Goal: Task Accomplishment & Management: Complete application form

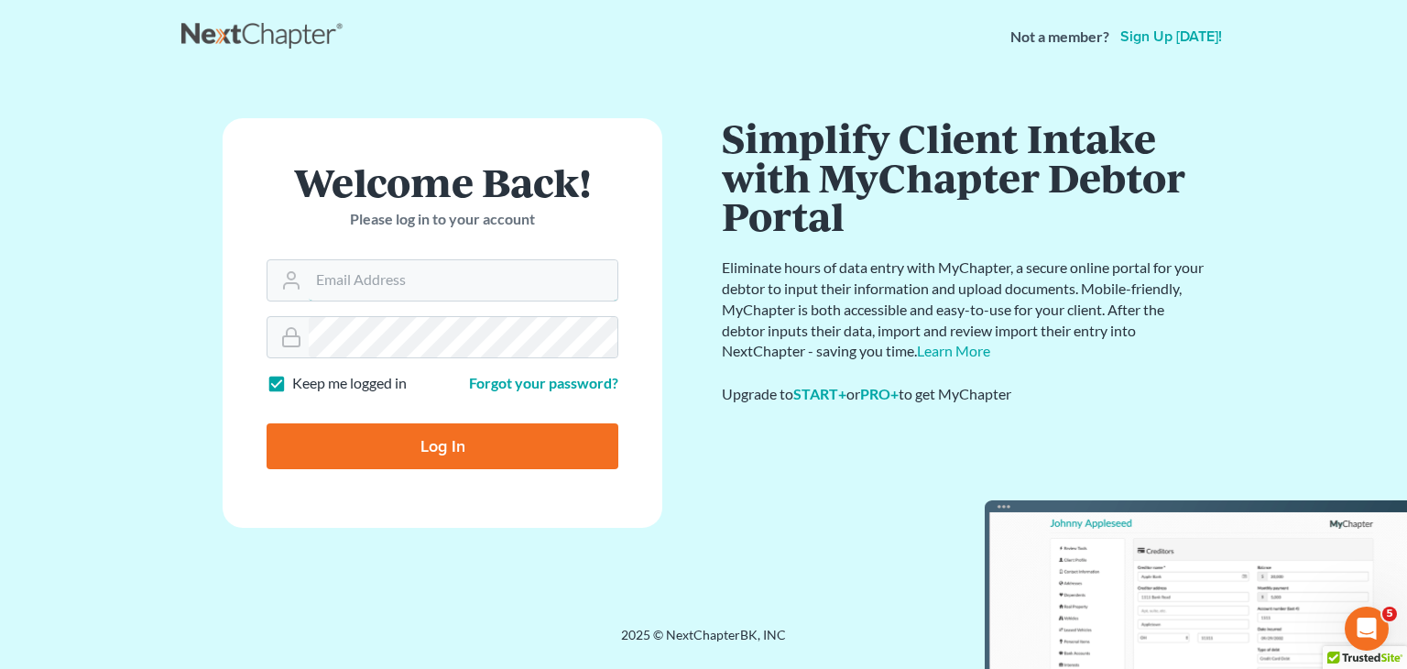
type input "[EMAIL_ADDRESS][DOMAIN_NAME]"
click at [398, 455] on input "Log In" at bounding box center [443, 446] width 352 height 46
type input "Thinking..."
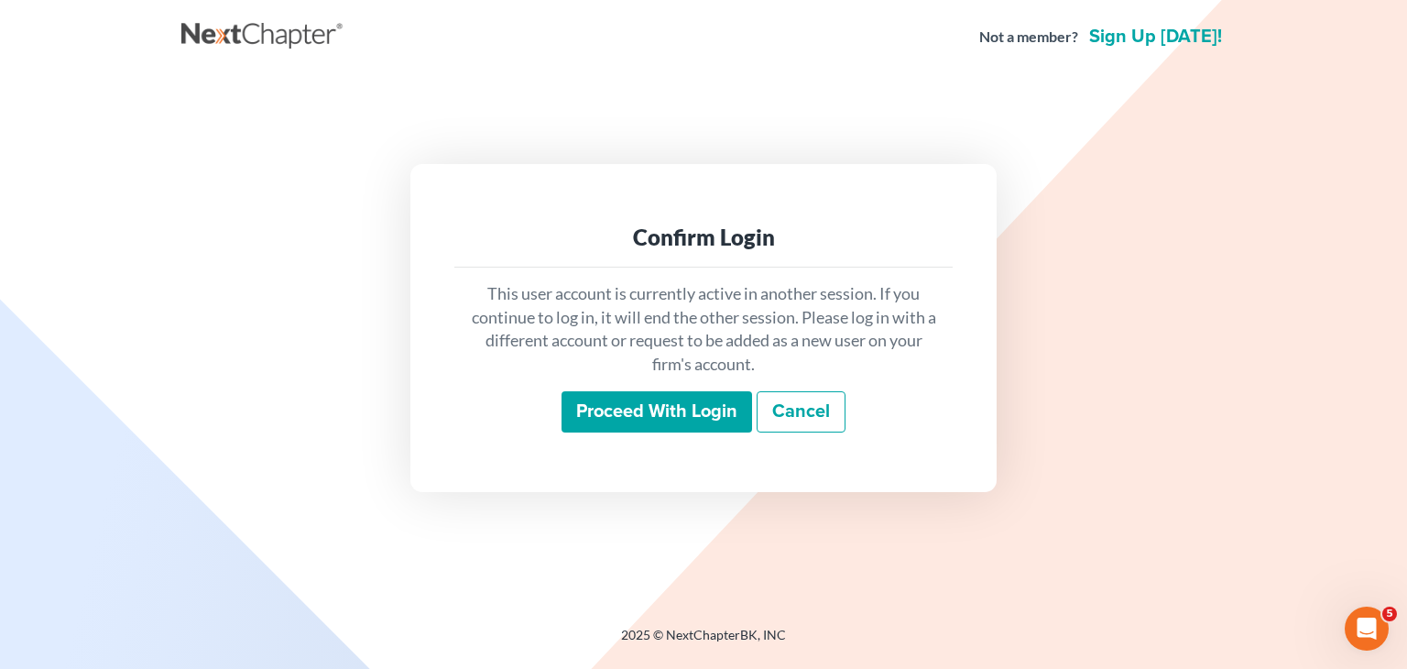
click at [674, 423] on input "Proceed with login" at bounding box center [656, 412] width 191 height 42
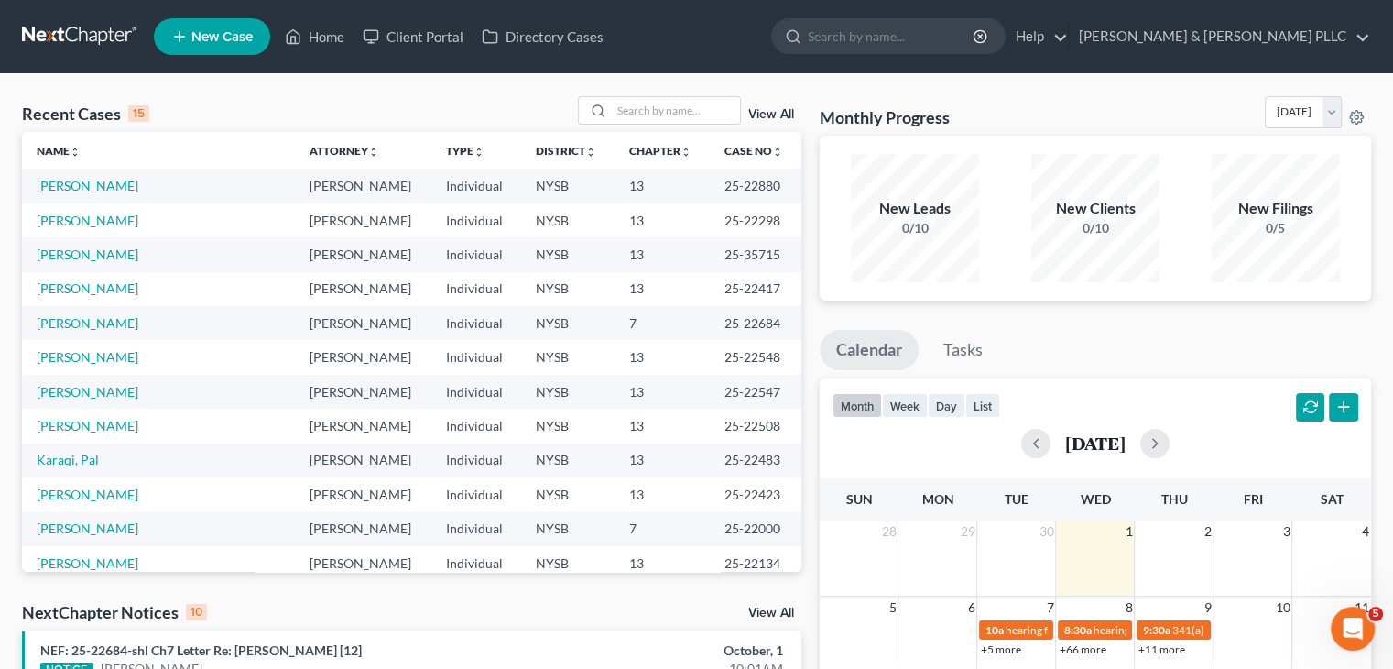
click at [202, 32] on span "New Case" at bounding box center [221, 37] width 61 height 14
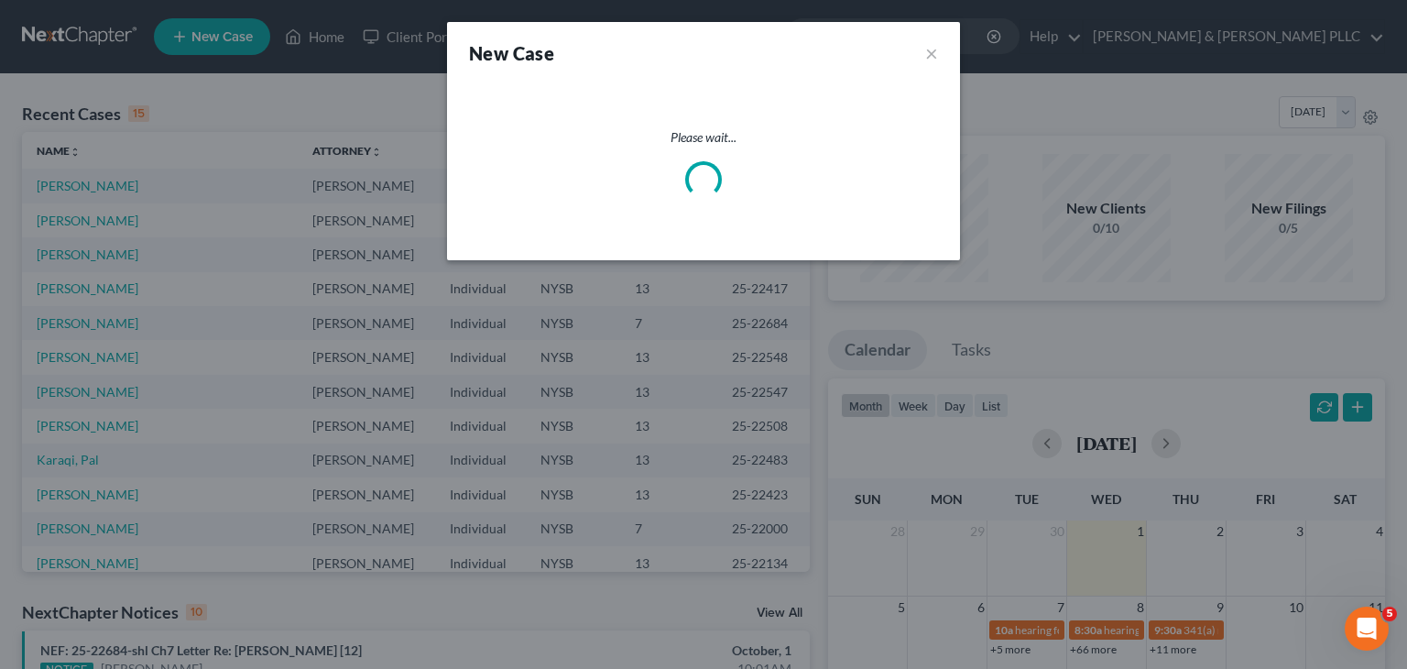
select select "55"
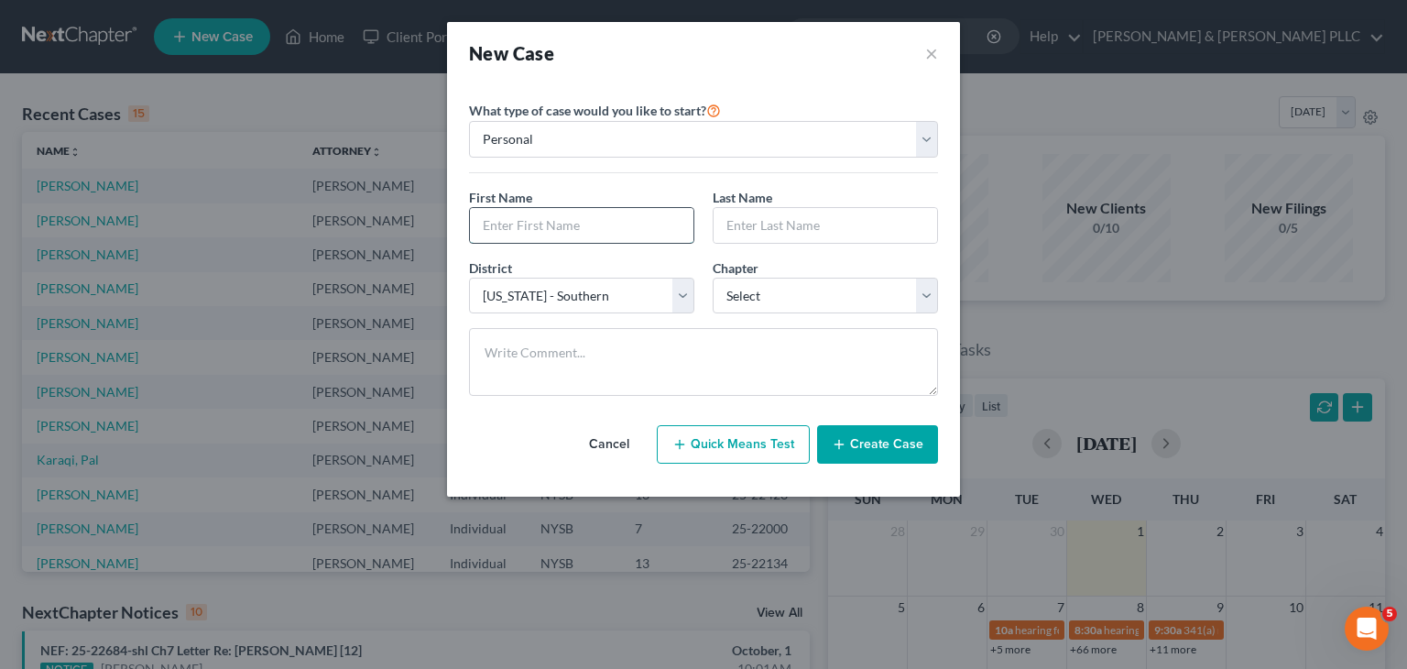
click at [496, 223] on input "text" at bounding box center [581, 225] width 223 height 35
type input "[PERSON_NAME]"
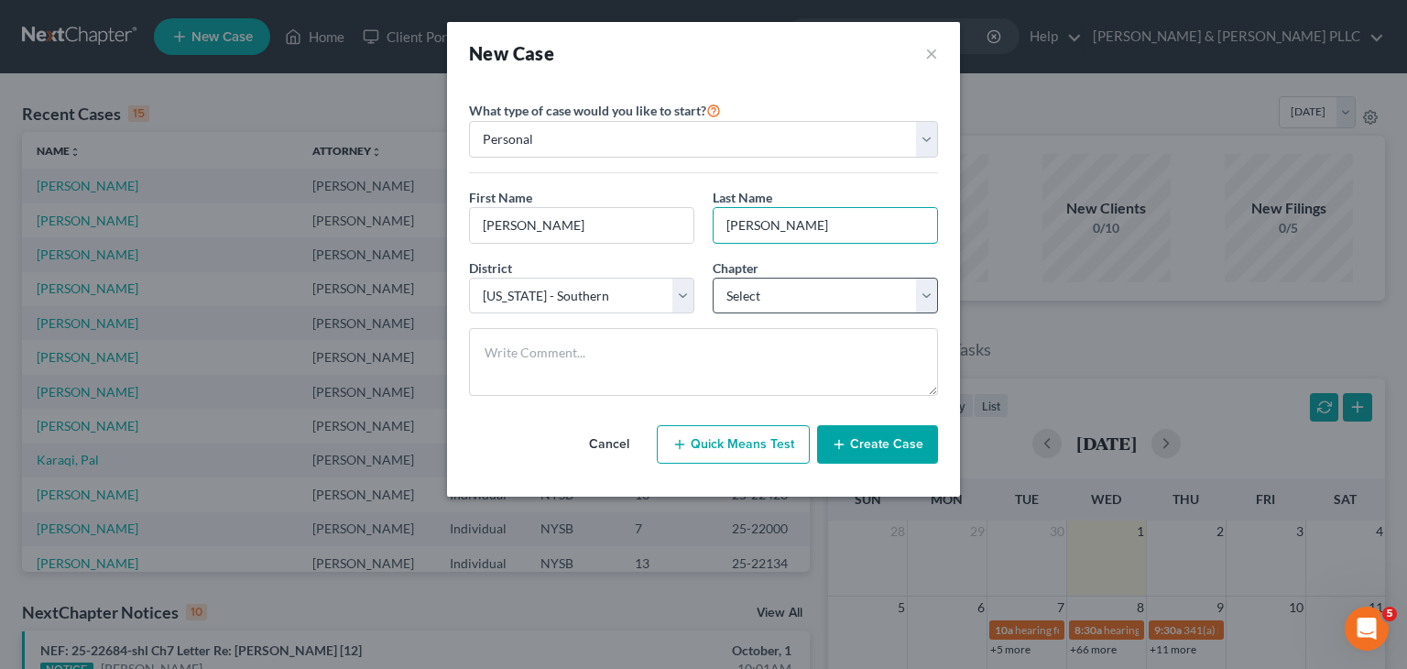
type input "[PERSON_NAME]"
click at [923, 295] on select "Select 7 11 12 13" at bounding box center [825, 296] width 225 height 37
select select "0"
click at [713, 278] on select "Select 7 11 12 13" at bounding box center [825, 296] width 225 height 37
click at [845, 443] on icon "button" at bounding box center [839, 444] width 15 height 15
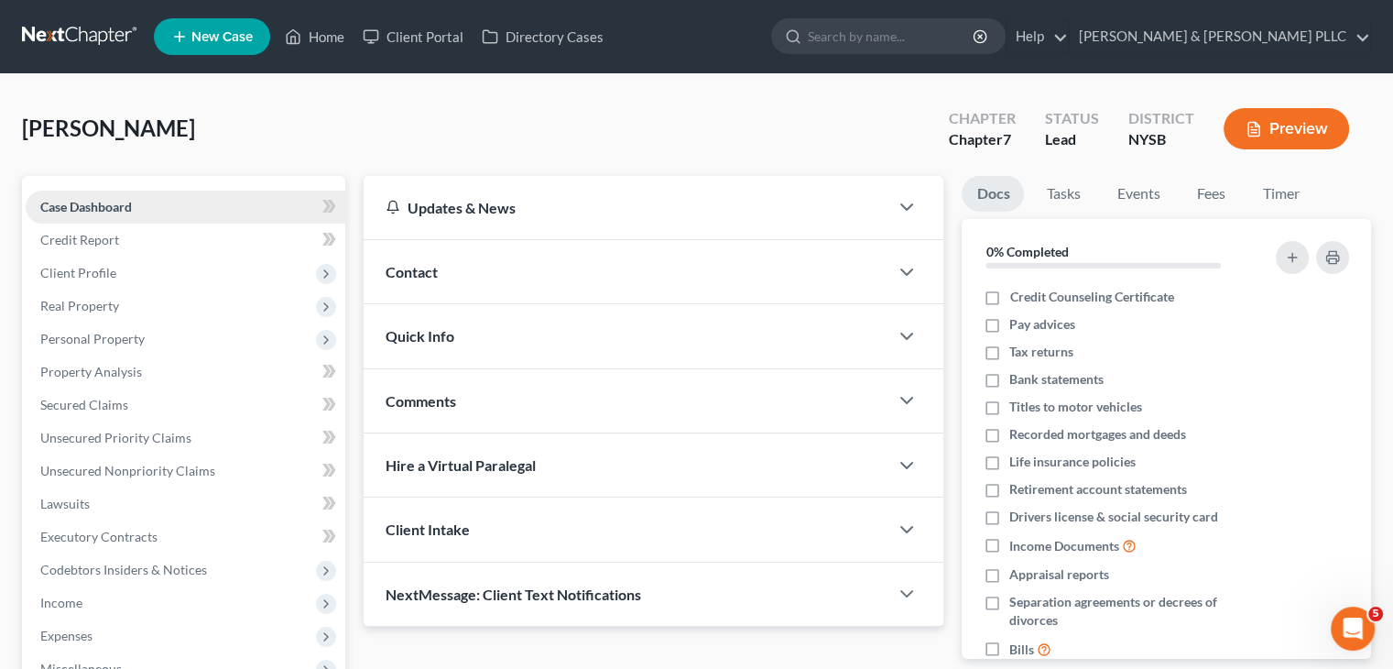
click at [84, 210] on span "Case Dashboard" at bounding box center [86, 207] width 92 height 16
click at [83, 272] on span "Client Profile" at bounding box center [78, 273] width 76 height 16
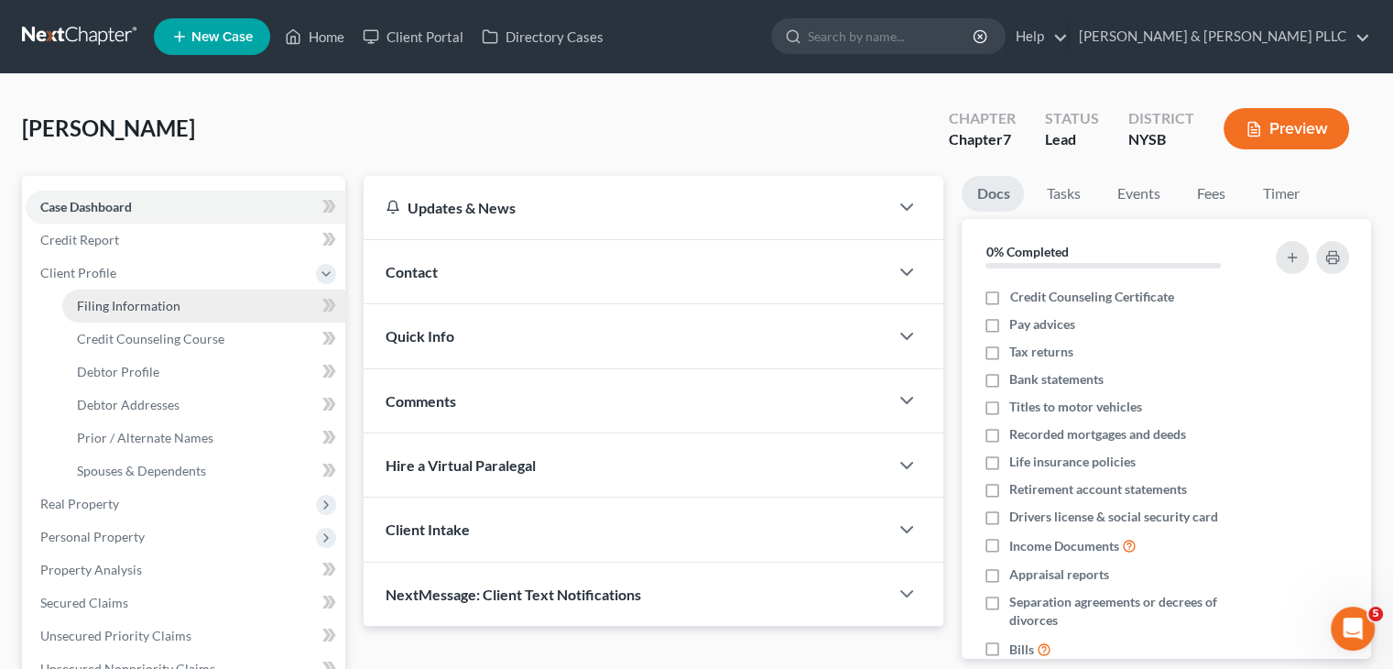
click at [118, 311] on span "Filing Information" at bounding box center [129, 306] width 104 height 16
select select "1"
select select "0"
select select "55"
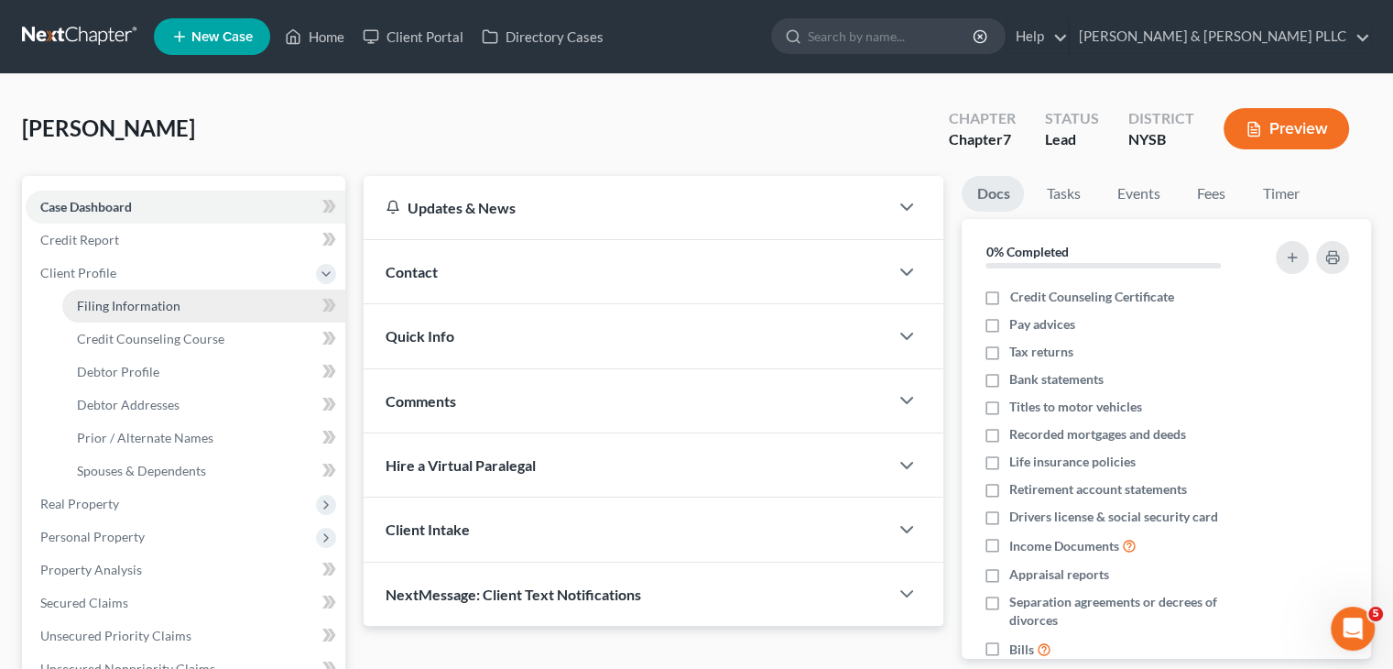
select select "35"
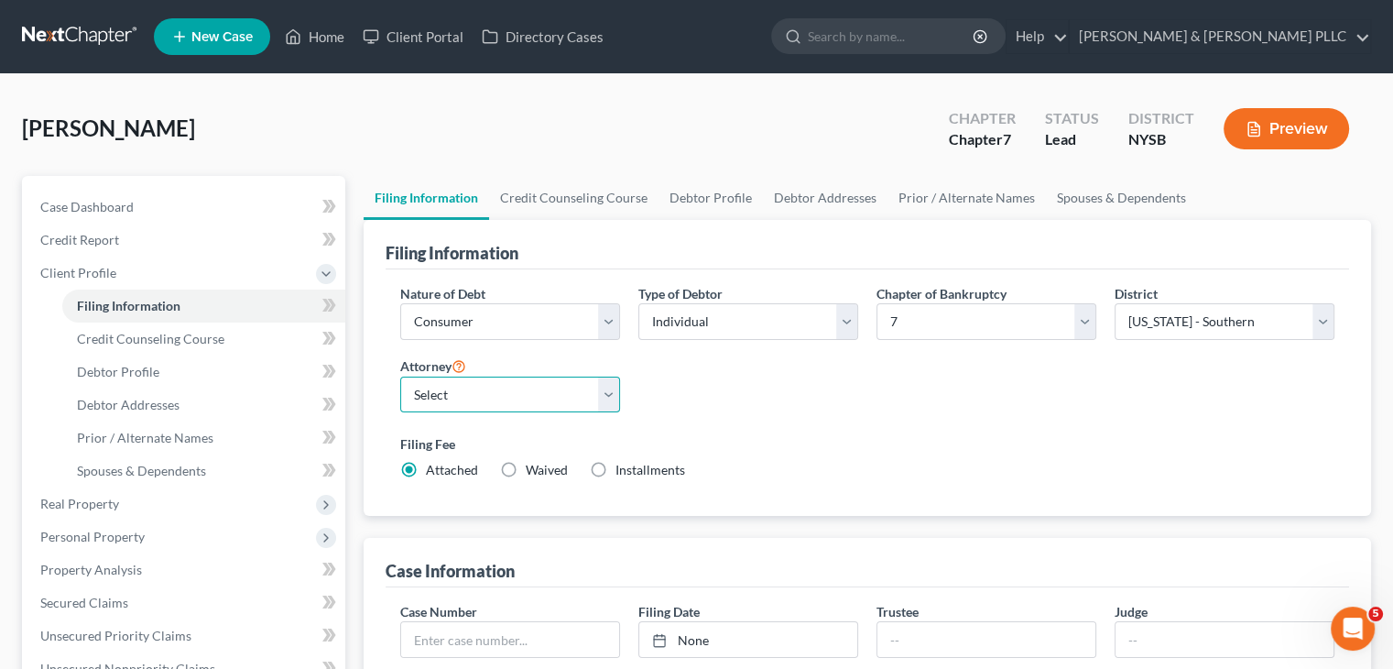
click at [600, 389] on select "Select Wendy Marie Weathers - NYSB Wendy Marie Weathers - NYEB Wendy Marie Weat…" at bounding box center [510, 394] width 220 height 37
select select "4"
click at [400, 376] on select "Select Wendy Marie Weathers - NYSB Wendy Marie Weathers - NYEB Wendy Marie Weat…" at bounding box center [510, 394] width 220 height 37
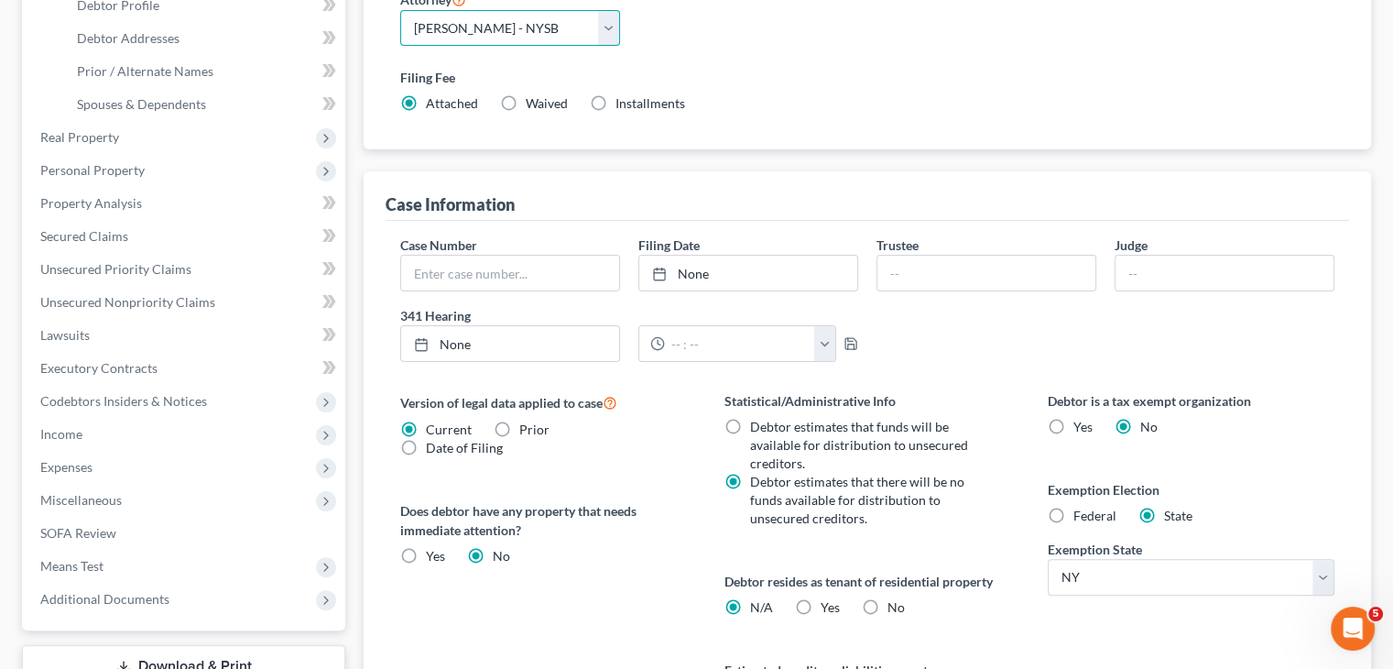
scroll to position [458, 0]
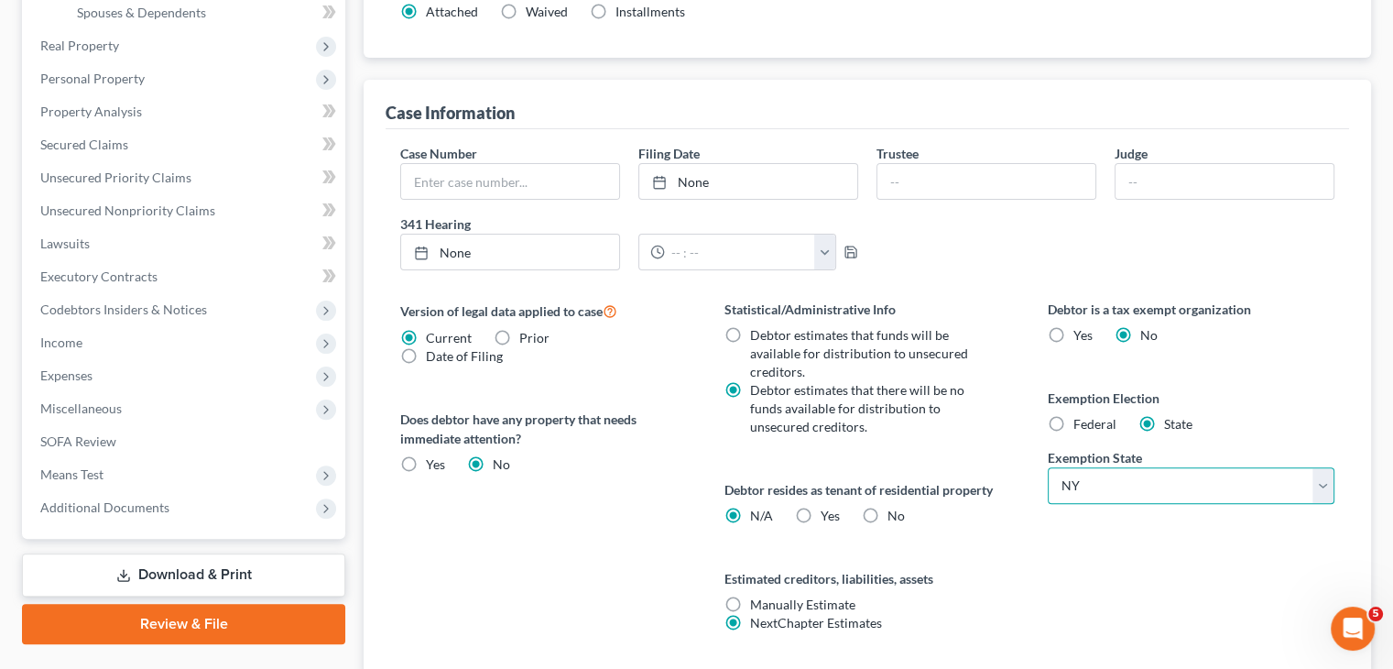
click at [1326, 476] on select "State AL AK AR AZ CA CO CT DE DC FL GA GU HI ID IL IN IA KS KY LA ME MD MA MI M…" at bounding box center [1191, 485] width 287 height 37
click at [1111, 488] on select "State AL AK AR AZ CA CO CT DE DC FL GA GU HI ID IL IN IA KS KY LA ME MD MA MI M…" at bounding box center [1191, 485] width 287 height 37
click at [1073, 419] on label "Federal" at bounding box center [1094, 424] width 43 height 18
click at [1081, 419] on input "Federal" at bounding box center [1087, 421] width 12 height 12
radio input "true"
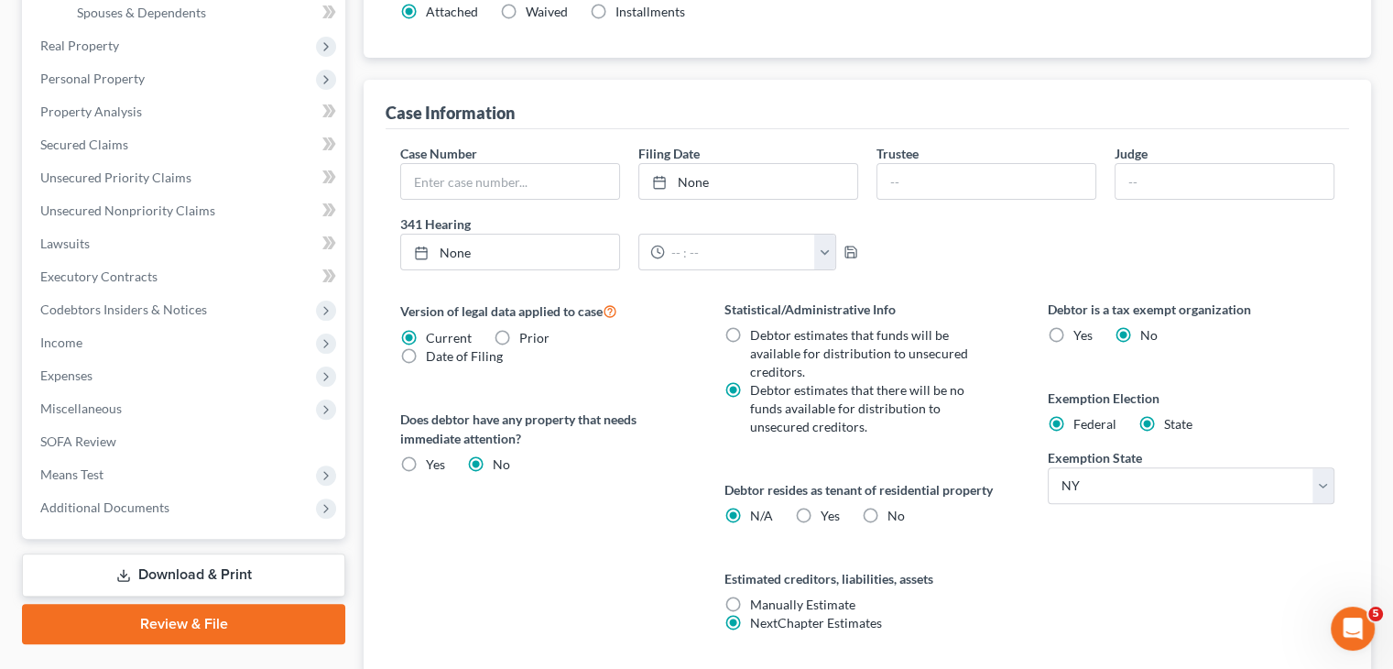
radio input "false"
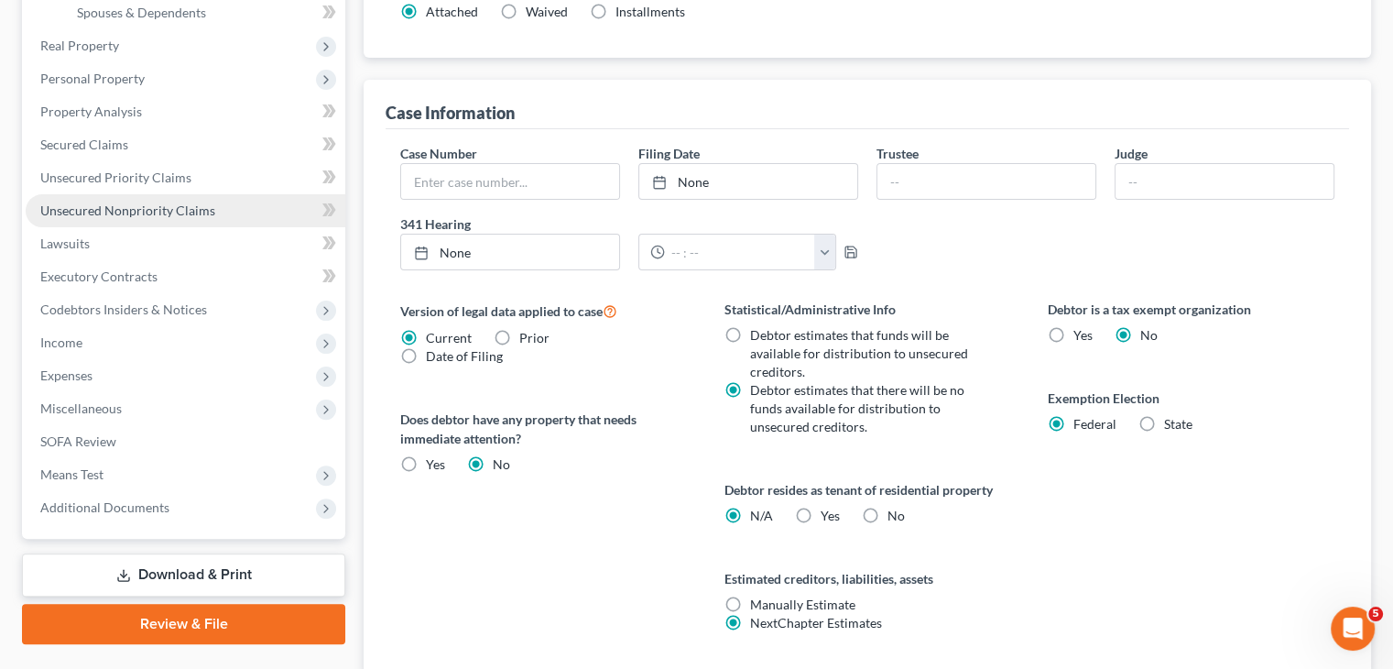
scroll to position [275, 0]
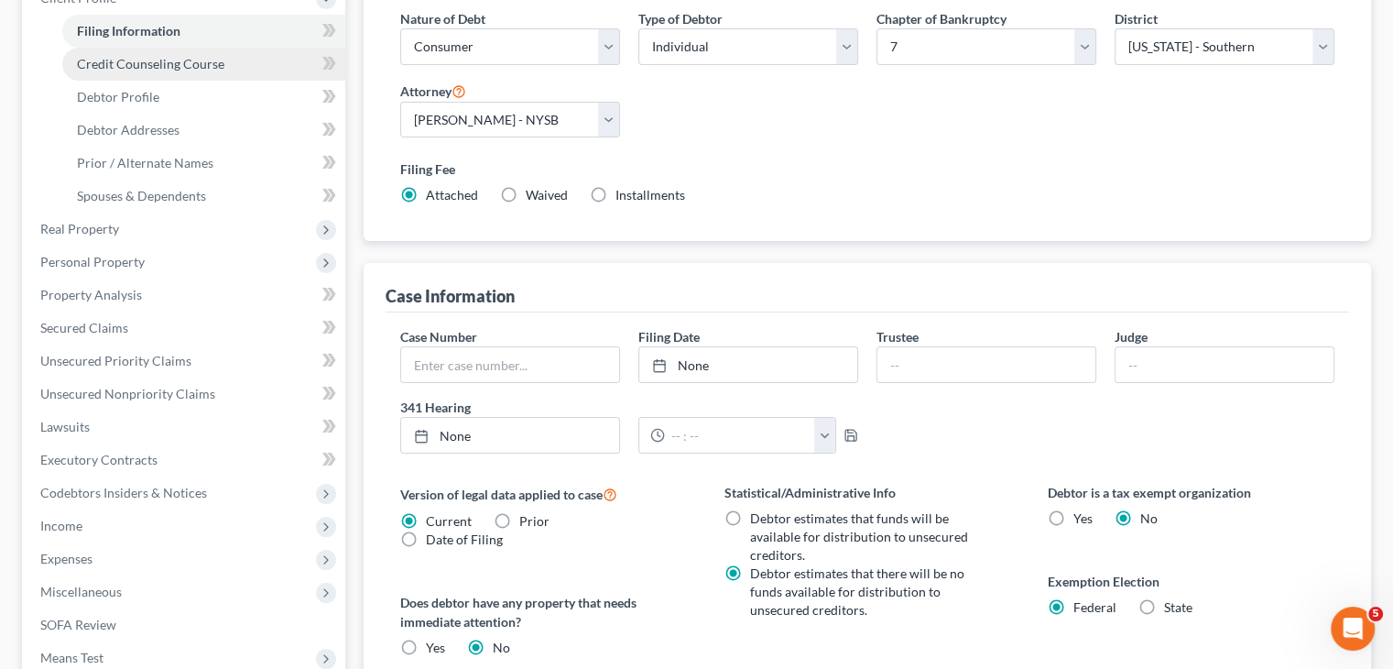
click at [165, 70] on span "Credit Counseling Course" at bounding box center [150, 64] width 147 height 16
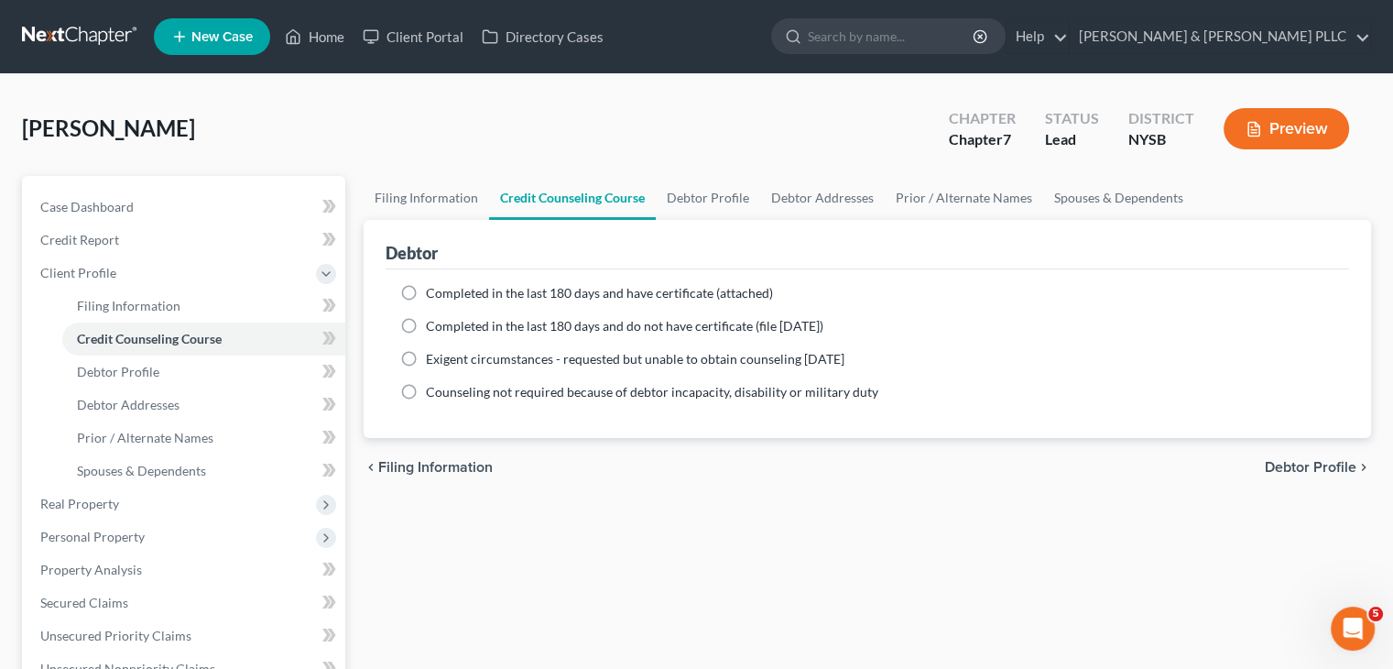
click at [426, 289] on label "Completed in the last 180 days and have certificate (attached)" at bounding box center [599, 293] width 347 height 18
click at [433, 289] on input "Completed in the last 180 days and have certificate (attached)" at bounding box center [439, 290] width 12 height 12
radio input "true"
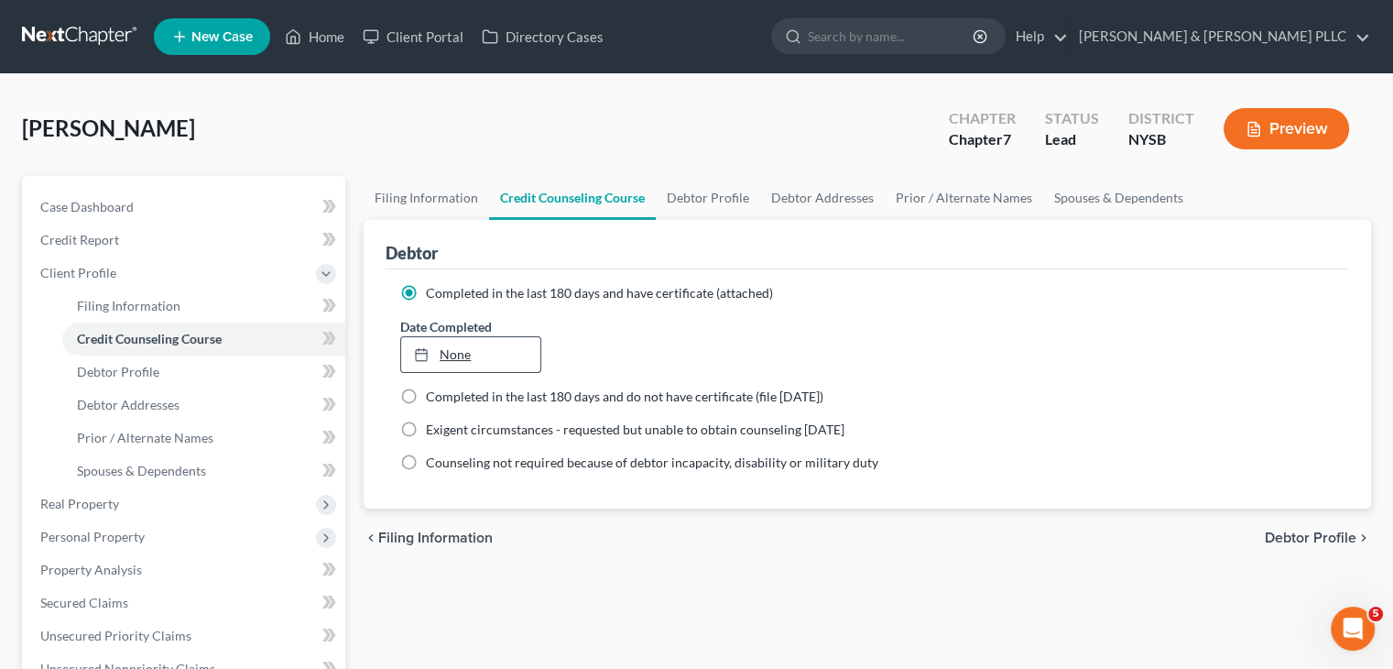
click at [418, 354] on icon at bounding box center [421, 354] width 15 height 15
type input "10/1/2025"
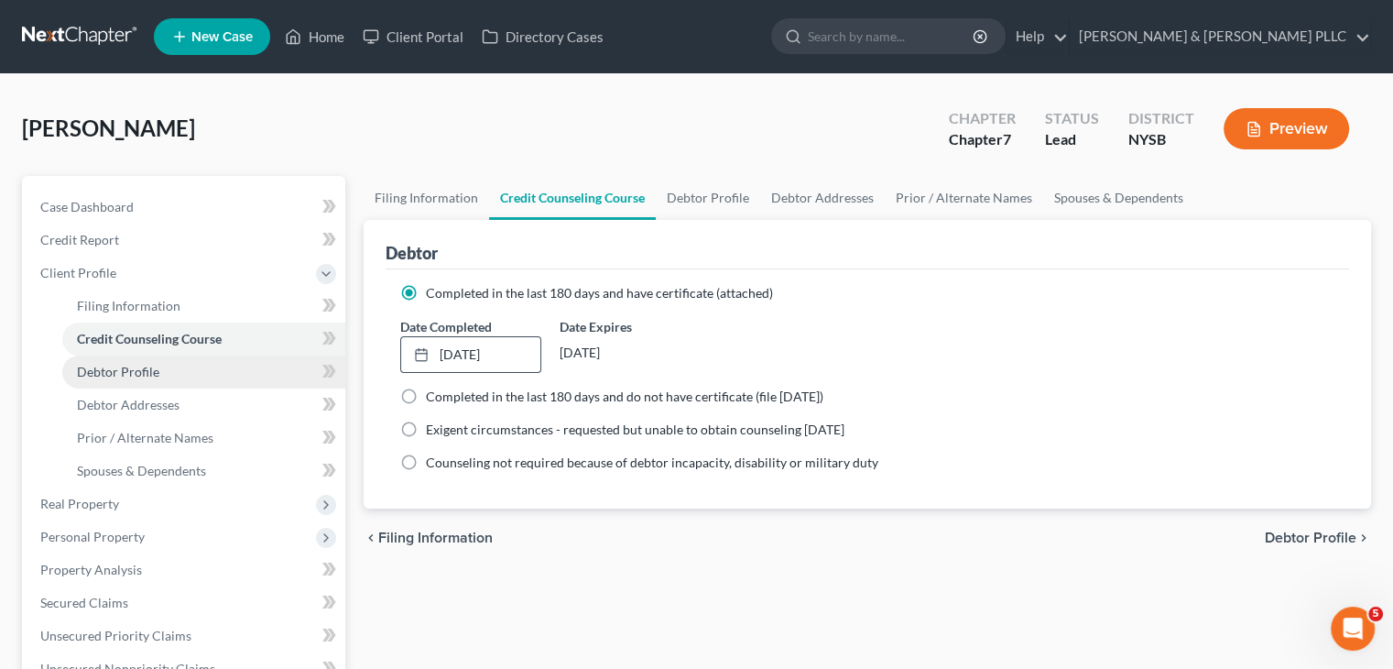
click at [212, 365] on link "Debtor Profile" at bounding box center [203, 371] width 283 height 33
select select "0"
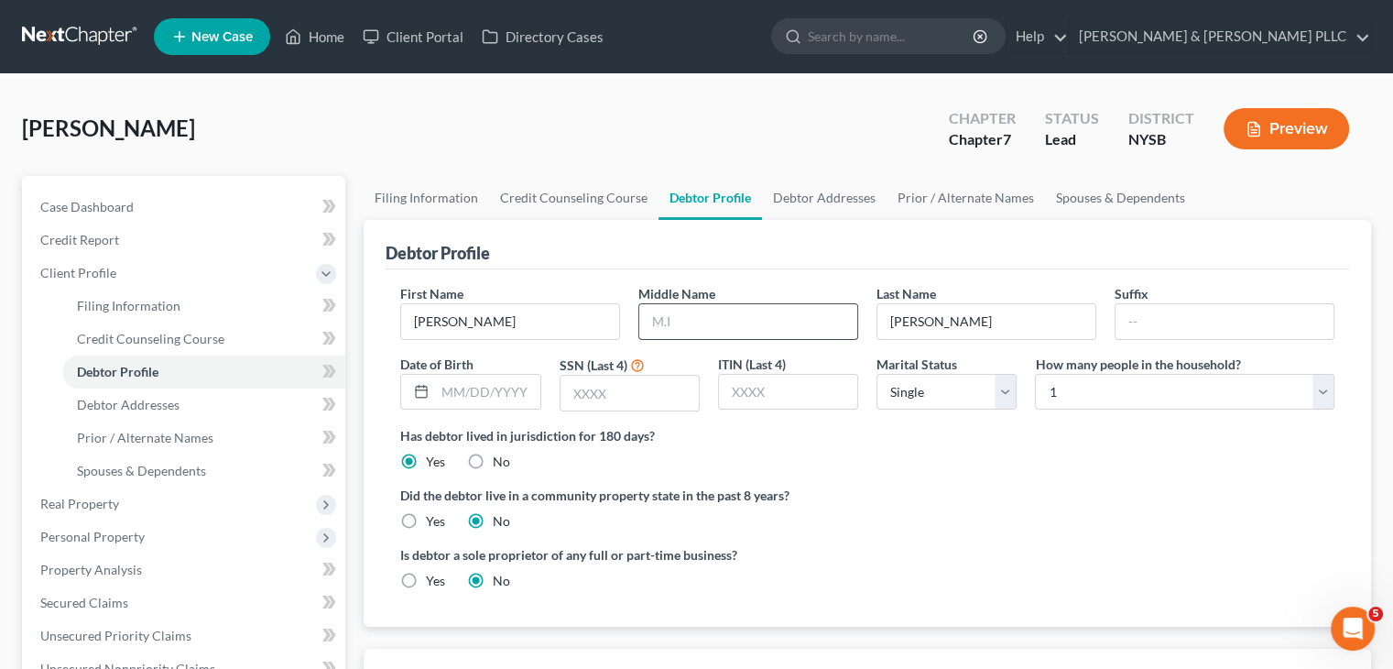
click at [658, 314] on input "text" at bounding box center [748, 321] width 218 height 35
type input "C."
click at [461, 379] on input "text" at bounding box center [487, 392] width 104 height 35
type input "07141986"
type input "8382"
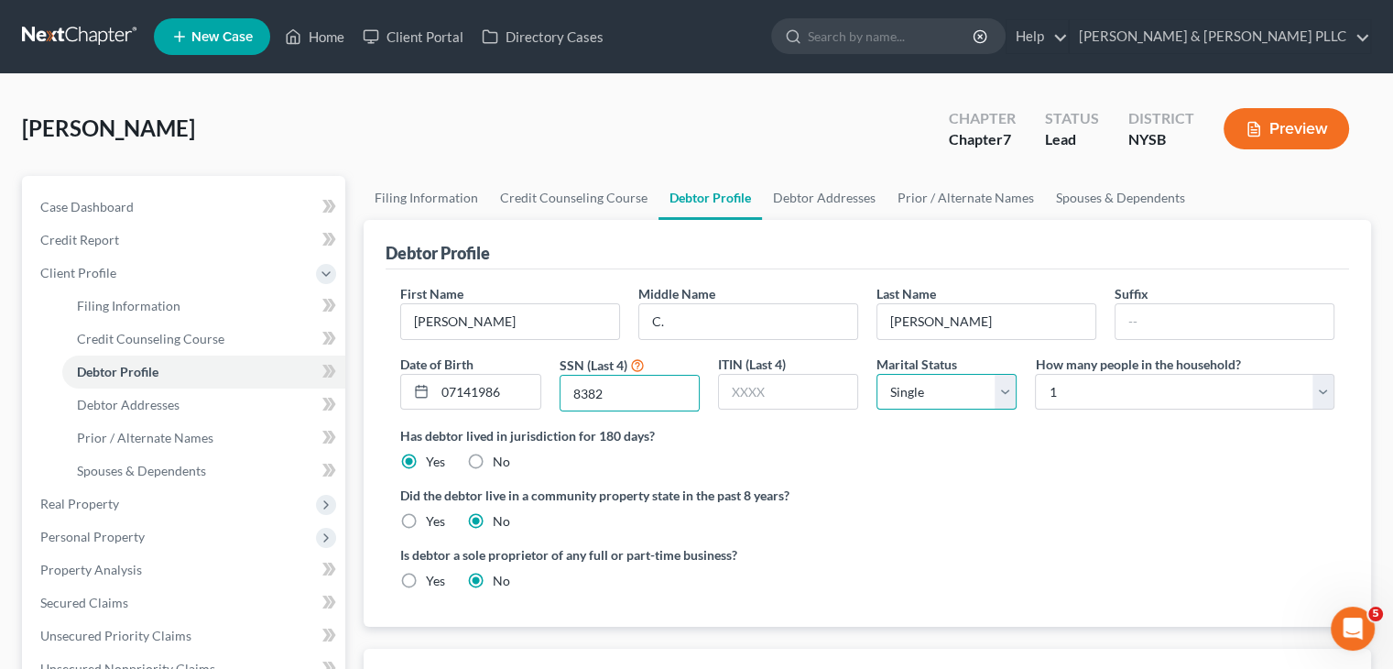
click at [999, 387] on select "Select Single Married Separated Divorced Widowed" at bounding box center [947, 392] width 140 height 37
select select "1"
click at [877, 374] on select "Select Single Married Separated Divorced Widowed" at bounding box center [947, 392] width 140 height 37
click at [1327, 385] on select "Select 1 2 3 4 5 6 7 8 9 10 11 12 13 14 15 16 17 18 19 20" at bounding box center [1185, 392] width 300 height 37
select select "1"
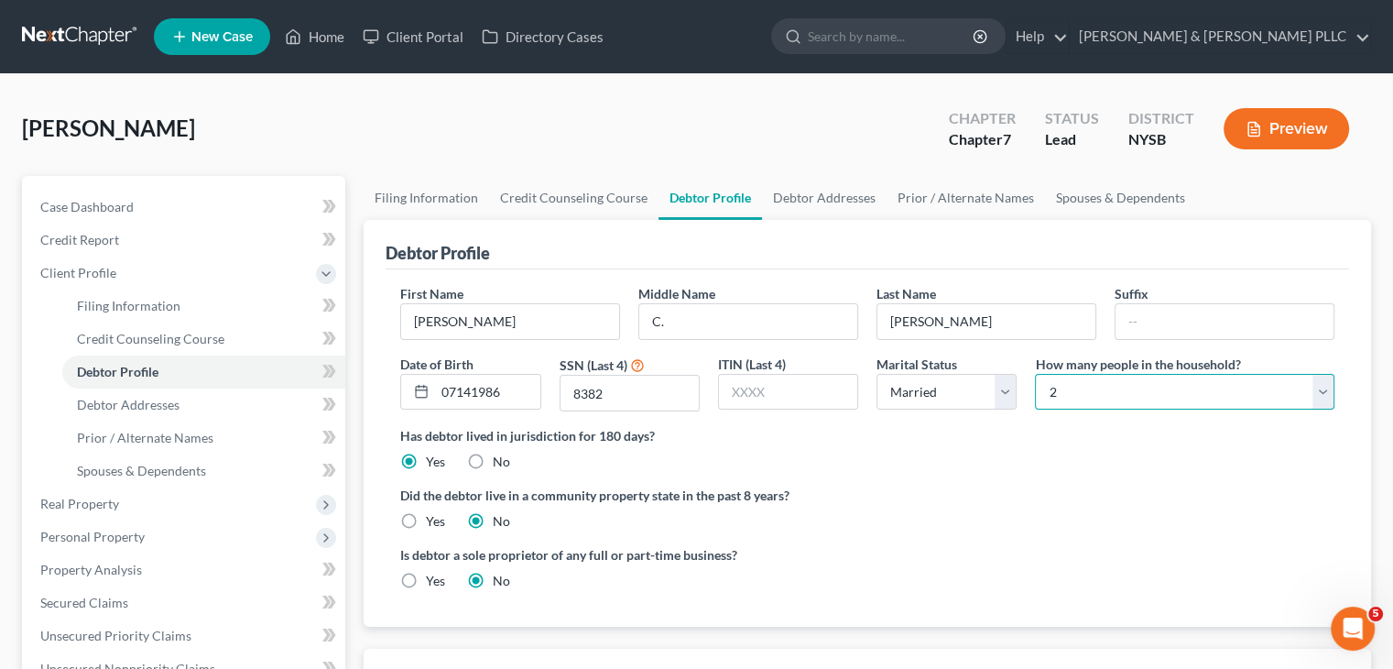
click at [1035, 374] on select "Select 1 2 3 4 5 6 7 8 9 10 11 12 13 14 15 16 17 18 19 20" at bounding box center [1185, 392] width 300 height 37
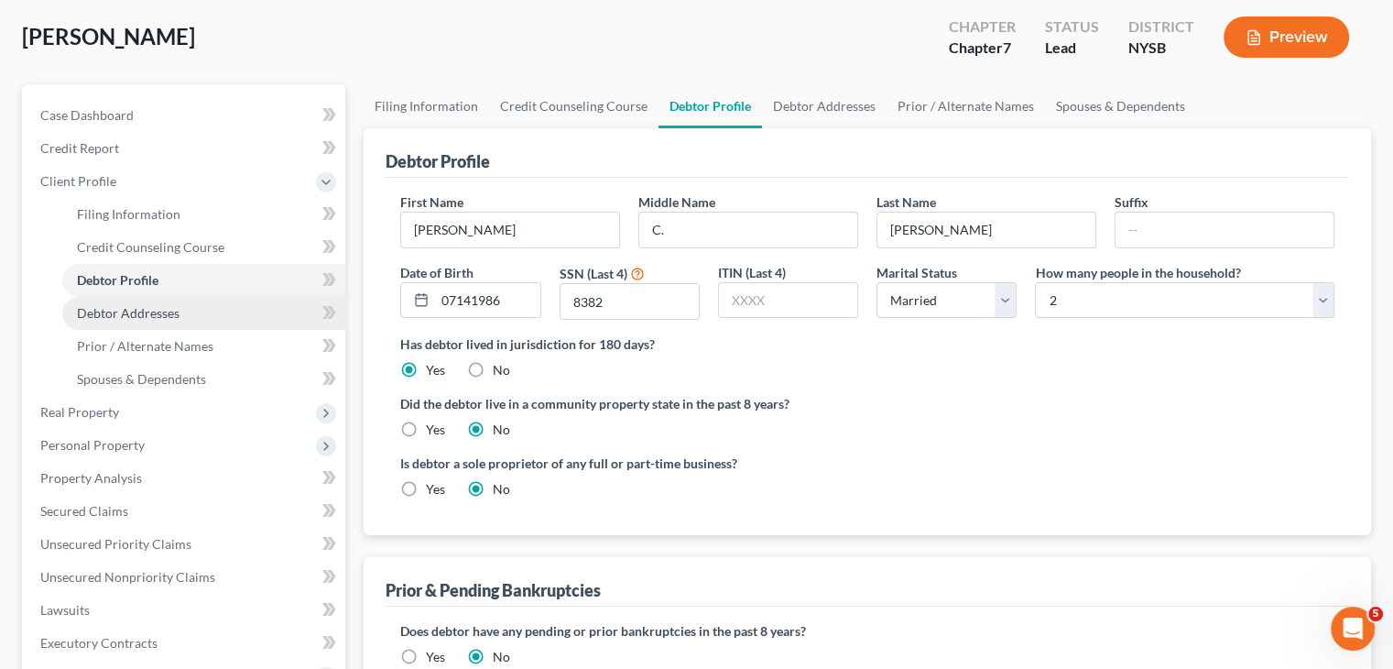
click at [185, 311] on link "Debtor Addresses" at bounding box center [203, 313] width 283 height 33
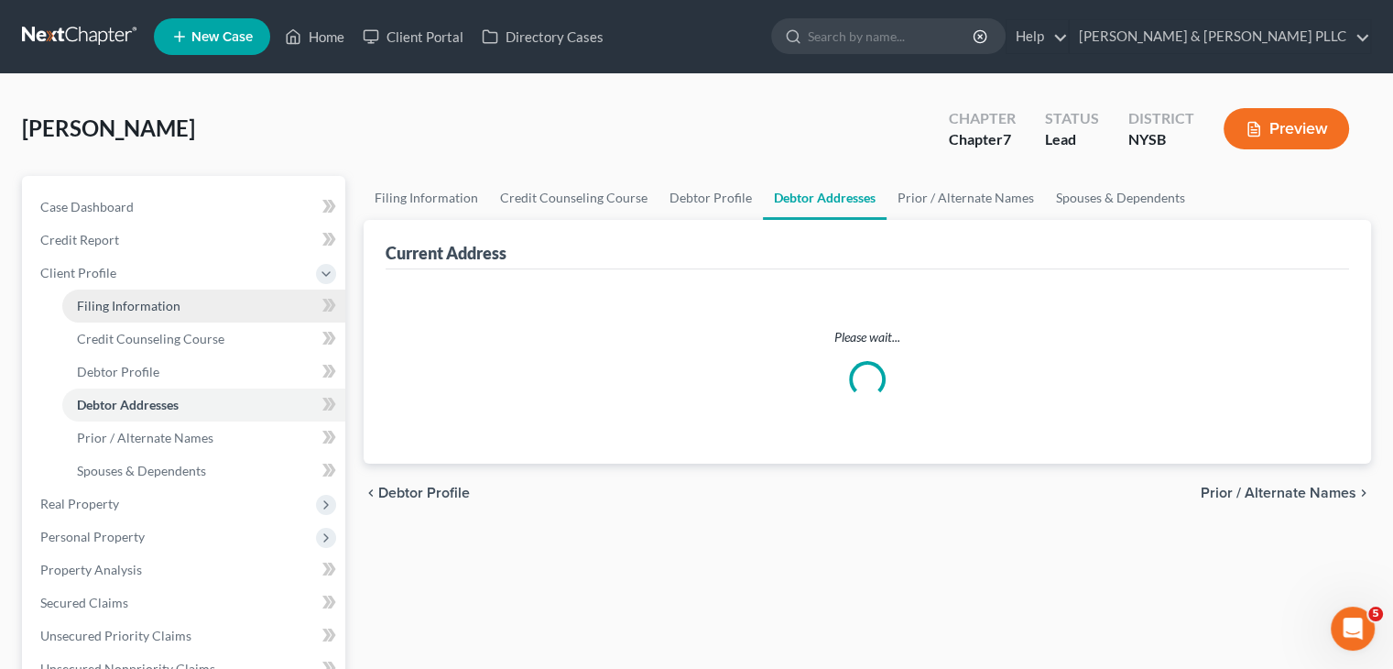
select select "0"
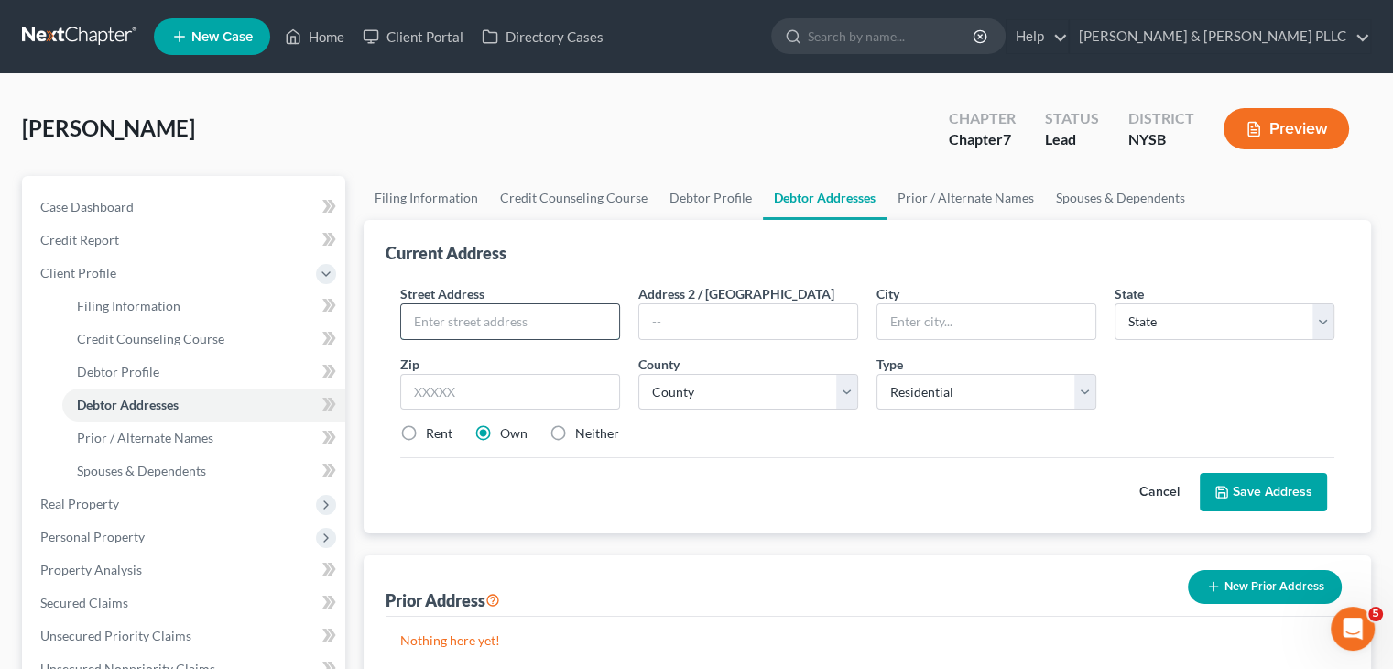
click at [449, 321] on input "text" at bounding box center [510, 321] width 218 height 35
type input "[STREET_ADDRESS]"
type input "10504"
type input "Armonk"
select select "35"
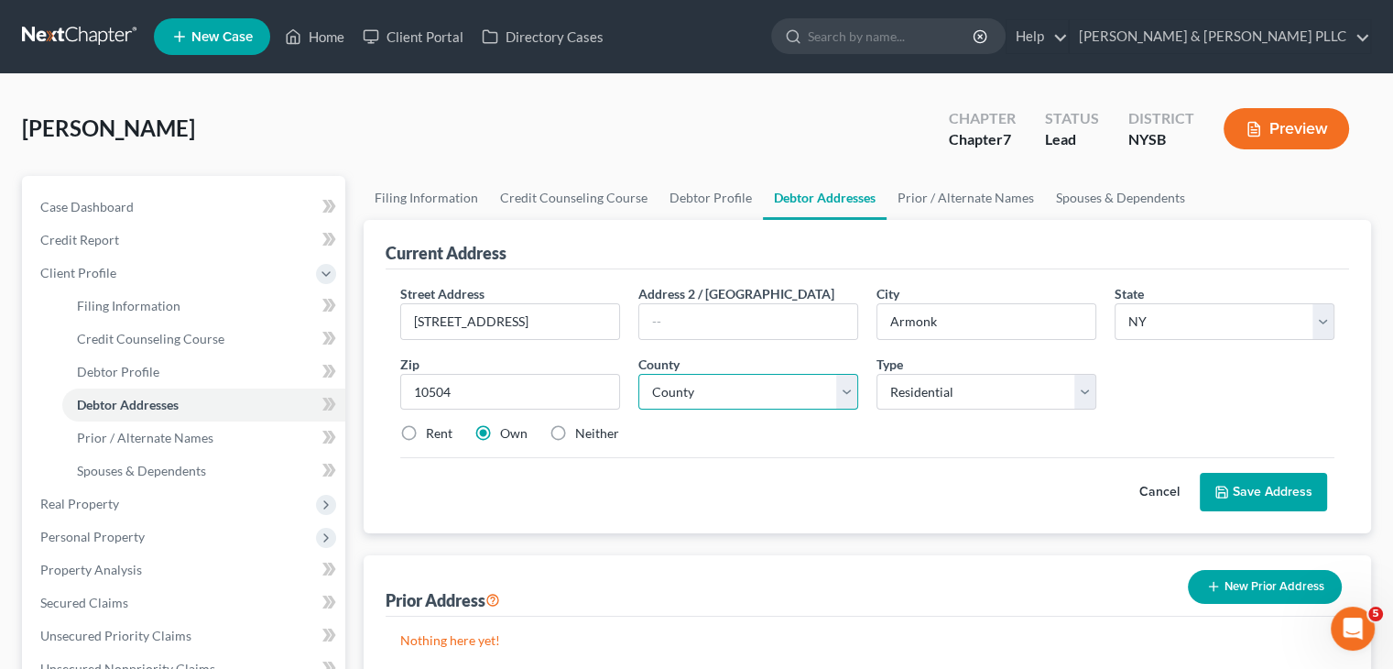
click at [846, 386] on select "County Albany County Allegany County Bronx County Broome County Cattaraugus Cou…" at bounding box center [748, 392] width 220 height 37
select select "59"
click at [638, 374] on select "County Albany County Allegany County Bronx County Broome County Cattaraugus Cou…" at bounding box center [748, 392] width 220 height 37
click at [1236, 488] on button "Save Address" at bounding box center [1263, 492] width 127 height 38
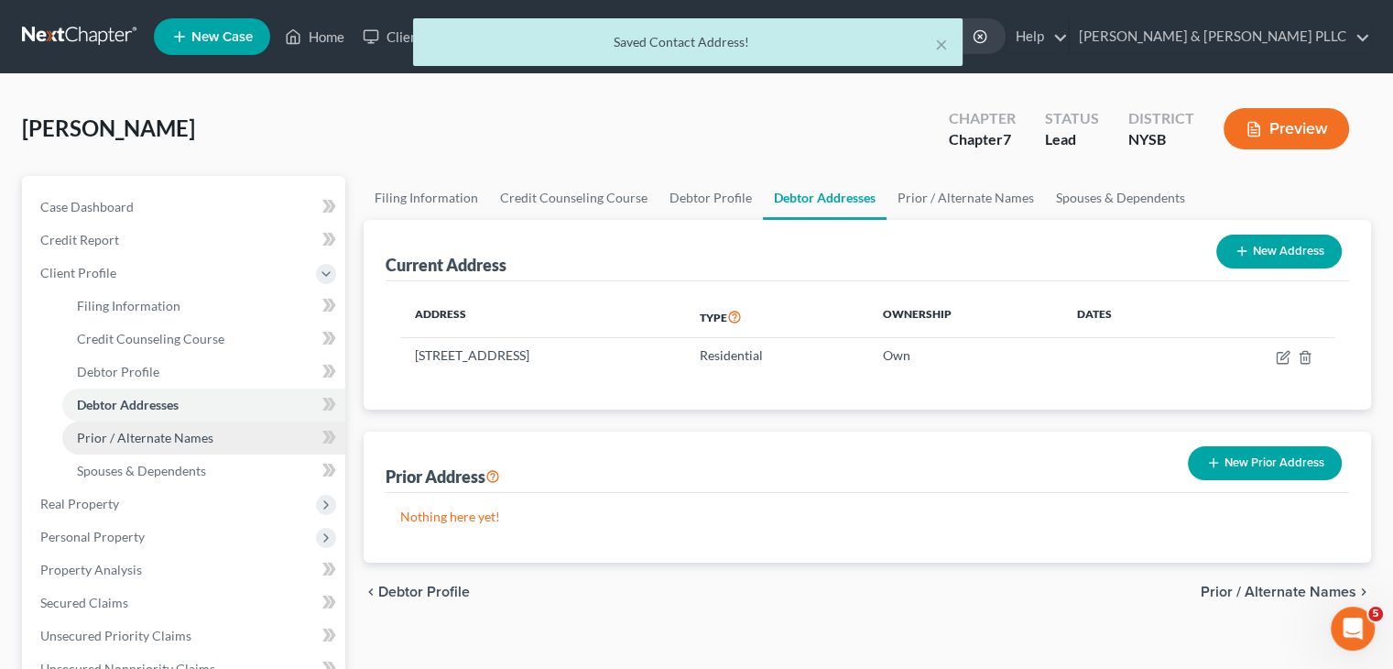
click at [159, 440] on span "Prior / Alternate Names" at bounding box center [145, 438] width 136 height 16
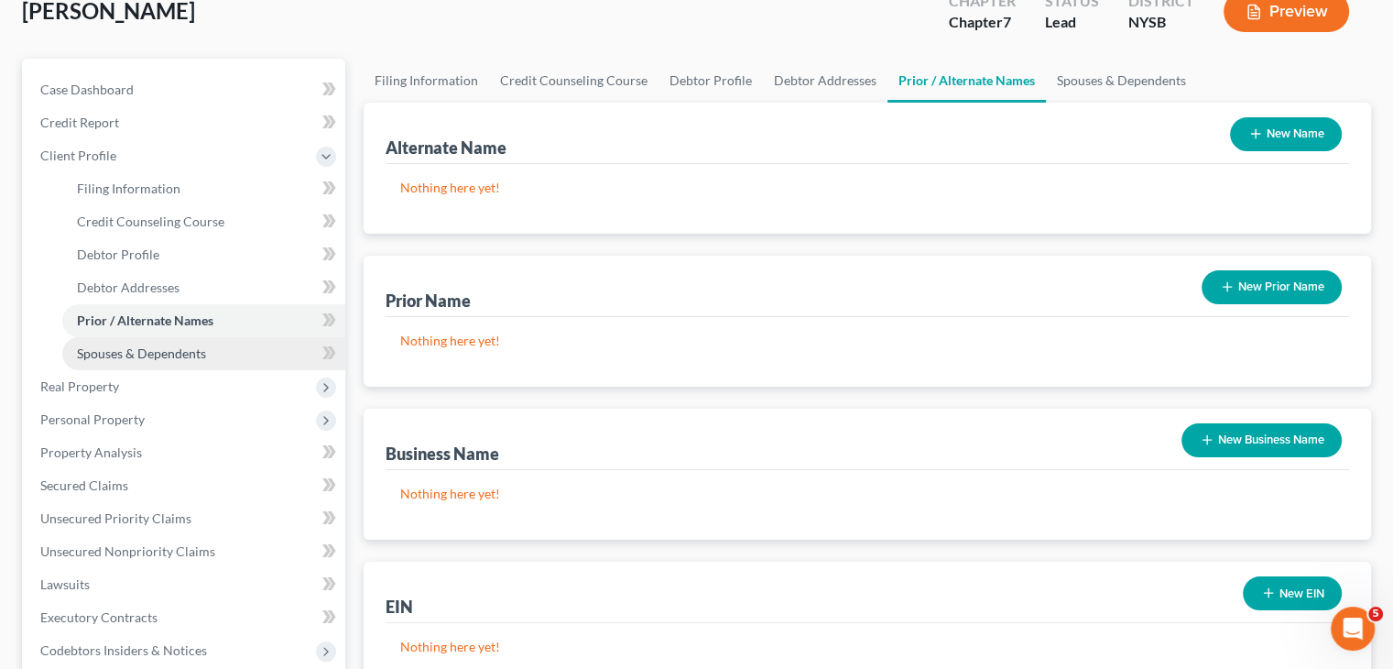
scroll to position [275, 0]
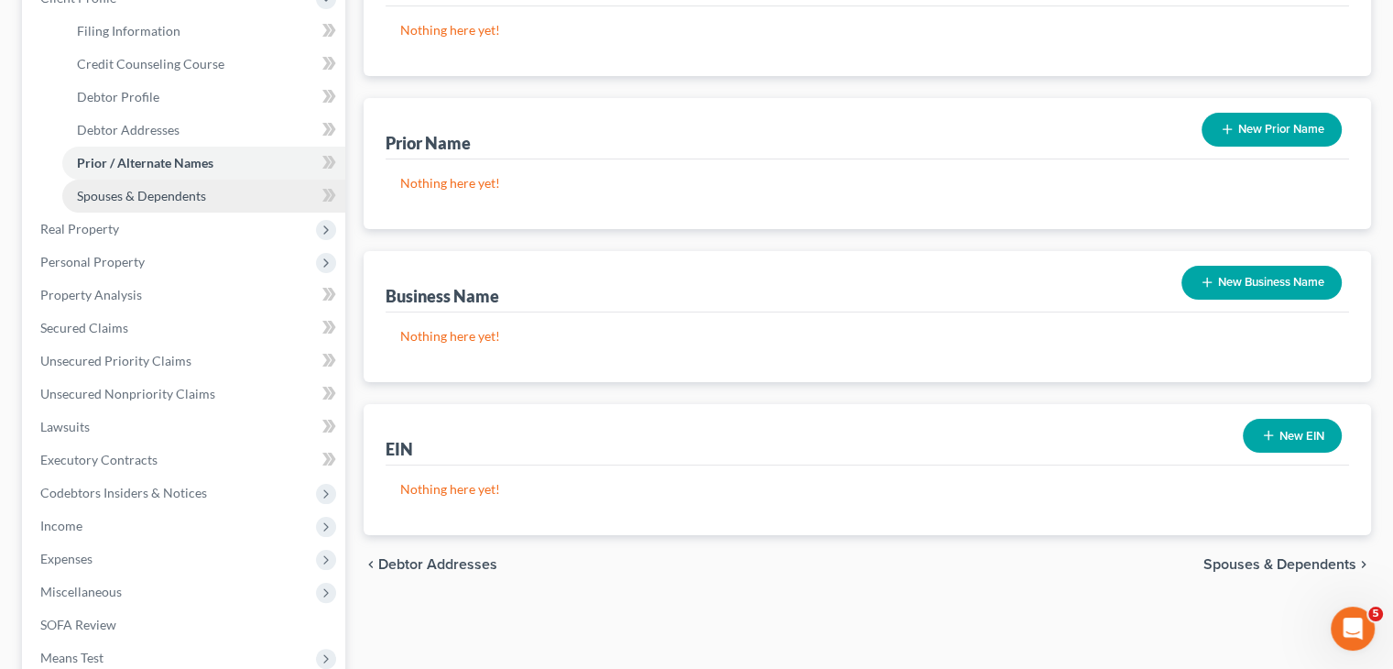
click at [181, 193] on span "Spouses & Dependents" at bounding box center [141, 196] width 129 height 16
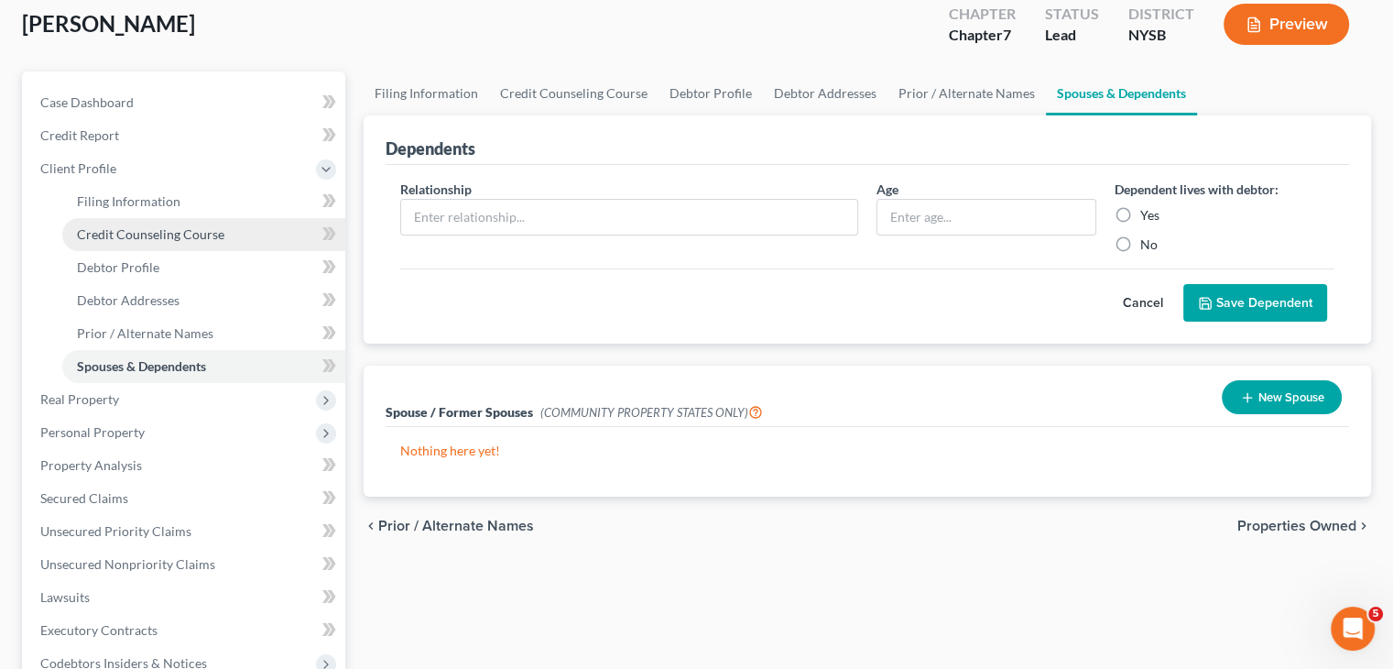
scroll to position [275, 0]
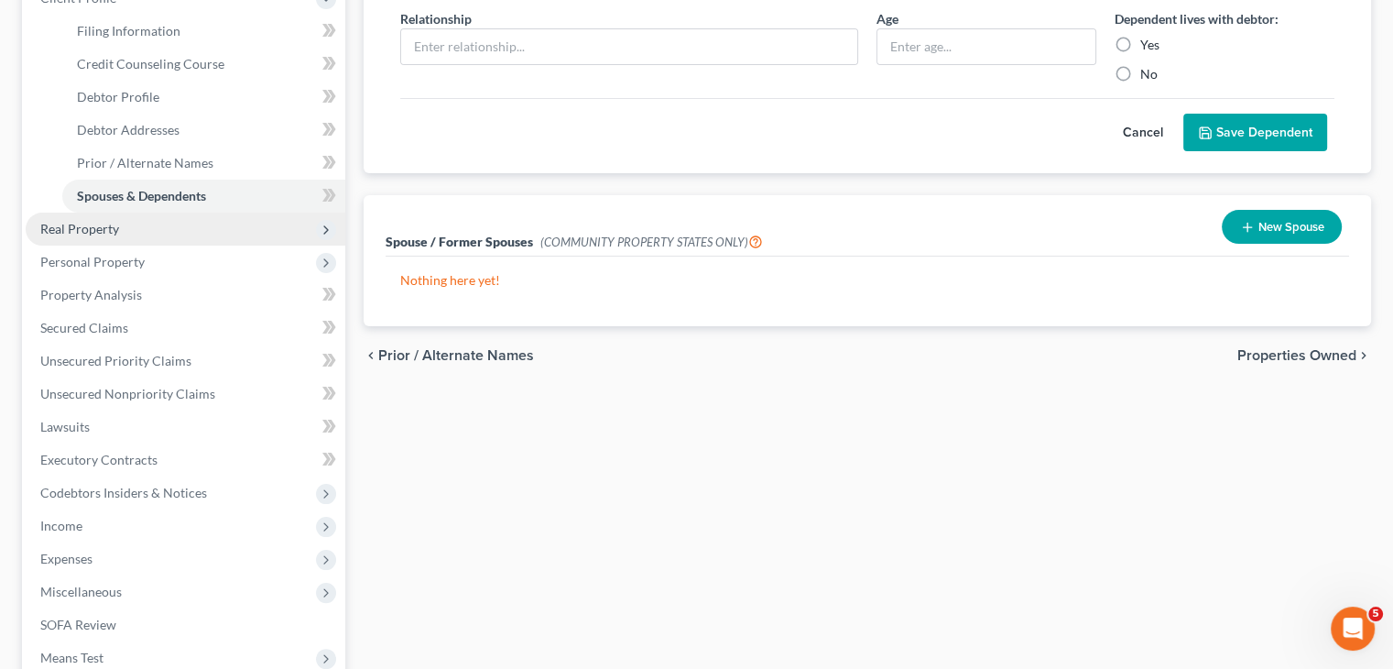
click at [138, 232] on span "Real Property" at bounding box center [186, 229] width 320 height 33
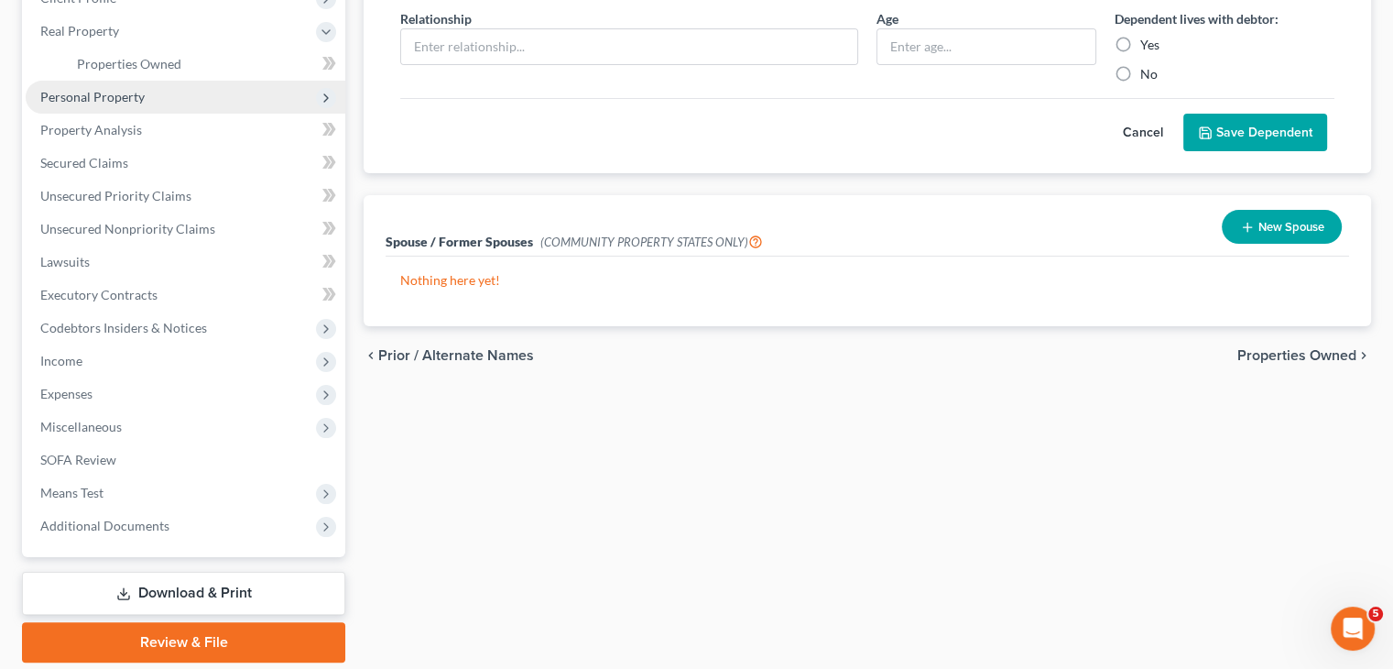
click at [138, 100] on span "Personal Property" at bounding box center [92, 97] width 104 height 16
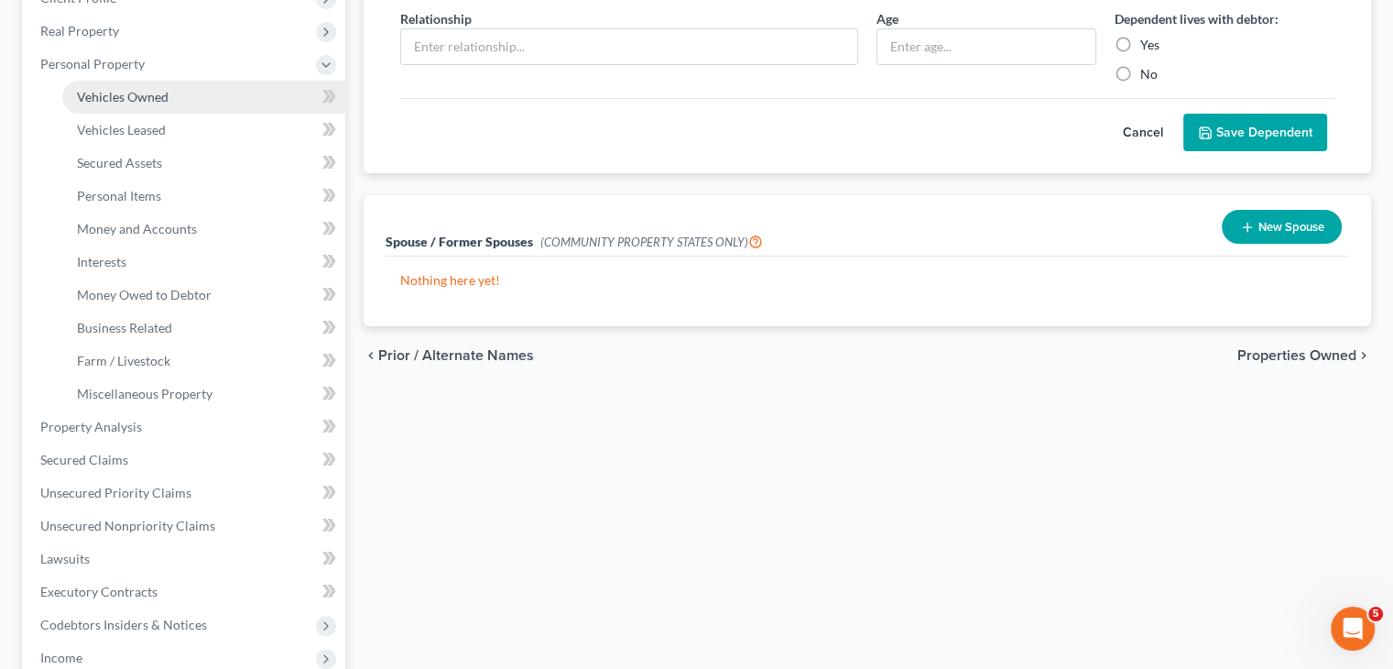
click at [152, 100] on span "Vehicles Owned" at bounding box center [123, 97] width 92 height 16
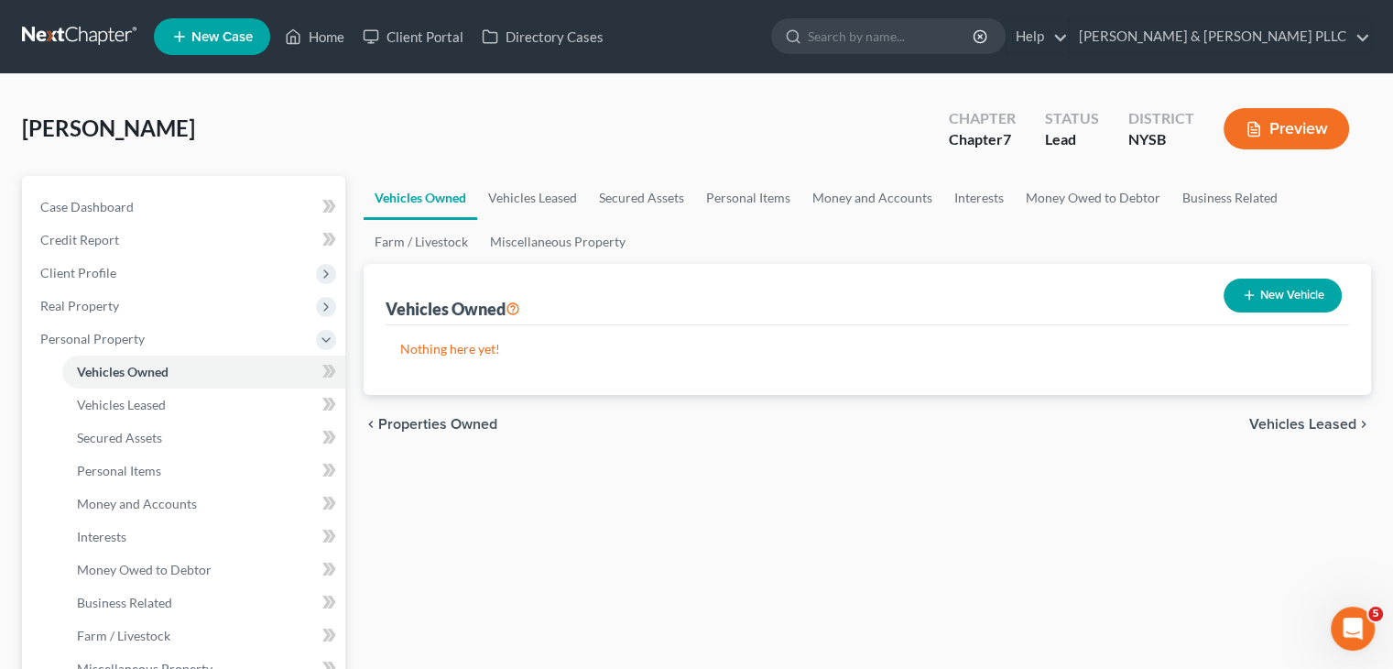
click at [1256, 284] on button "New Vehicle" at bounding box center [1283, 295] width 118 height 34
select select "0"
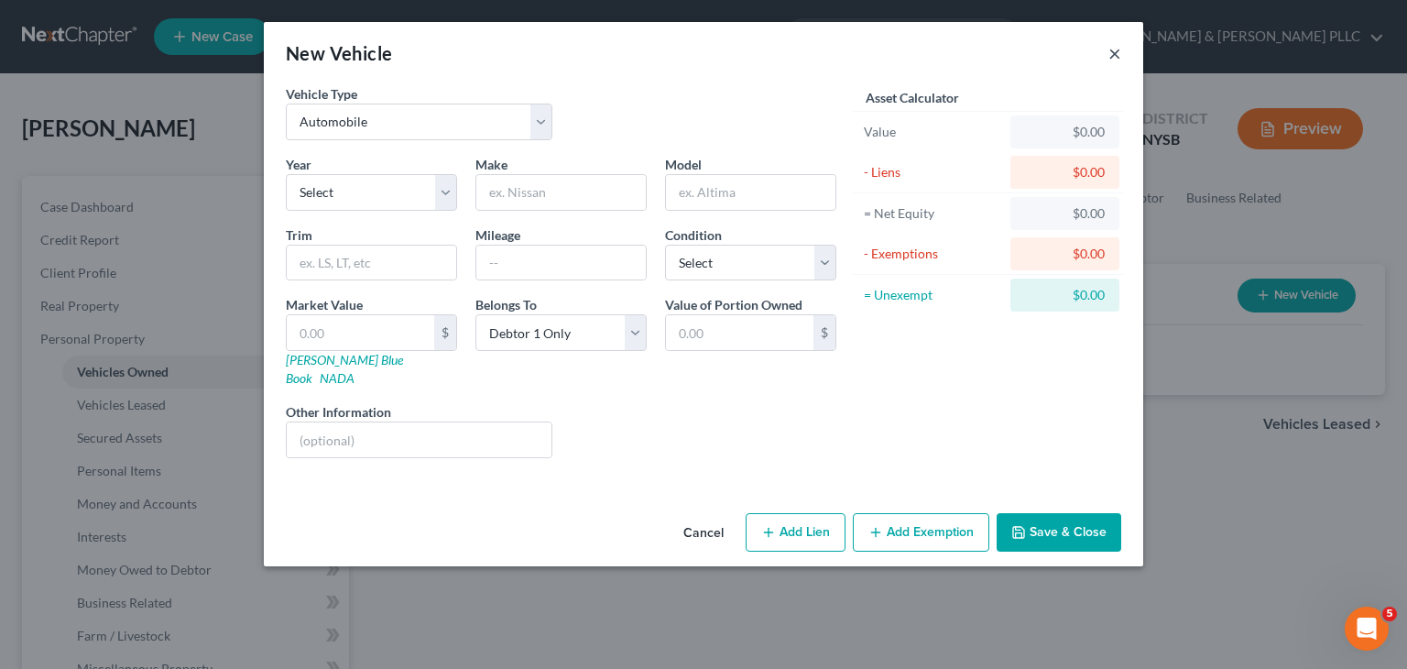
click at [1116, 58] on button "×" at bounding box center [1114, 53] width 13 height 22
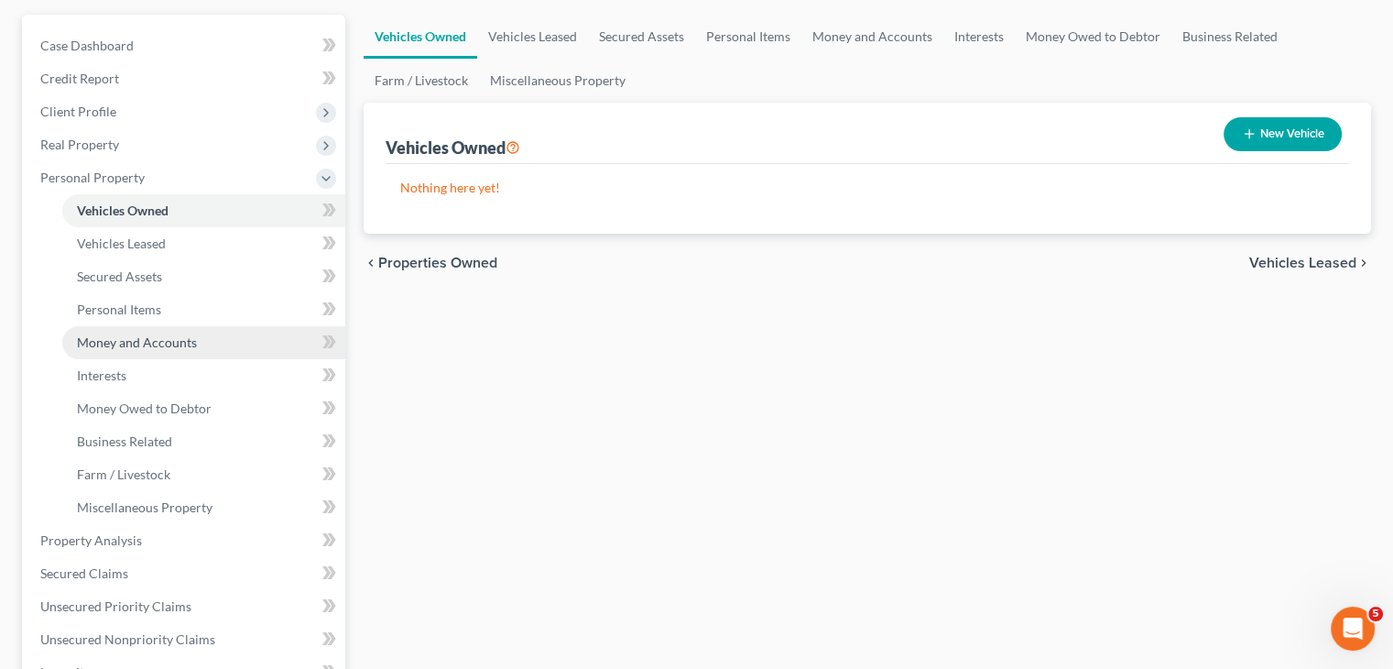
scroll to position [183, 0]
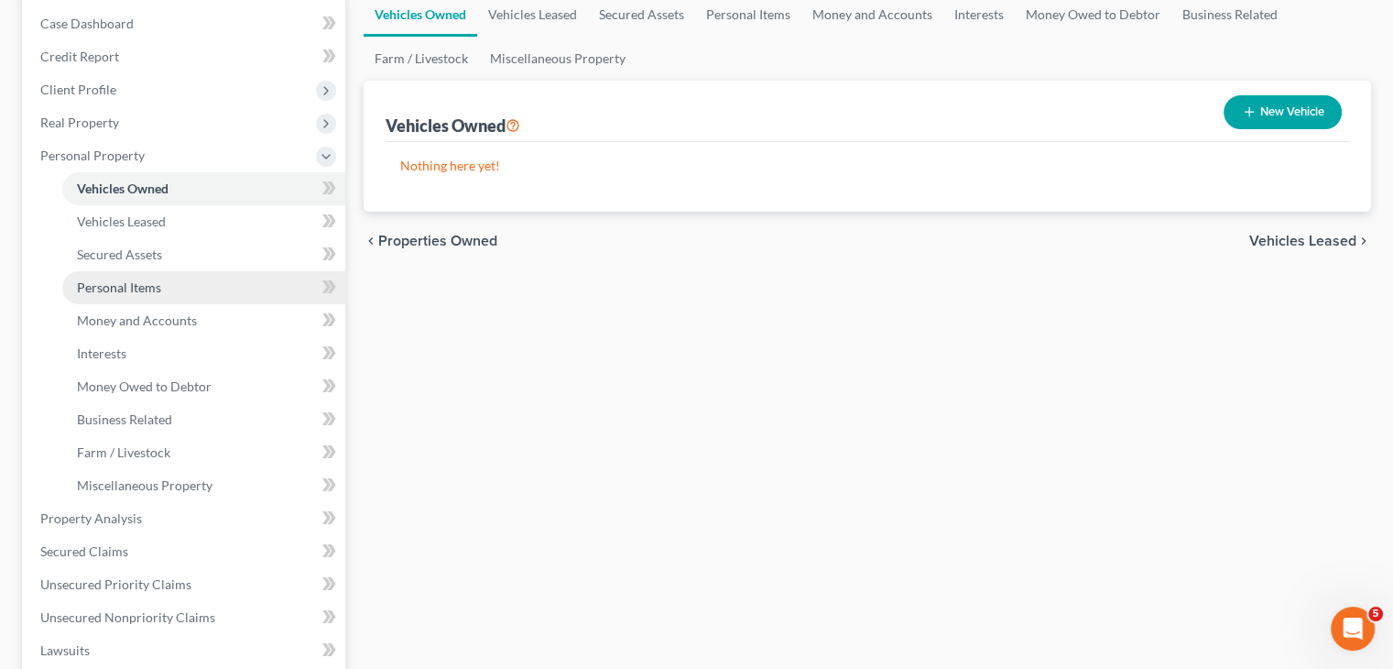
click at [152, 289] on span "Personal Items" at bounding box center [119, 287] width 84 height 16
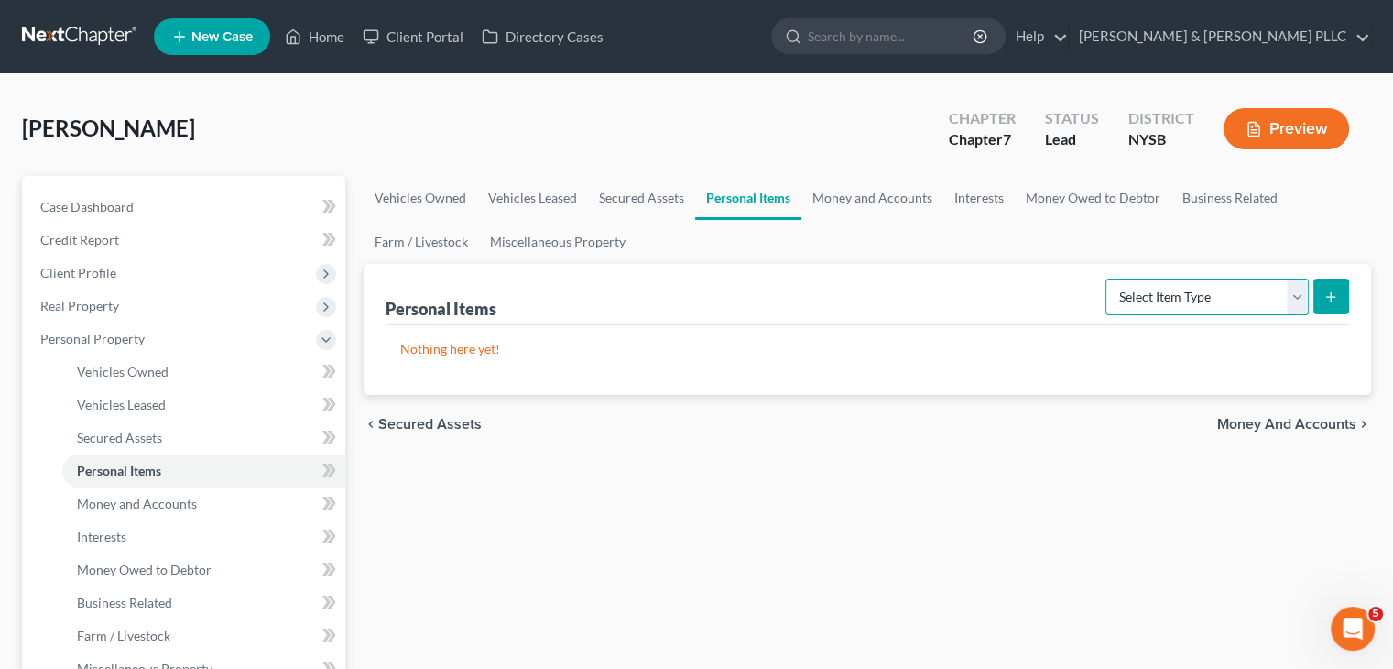
click at [1301, 294] on select "Select Item Type Clothing Collectibles Of Value Electronics Firearms Household …" at bounding box center [1207, 296] width 203 height 37
select select "clothing"
click at [1107, 278] on select "Select Item Type Clothing Collectibles Of Value Electronics Firearms Household …" at bounding box center [1207, 296] width 203 height 37
click at [1323, 296] on button "submit" at bounding box center [1331, 296] width 36 height 36
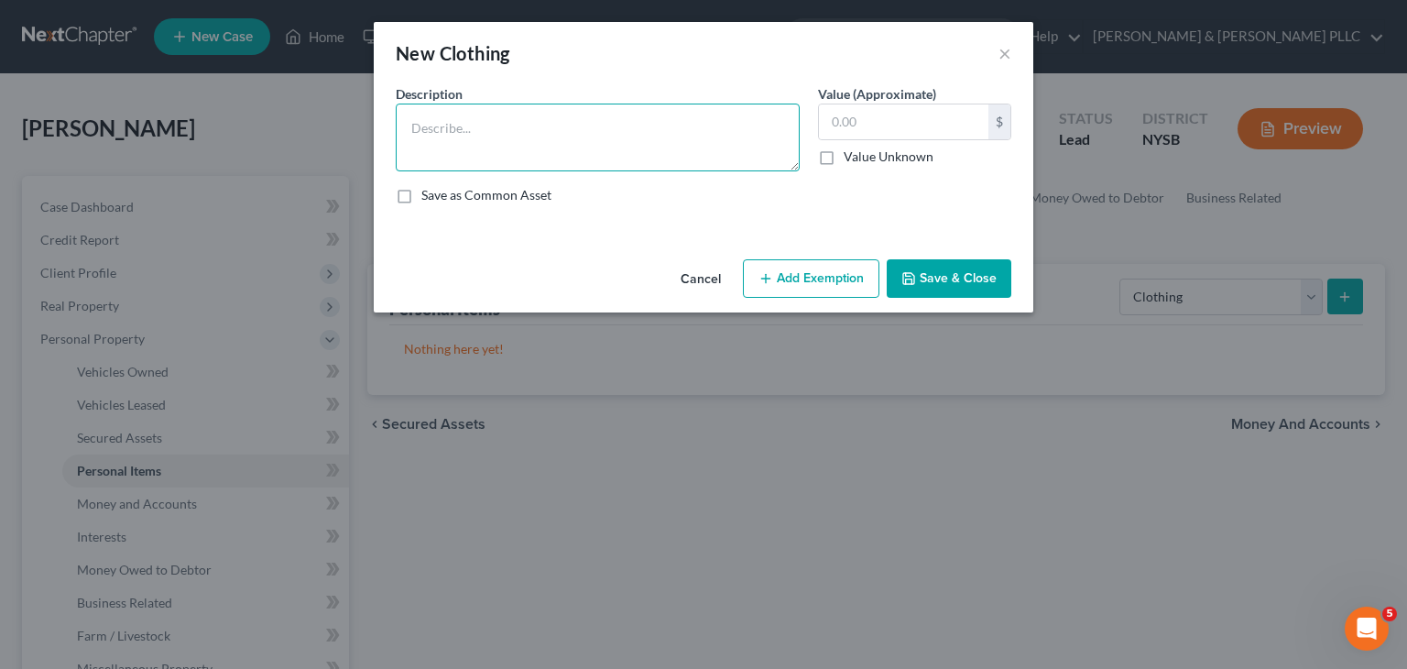
click at [446, 128] on textarea at bounding box center [598, 138] width 404 height 68
type textarea "Clothing"
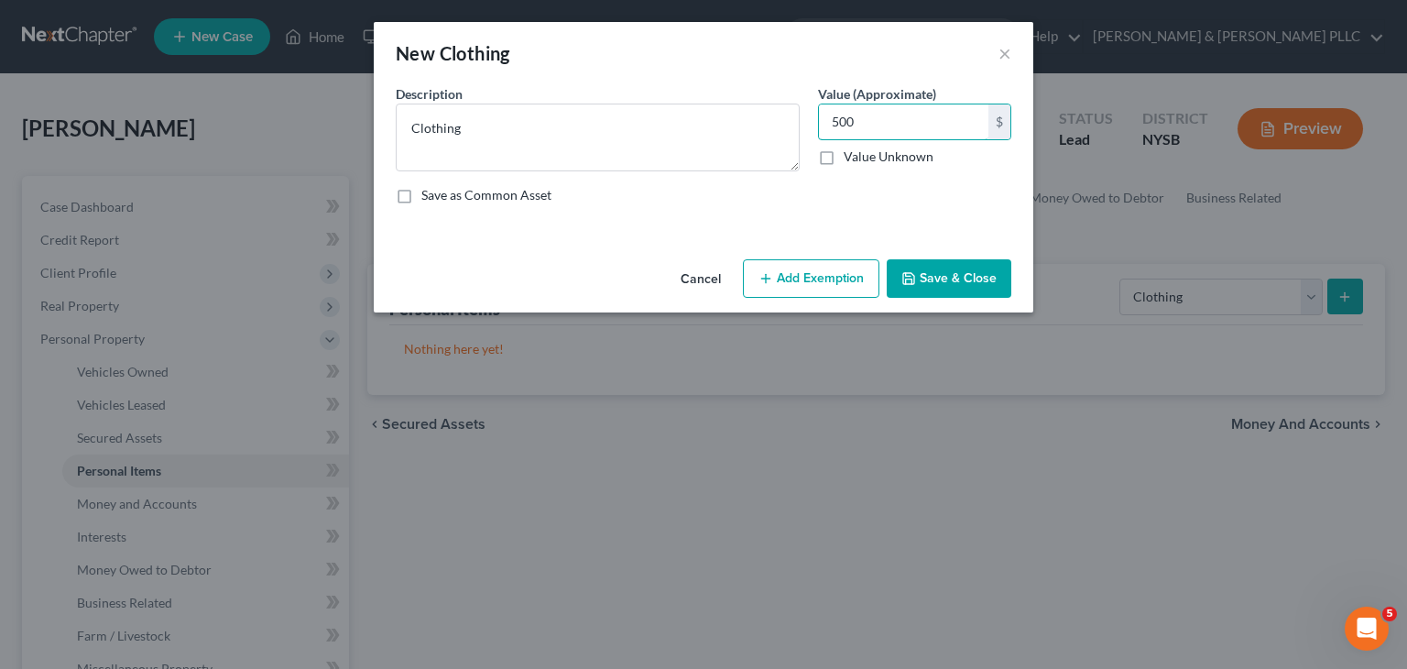
type input "500"
click at [780, 276] on button "Add Exemption" at bounding box center [811, 278] width 136 height 38
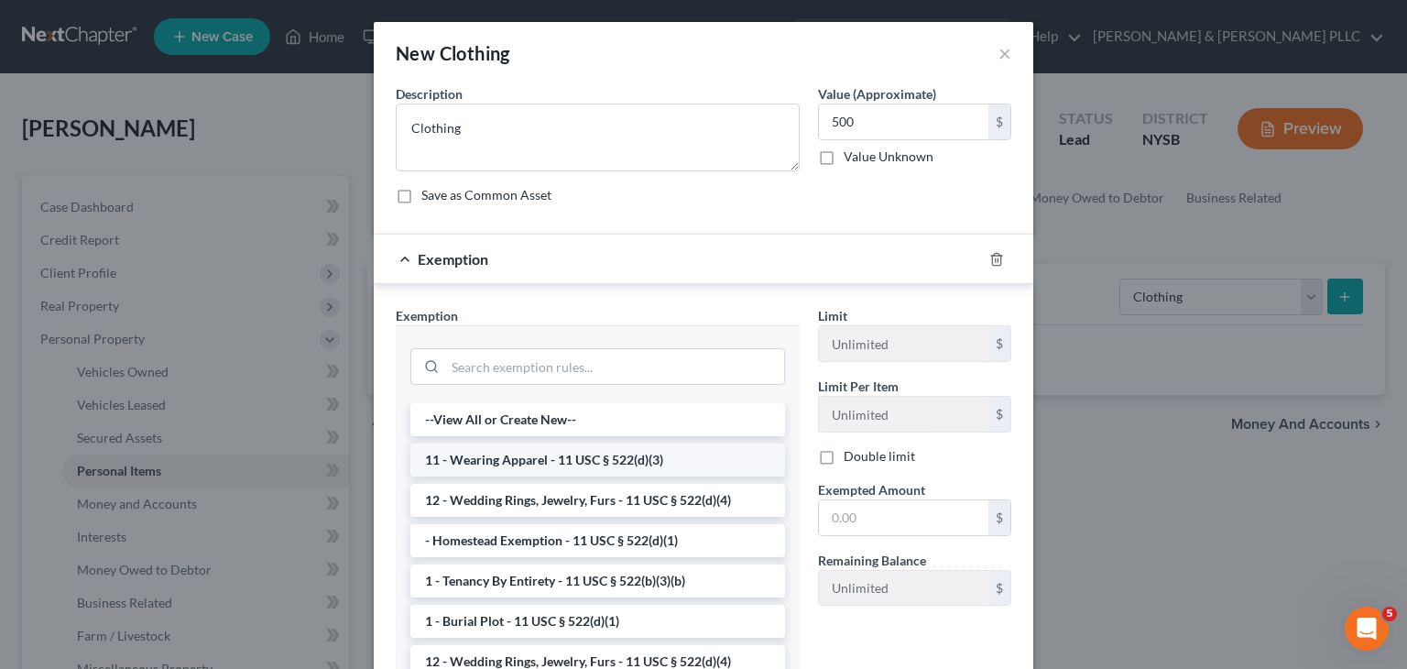
click at [636, 452] on li "11 - Wearing Apparel - 11 USC § 522(d)(3)" at bounding box center [597, 459] width 375 height 33
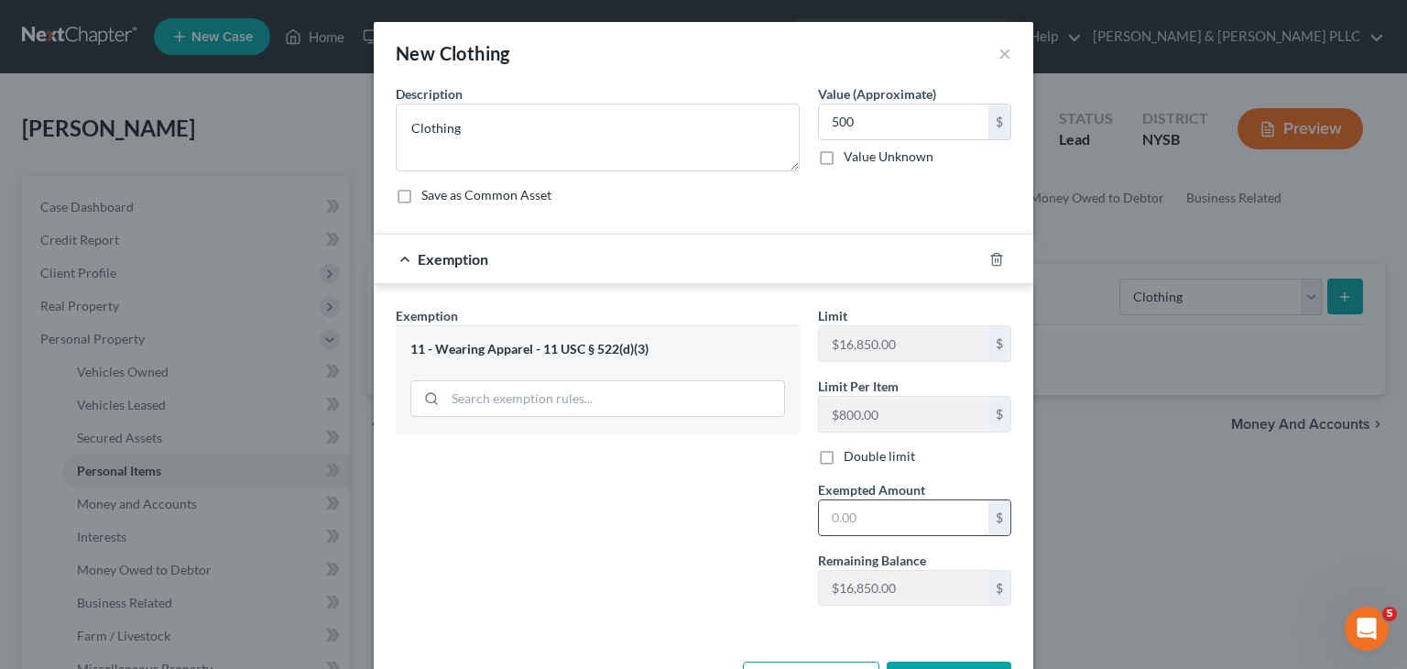
drag, startPoint x: 833, startPoint y: 515, endPoint x: 823, endPoint y: 496, distance: 20.9
click at [833, 515] on input "text" at bounding box center [903, 517] width 169 height 35
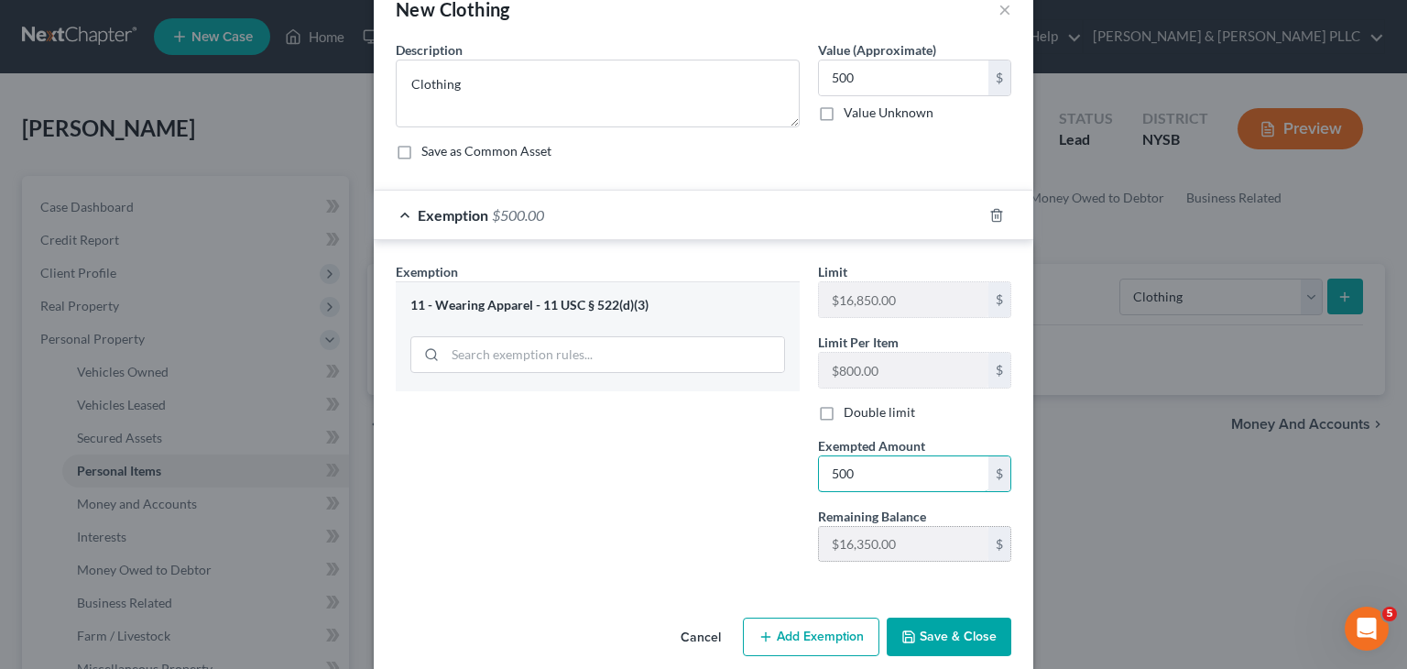
scroll to position [66, 0]
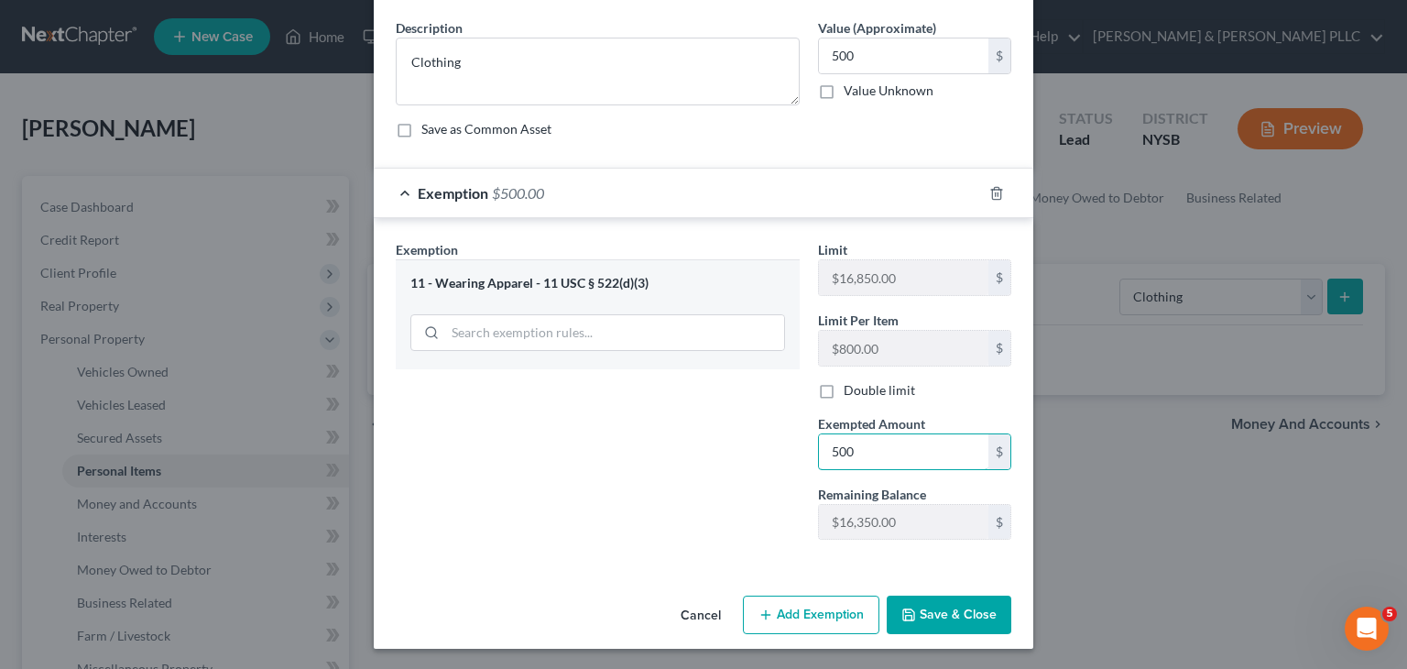
type input "500"
click at [971, 624] on button "Save & Close" at bounding box center [949, 614] width 125 height 38
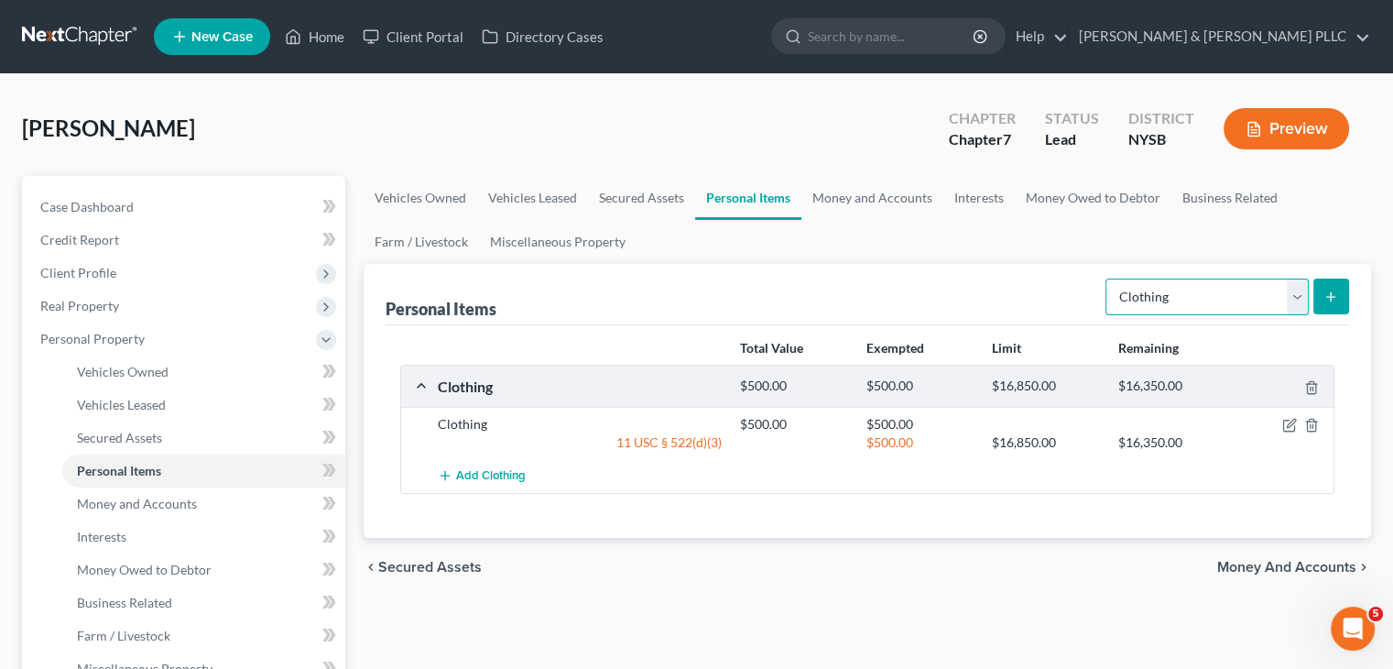
click at [1297, 287] on select "Select Item Type Clothing Collectibles Of Value Electronics Firearms Household …" at bounding box center [1207, 296] width 203 height 37
select select "electronics"
click at [1107, 278] on select "Select Item Type Clothing Collectibles Of Value Electronics Firearms Household …" at bounding box center [1207, 296] width 203 height 37
click at [1335, 300] on icon "submit" at bounding box center [1331, 296] width 15 height 15
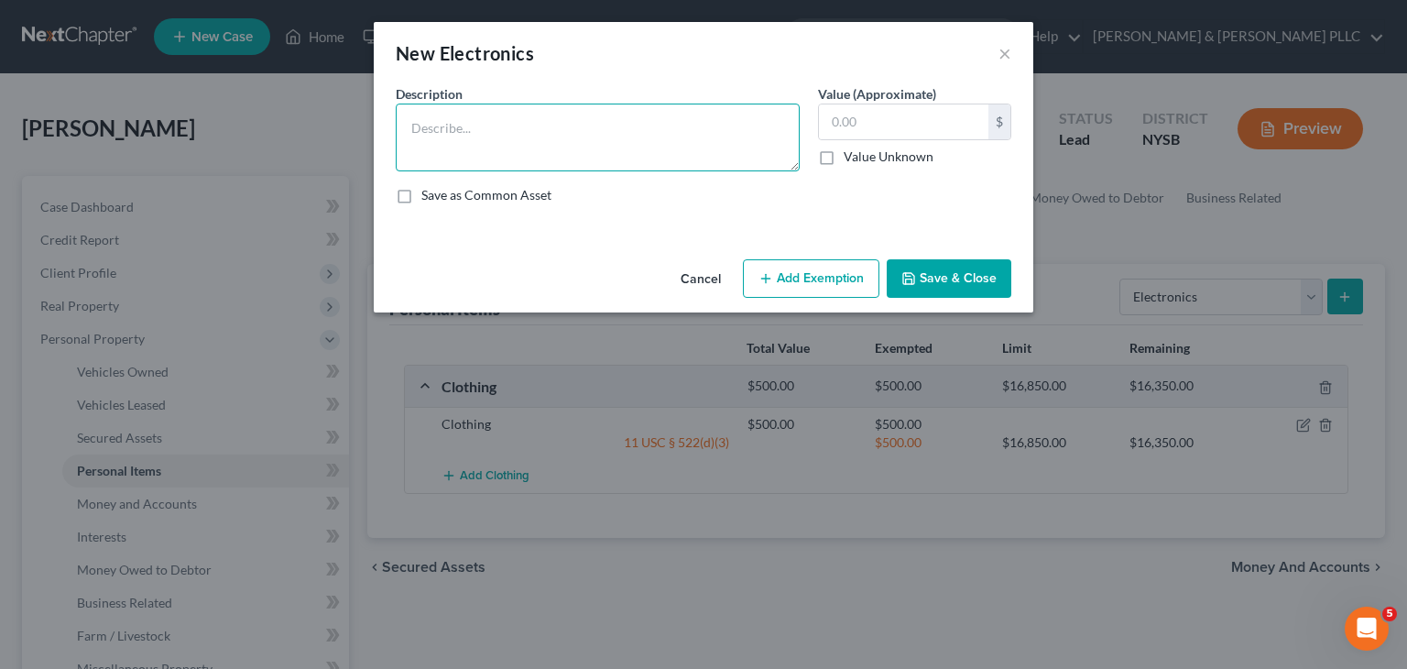
click at [462, 125] on textarea at bounding box center [598, 138] width 404 height 68
type textarea "1 TV"
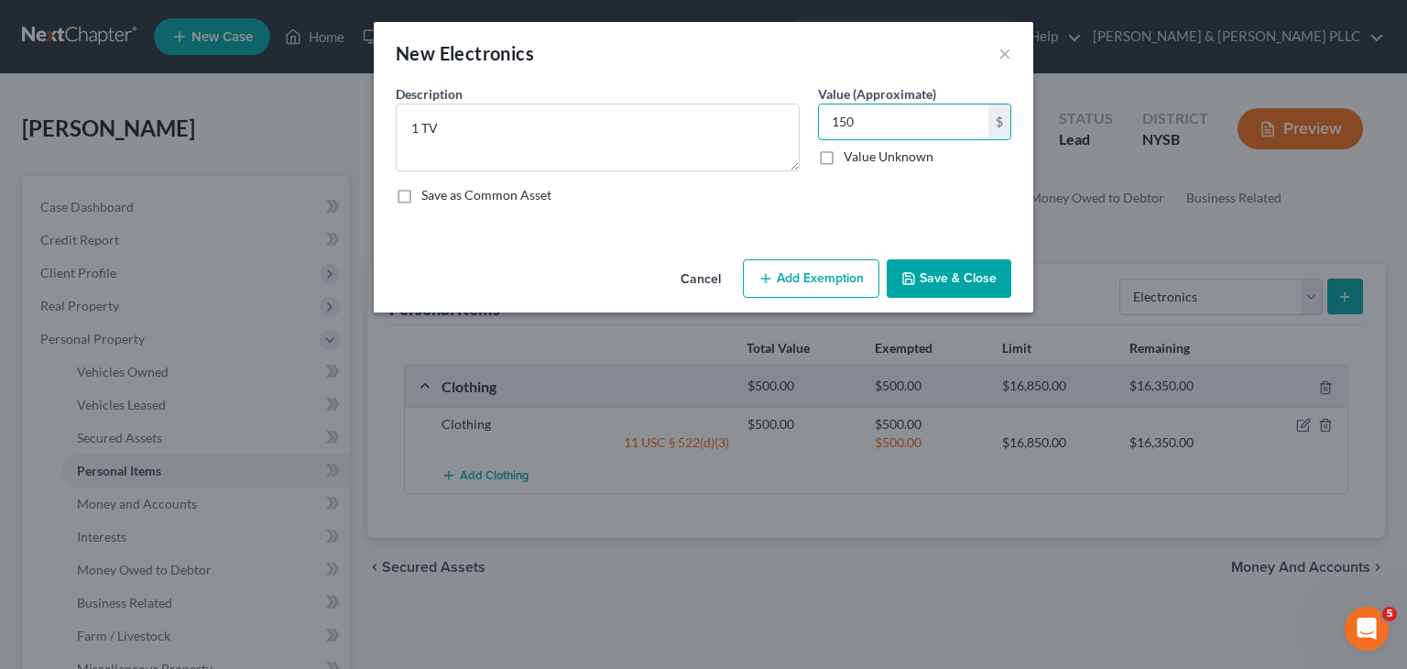
type input "150"
click at [787, 276] on button "Add Exemption" at bounding box center [811, 278] width 136 height 38
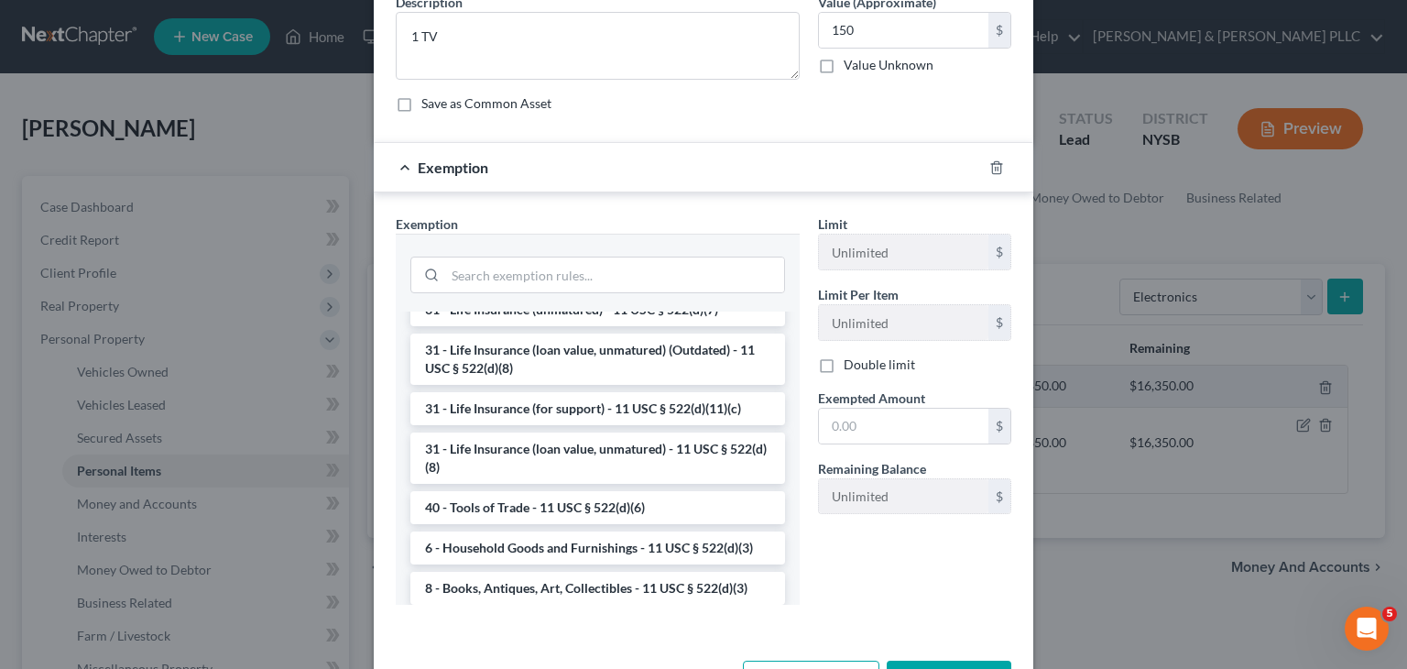
scroll to position [1374, 0]
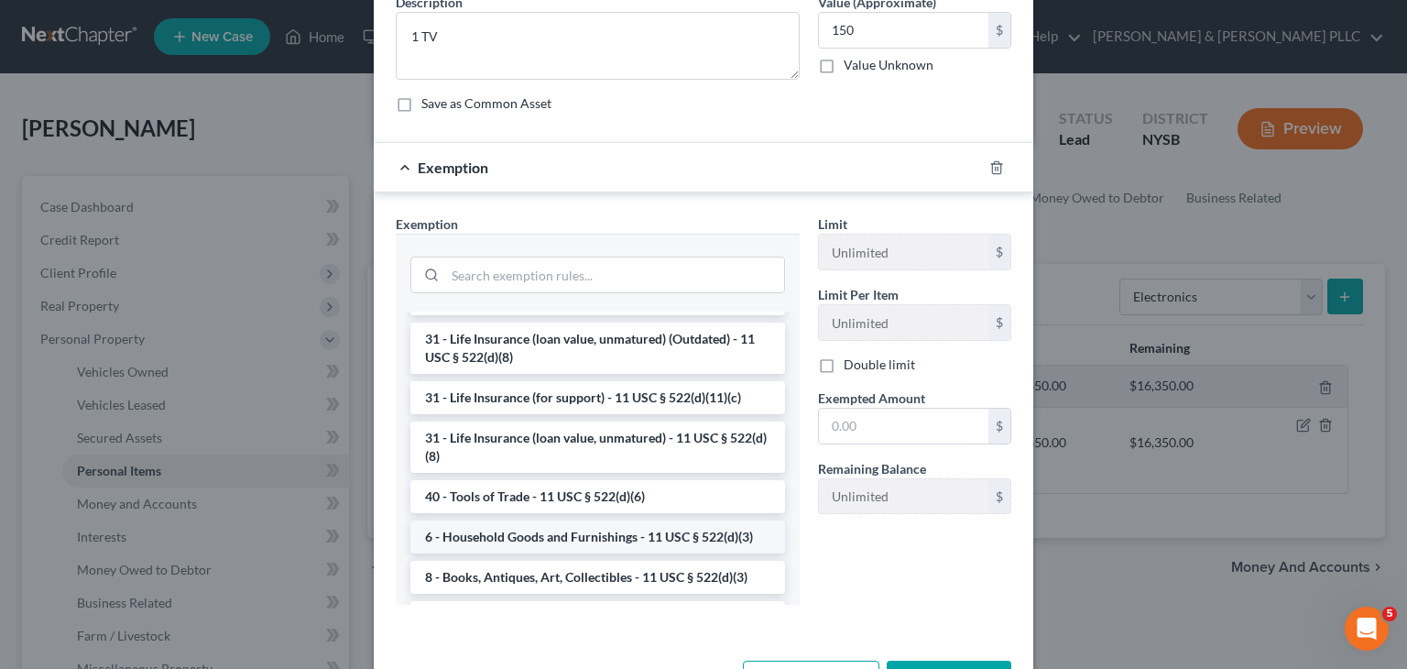
click at [605, 553] on li "6 - Household Goods and Furnishings - 11 USC § 522(d)(3)" at bounding box center [597, 536] width 375 height 33
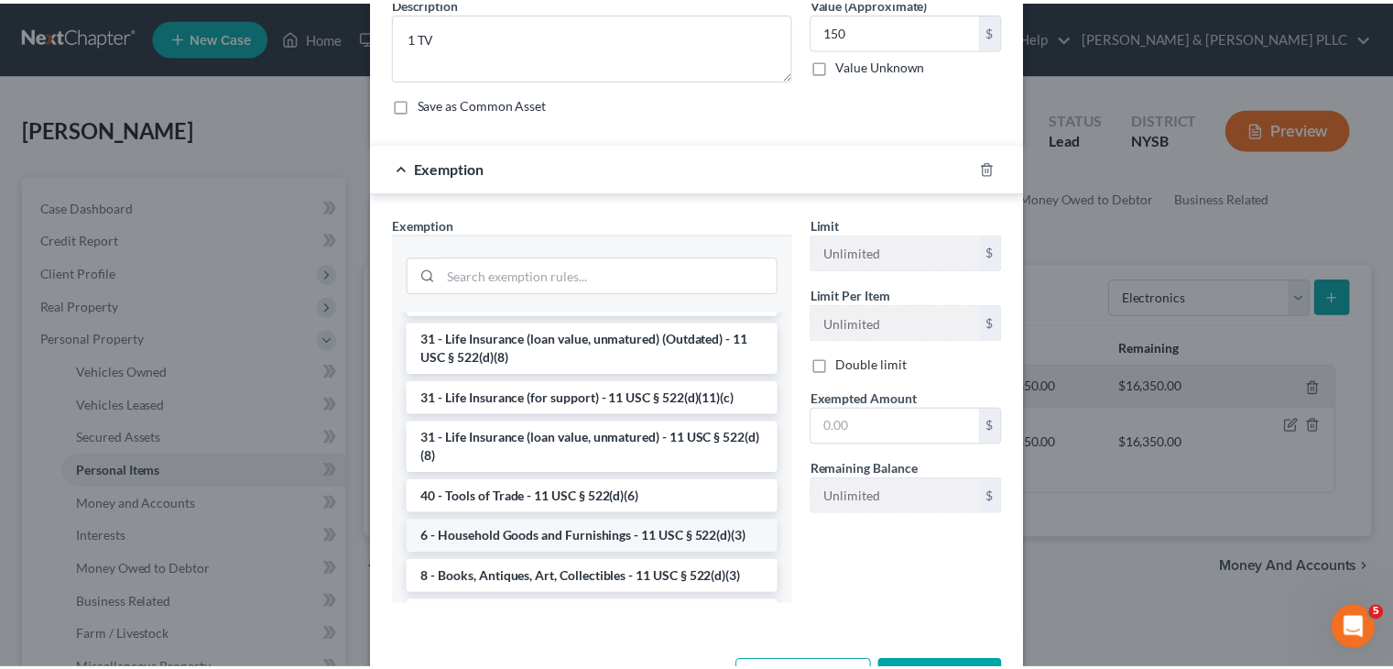
scroll to position [66, 0]
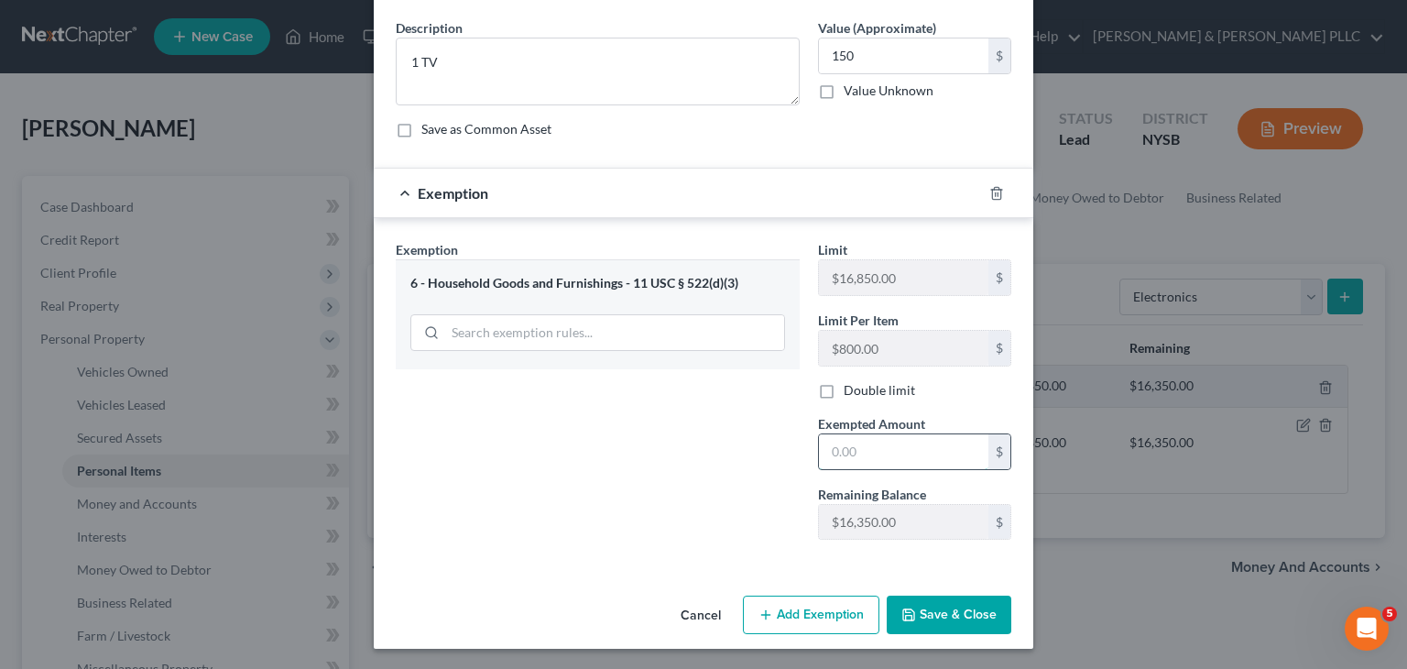
click at [829, 456] on input "text" at bounding box center [903, 451] width 169 height 35
type input "150"
click at [939, 616] on button "Save & Close" at bounding box center [949, 614] width 125 height 38
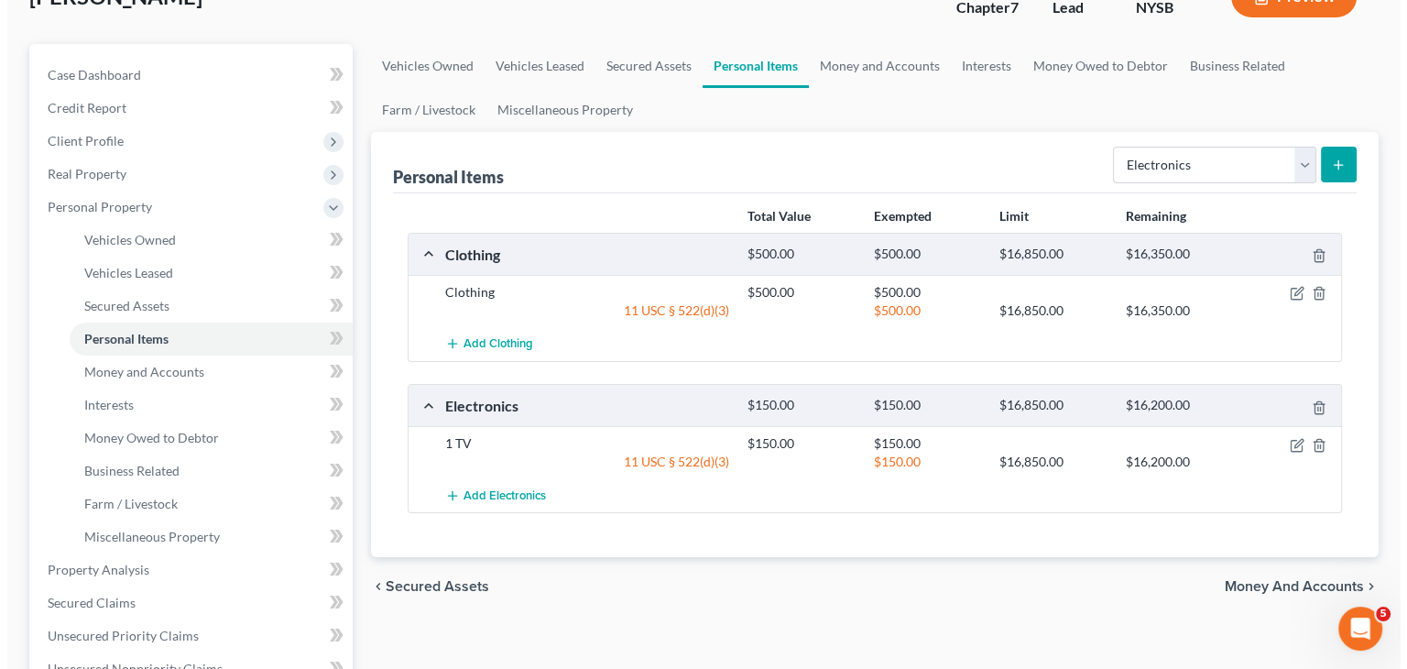
scroll to position [183, 0]
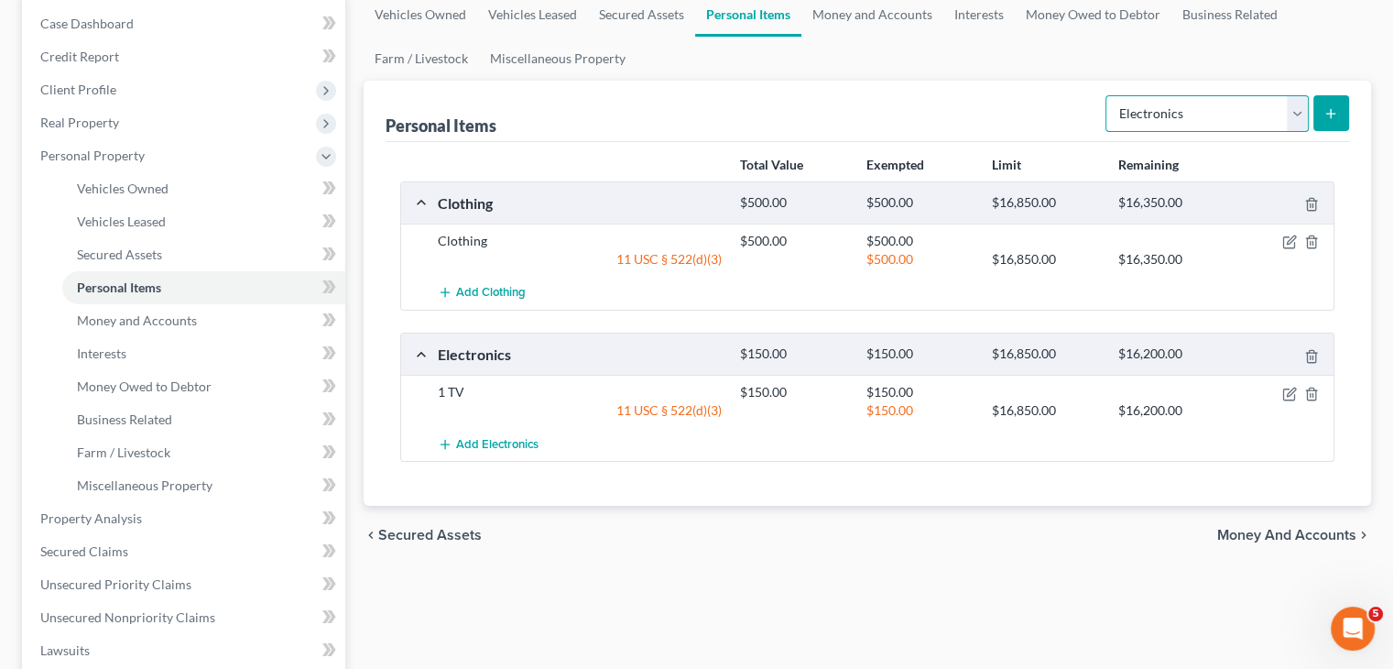
click at [1302, 114] on select "Select Item Type Clothing Collectibles Of Value Electronics Firearms Household …" at bounding box center [1207, 113] width 203 height 37
select select "household_goods"
click at [1107, 95] on select "Select Item Type Clothing Collectibles Of Value Electronics Firearms Household …" at bounding box center [1207, 113] width 203 height 37
click at [1326, 110] on icon "submit" at bounding box center [1331, 113] width 15 height 15
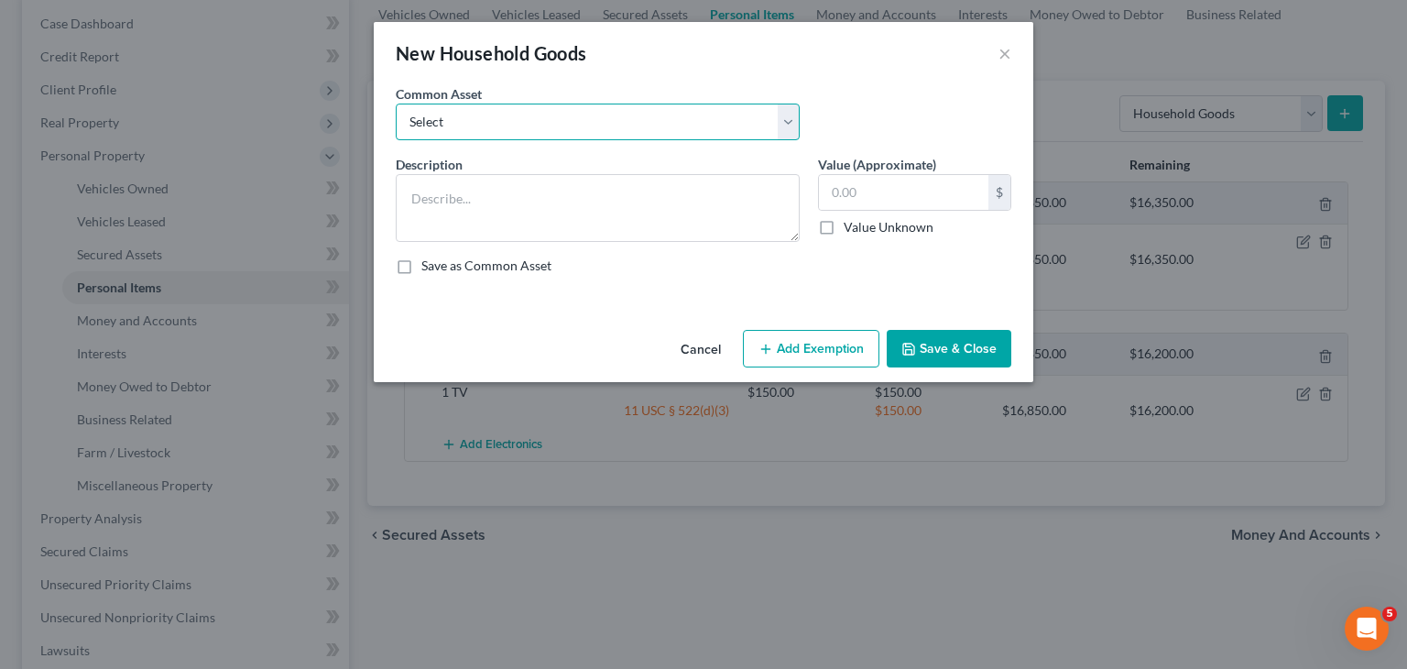
click at [795, 121] on select "Select Furniture" at bounding box center [598, 122] width 404 height 37
select select "0"
click at [396, 104] on select "Select Furniture" at bounding box center [598, 122] width 404 height 37
type textarea "Furniture"
type input "1,000.00"
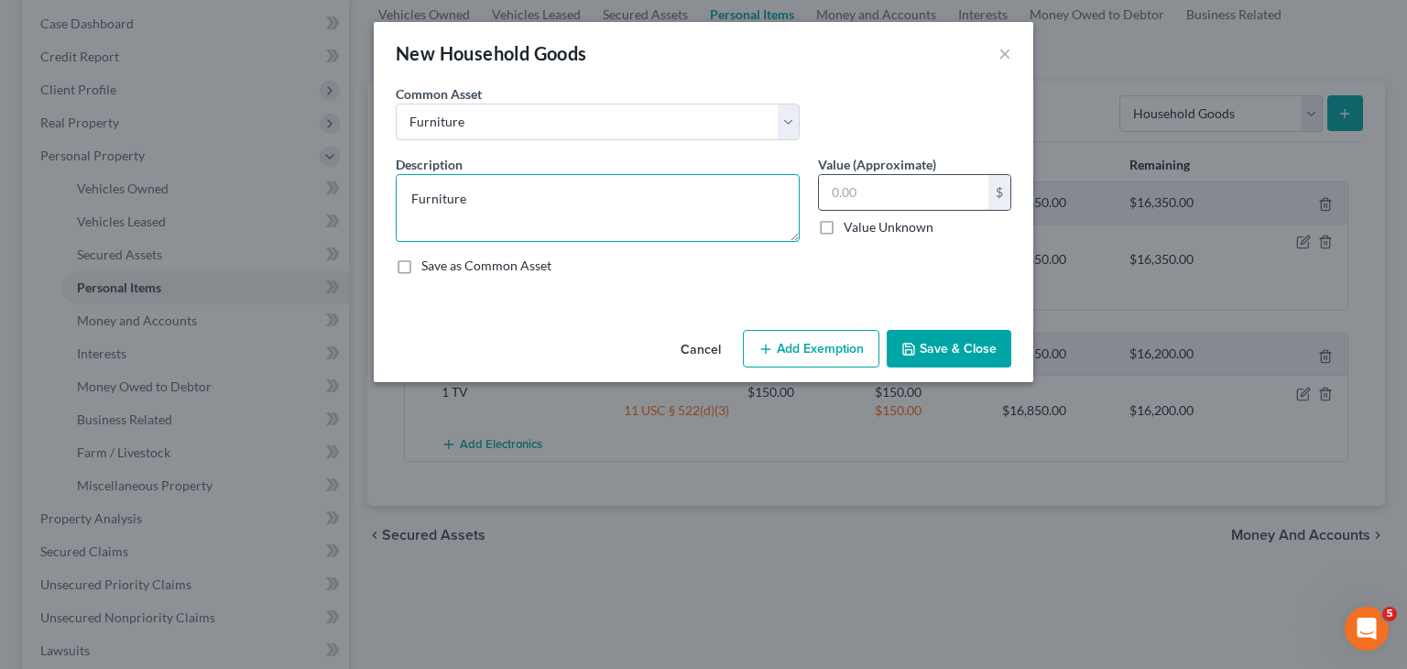
type textarea "Furniture"
click at [839, 188] on input "text" at bounding box center [903, 192] width 169 height 35
drag, startPoint x: 862, startPoint y: 189, endPoint x: 833, endPoint y: 194, distance: 29.8
click at [833, 194] on input "2,000" at bounding box center [903, 192] width 169 height 35
type input "1,000"
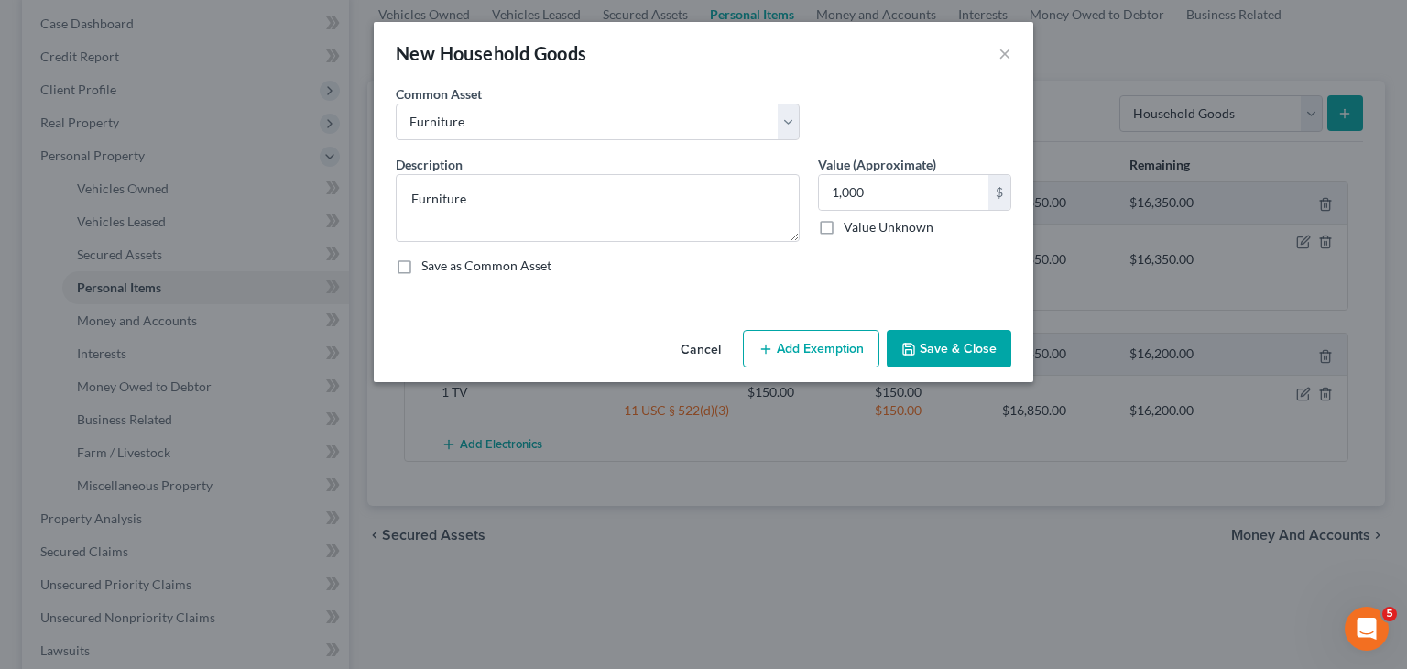
click at [803, 355] on button "Add Exemption" at bounding box center [811, 349] width 136 height 38
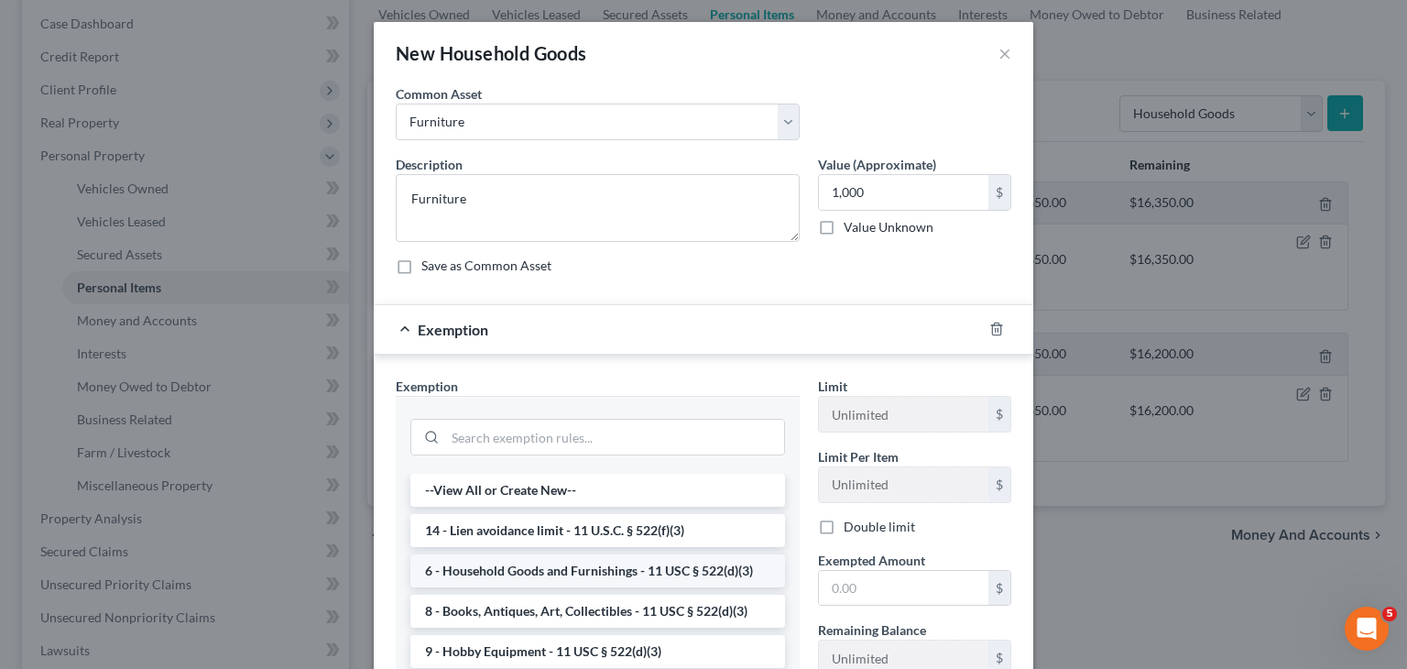
click at [607, 580] on li "6 - Household Goods and Furnishings - 11 USC § 522(d)(3)" at bounding box center [597, 570] width 375 height 33
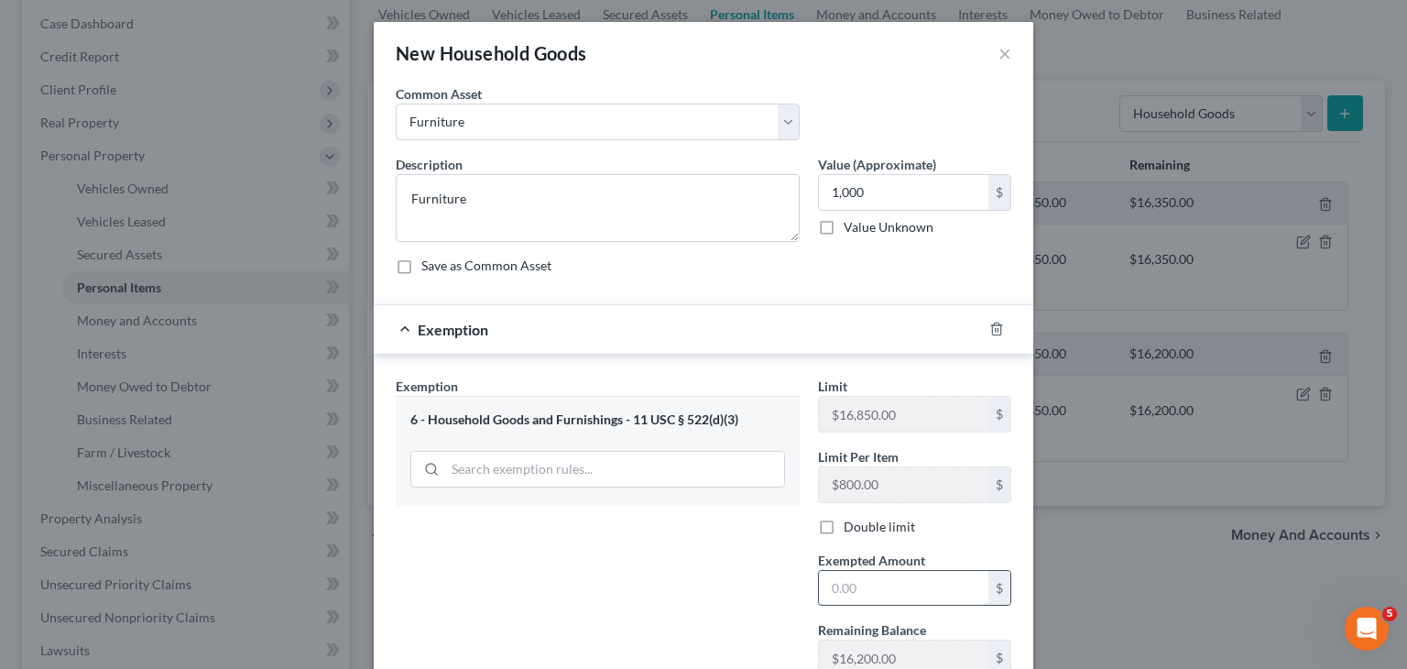
drag, startPoint x: 834, startPoint y: 583, endPoint x: 848, endPoint y: 584, distance: 14.7
click at [834, 584] on input "text" at bounding box center [903, 588] width 169 height 35
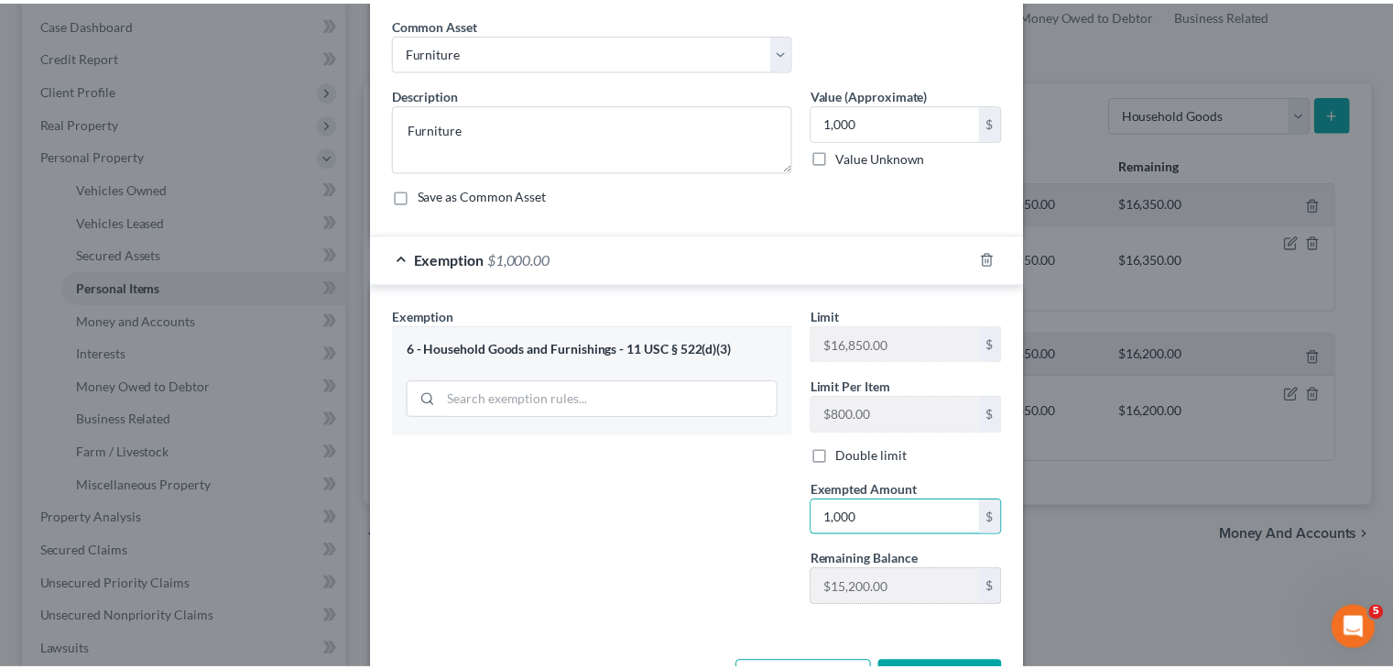
scroll to position [136, 0]
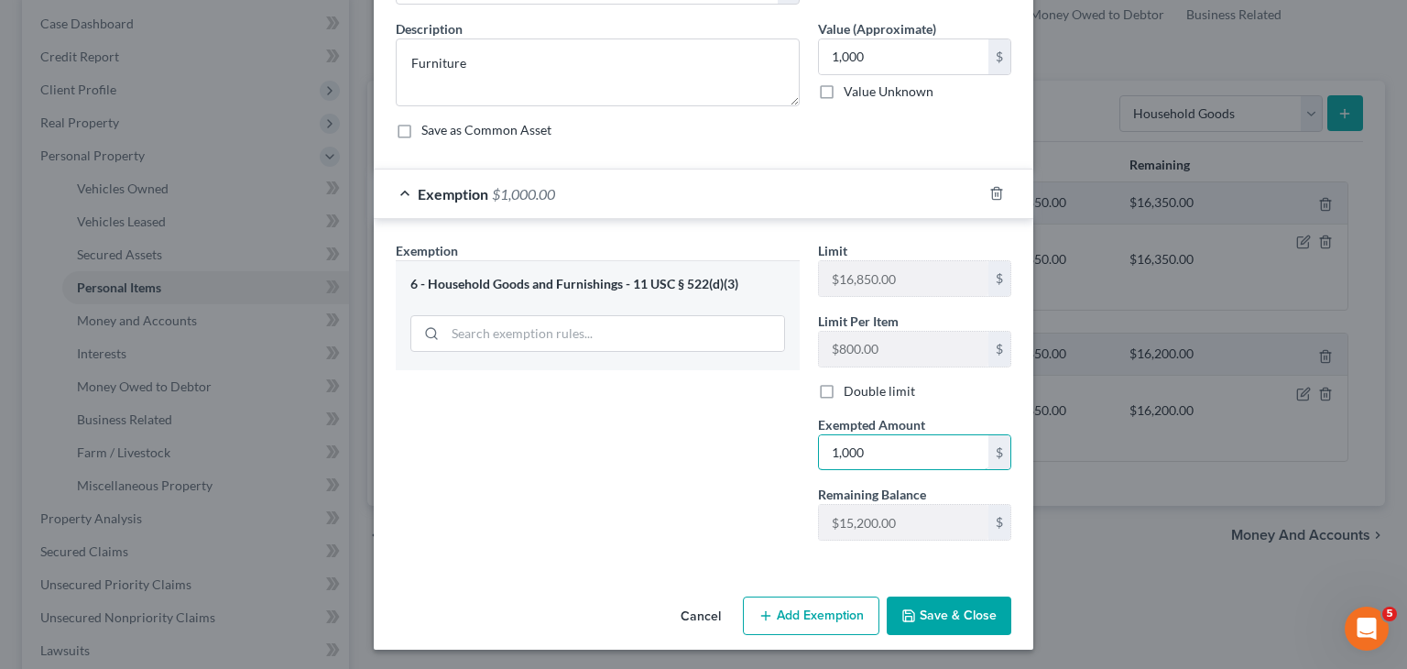
type input "1,000"
click at [954, 616] on button "Save & Close" at bounding box center [949, 615] width 125 height 38
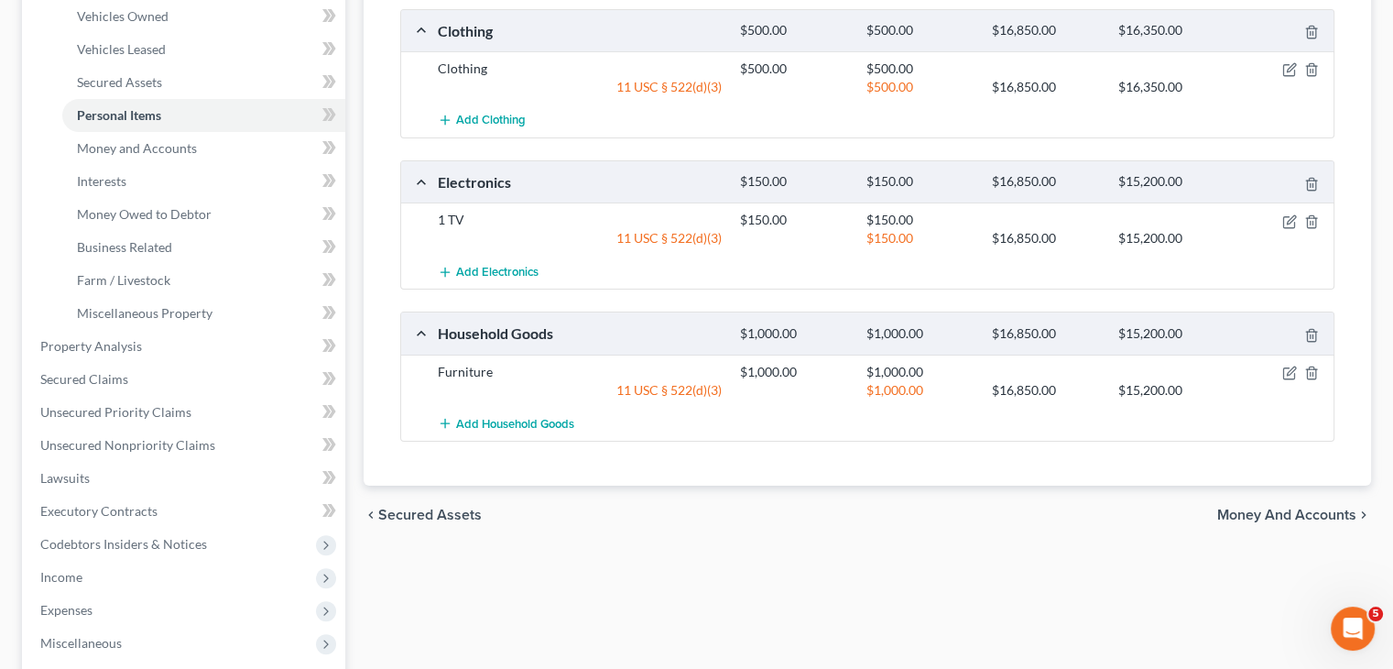
scroll to position [183, 0]
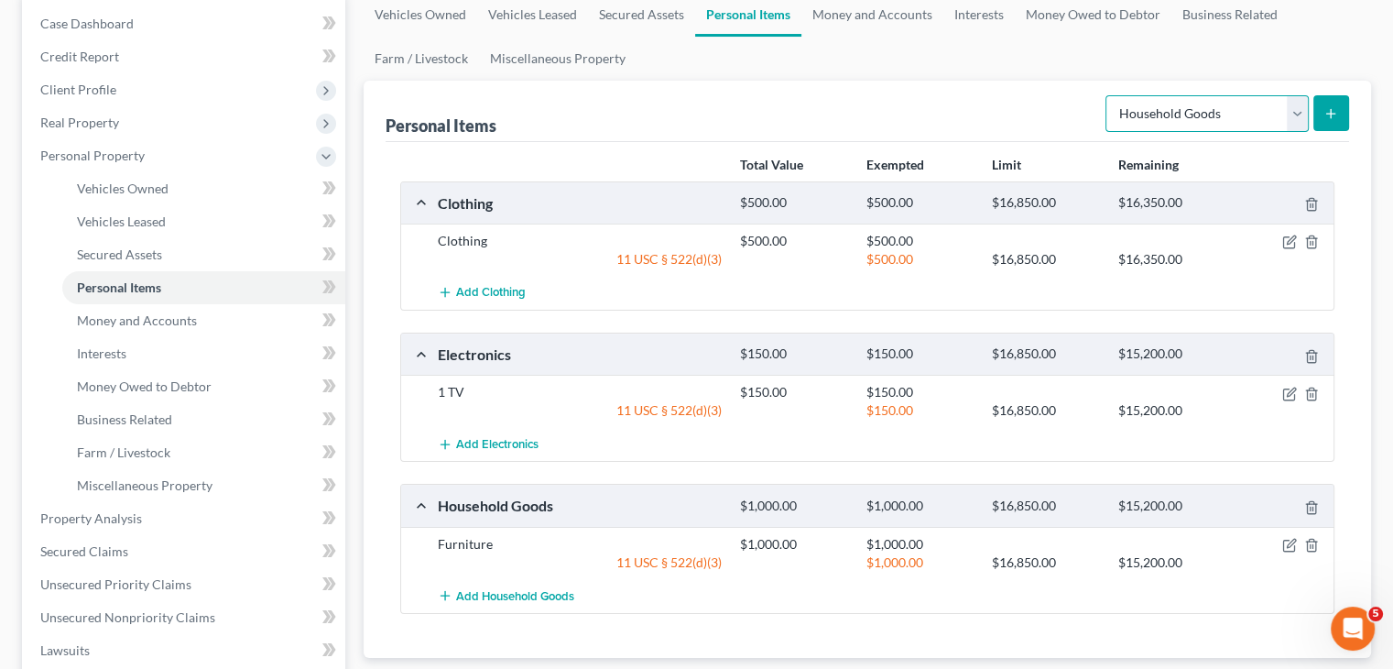
click at [1294, 118] on select "Select Item Type Clothing Collectibles Of Value Electronics Firearms Household …" at bounding box center [1207, 113] width 203 height 37
select select "jewelry"
click at [1107, 95] on select "Select Item Type Clothing Collectibles Of Value Electronics Firearms Household …" at bounding box center [1207, 113] width 203 height 37
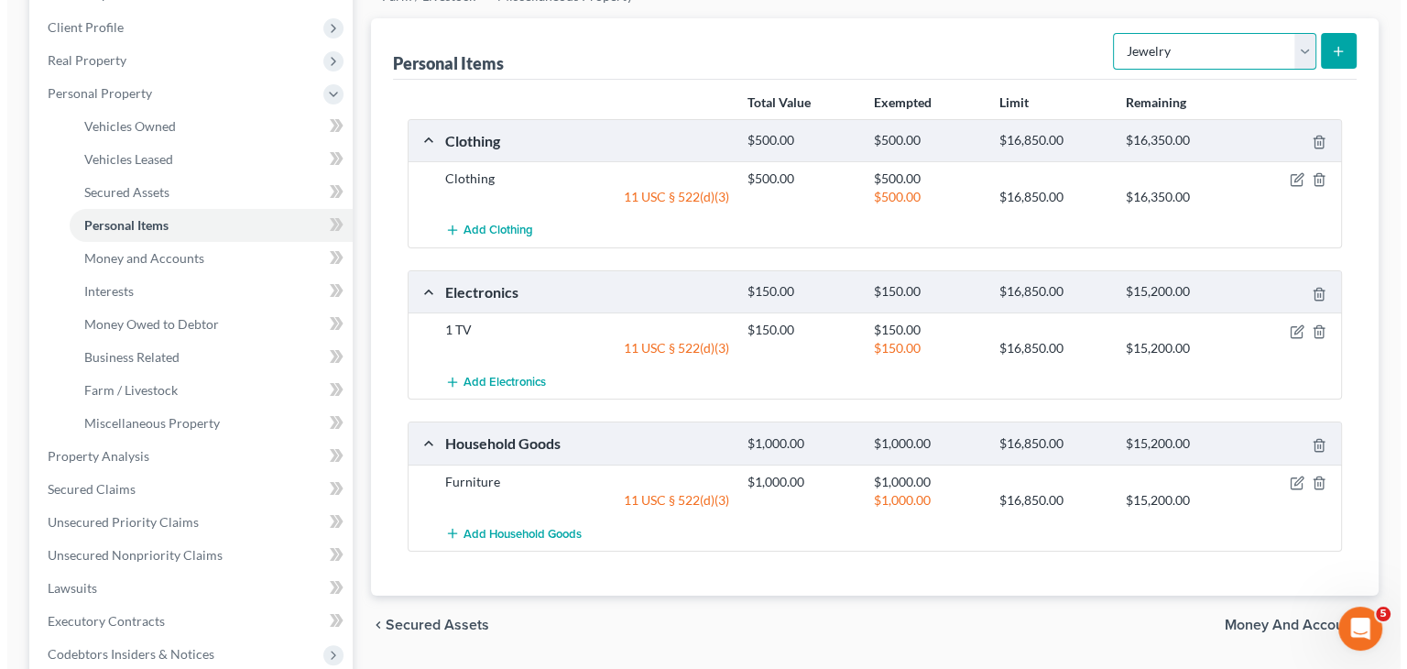
scroll to position [275, 0]
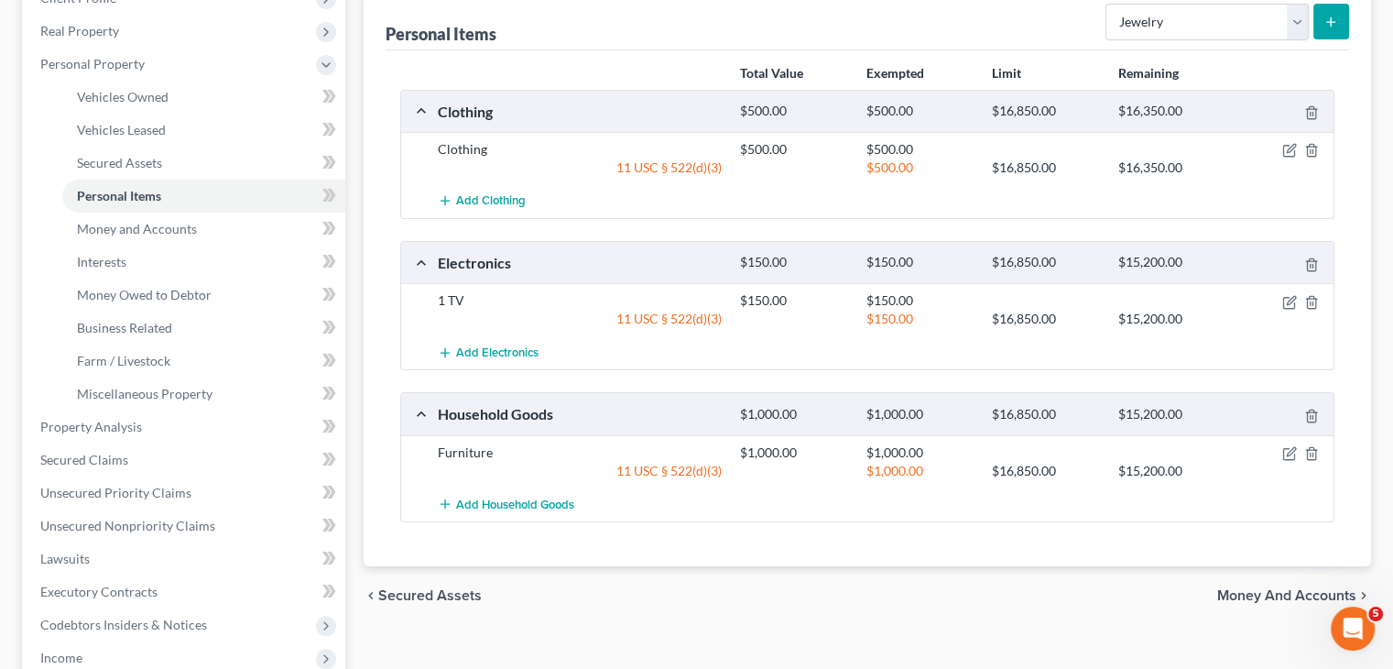
click at [1338, 19] on button "submit" at bounding box center [1331, 22] width 36 height 36
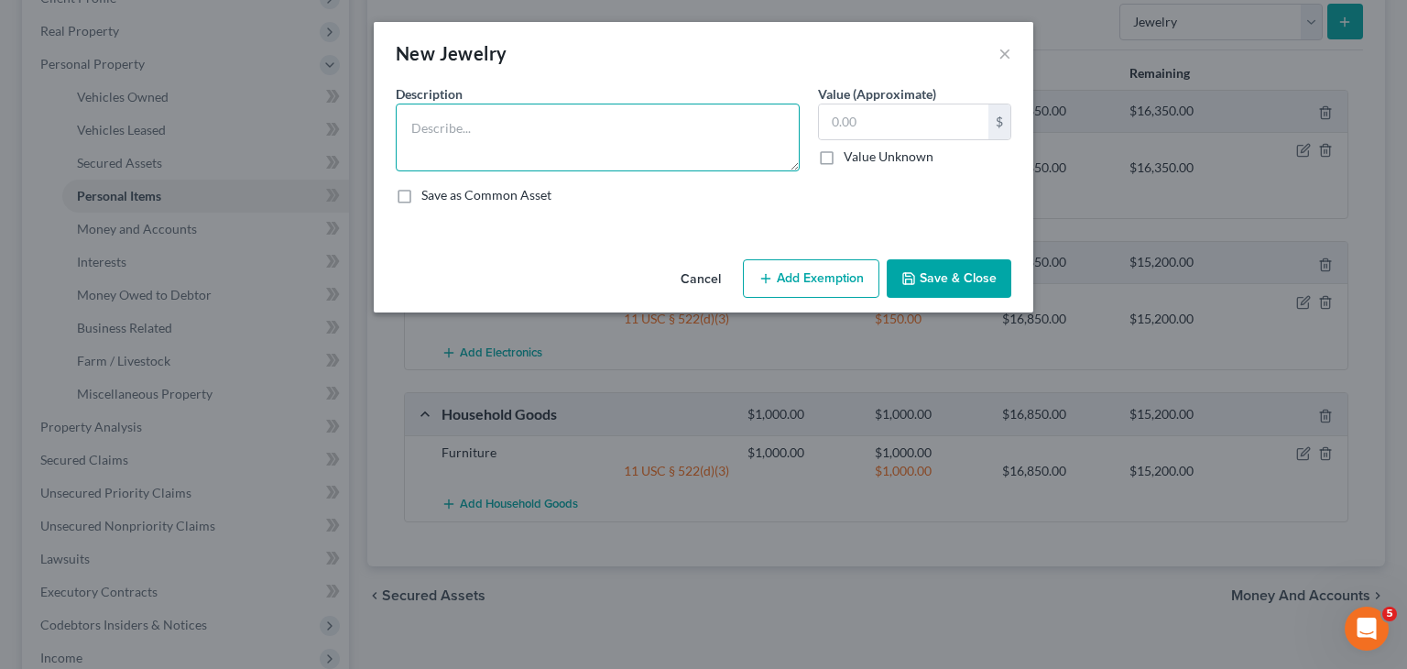
click at [420, 124] on textarea at bounding box center [598, 138] width 404 height 68
type textarea "Costume Jewelry"
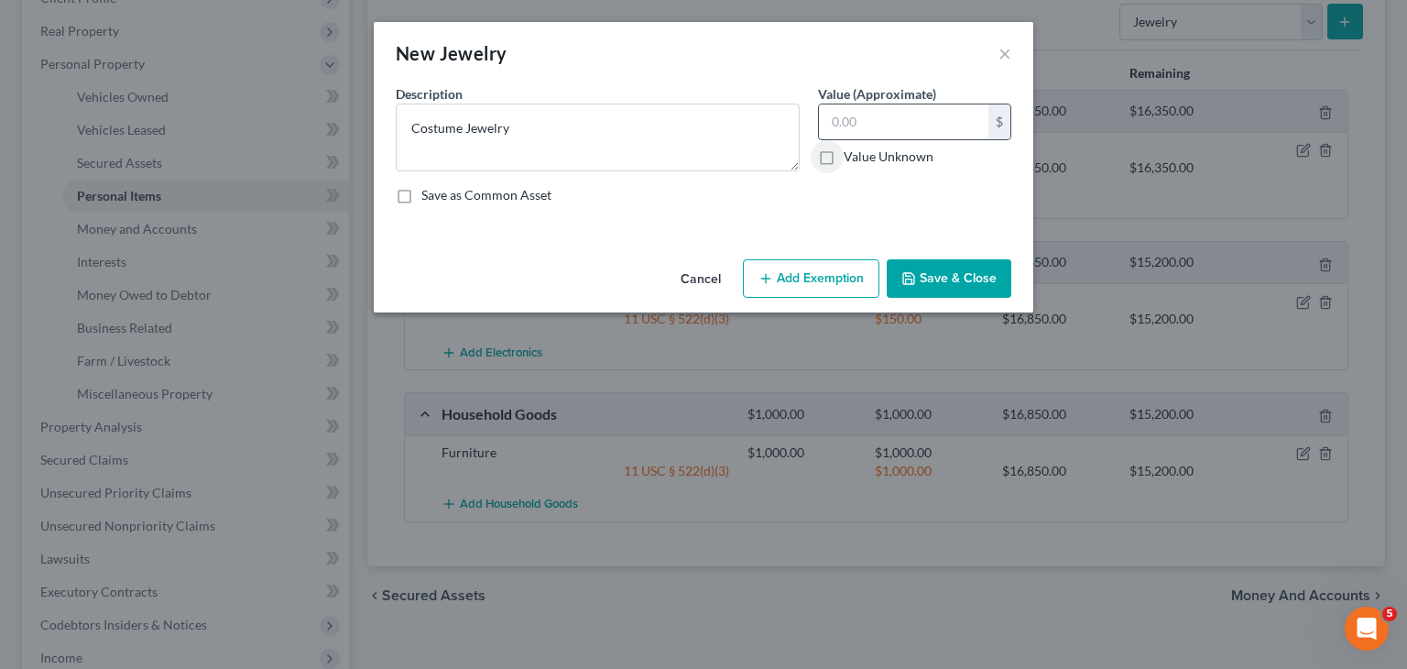
click at [845, 121] on input "text" at bounding box center [903, 121] width 169 height 35
type input "50"
click at [820, 268] on button "Add Exemption" at bounding box center [811, 278] width 136 height 38
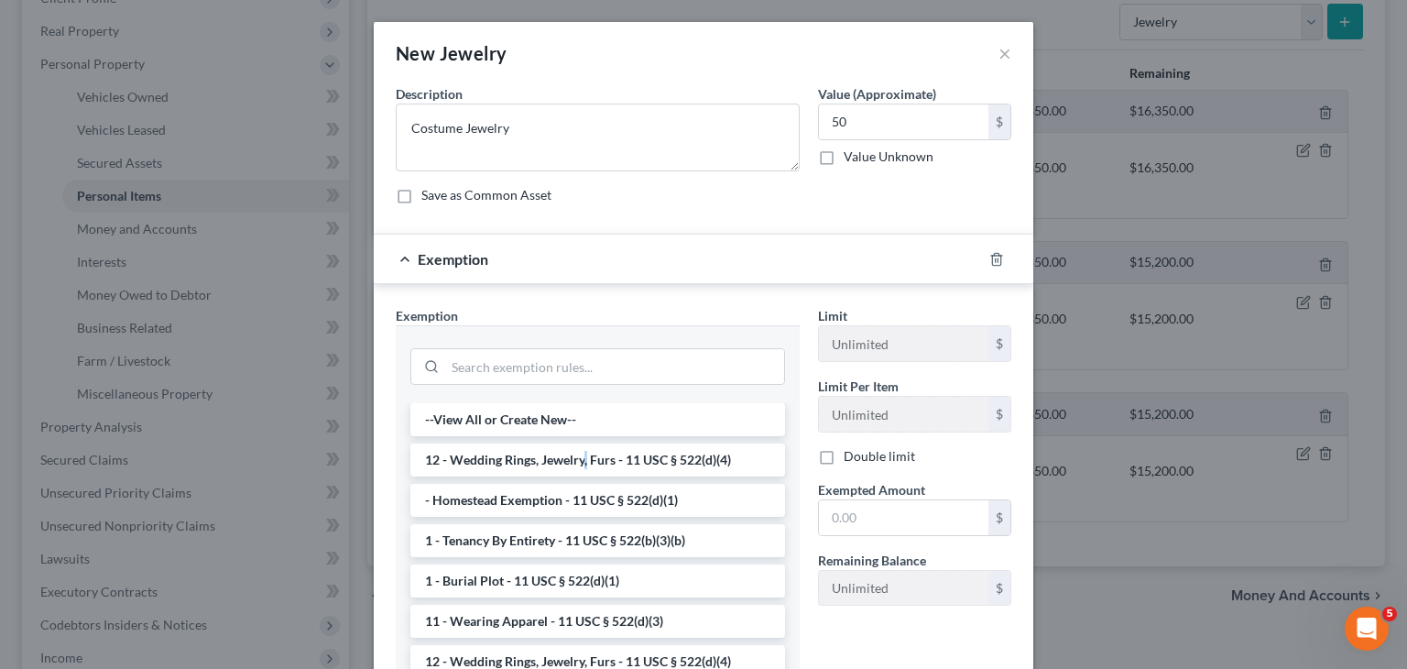
click at [579, 464] on li "12 - Wedding Rings, Jewelry, Furs - 11 USC § 522(d)(4)" at bounding box center [597, 459] width 375 height 33
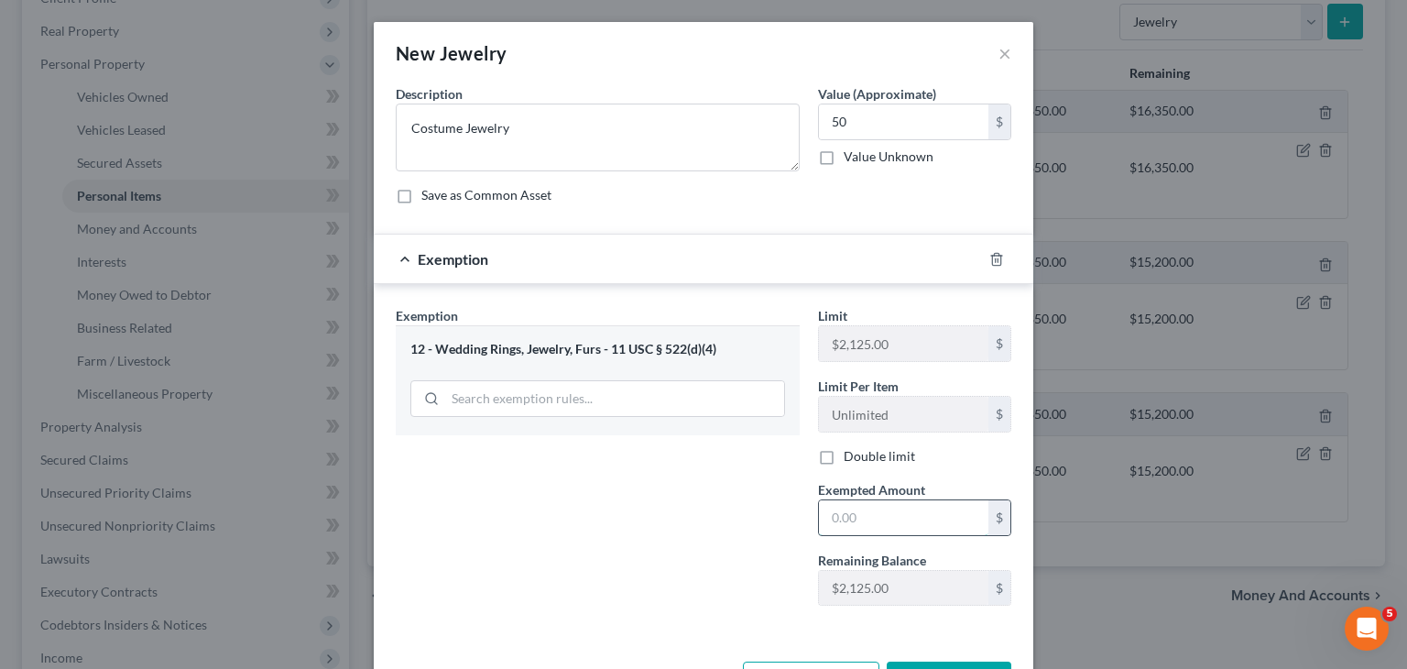
click at [834, 525] on input "text" at bounding box center [903, 517] width 169 height 35
type input "50"
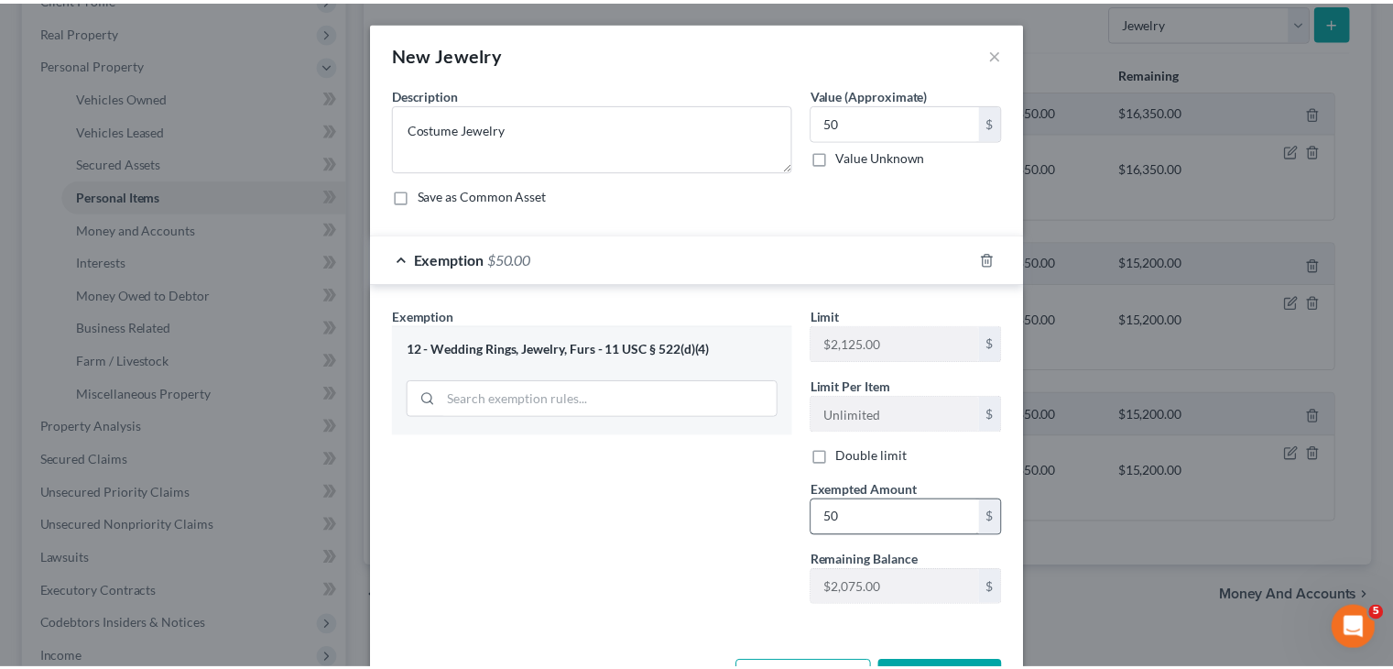
scroll to position [29, 0]
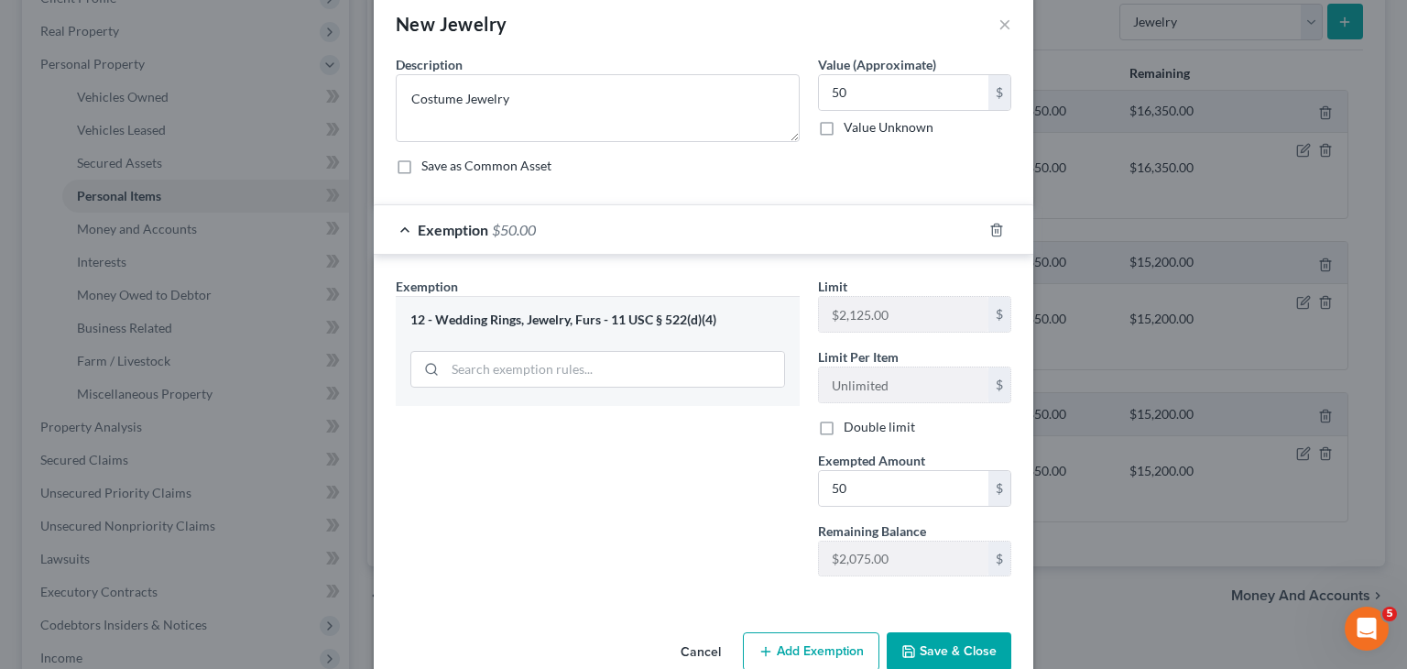
click at [930, 647] on button "Save & Close" at bounding box center [949, 651] width 125 height 38
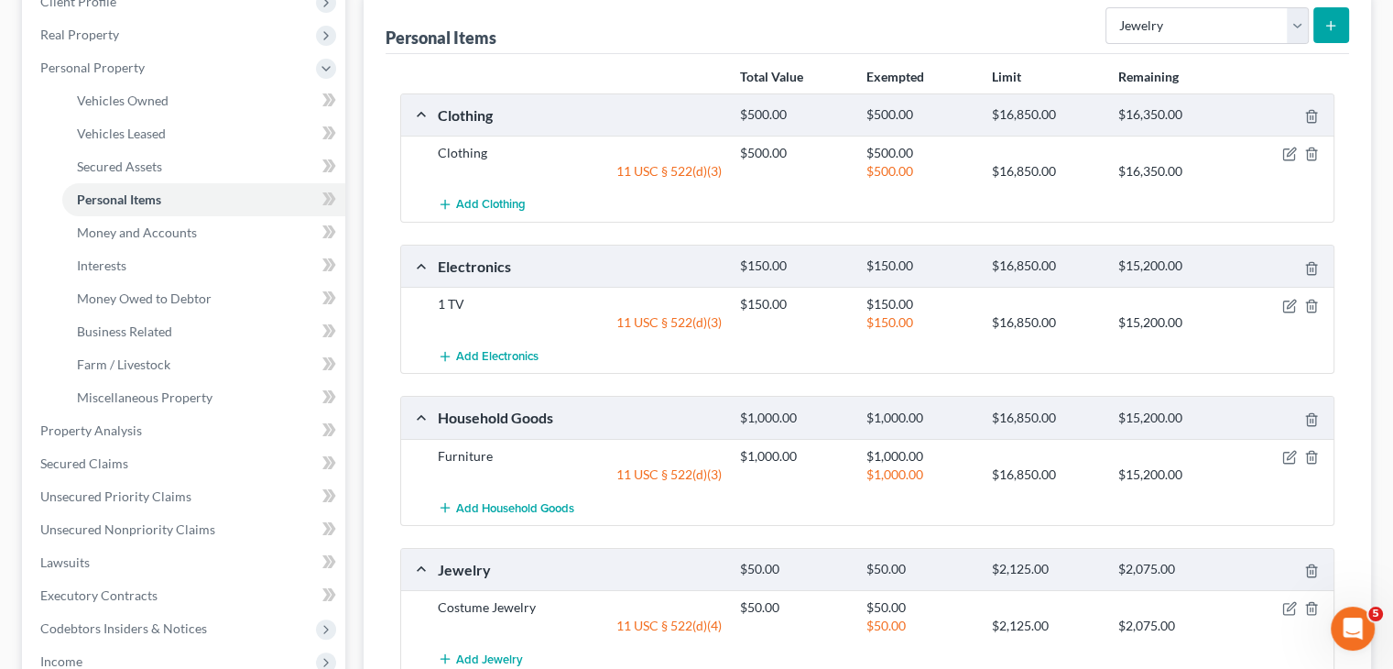
scroll to position [267, 0]
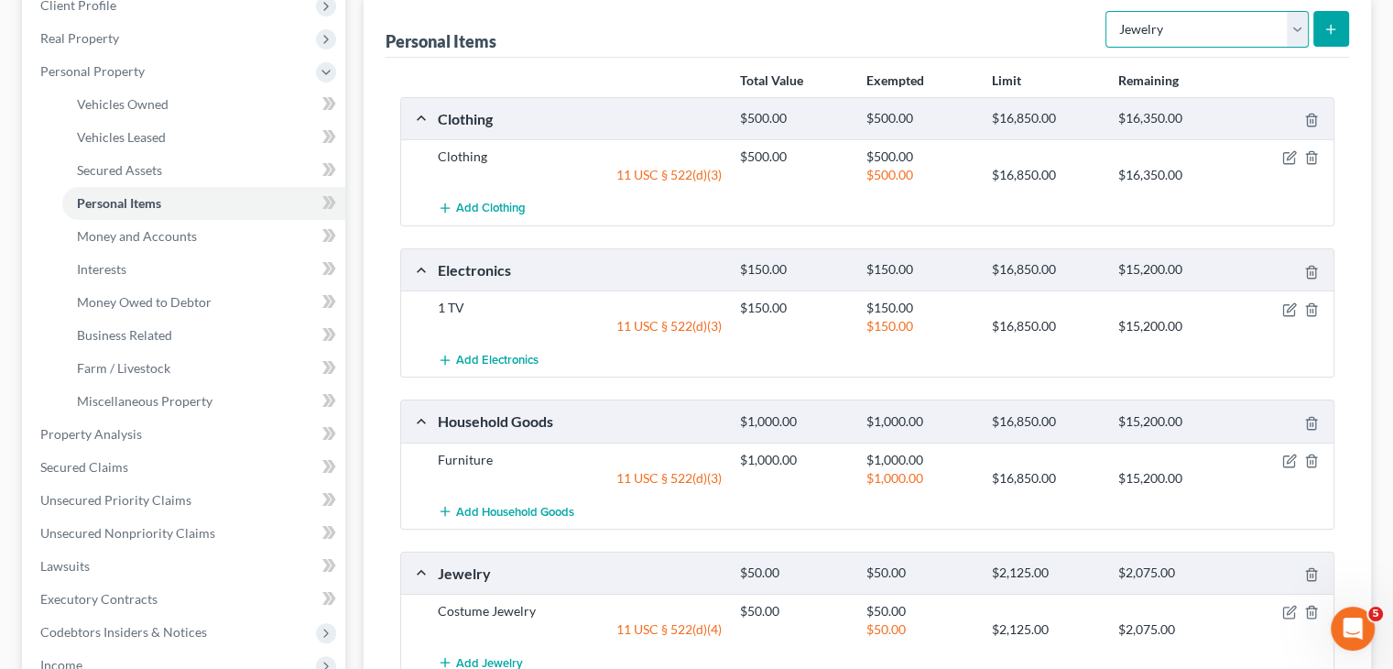
click at [1293, 25] on select "Select Item Type Clothing Collectibles Of Value Electronics Firearms Household …" at bounding box center [1207, 29] width 203 height 37
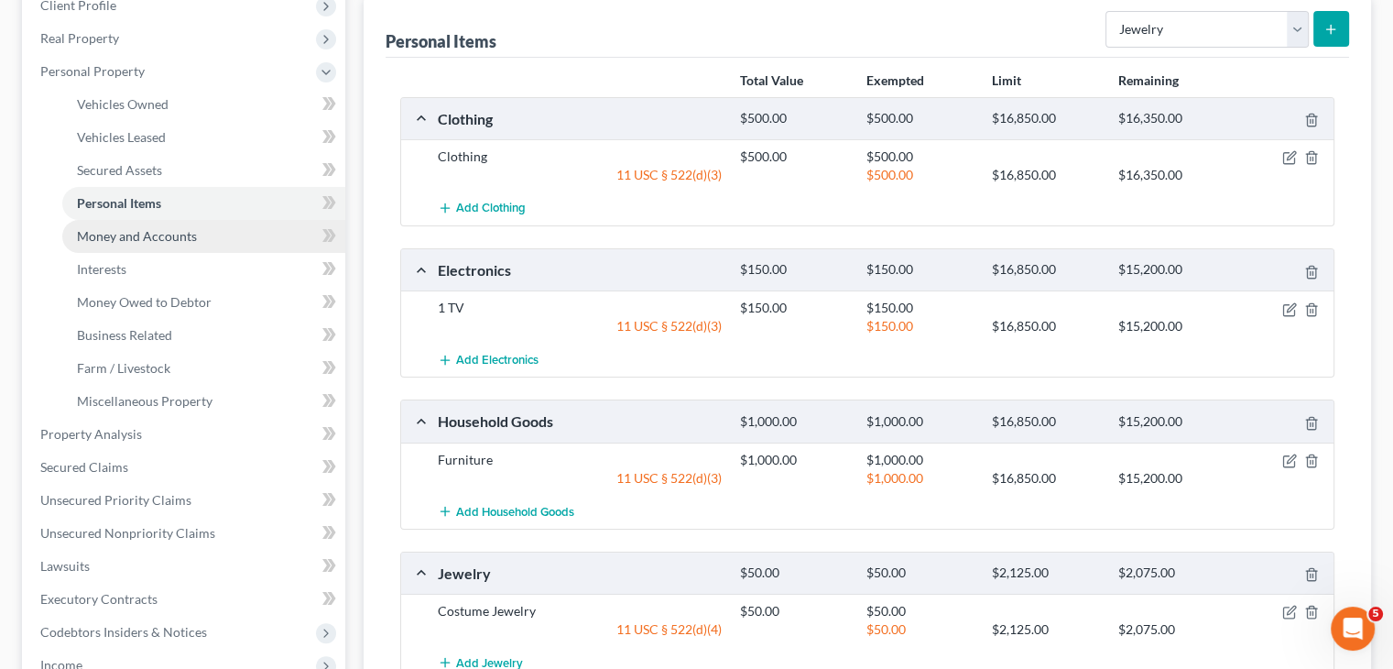
click at [166, 234] on span "Money and Accounts" at bounding box center [137, 236] width 120 height 16
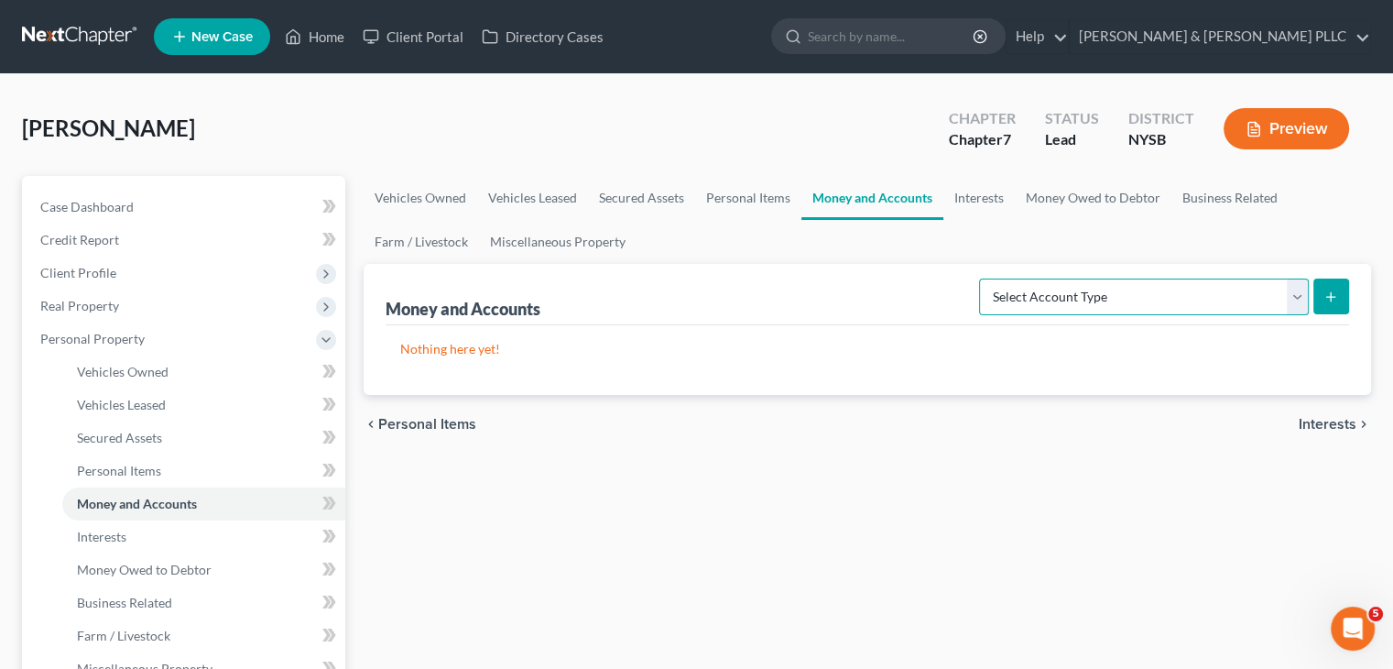
click at [1290, 294] on select "Select Account Type Brokerage Cash on Hand Certificates of Deposit Checking Acc…" at bounding box center [1144, 296] width 330 height 37
select select "cash_on_hand"
click at [983, 278] on select "Select Account Type Brokerage Cash on Hand Certificates of Deposit Checking Acc…" at bounding box center [1144, 296] width 330 height 37
click at [1320, 290] on button "submit" at bounding box center [1331, 296] width 36 height 36
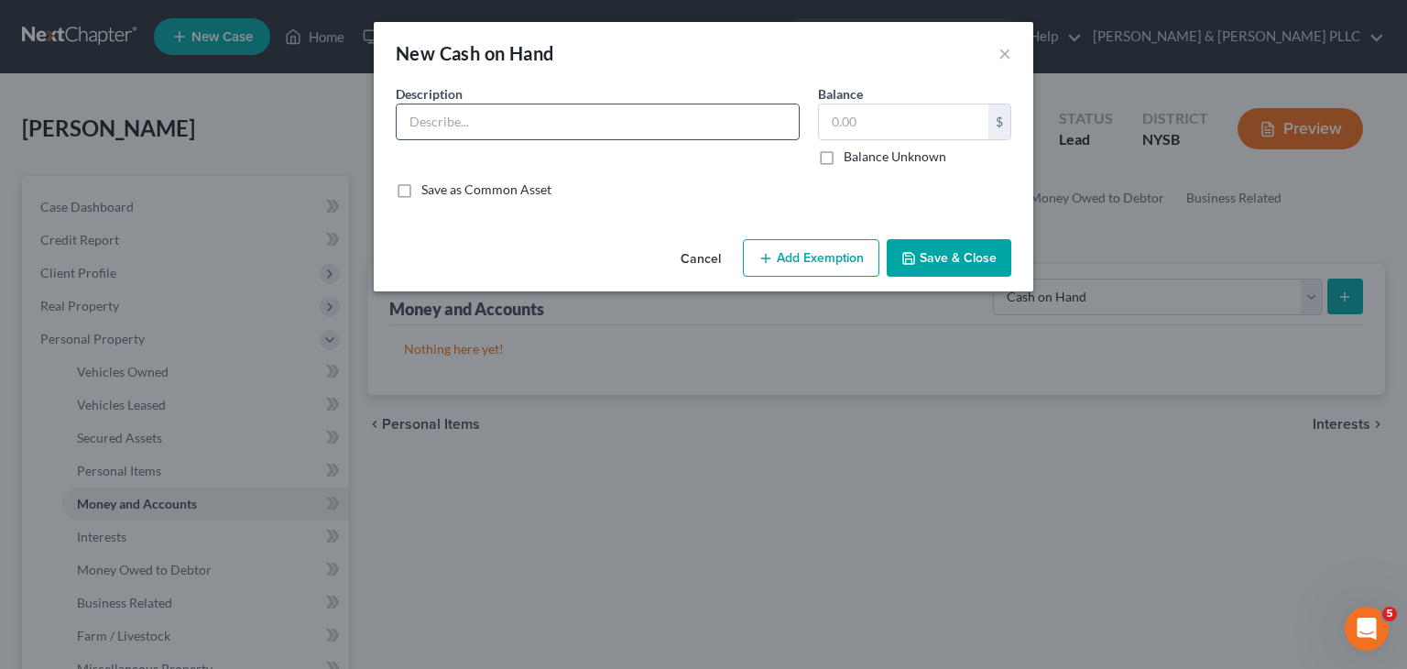
click at [447, 127] on input "text" at bounding box center [598, 121] width 402 height 35
type input "Cash"
type input "100"
click at [783, 261] on button "Add Exemption" at bounding box center [811, 258] width 136 height 38
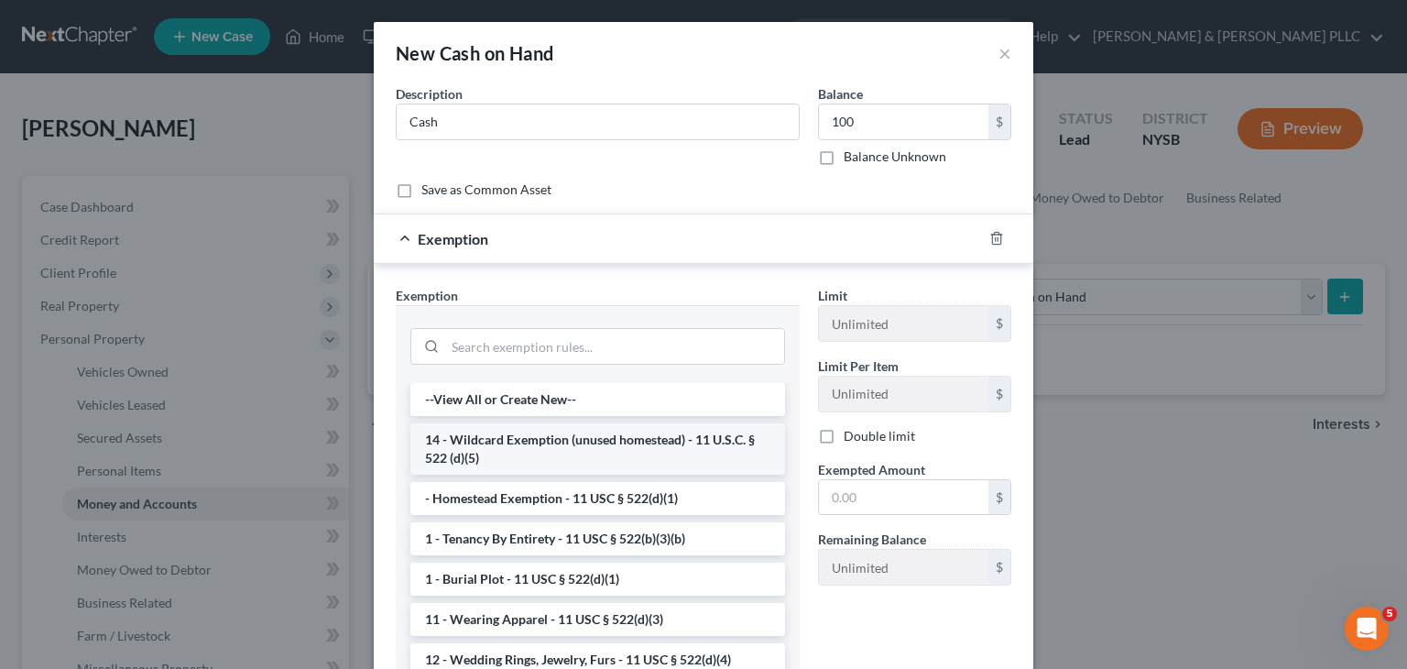
click at [657, 436] on li "14 - Wildcard Exemption (unused homestead) - 11 U.S.C. § 522 (d)(5)" at bounding box center [597, 448] width 375 height 51
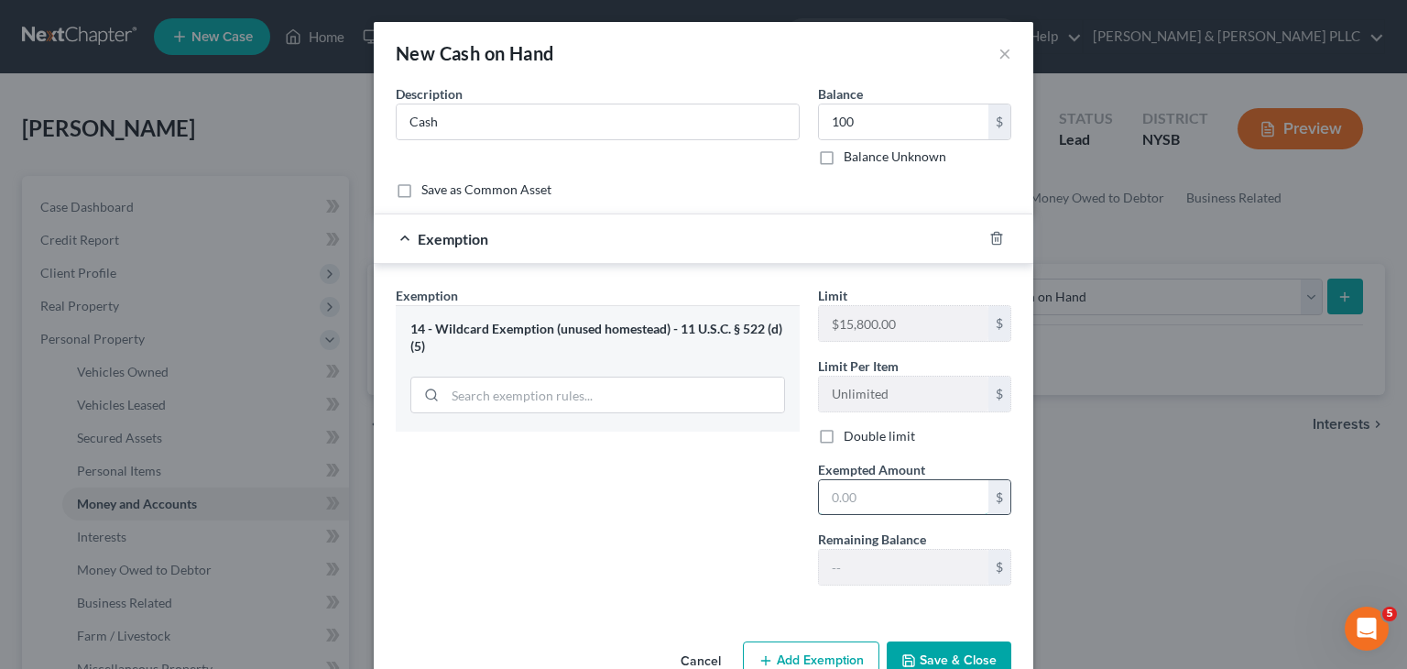
click at [824, 495] on input "text" at bounding box center [903, 497] width 169 height 35
type input "100"
click at [947, 649] on button "Save & Close" at bounding box center [949, 660] width 125 height 38
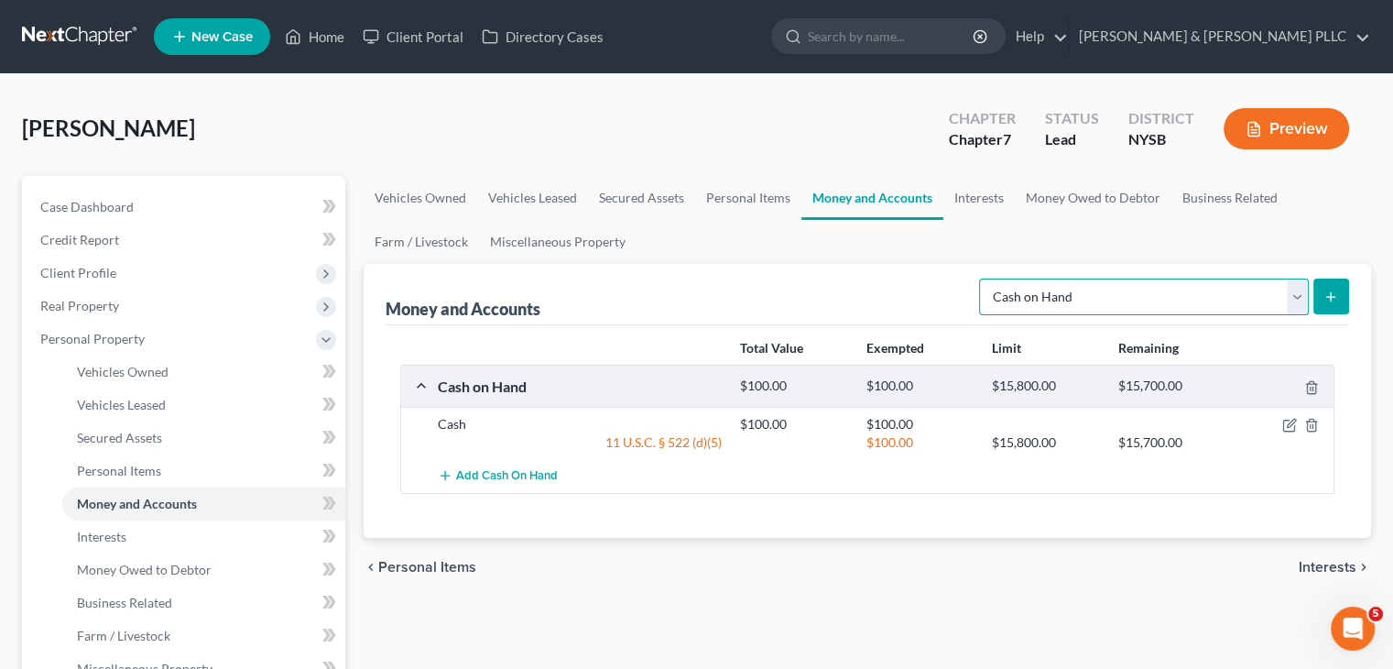
click at [1299, 300] on select "Select Account Type Brokerage Cash on Hand Certificates of Deposit Checking Acc…" at bounding box center [1144, 296] width 330 height 37
select select "checking"
click at [983, 278] on select "Select Account Type Brokerage Cash on Hand Certificates of Deposit Checking Acc…" at bounding box center [1144, 296] width 330 height 37
click at [1296, 301] on select "Select Account Type Brokerage Cash on Hand Certificates of Deposit Checking Acc…" at bounding box center [1144, 296] width 330 height 37
click at [983, 278] on select "Select Account Type Brokerage Cash on Hand Certificates of Deposit Checking Acc…" at bounding box center [1144, 296] width 330 height 37
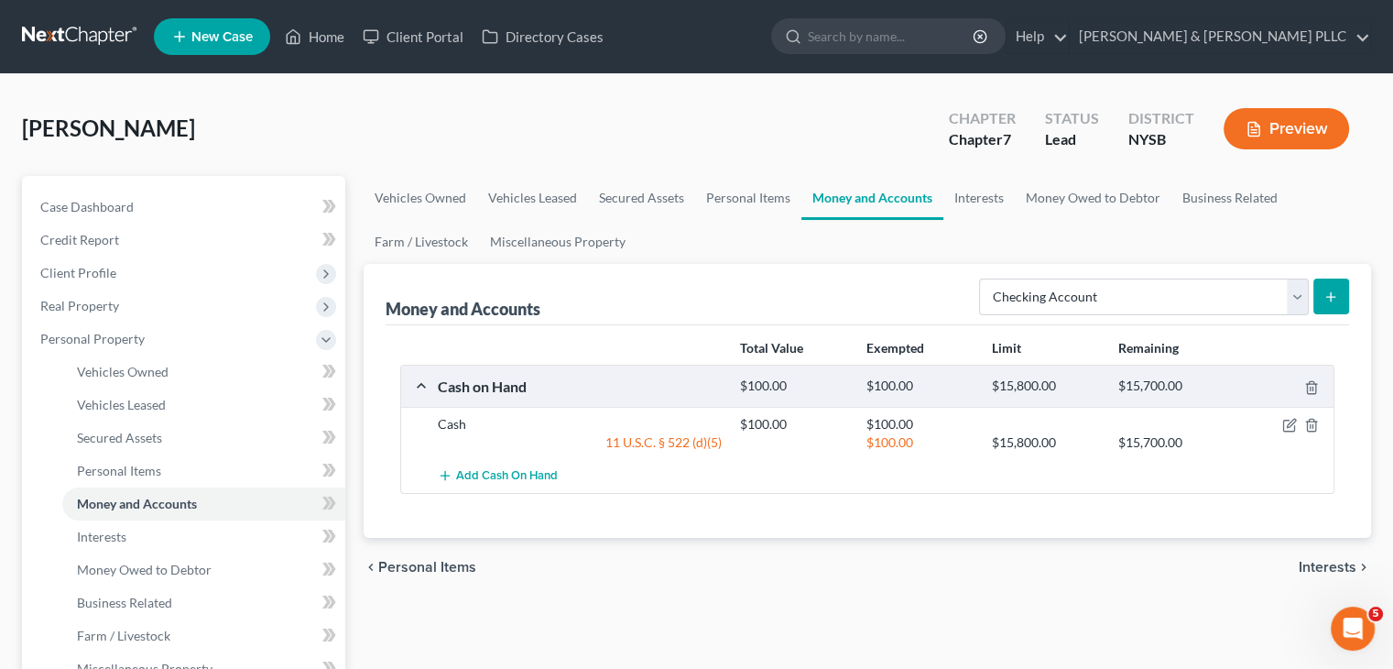
click at [1324, 295] on icon "submit" at bounding box center [1331, 296] width 15 height 15
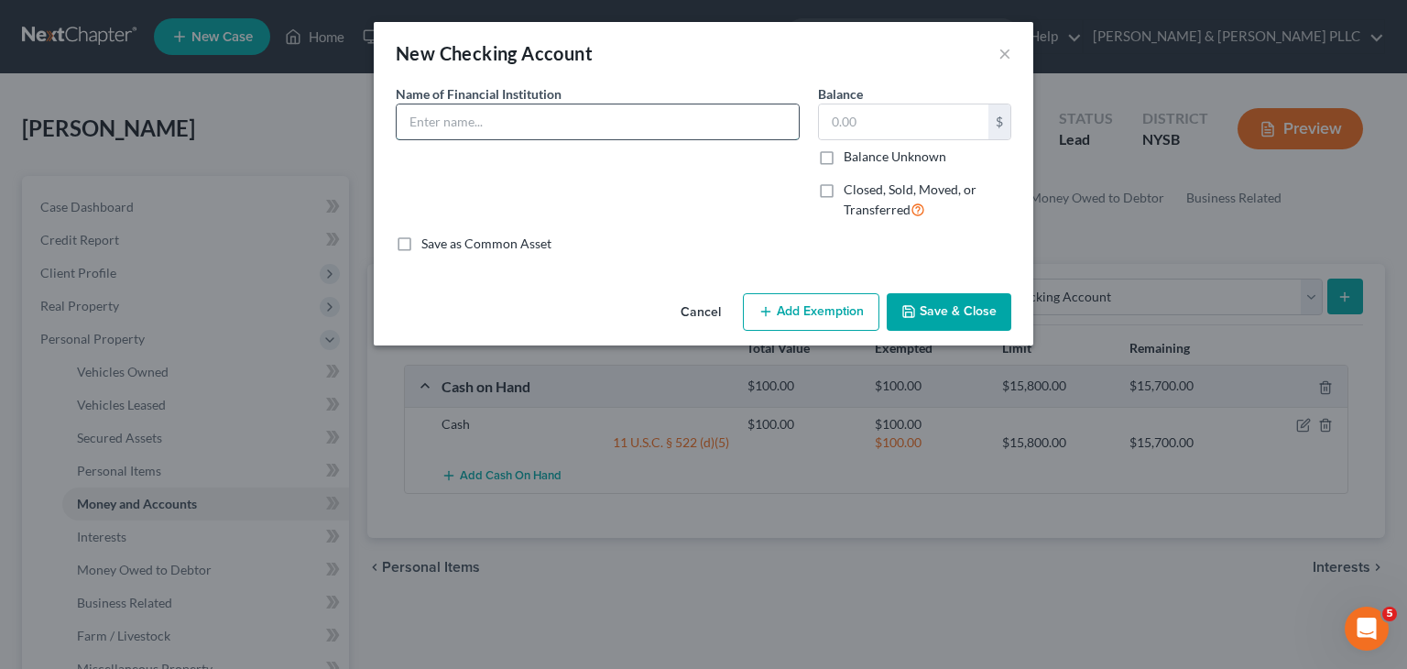
click at [460, 128] on input "text" at bounding box center [598, 121] width 402 height 35
type input "Citibank"
type input "2,100"
click at [473, 126] on input "Citibank" at bounding box center [598, 121] width 402 height 35
type input "Citibank (Social Security)"
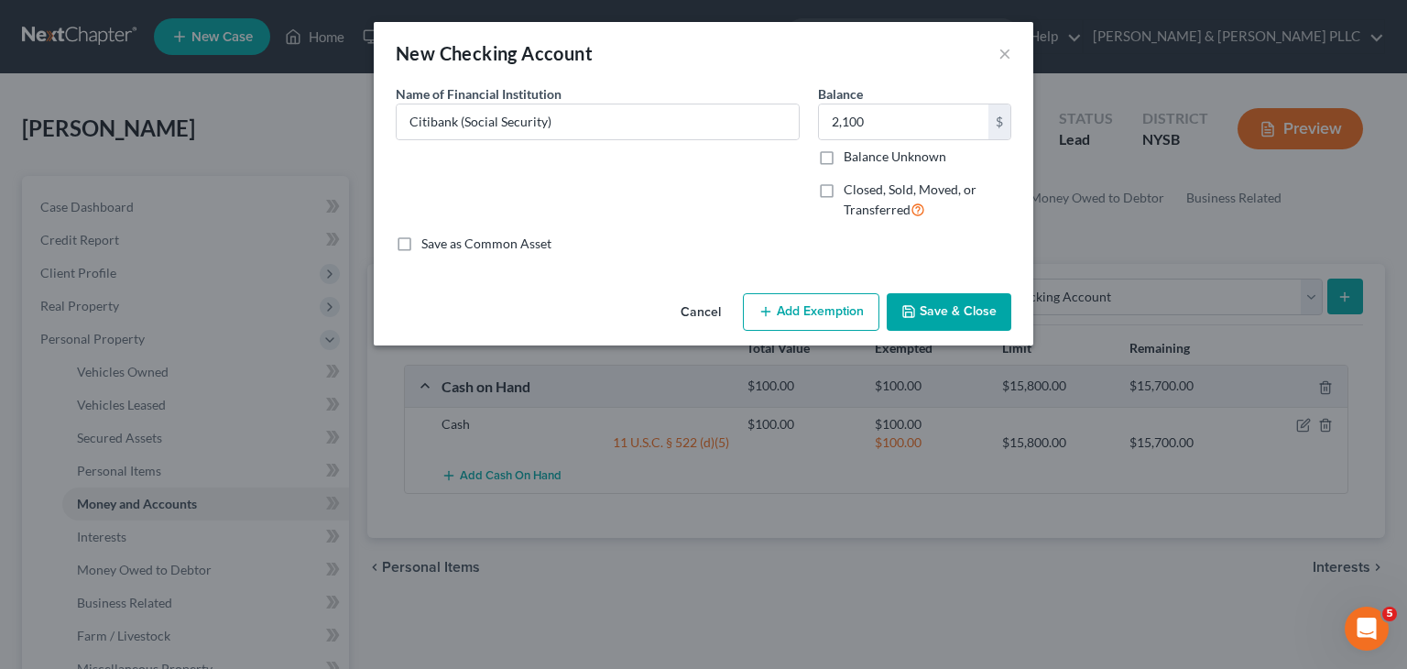
click at [788, 311] on button "Add Exemption" at bounding box center [811, 312] width 136 height 38
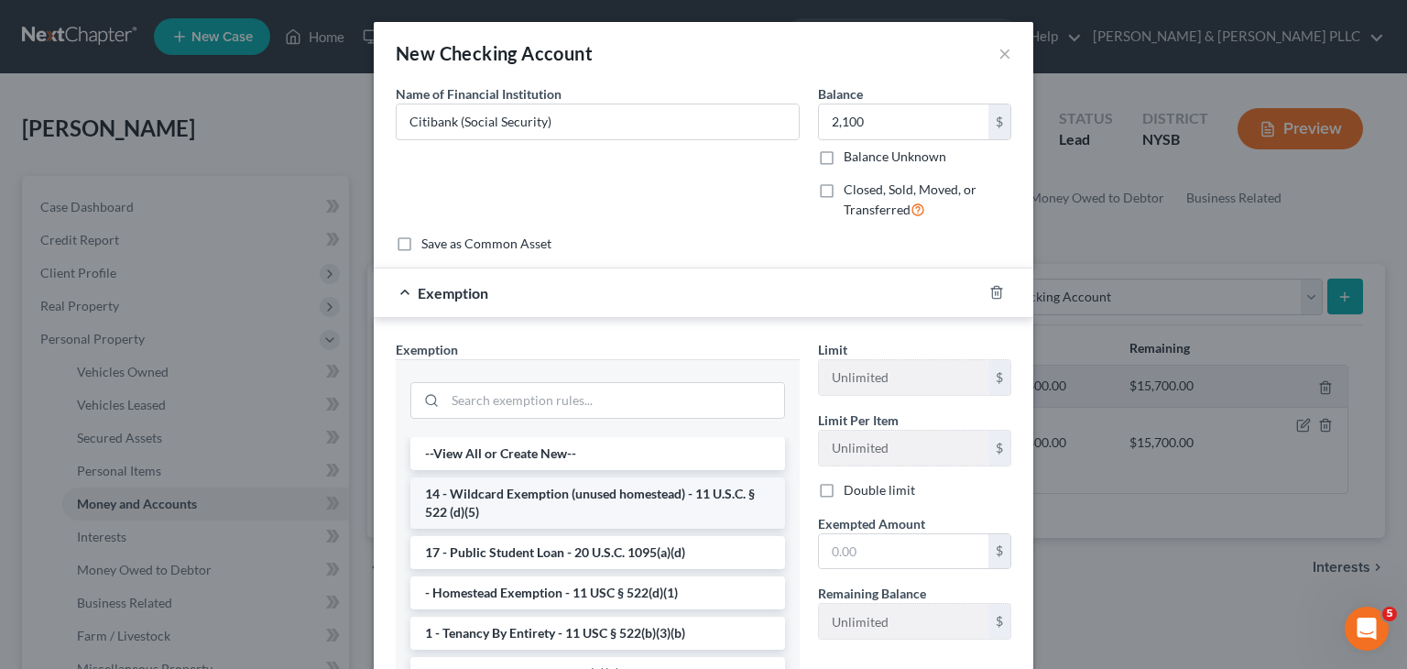
click at [574, 507] on li "14 - Wildcard Exemption (unused homestead) - 11 U.S.C. § 522 (d)(5)" at bounding box center [597, 502] width 375 height 51
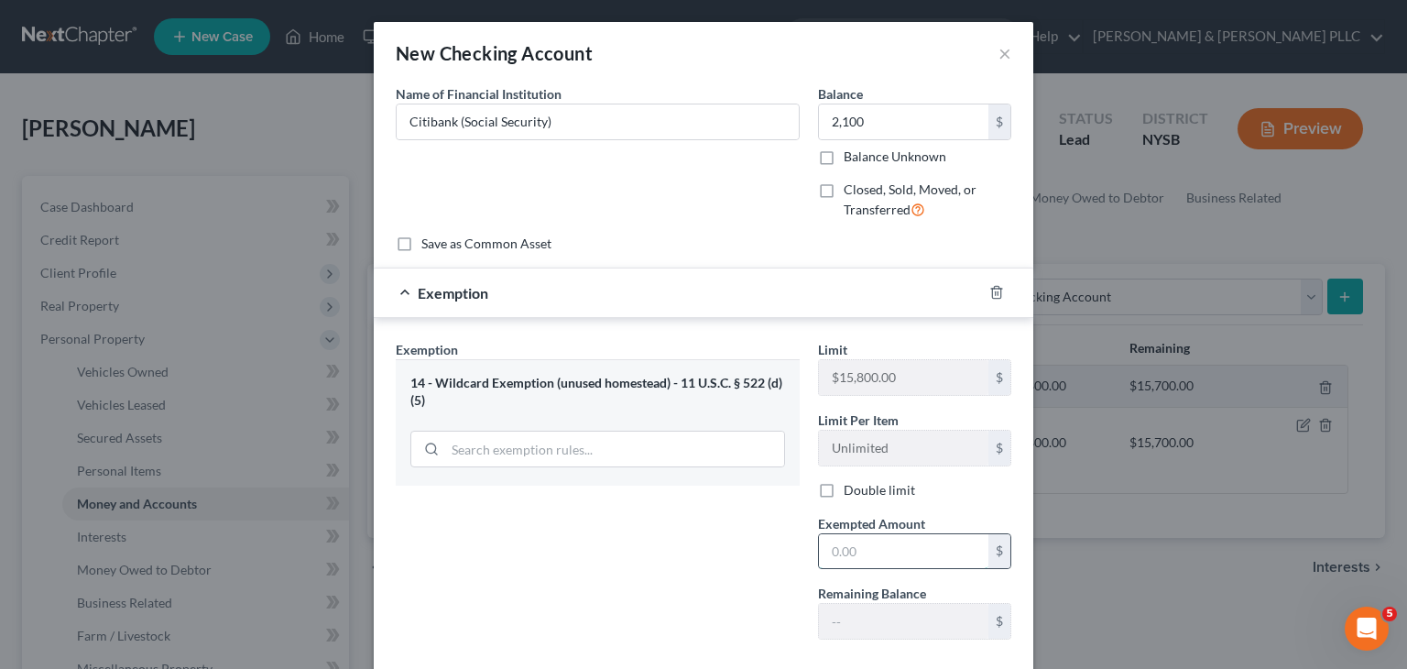
click at [821, 555] on input "text" at bounding box center [903, 551] width 169 height 35
type input "2,100"
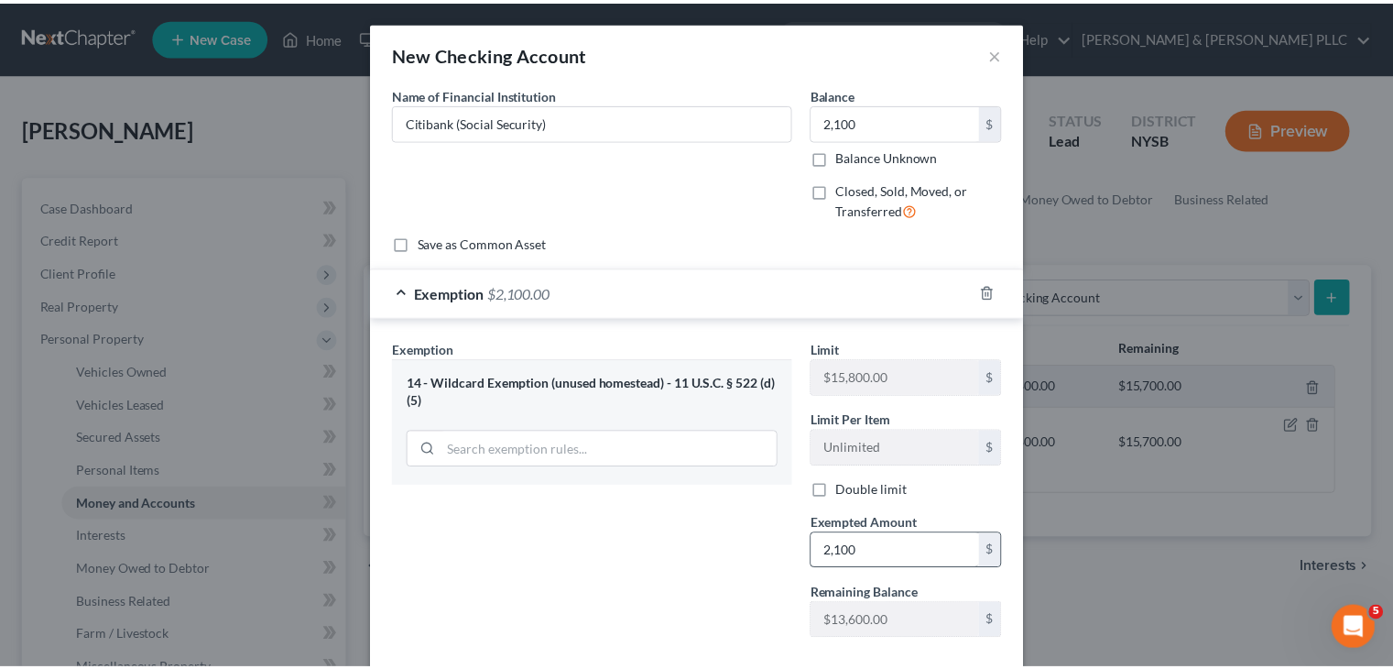
scroll to position [99, 0]
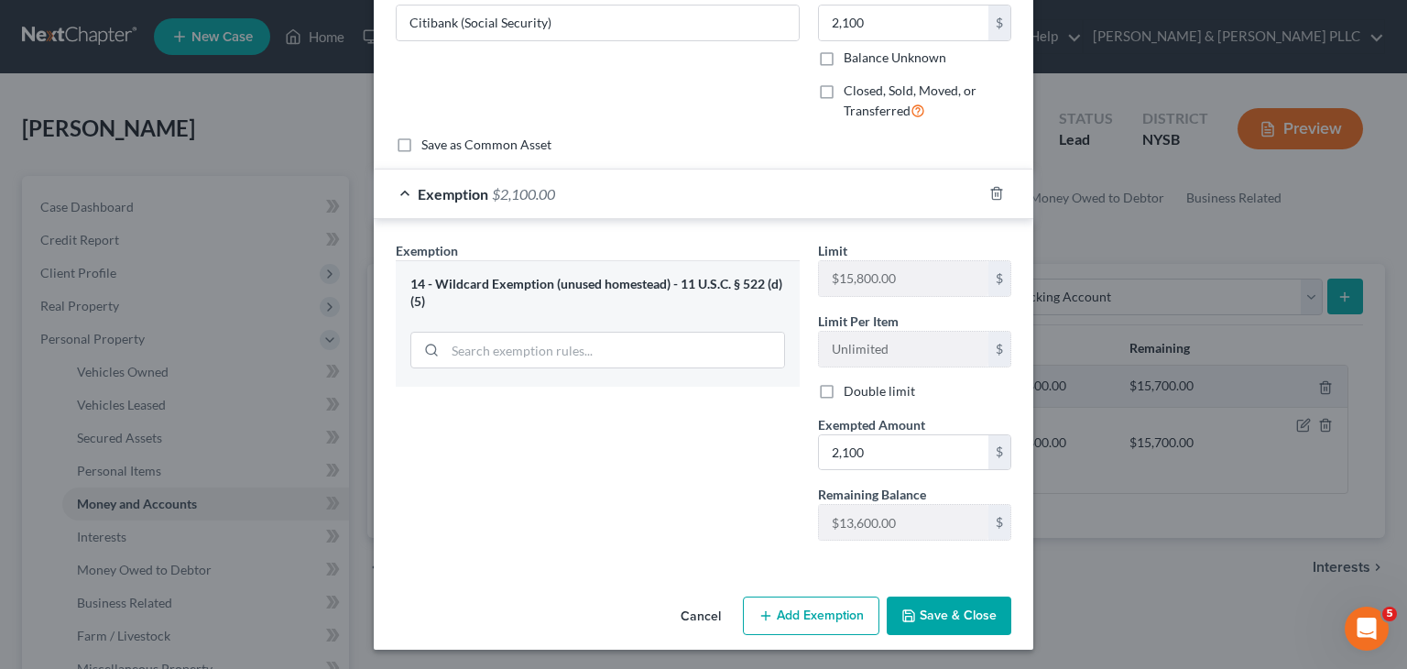
click at [900, 620] on button "Save & Close" at bounding box center [949, 615] width 125 height 38
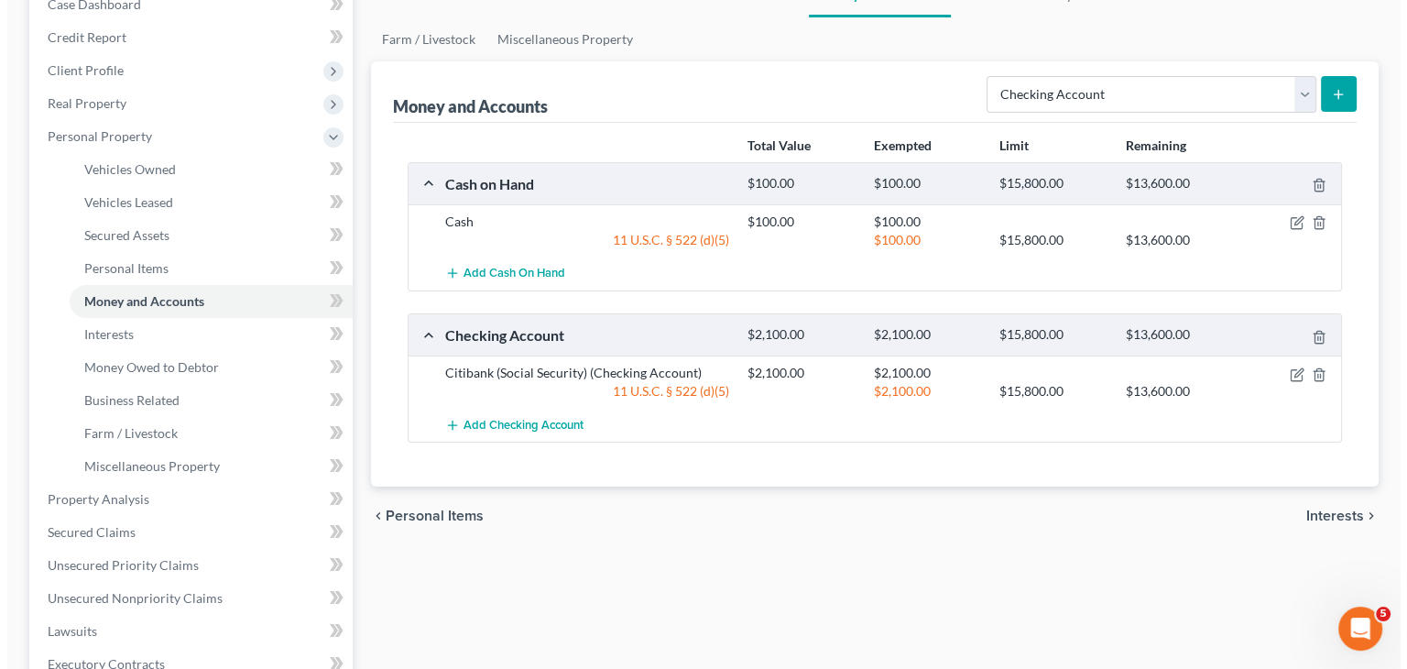
scroll to position [183, 0]
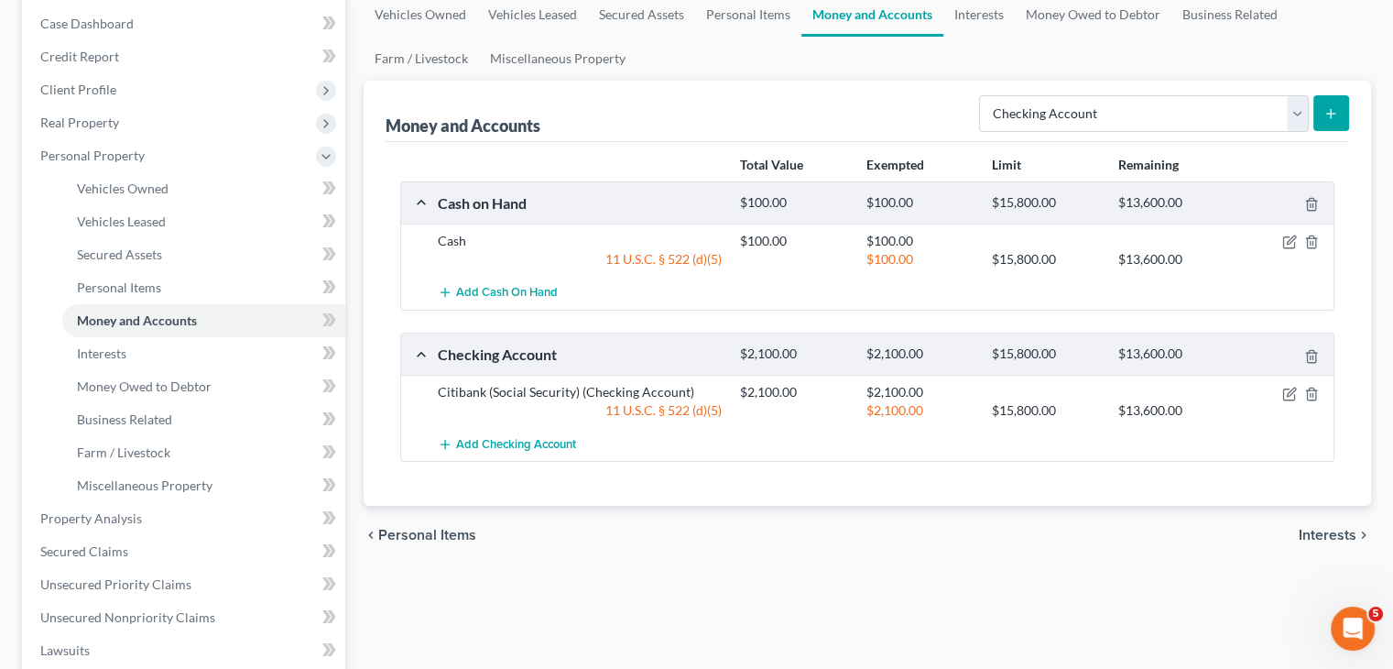
click at [1326, 115] on icon "submit" at bounding box center [1331, 113] width 15 height 15
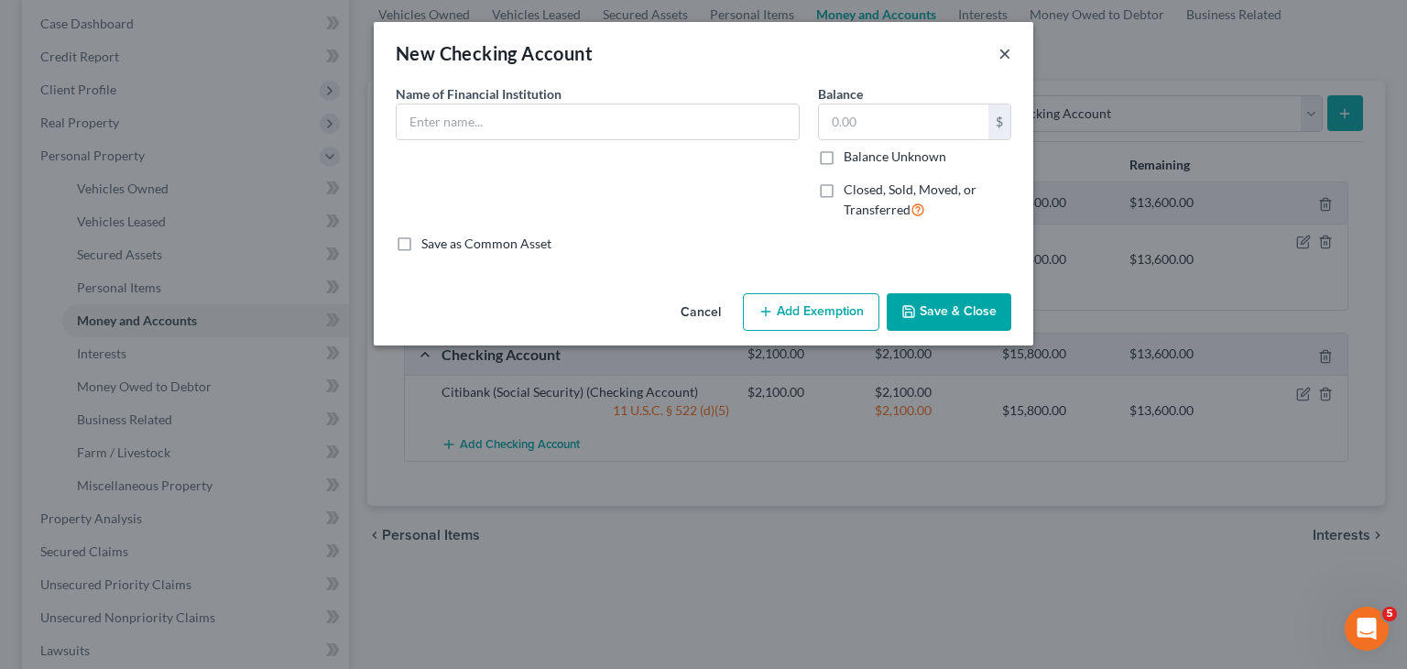
click at [1008, 51] on button "×" at bounding box center [1004, 53] width 13 height 22
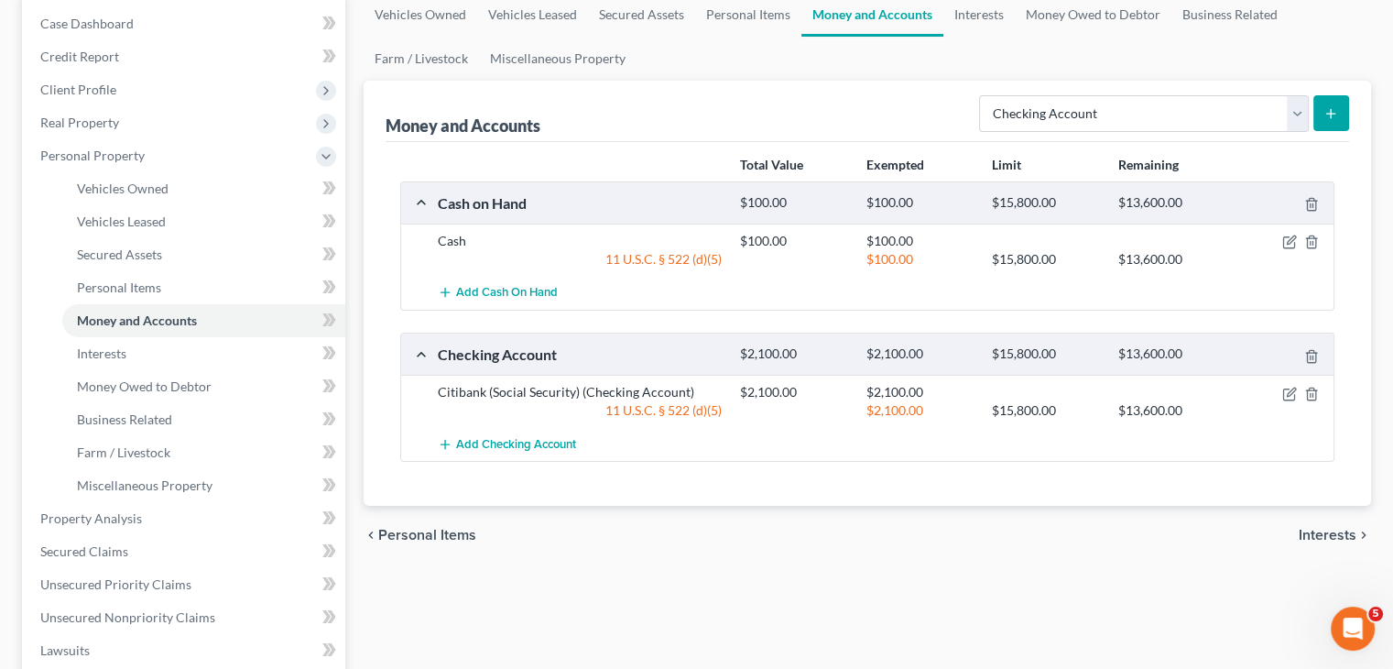
click at [1342, 113] on button "submit" at bounding box center [1331, 113] width 36 height 36
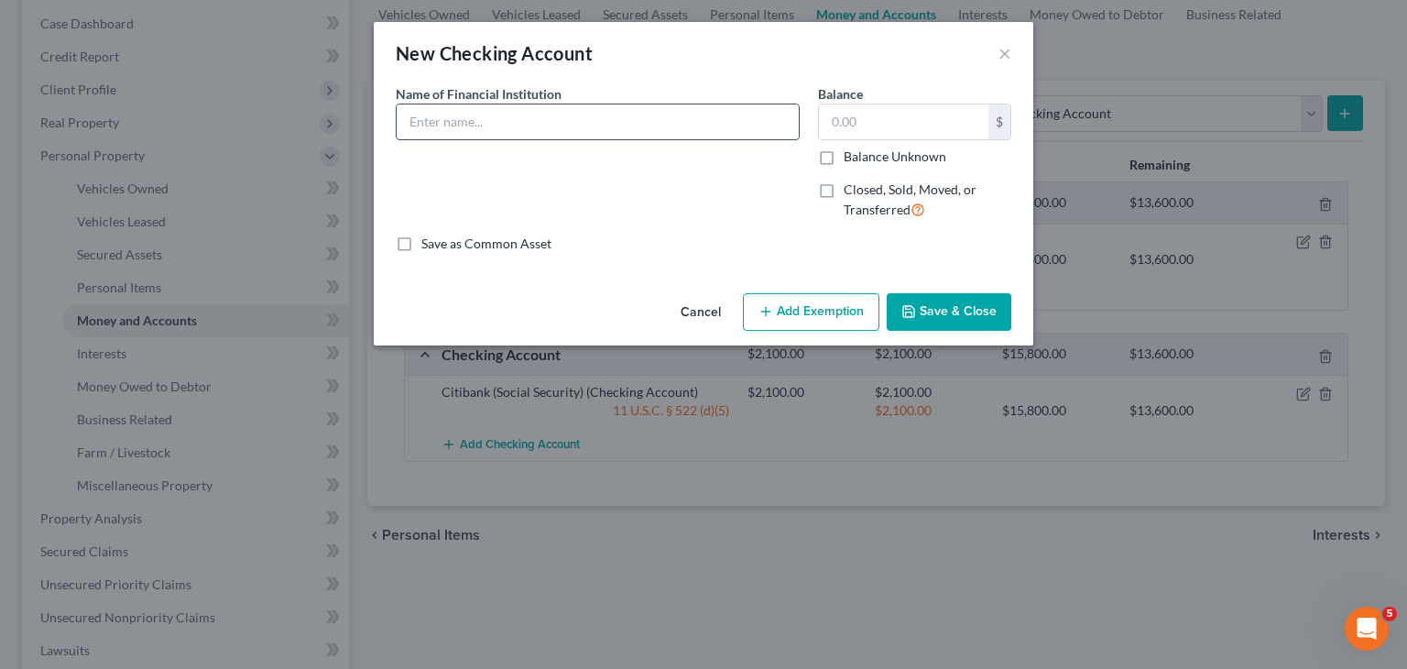
click at [422, 121] on input "text" at bounding box center [598, 121] width 402 height 35
type input "Valley Bank"
click at [837, 128] on input "text" at bounding box center [903, 121] width 169 height 35
type input "12,500"
click at [765, 298] on button "Add Exemption" at bounding box center [811, 312] width 136 height 38
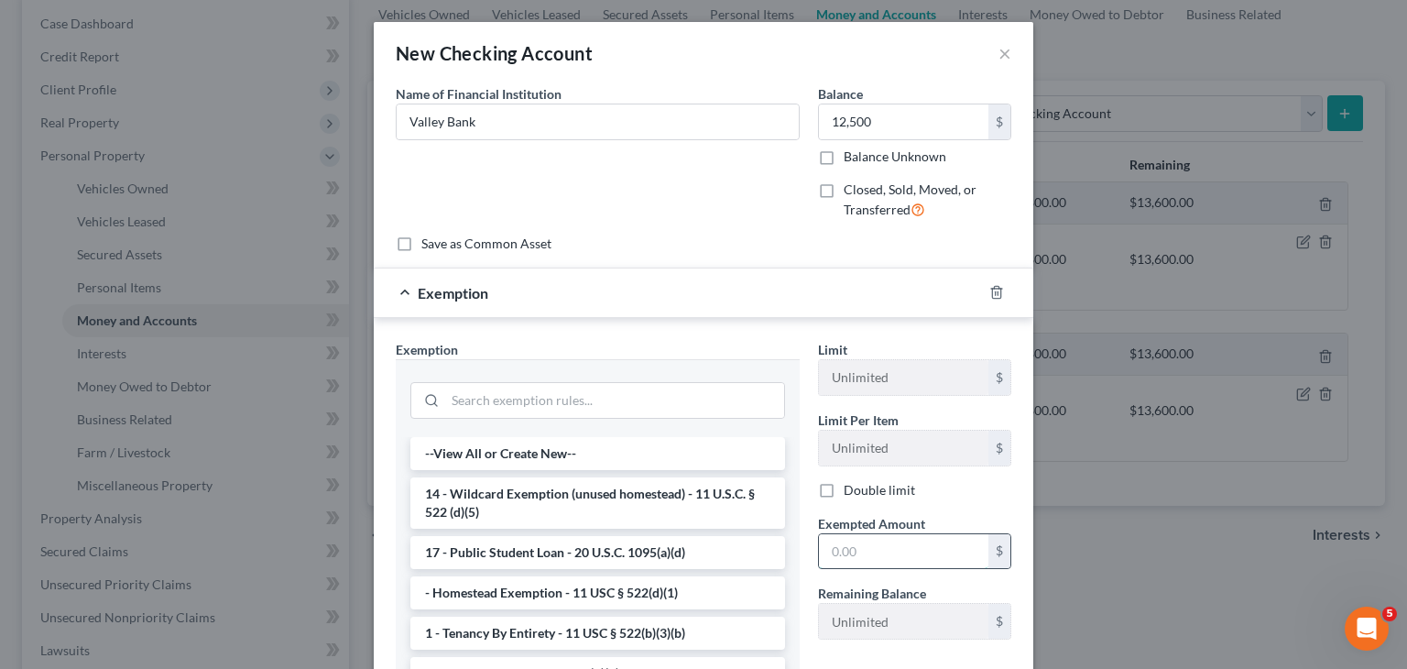
click at [832, 548] on input "text" at bounding box center [903, 551] width 169 height 35
type input "12,500"
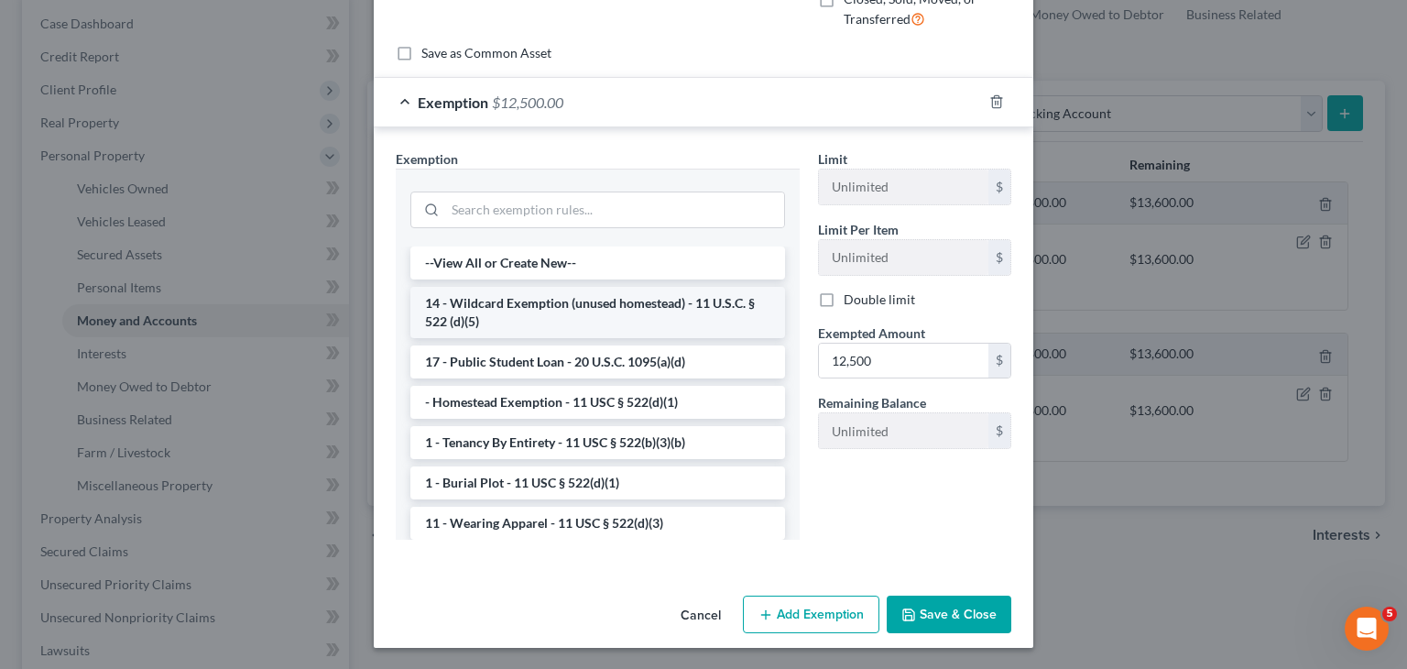
click at [610, 316] on li "14 - Wildcard Exemption (unused homestead) - 11 U.S.C. § 522 (d)(5)" at bounding box center [597, 312] width 375 height 51
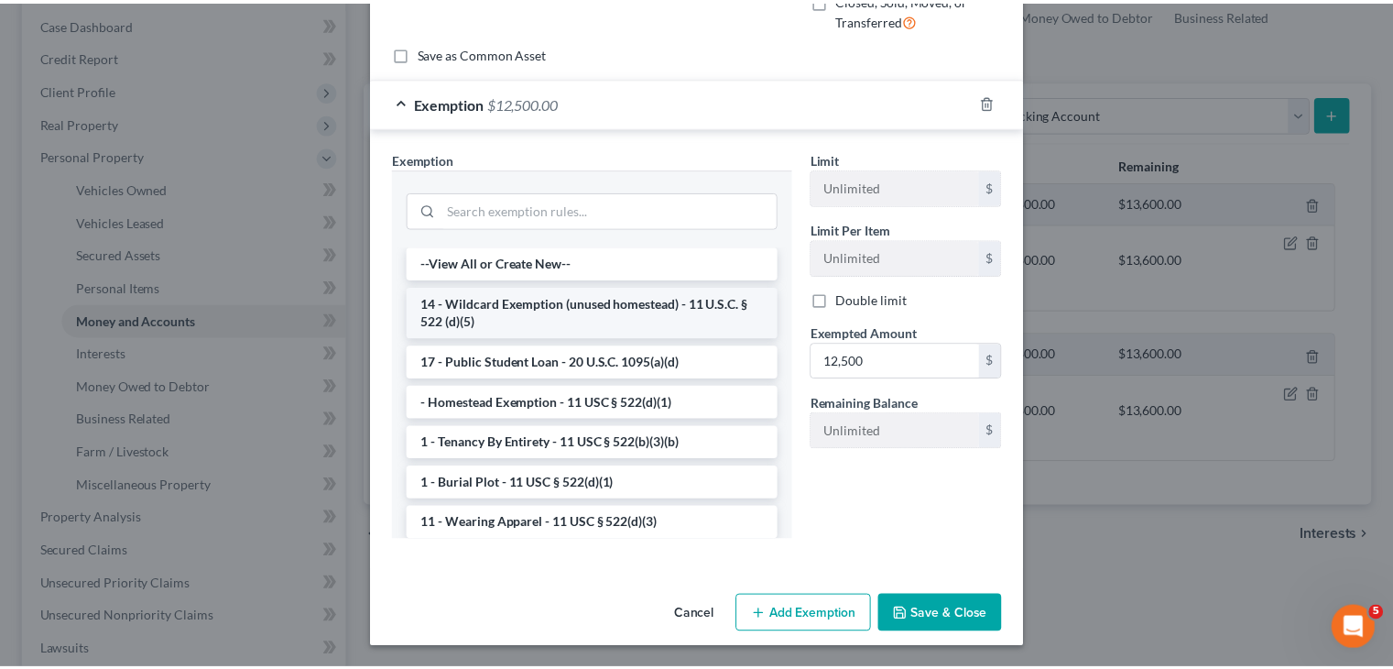
scroll to position [99, 0]
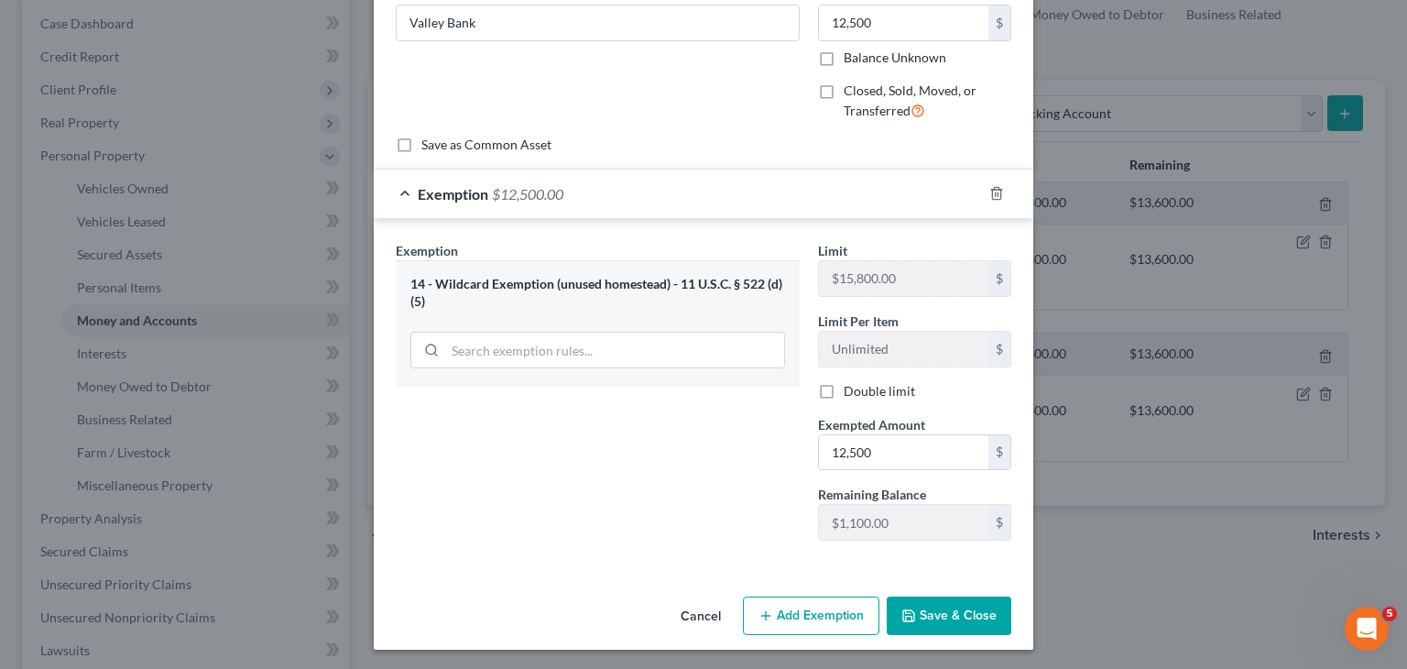
click at [911, 607] on button "Save & Close" at bounding box center [949, 615] width 125 height 38
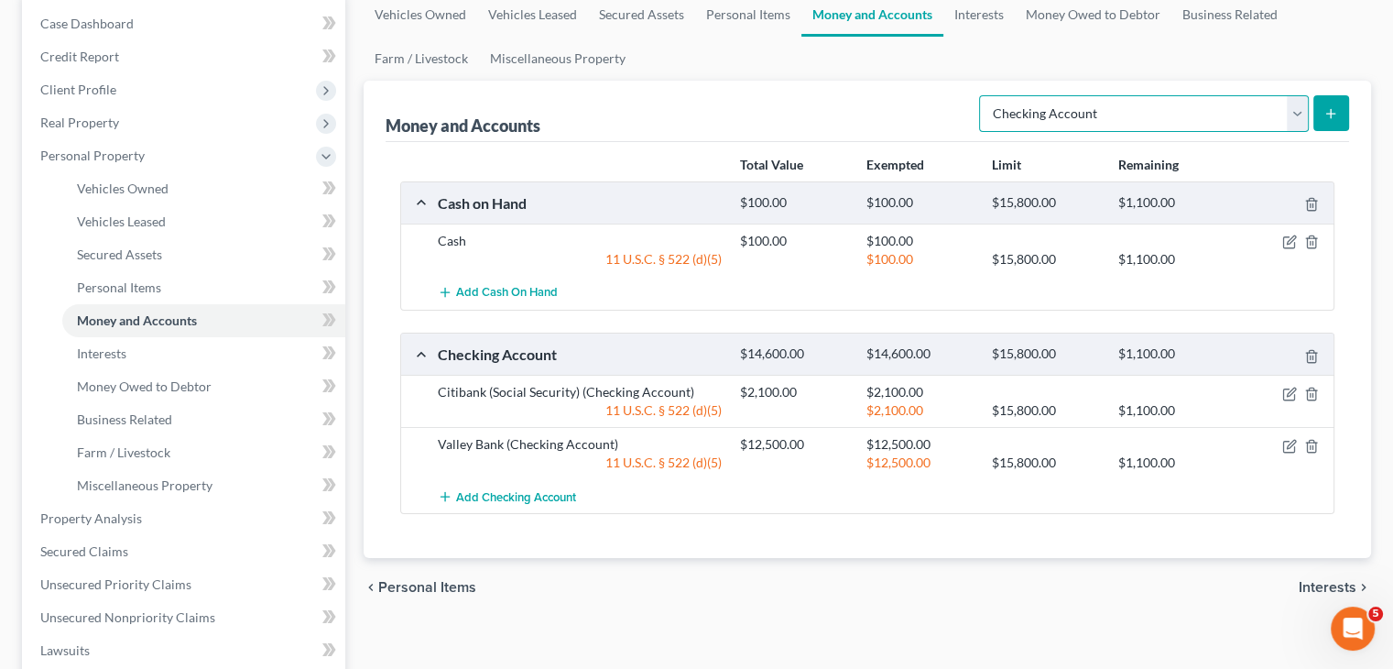
click at [1291, 115] on select "Select Account Type Brokerage Cash on Hand Certificates of Deposit Checking Acc…" at bounding box center [1144, 113] width 330 height 37
click at [217, 358] on link "Interests" at bounding box center [203, 353] width 283 height 33
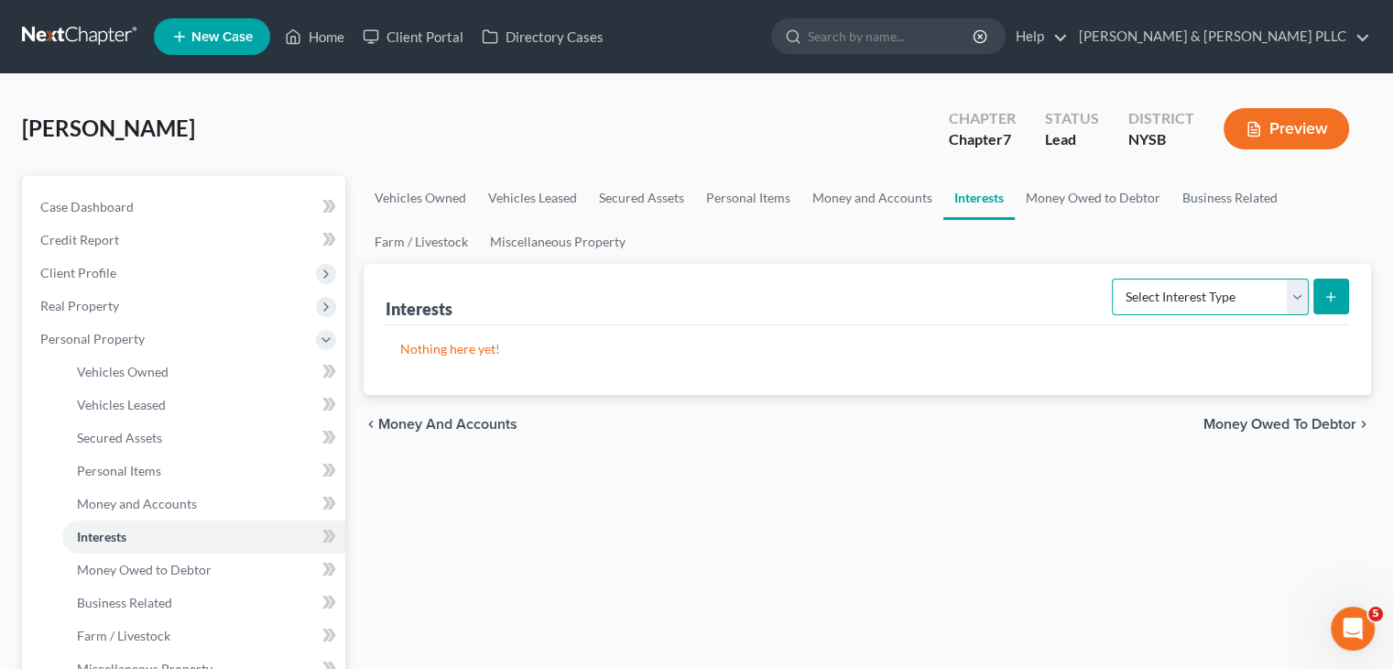
click at [1294, 291] on select "Select Interest Type 401K Annuity Bond Education IRA Government Bond Government…" at bounding box center [1210, 296] width 197 height 37
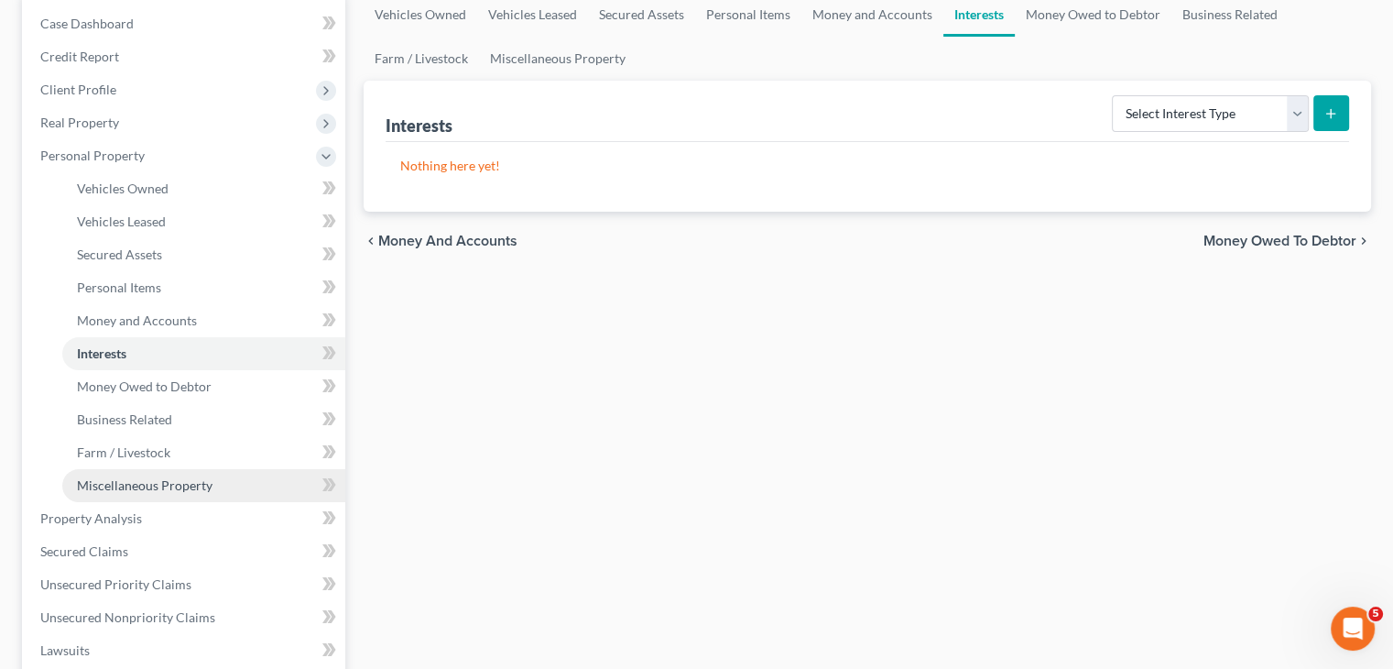
click at [187, 485] on span "Miscellaneous Property" at bounding box center [145, 485] width 136 height 16
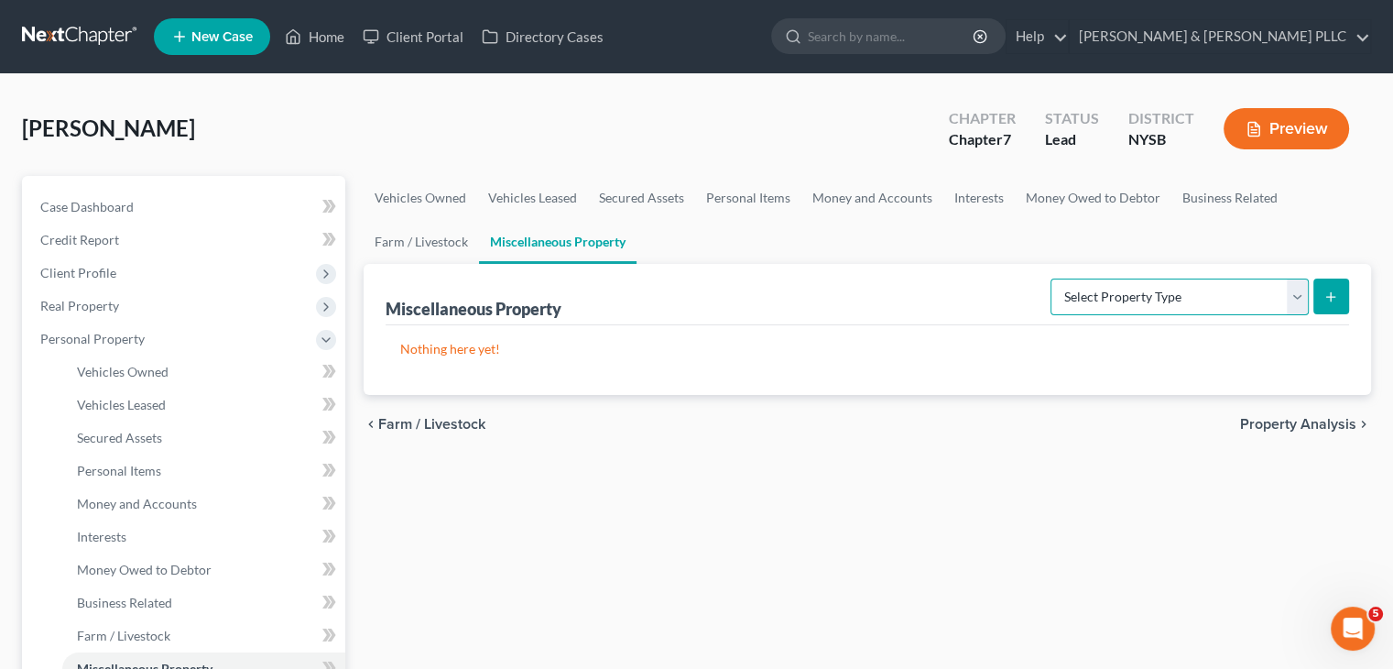
click at [1293, 290] on select "Select Property Type Assigned for Creditor Benefit Within 1 Year Holding for An…" at bounding box center [1180, 296] width 258 height 37
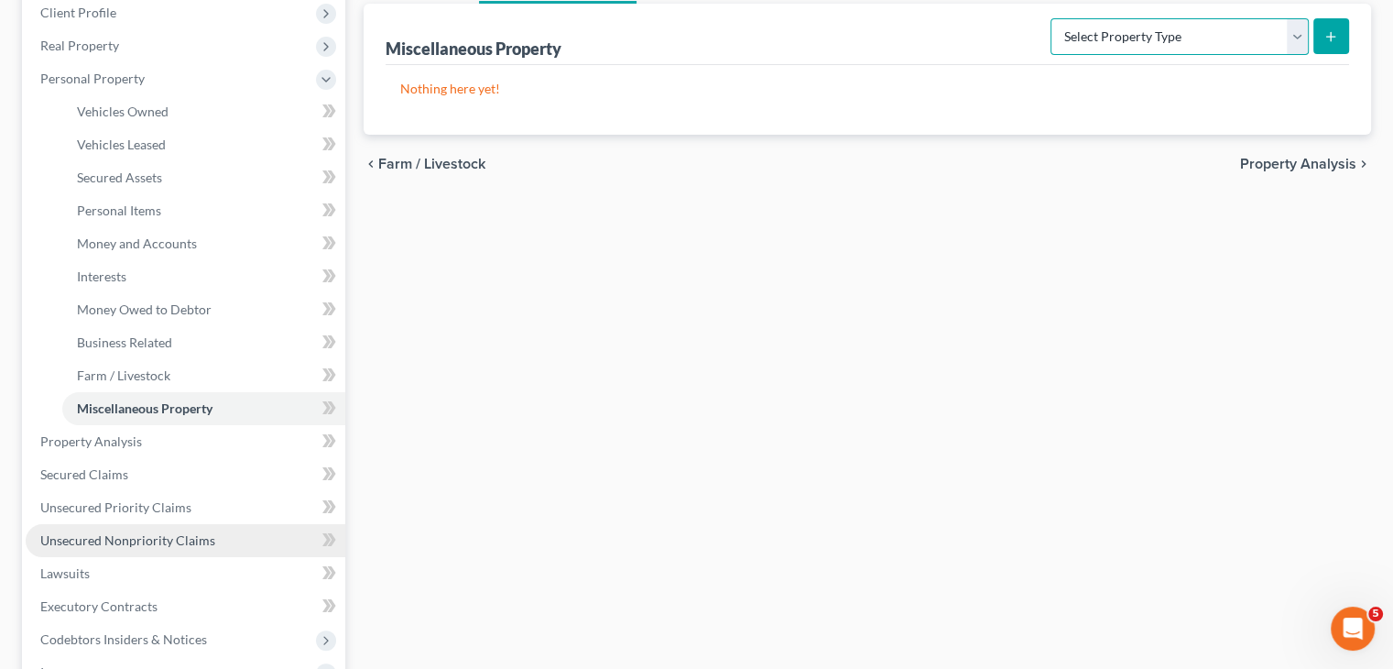
scroll to position [366, 0]
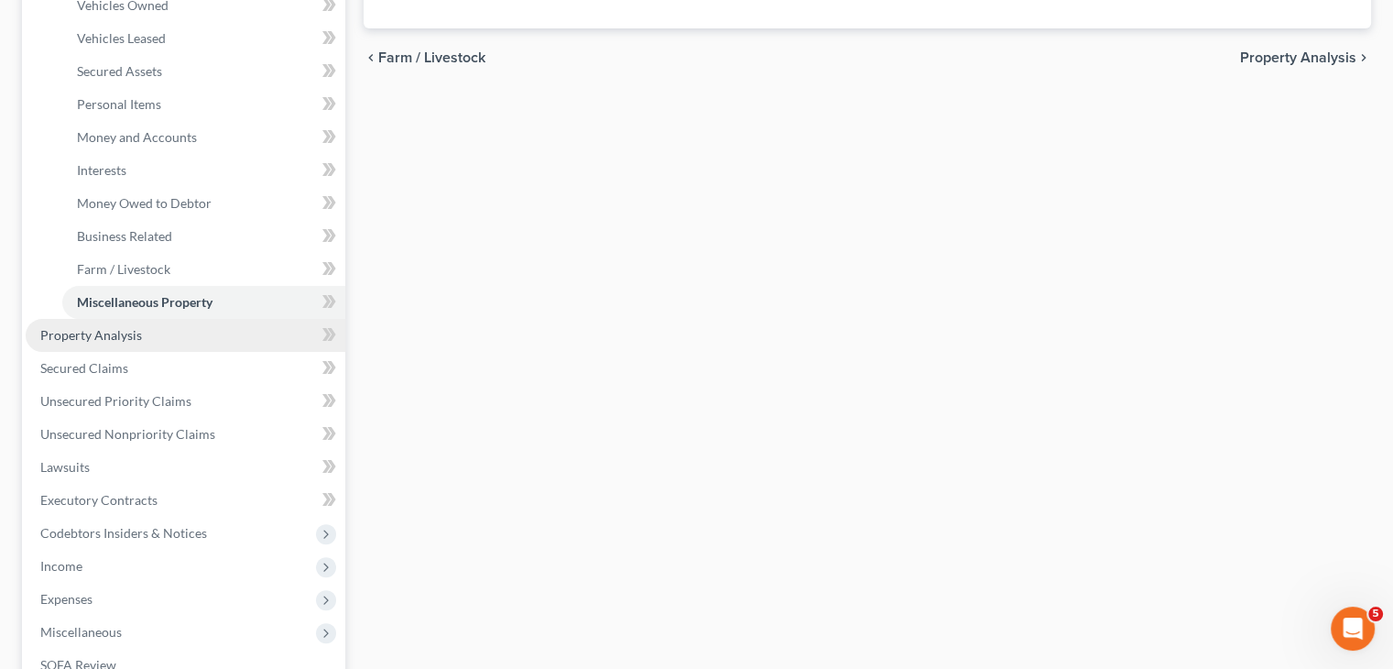
click at [147, 336] on link "Property Analysis" at bounding box center [186, 335] width 320 height 33
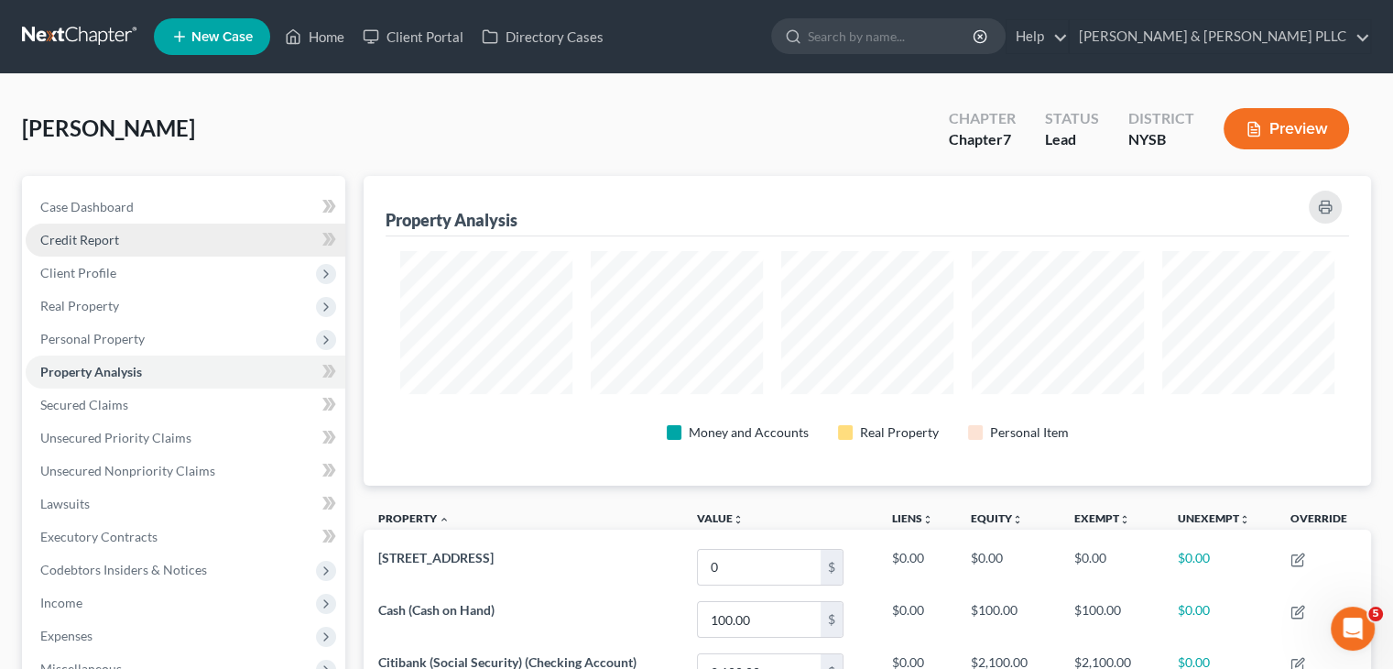
click at [139, 241] on link "Credit Report" at bounding box center [186, 239] width 320 height 33
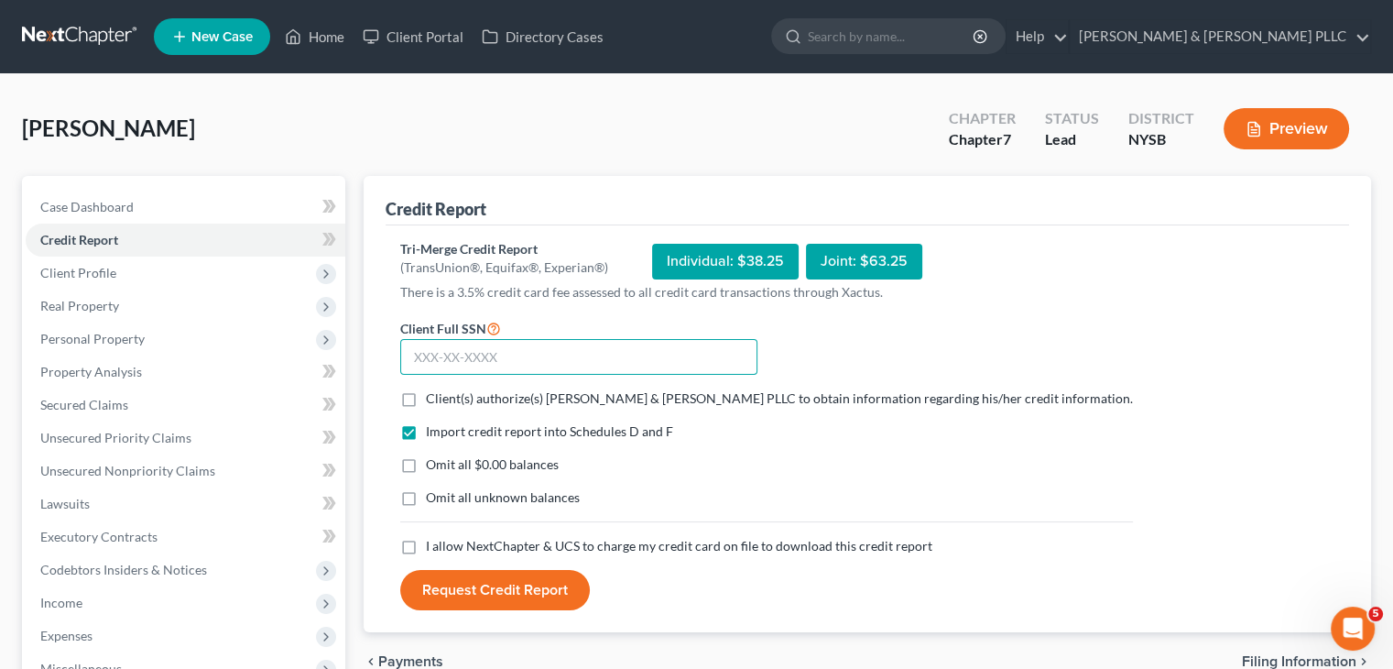
click at [441, 362] on input "text" at bounding box center [578, 357] width 357 height 37
type input "080-36-8382"
click at [426, 397] on label "Client(s) authorize(s) Clair Gjertsen & Weathers PLLC to obtain information reg…" at bounding box center [779, 398] width 707 height 18
click at [433, 397] on input "Client(s) authorize(s) Clair Gjertsen & Weathers PLLC to obtain information reg…" at bounding box center [439, 395] width 12 height 12
checkbox input "true"
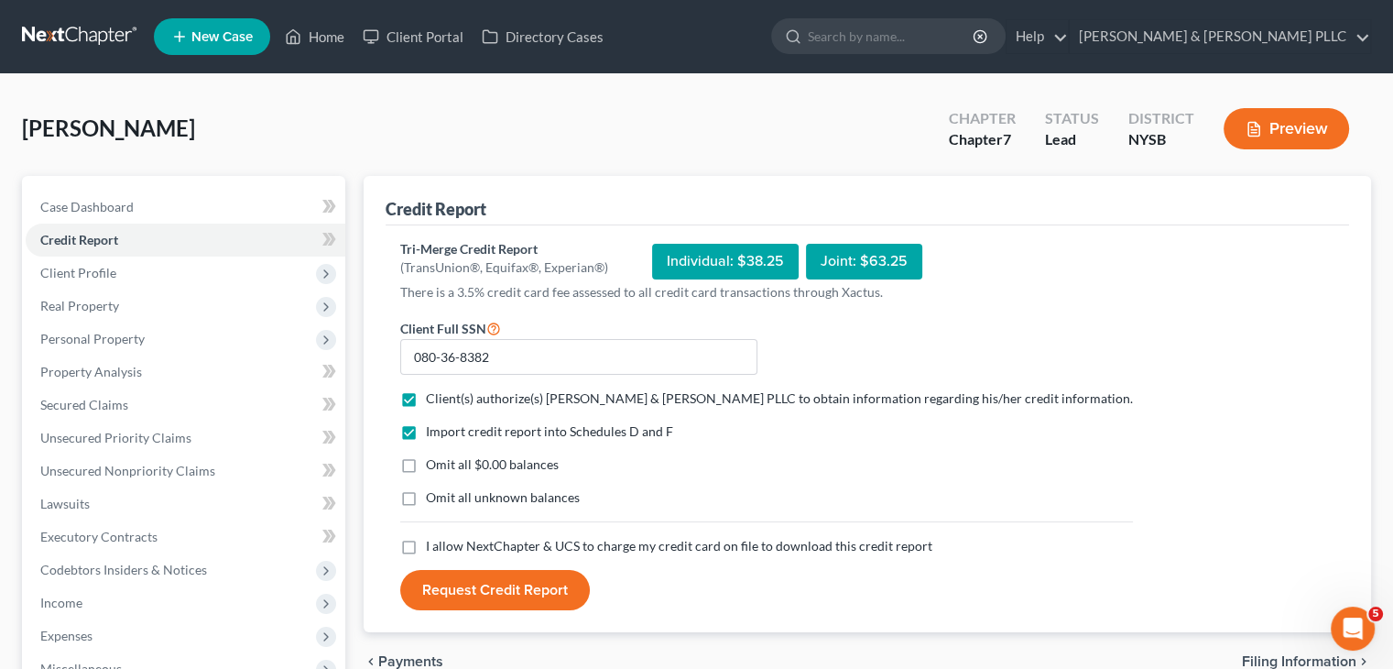
click at [480, 591] on button "Request Credit Report" at bounding box center [495, 590] width 190 height 40
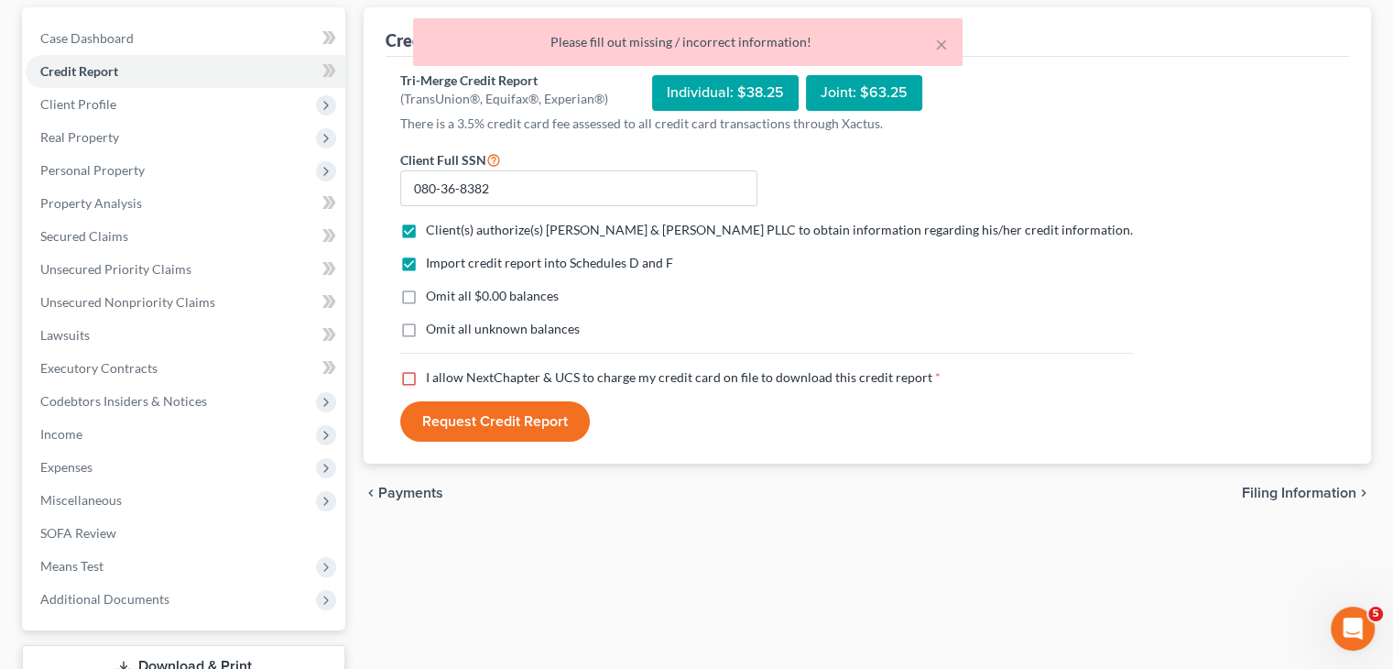
scroll to position [92, 0]
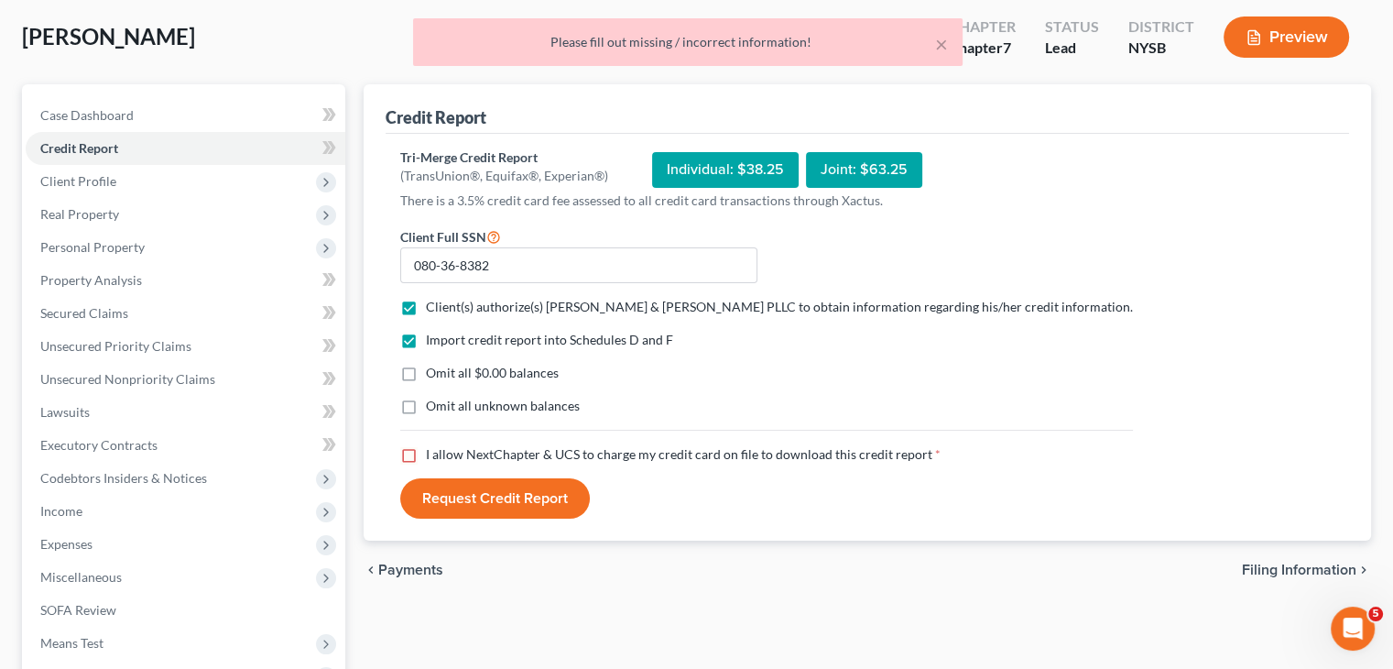
click at [426, 454] on label "I allow NextChapter & UCS to charge my credit card on file to download this cre…" at bounding box center [683, 454] width 515 height 18
click at [433, 454] on input "I allow NextChapter & UCS to charge my credit card on file to download this cre…" at bounding box center [439, 451] width 12 height 12
checkbox input "true"
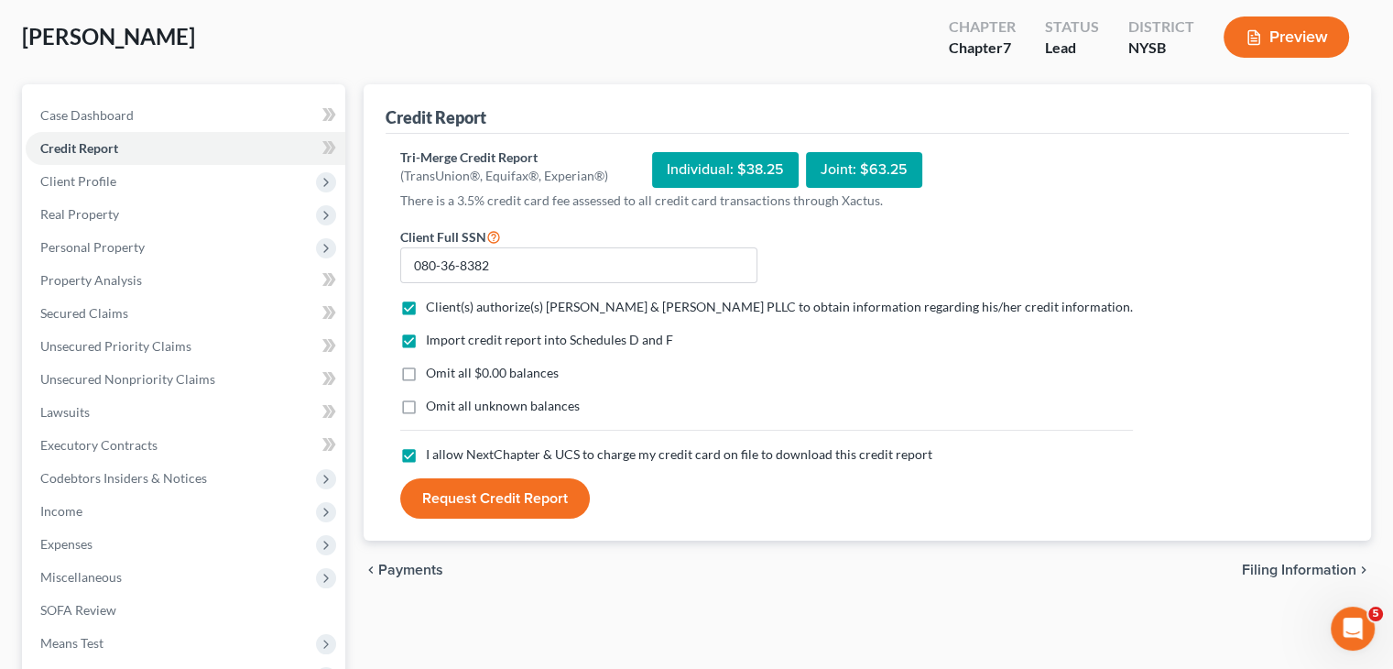
click at [471, 489] on button "Request Credit Report" at bounding box center [495, 498] width 190 height 40
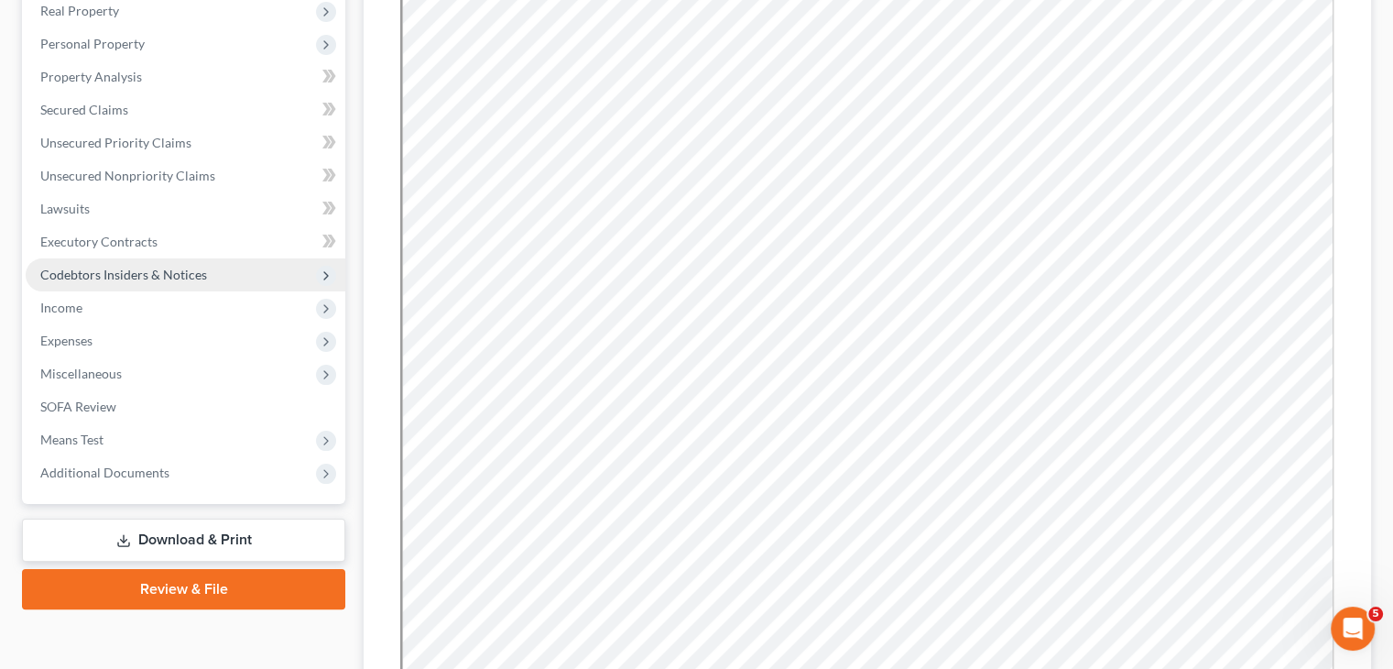
scroll to position [183, 0]
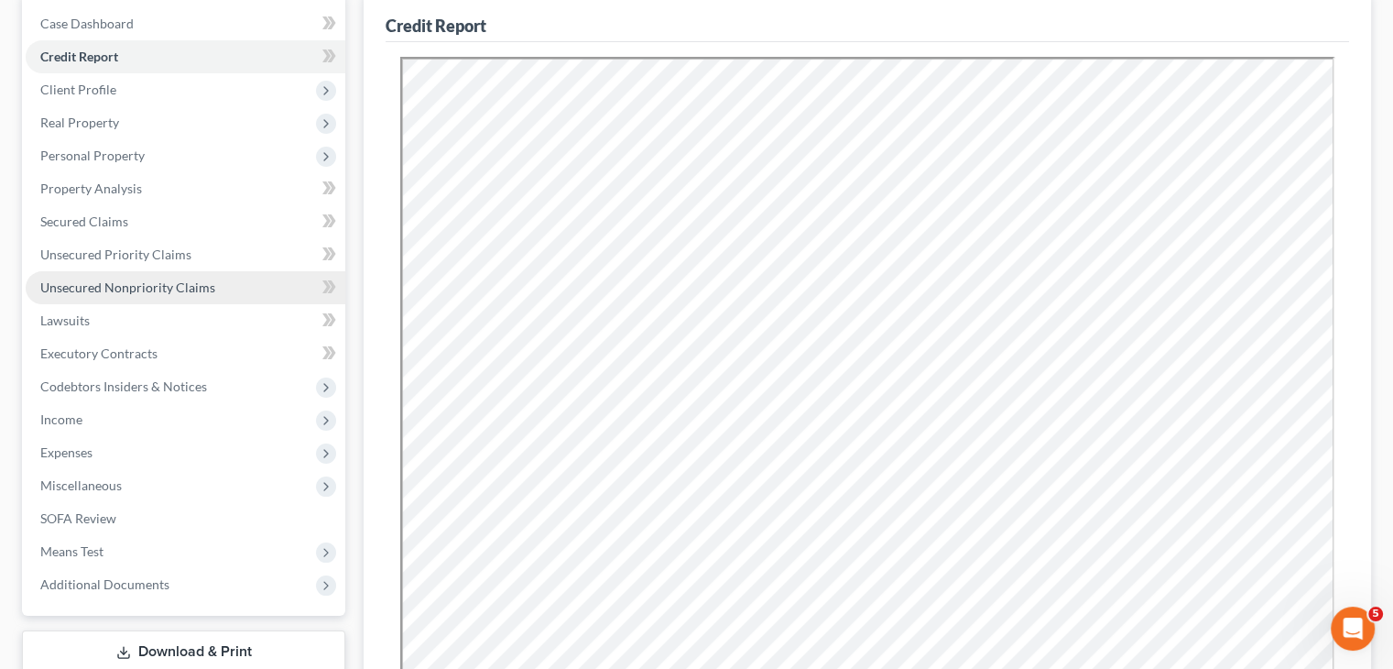
click at [141, 285] on span "Unsecured Nonpriority Claims" at bounding box center [127, 287] width 175 height 16
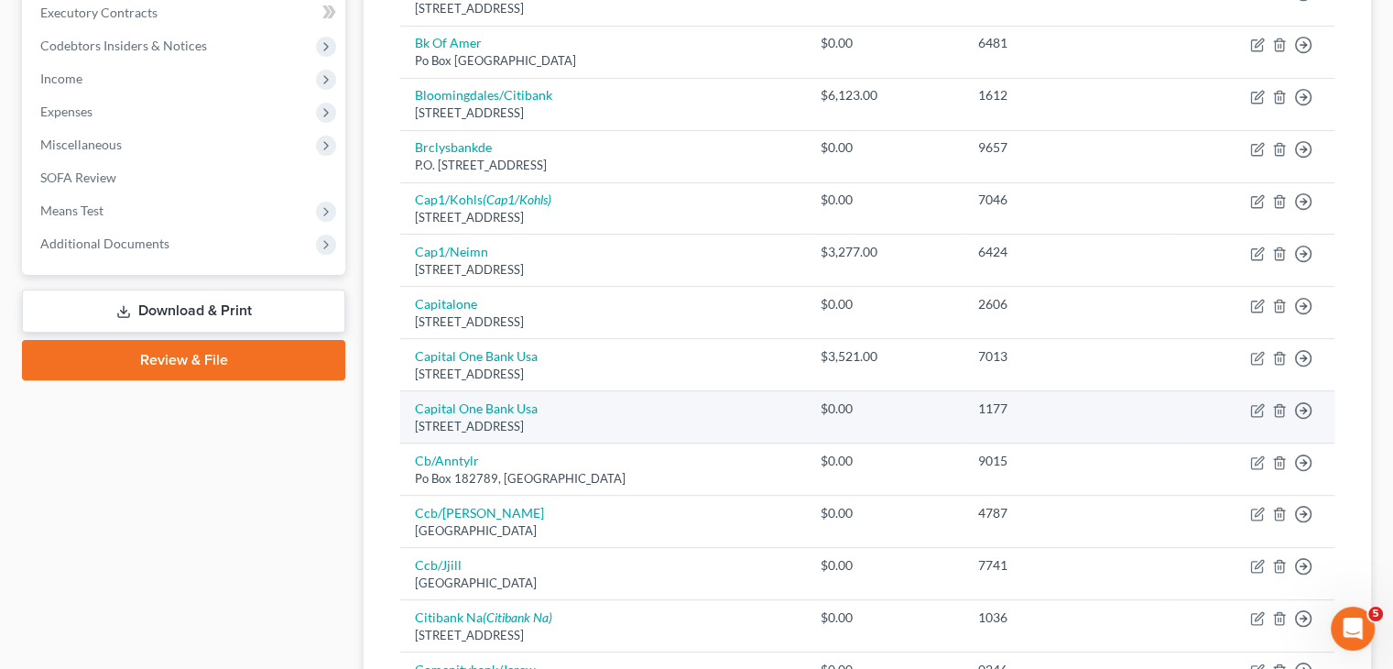
scroll to position [249, 0]
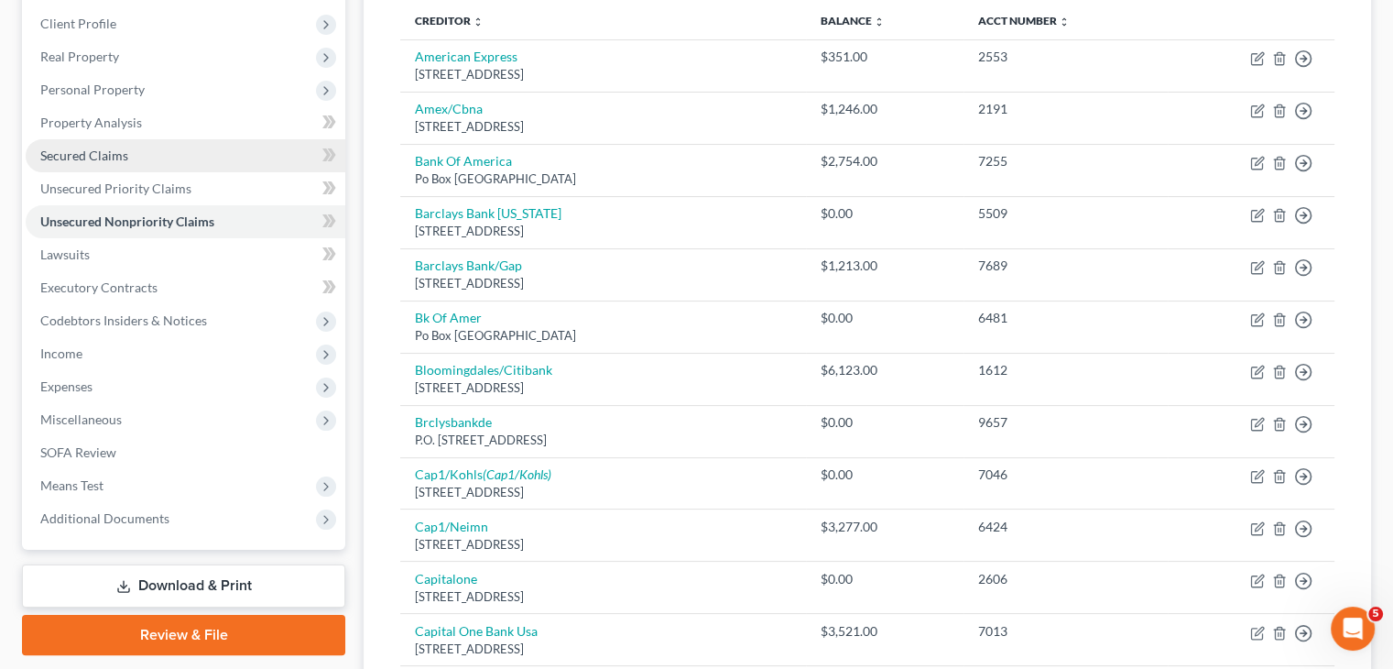
click at [202, 164] on link "Secured Claims" at bounding box center [186, 155] width 320 height 33
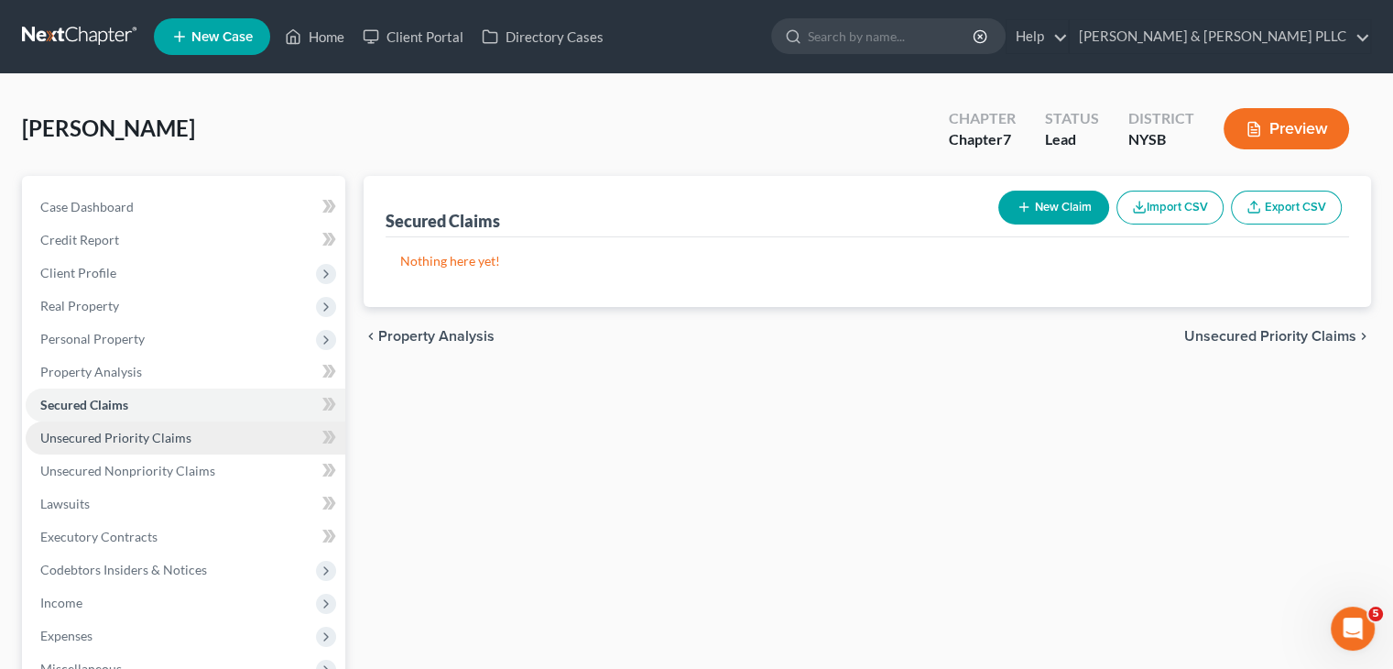
click at [121, 434] on span "Unsecured Priority Claims" at bounding box center [115, 438] width 151 height 16
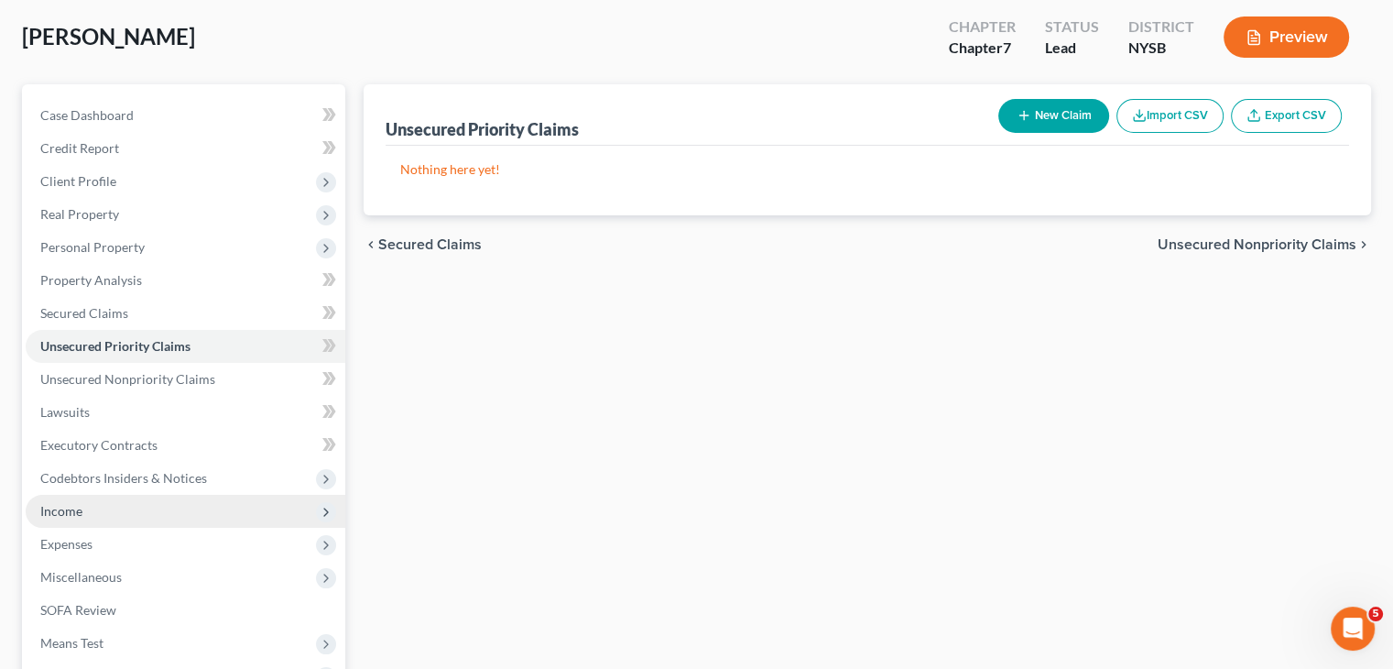
scroll to position [183, 0]
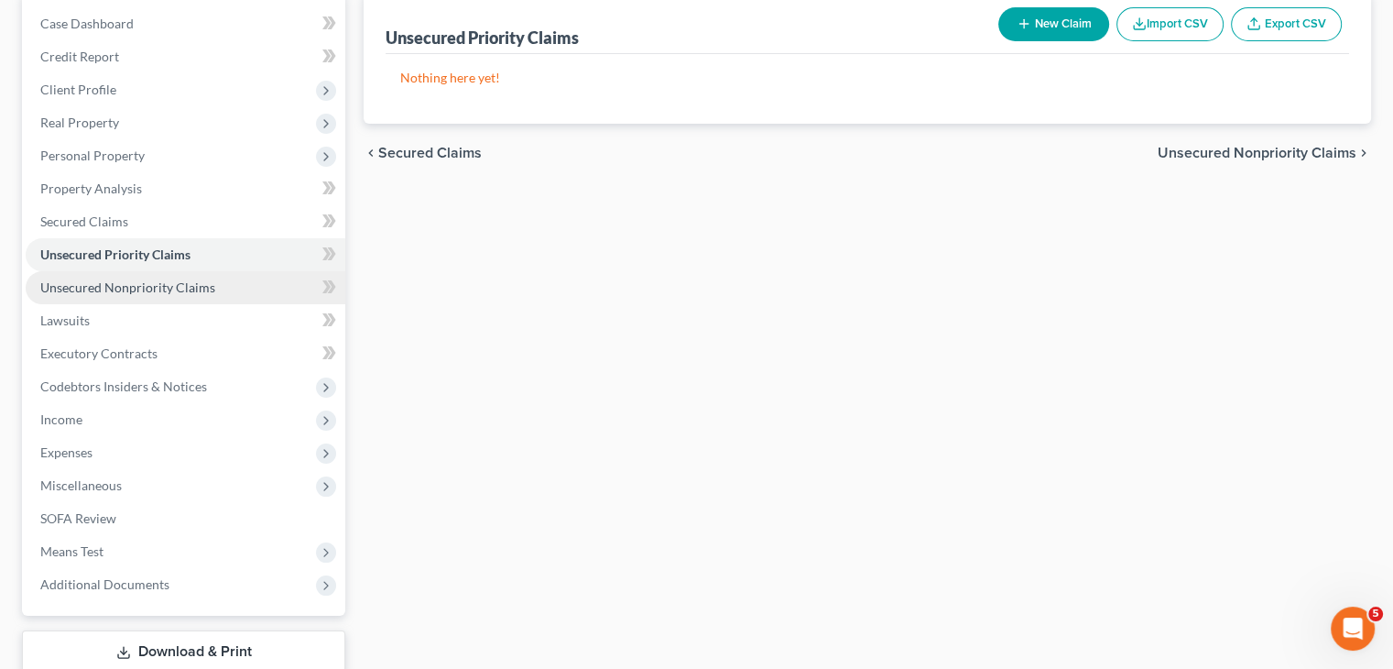
click at [146, 282] on span "Unsecured Nonpriority Claims" at bounding box center [127, 287] width 175 height 16
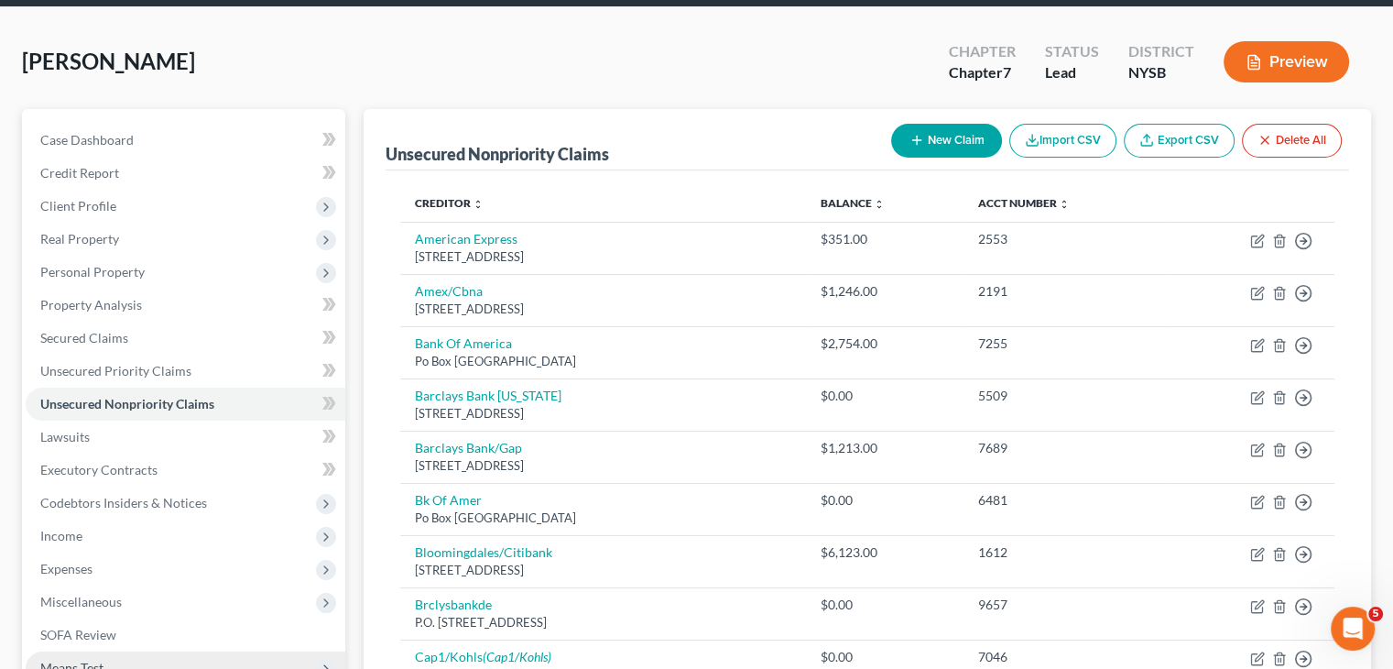
scroll to position [66, 0]
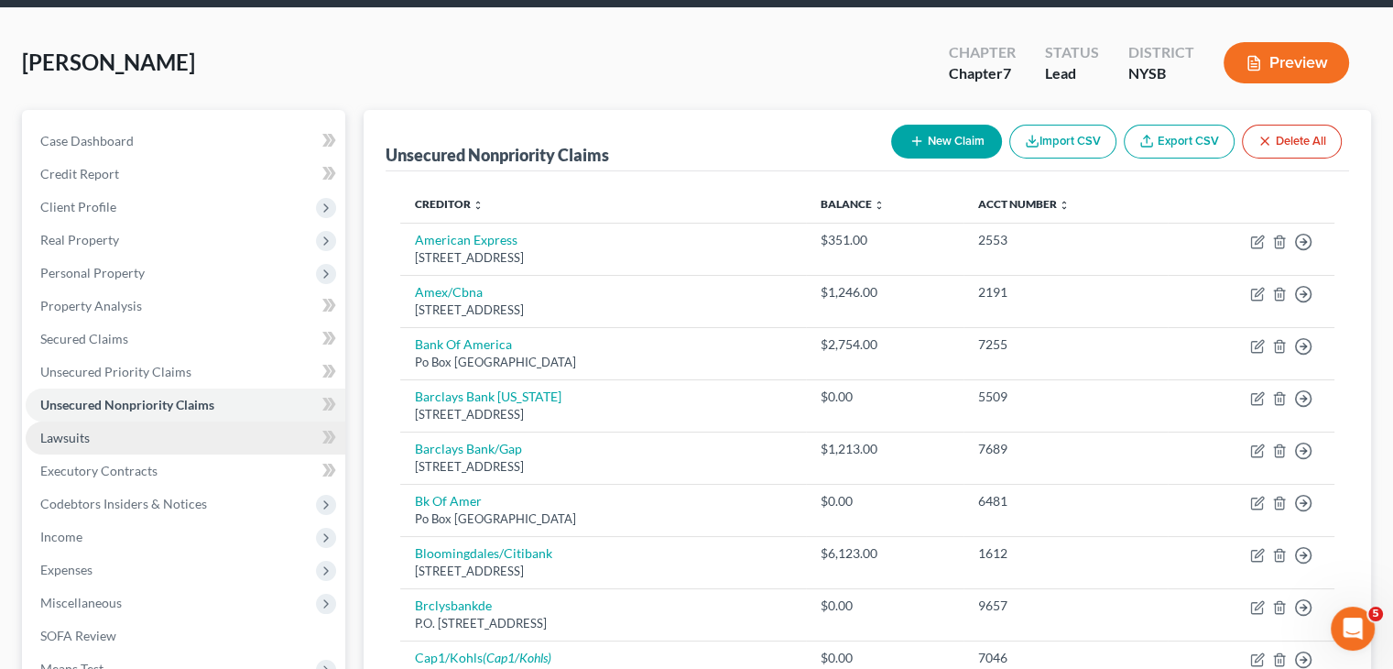
click at [100, 434] on link "Lawsuits" at bounding box center [186, 437] width 320 height 33
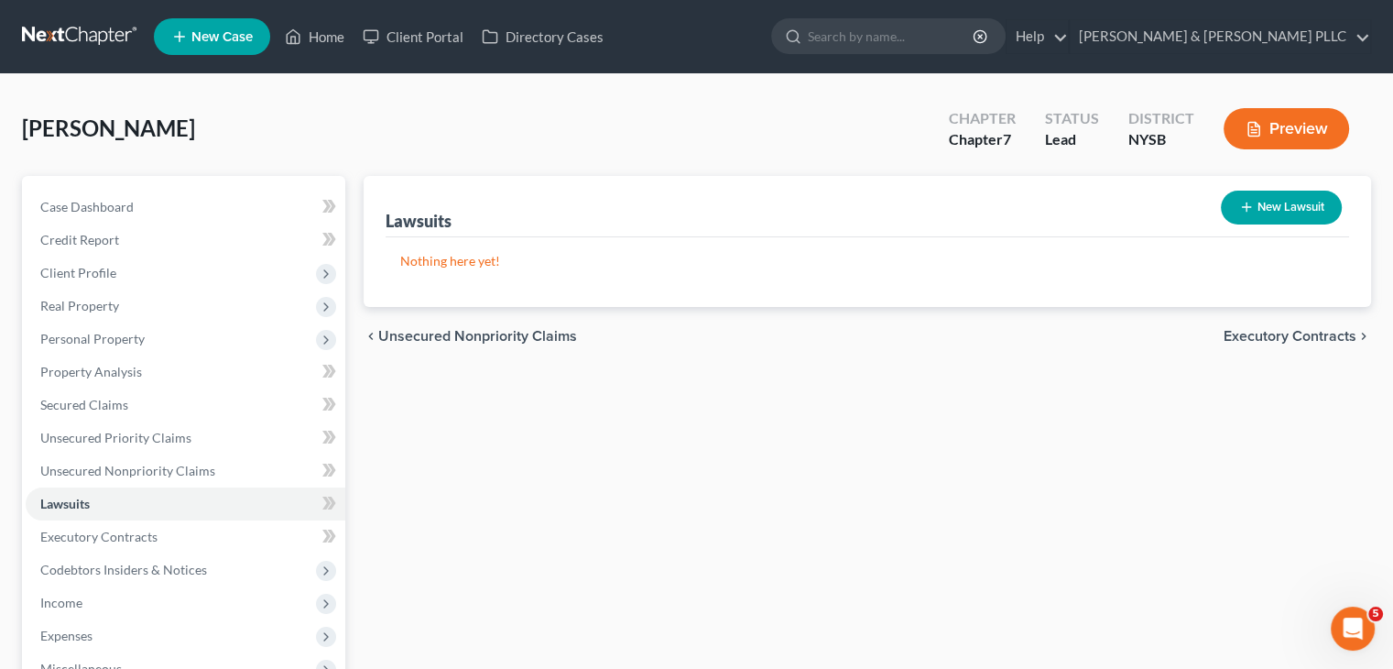
click at [1270, 216] on button "New Lawsuit" at bounding box center [1281, 208] width 121 height 34
select select "0"
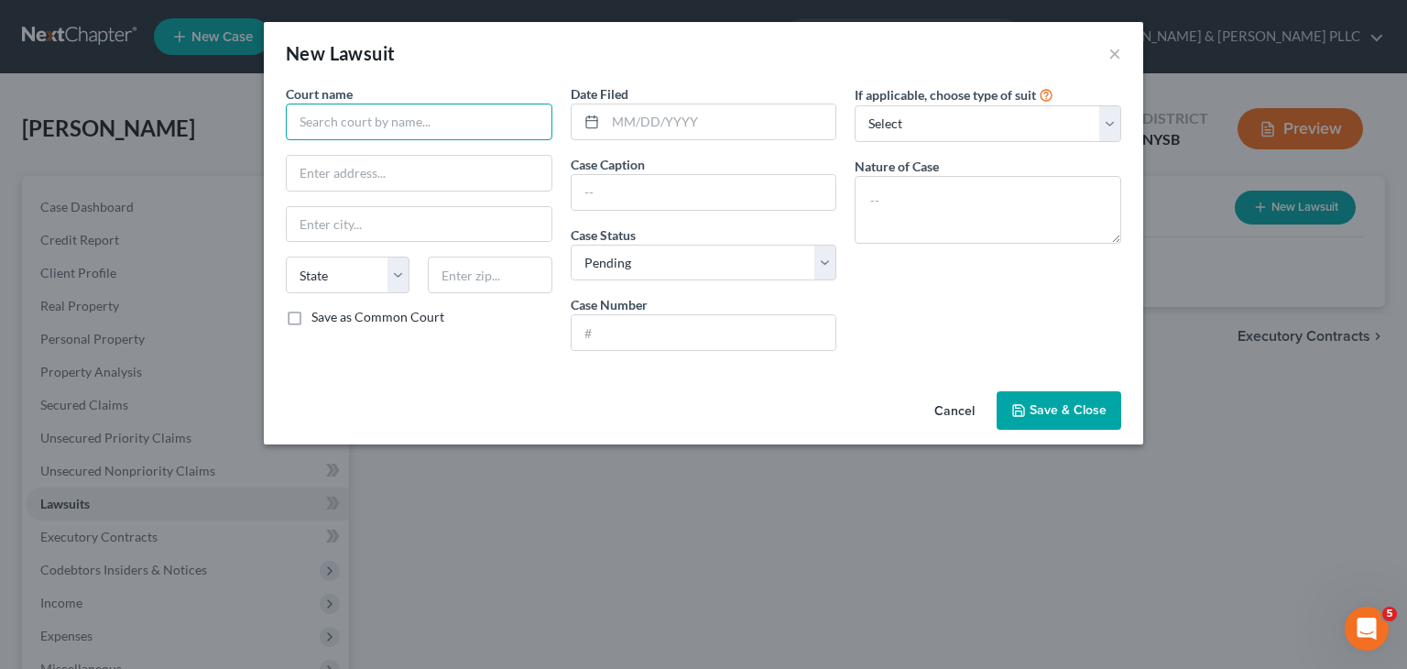
click at [401, 136] on input "text" at bounding box center [419, 122] width 267 height 37
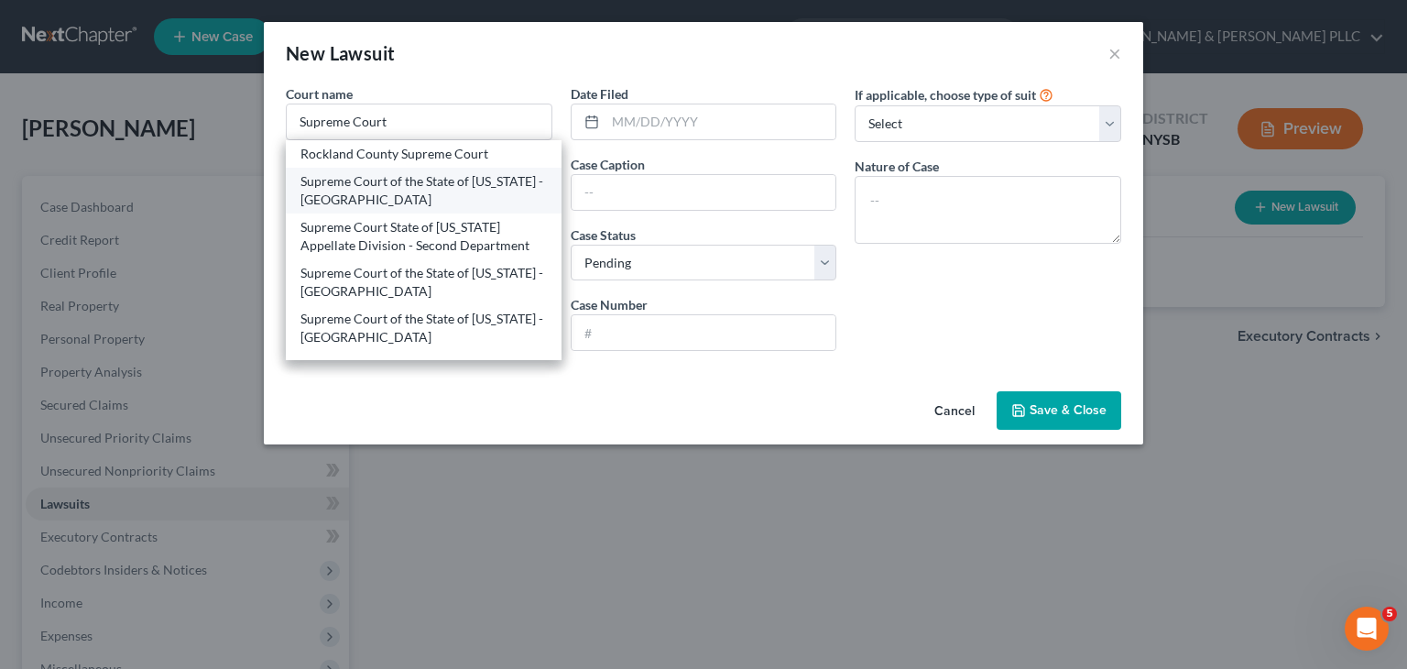
click at [399, 182] on div "Supreme Court of the State of [US_STATE] - [GEOGRAPHIC_DATA]" at bounding box center [423, 190] width 246 height 37
type input "Supreme Court of the State of [US_STATE] - [GEOGRAPHIC_DATA]"
type input "111 Dr Martin Luther King Jr Blvd"
type input "[GEOGRAPHIC_DATA]"
select select "35"
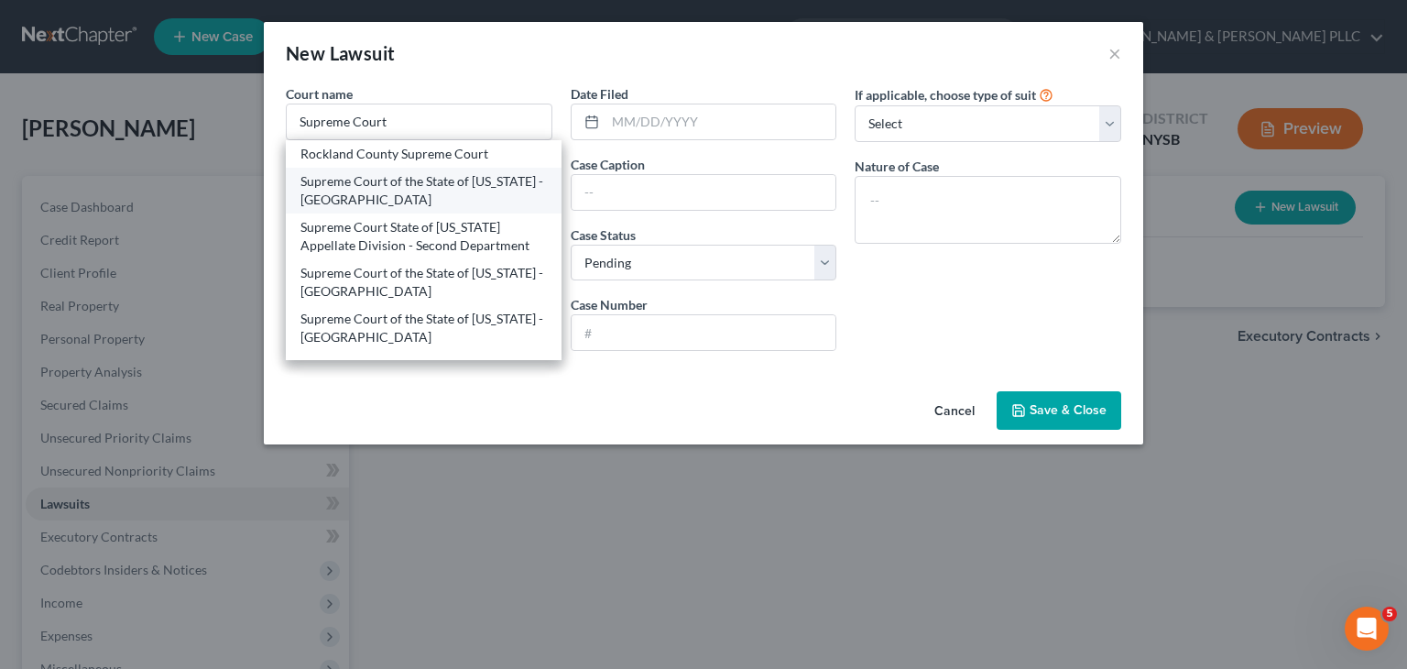
type input "10601"
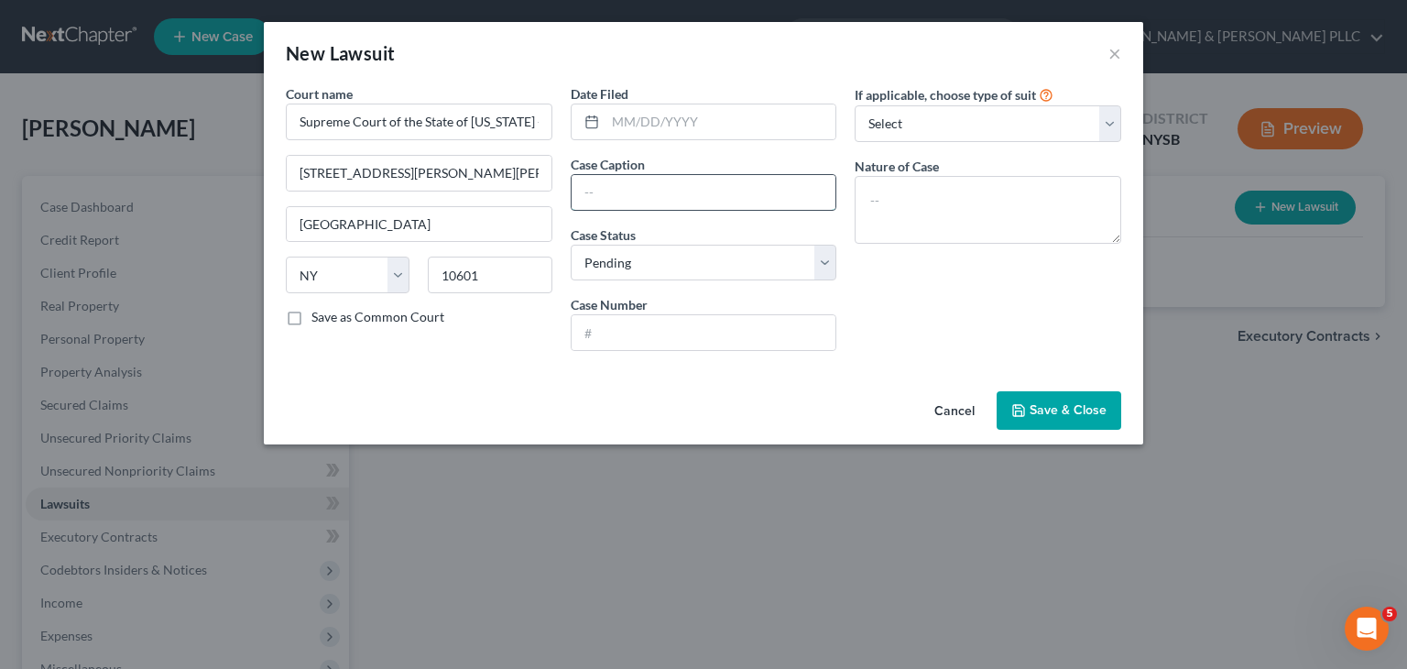
click at [594, 188] on input "text" at bounding box center [704, 192] width 265 height 35
type input "Discover Bank [PERSON_NAME]"
click at [817, 261] on select "Select Pending On Appeal Concluded" at bounding box center [704, 263] width 267 height 37
select select "2"
click at [571, 245] on select "Select Pending On Appeal Concluded" at bounding box center [704, 263] width 267 height 37
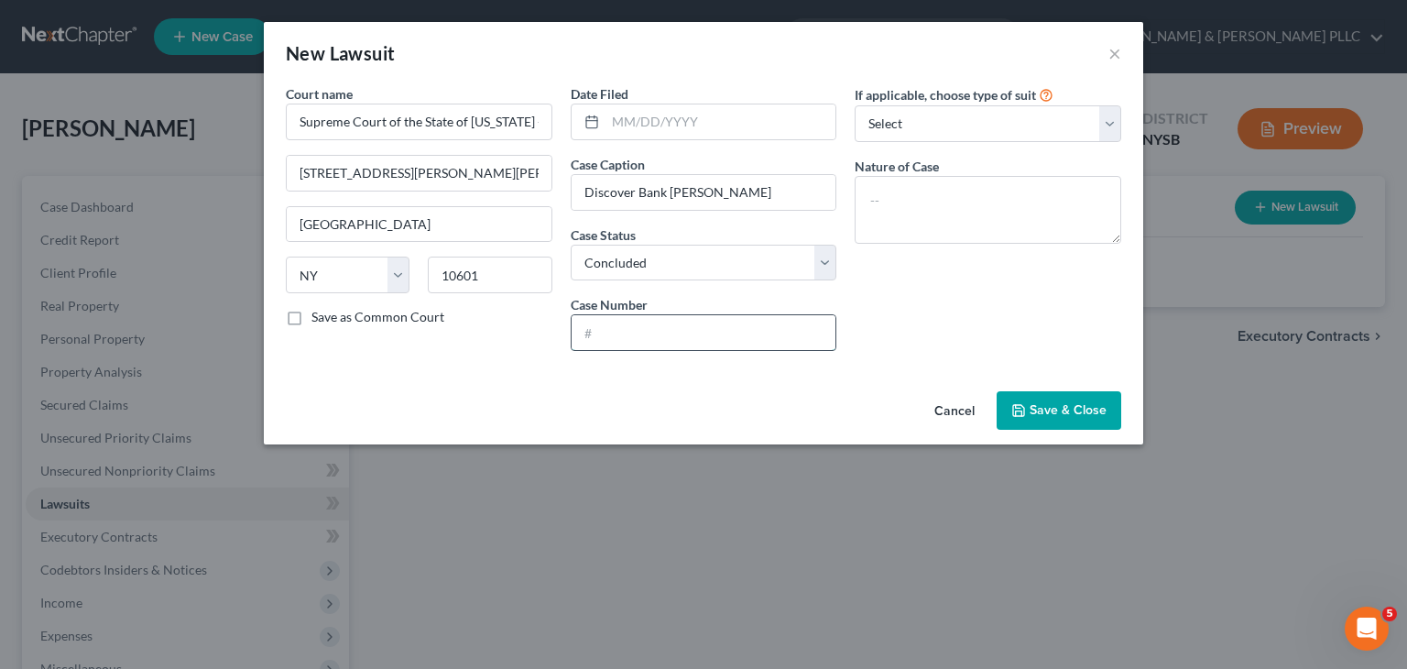
click at [664, 334] on input "text" at bounding box center [704, 332] width 265 height 35
type input "58557/2025"
click at [909, 190] on textarea at bounding box center [988, 210] width 267 height 68
type textarea "Collection"
click at [1031, 415] on button "Save & Close" at bounding box center [1059, 410] width 125 height 38
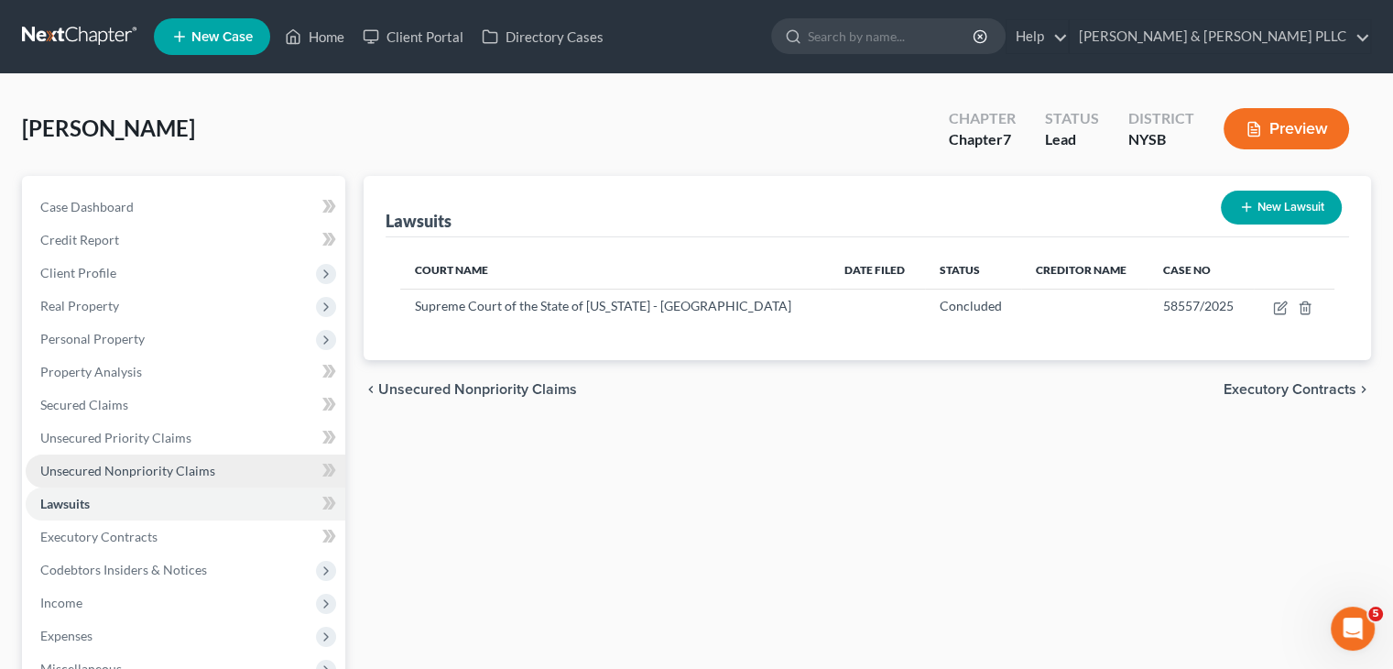
click at [125, 470] on span "Unsecured Nonpriority Claims" at bounding box center [127, 471] width 175 height 16
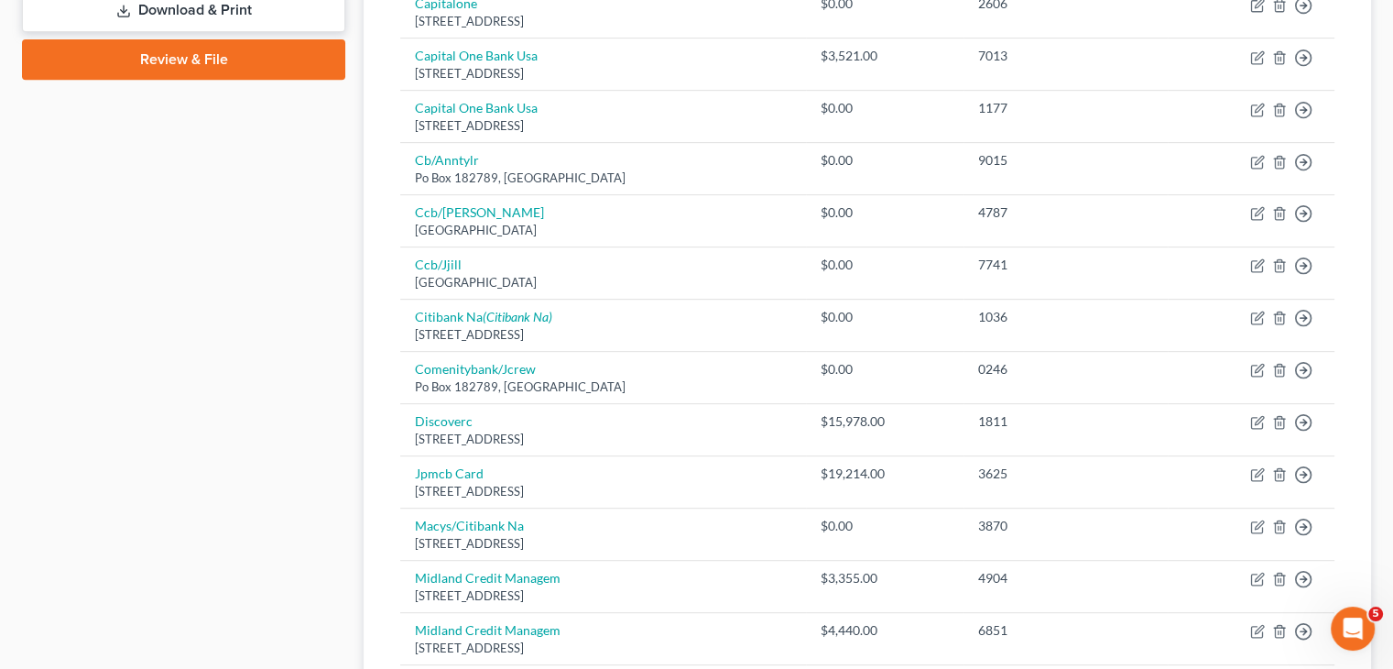
scroll to position [275, 0]
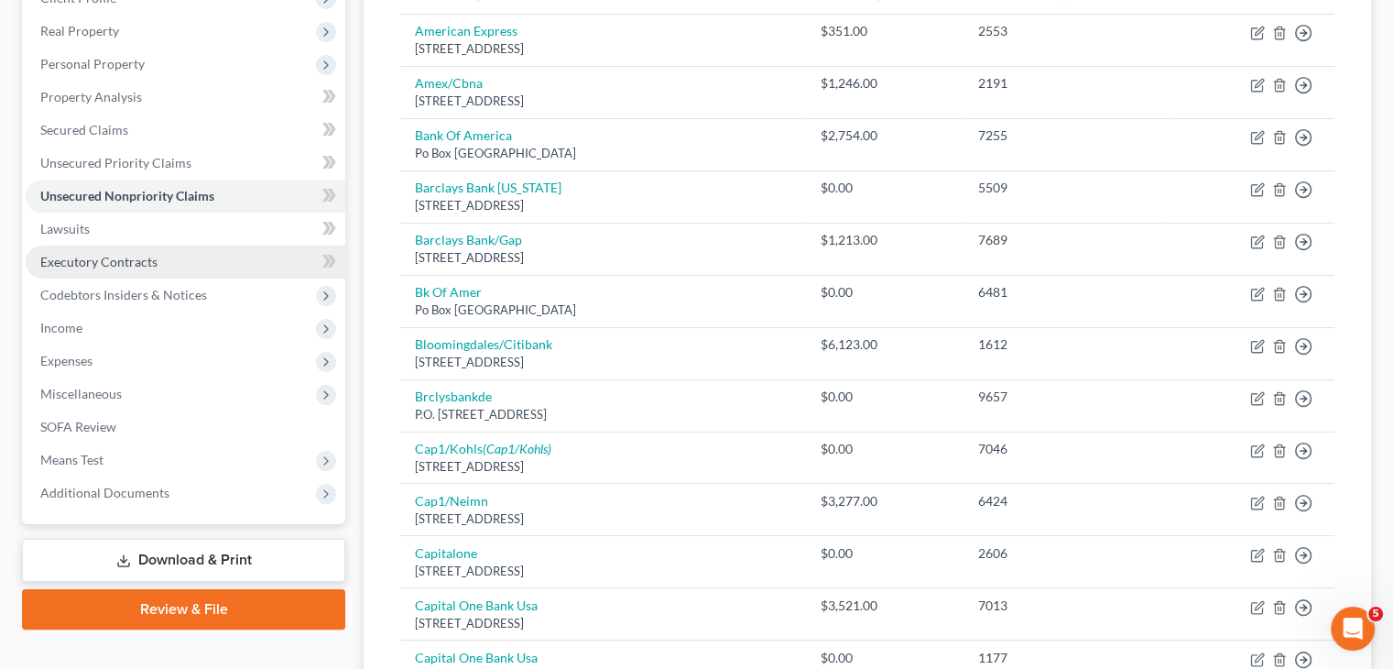
click at [211, 265] on link "Executory Contracts" at bounding box center [186, 261] width 320 height 33
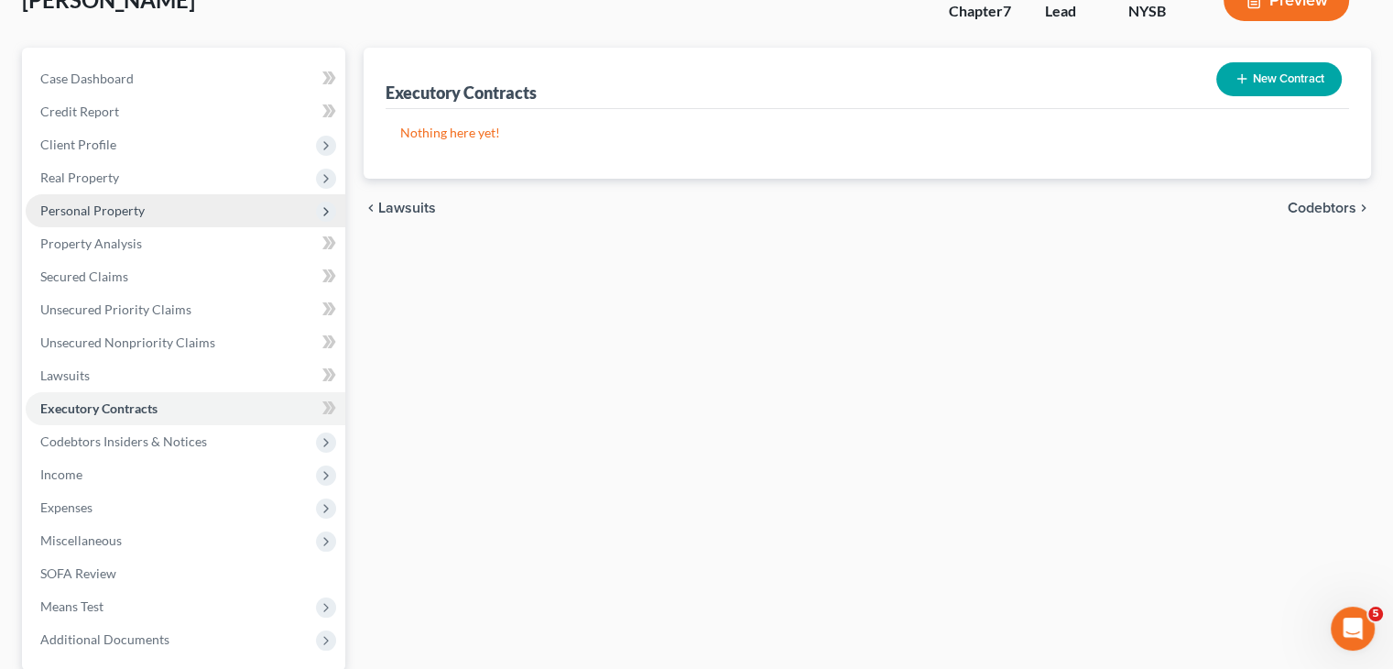
scroll to position [304, 0]
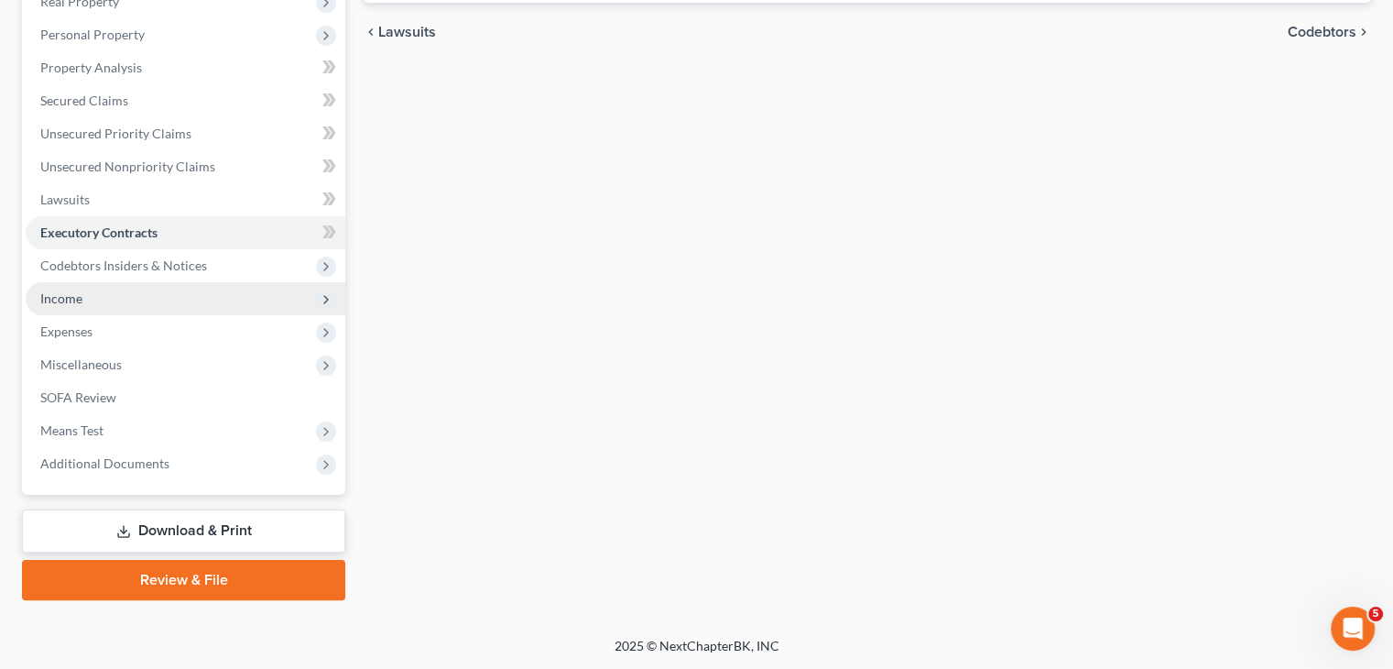
click at [158, 298] on span "Income" at bounding box center [186, 298] width 320 height 33
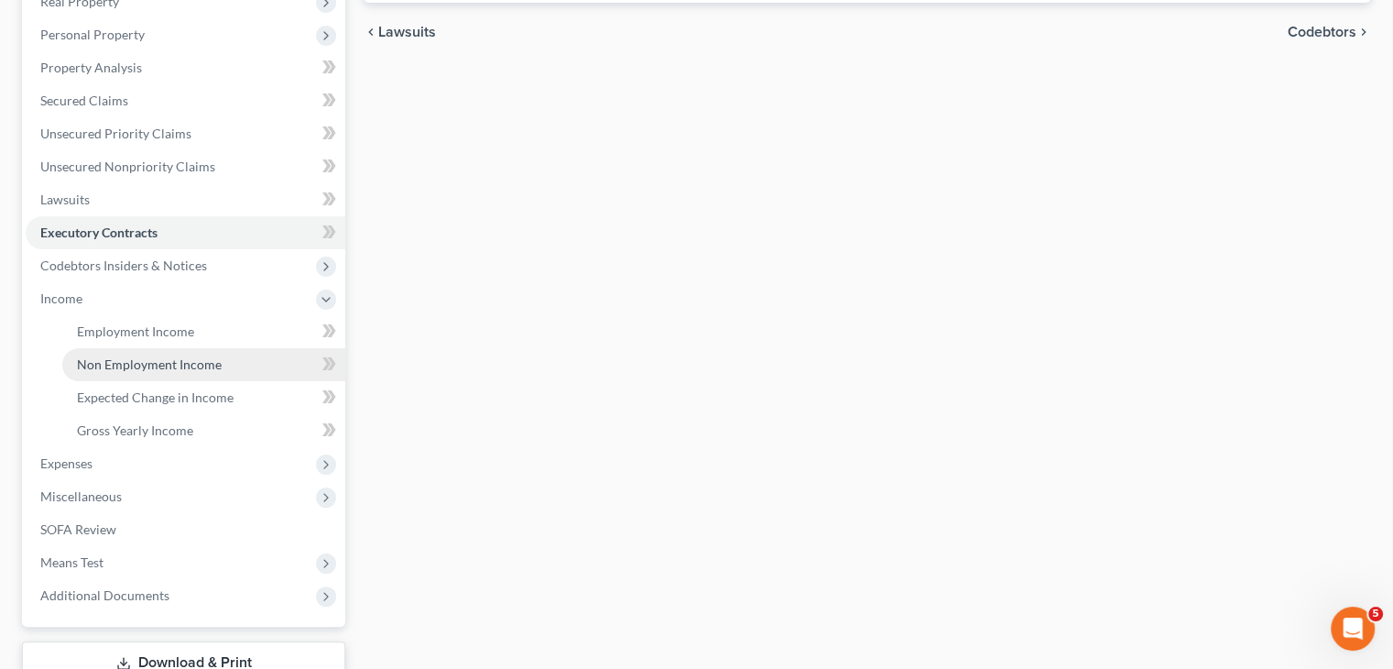
click at [171, 356] on span "Non Employment Income" at bounding box center [149, 364] width 145 height 16
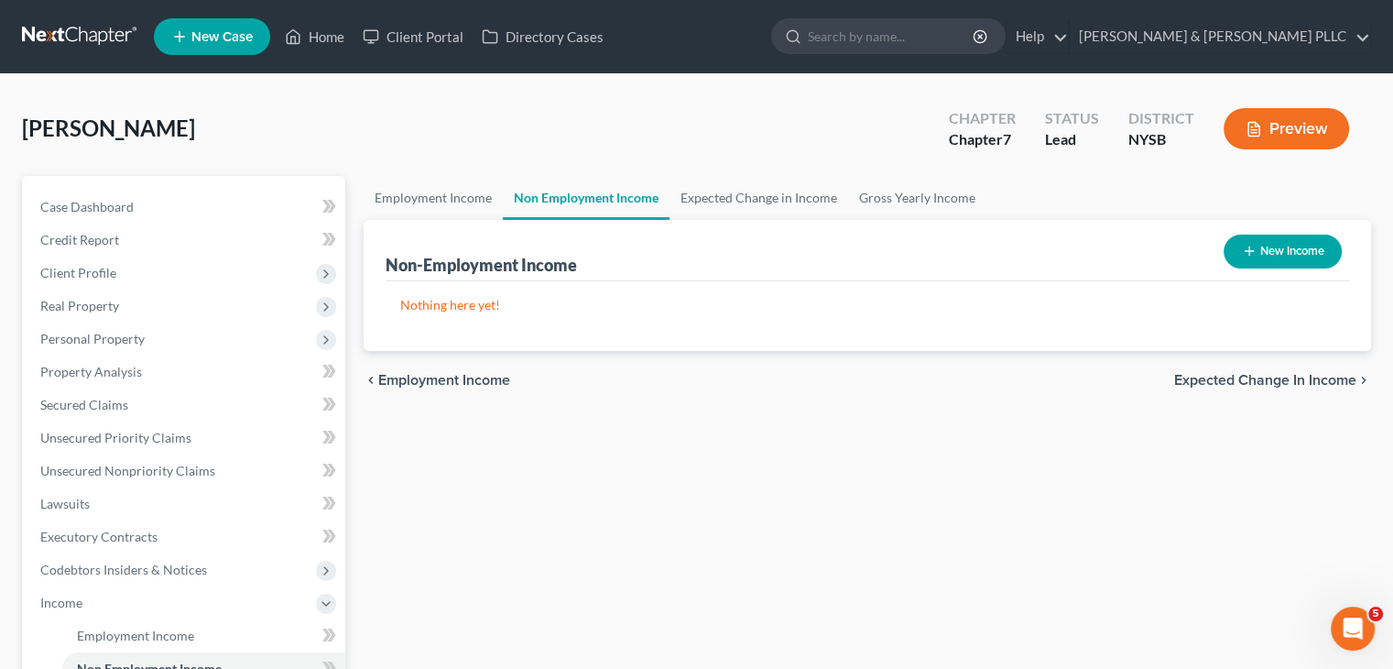
click at [1259, 250] on button "New Income" at bounding box center [1283, 251] width 118 height 34
select select "0"
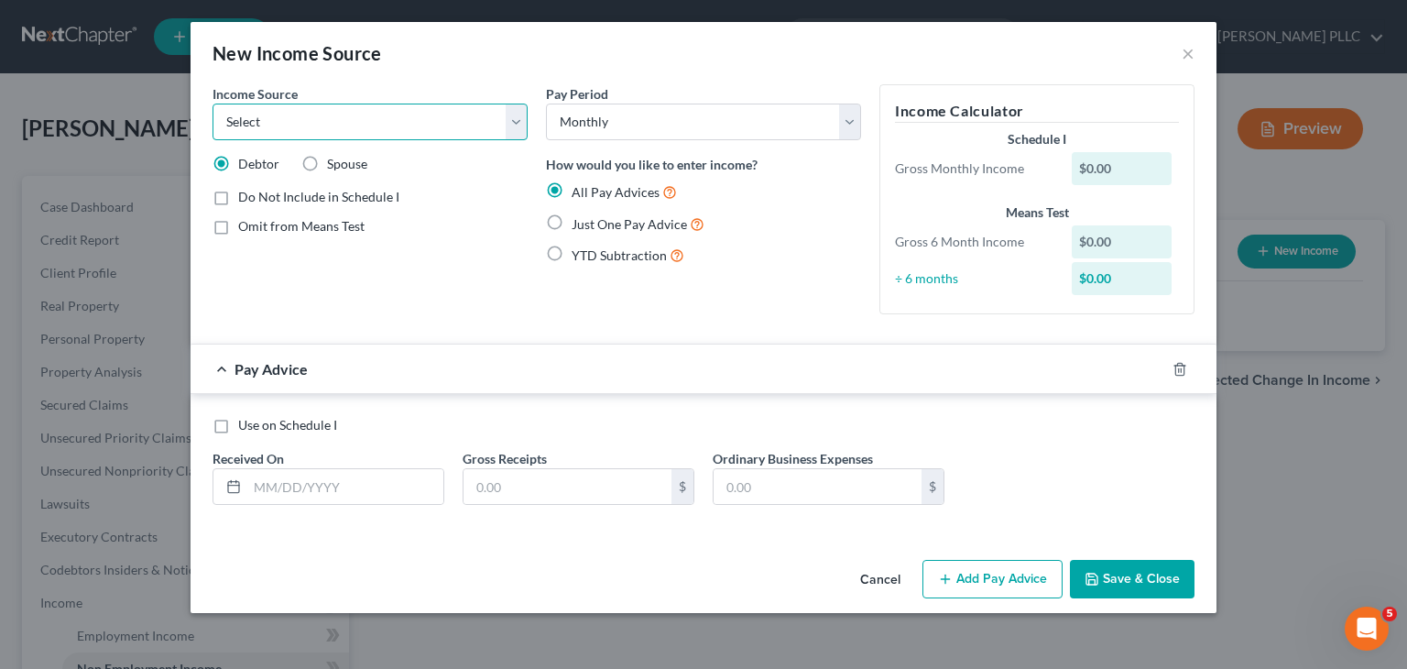
click at [506, 119] on select "Select Unemployment Disability (from employer) Pension Retirement Social Securi…" at bounding box center [370, 122] width 315 height 37
select select "4"
click at [213, 104] on select "Select Unemployment Disability (from employer) Pension Retirement Social Securi…" at bounding box center [370, 122] width 315 height 37
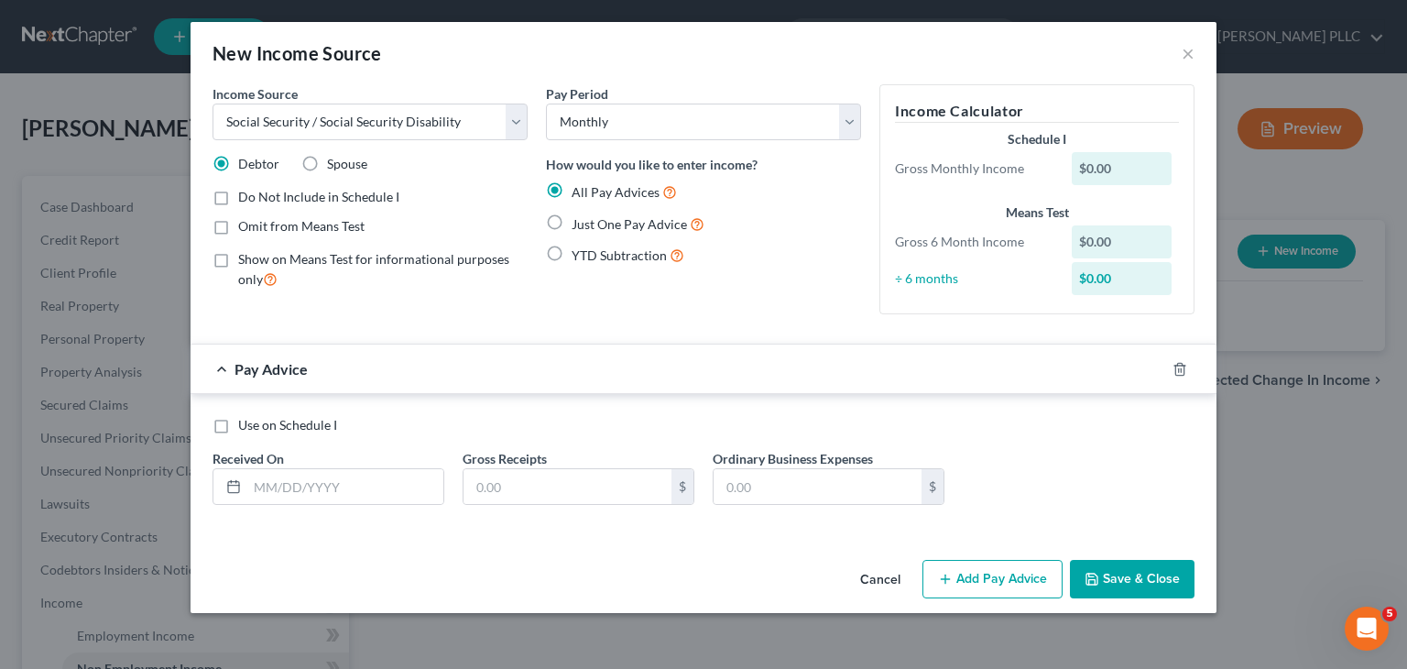
click at [572, 221] on label "Just One Pay Advice" at bounding box center [638, 223] width 133 height 21
click at [579, 221] on input "Just One Pay Advice" at bounding box center [585, 219] width 12 height 12
radio input "true"
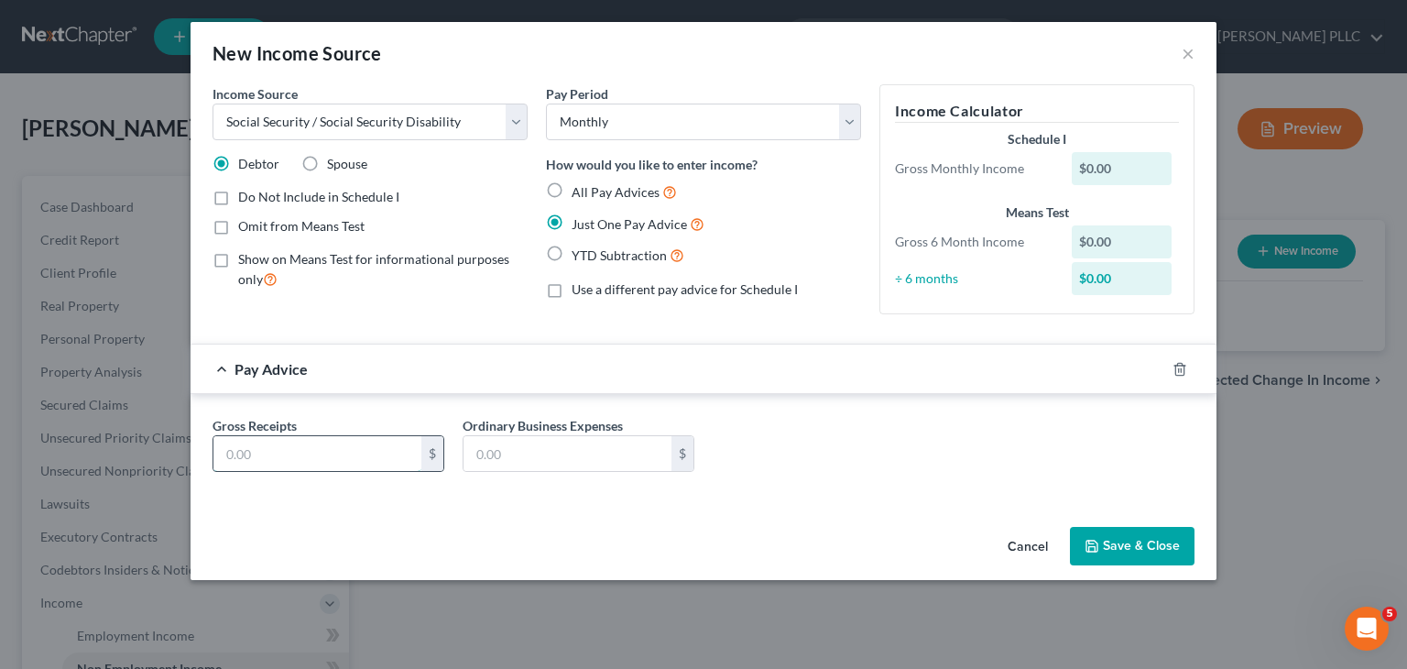
click at [254, 440] on input "text" at bounding box center [317, 453] width 208 height 35
type input "1,914"
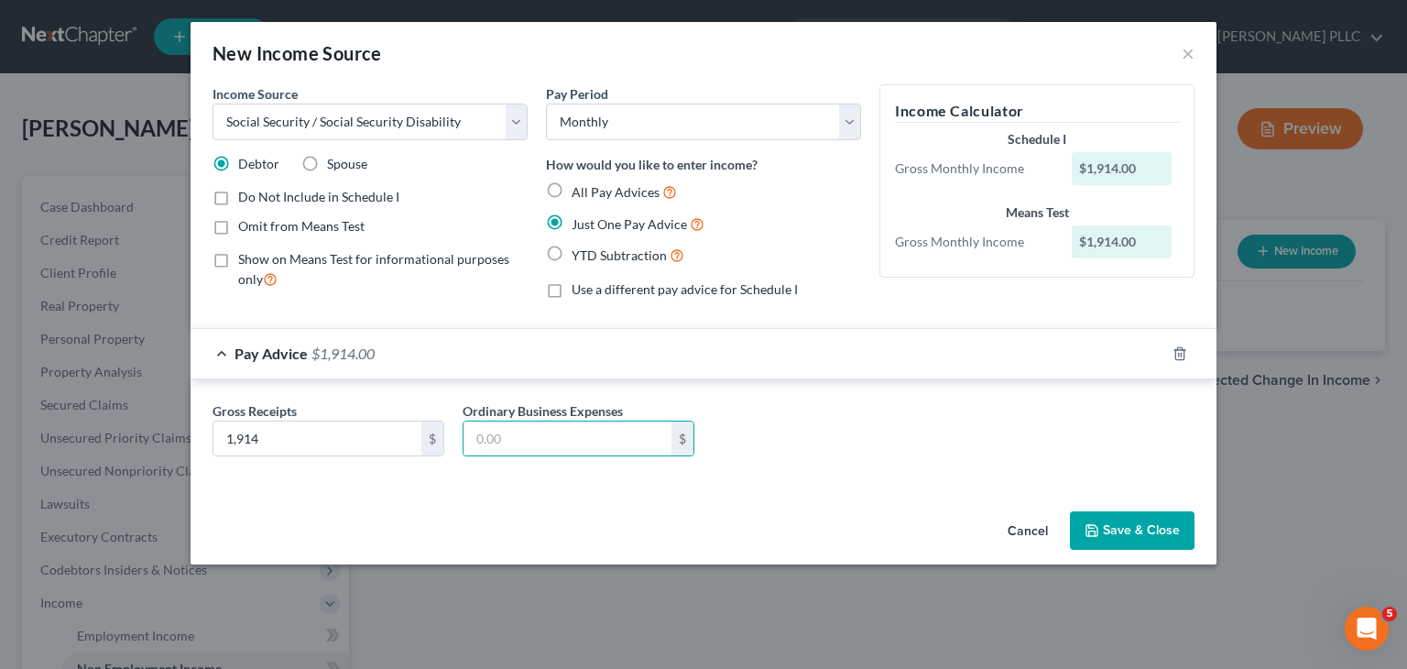
click at [238, 229] on label "Omit from Means Test" at bounding box center [301, 226] width 126 height 18
click at [245, 229] on input "Omit from Means Test" at bounding box center [251, 223] width 12 height 12
checkbox input "true"
click at [1114, 531] on button "Save & Close" at bounding box center [1132, 530] width 125 height 38
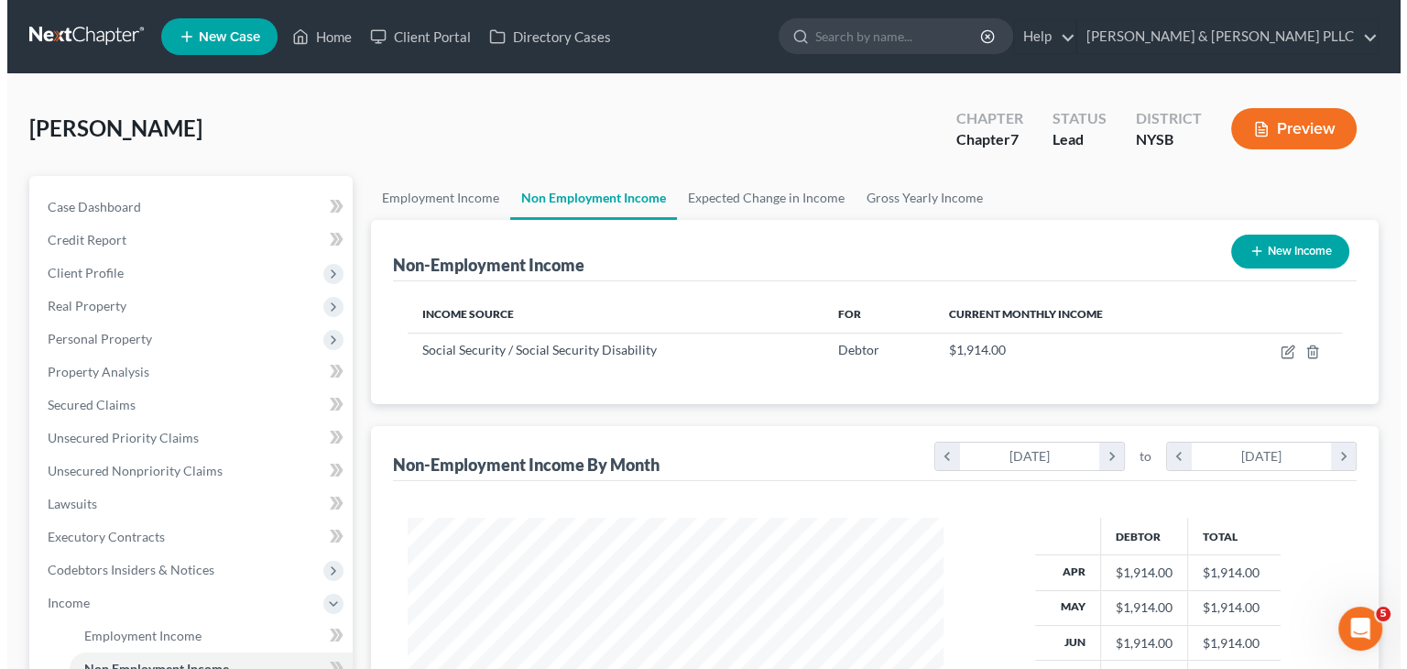
scroll to position [915624, 915384]
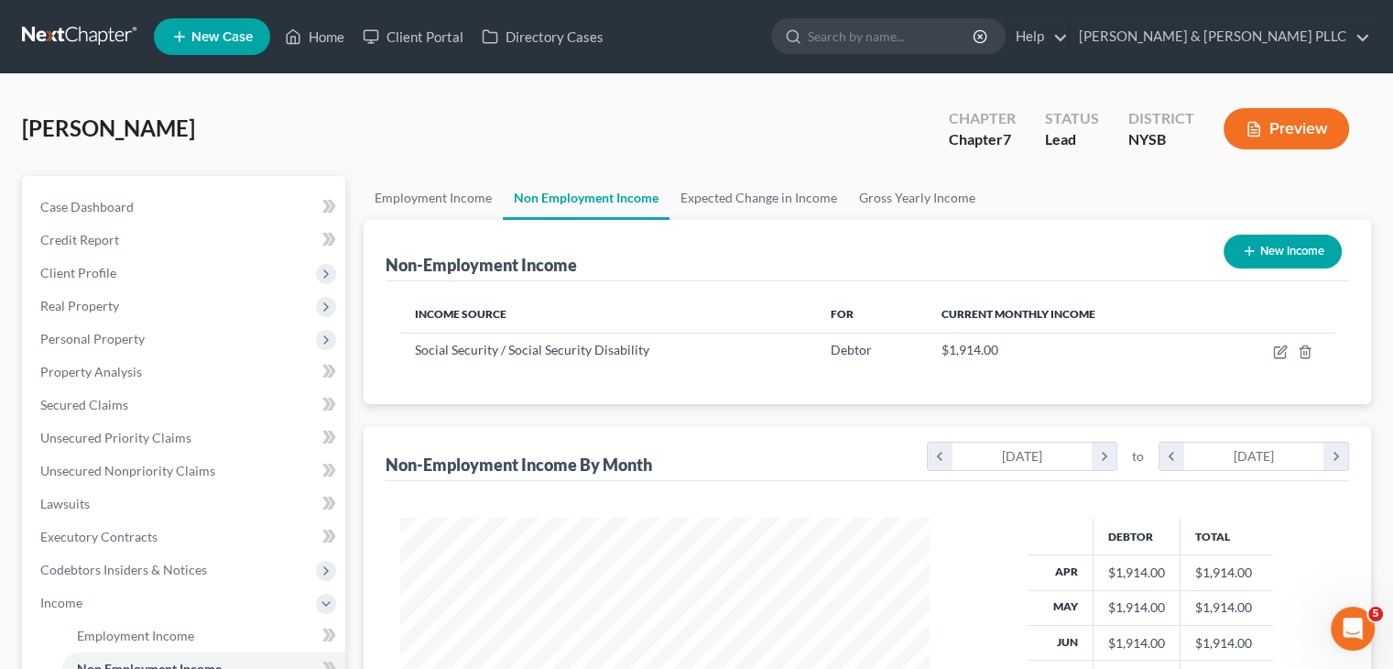
click at [1300, 245] on button "New Income" at bounding box center [1283, 251] width 118 height 34
select select "0"
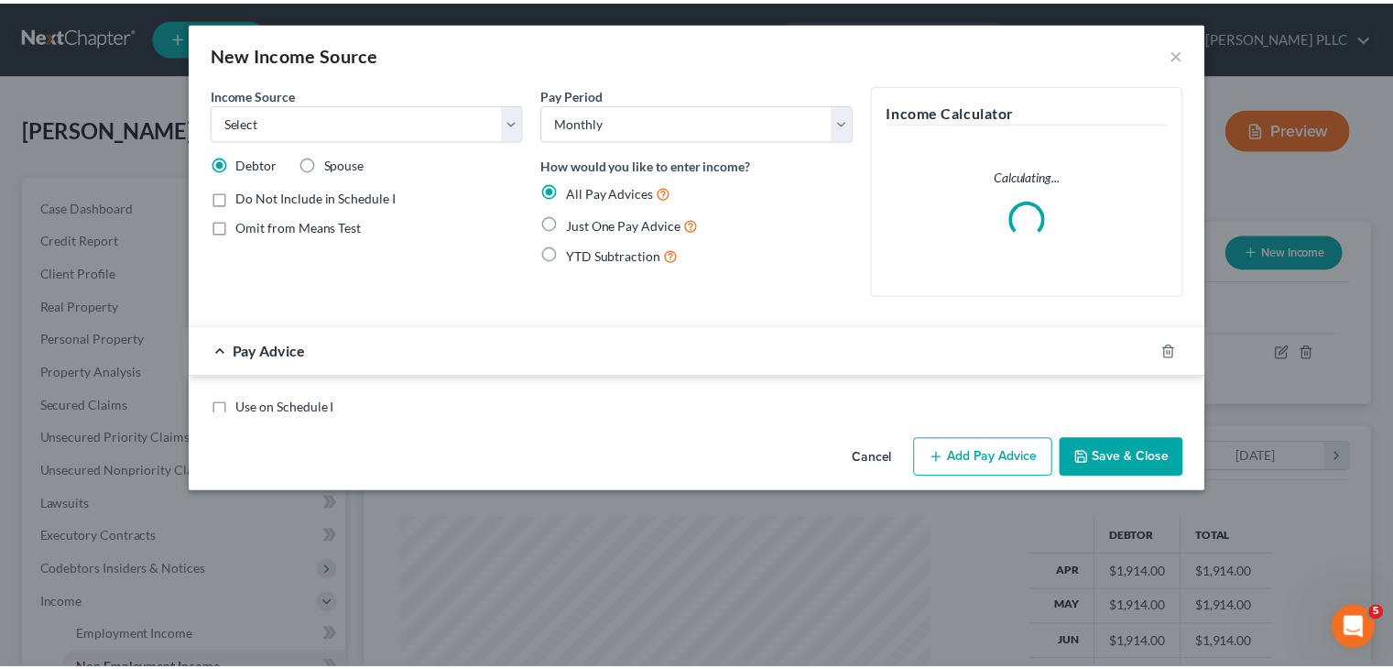
scroll to position [326, 572]
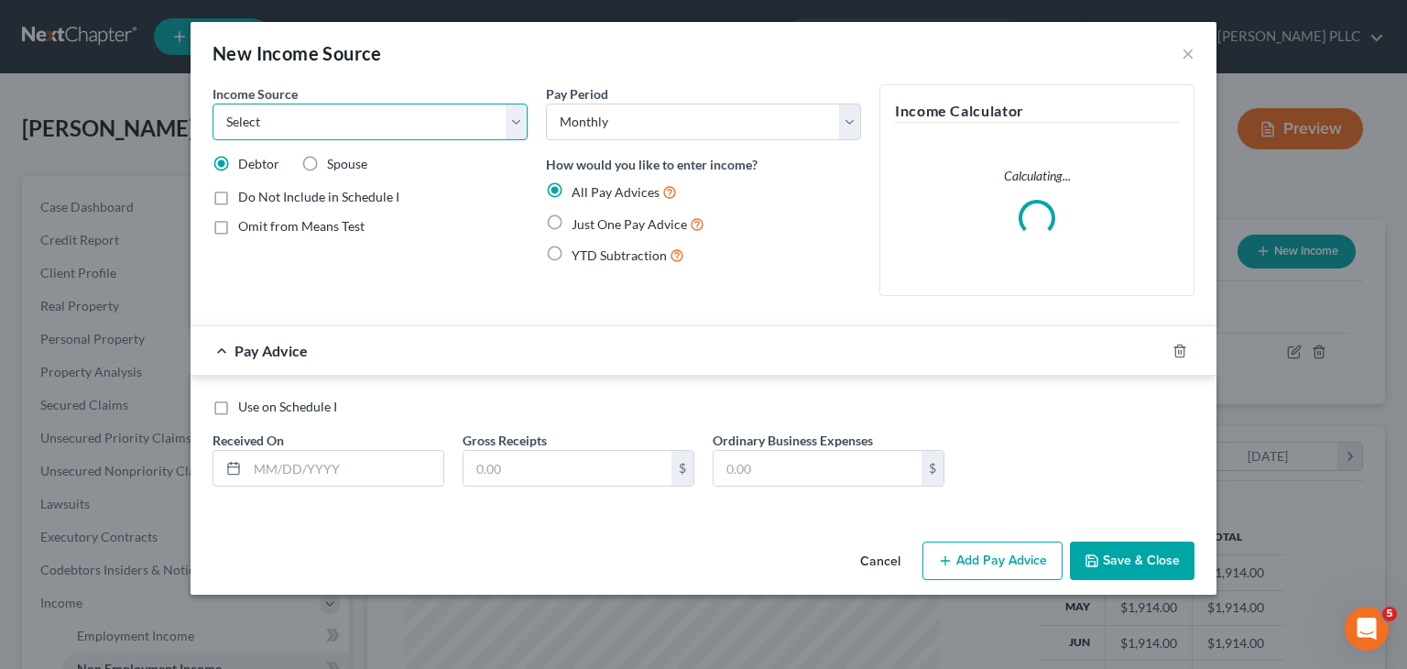
click at [512, 125] on select "Select Unemployment Disability (from employer) Pension Retirement Social Securi…" at bounding box center [370, 122] width 315 height 37
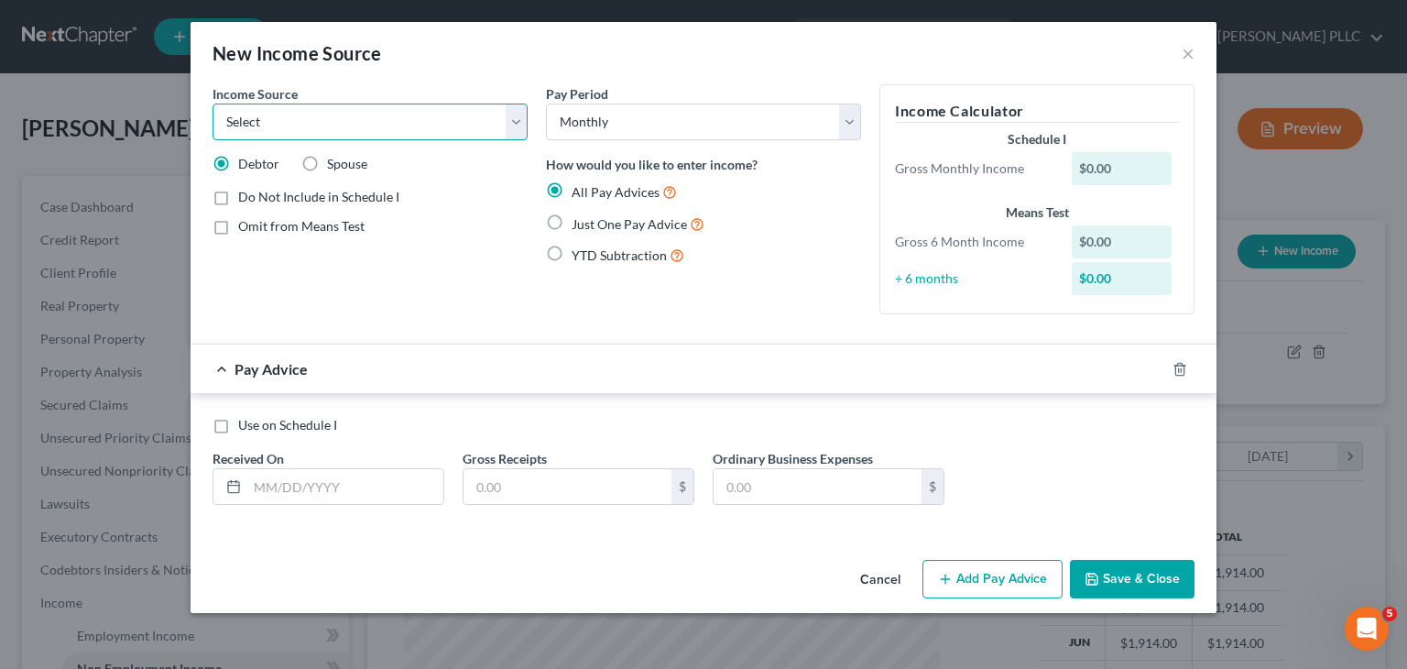
select select "4"
click at [213, 104] on select "Select Unemployment Disability (from employer) Pension Retirement Social Securi…" at bounding box center [370, 122] width 315 height 37
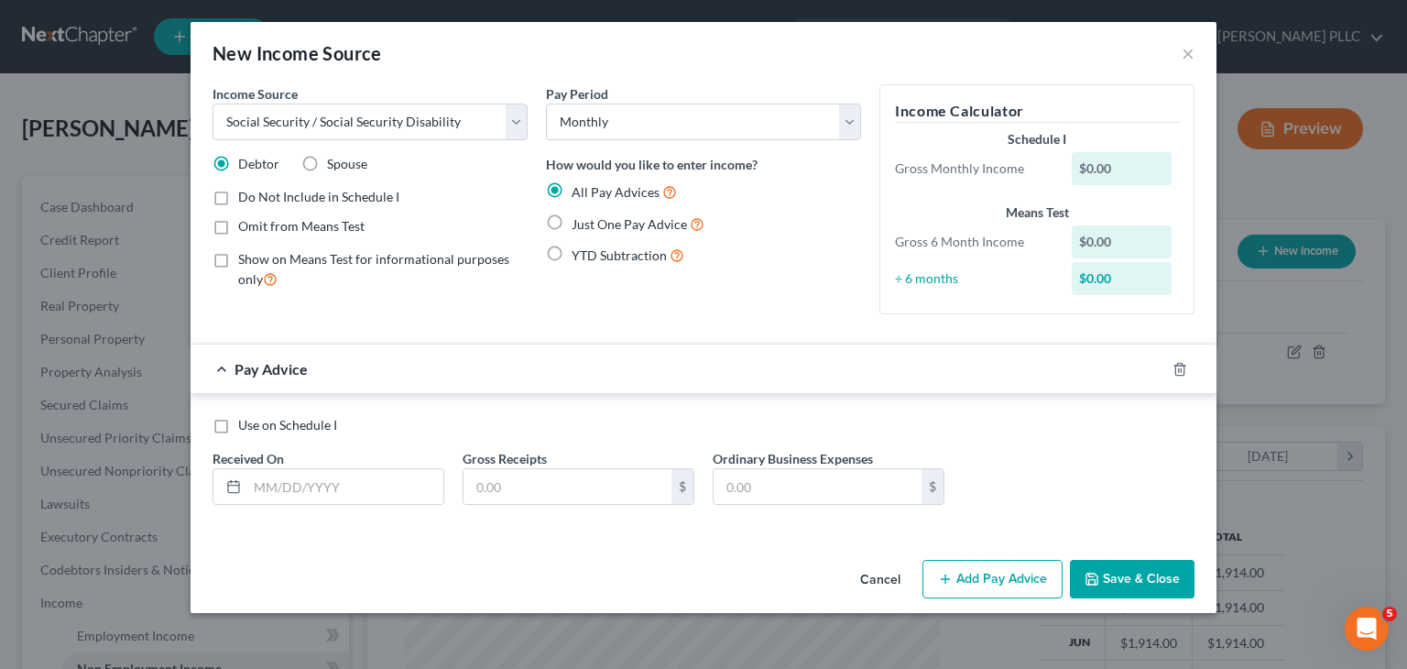
click at [327, 158] on label "Spouse" at bounding box center [347, 164] width 40 height 18
click at [334, 158] on input "Spouse" at bounding box center [340, 161] width 12 height 12
radio input "true"
click at [238, 224] on label "Omit from Means Test" at bounding box center [301, 226] width 126 height 18
click at [245, 224] on input "Omit from Means Test" at bounding box center [251, 223] width 12 height 12
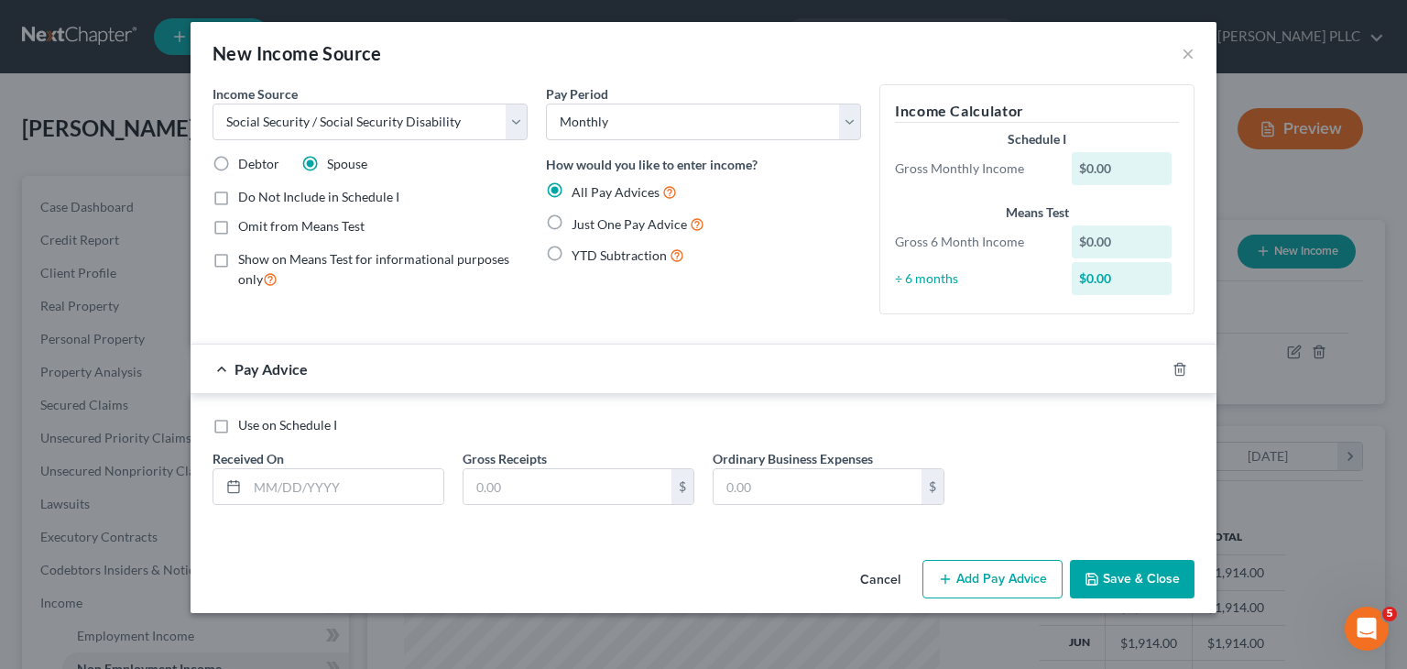
checkbox input "true"
click at [572, 218] on label "Just One Pay Advice" at bounding box center [638, 223] width 133 height 21
click at [579, 218] on input "Just One Pay Advice" at bounding box center [585, 219] width 12 height 12
radio input "true"
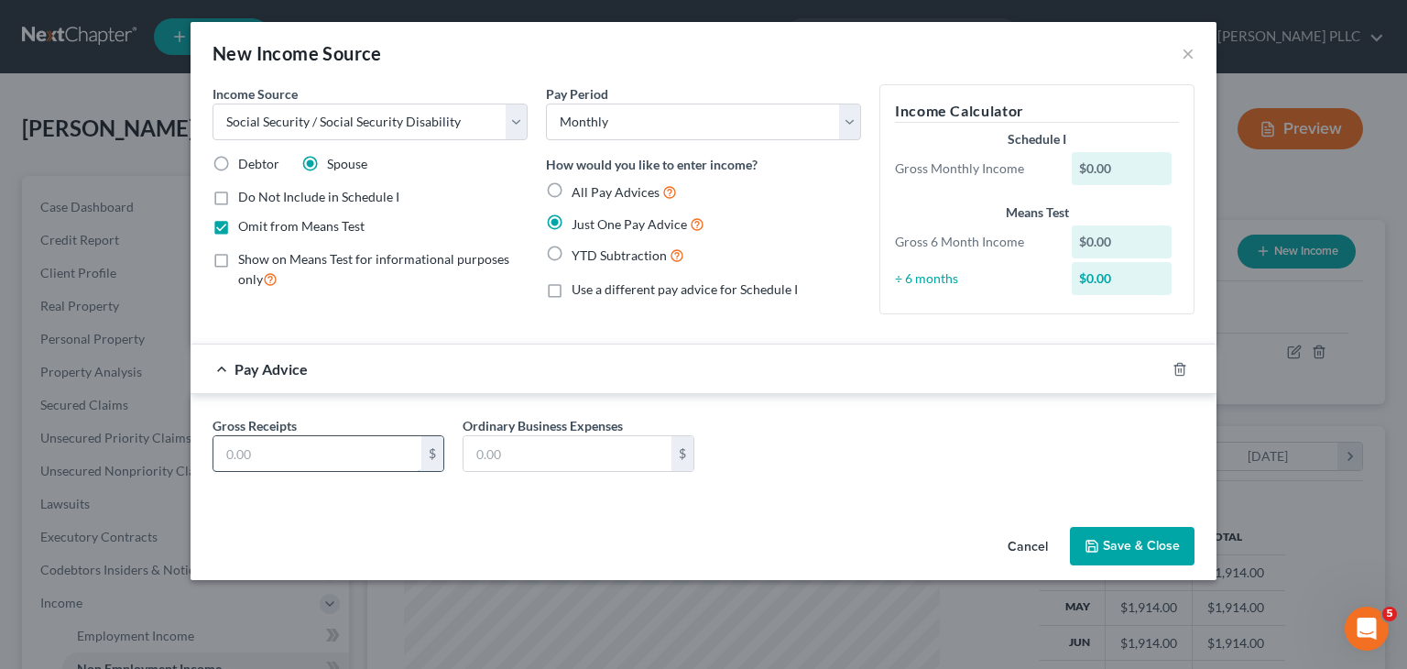
click at [222, 443] on input "text" at bounding box center [317, 453] width 208 height 35
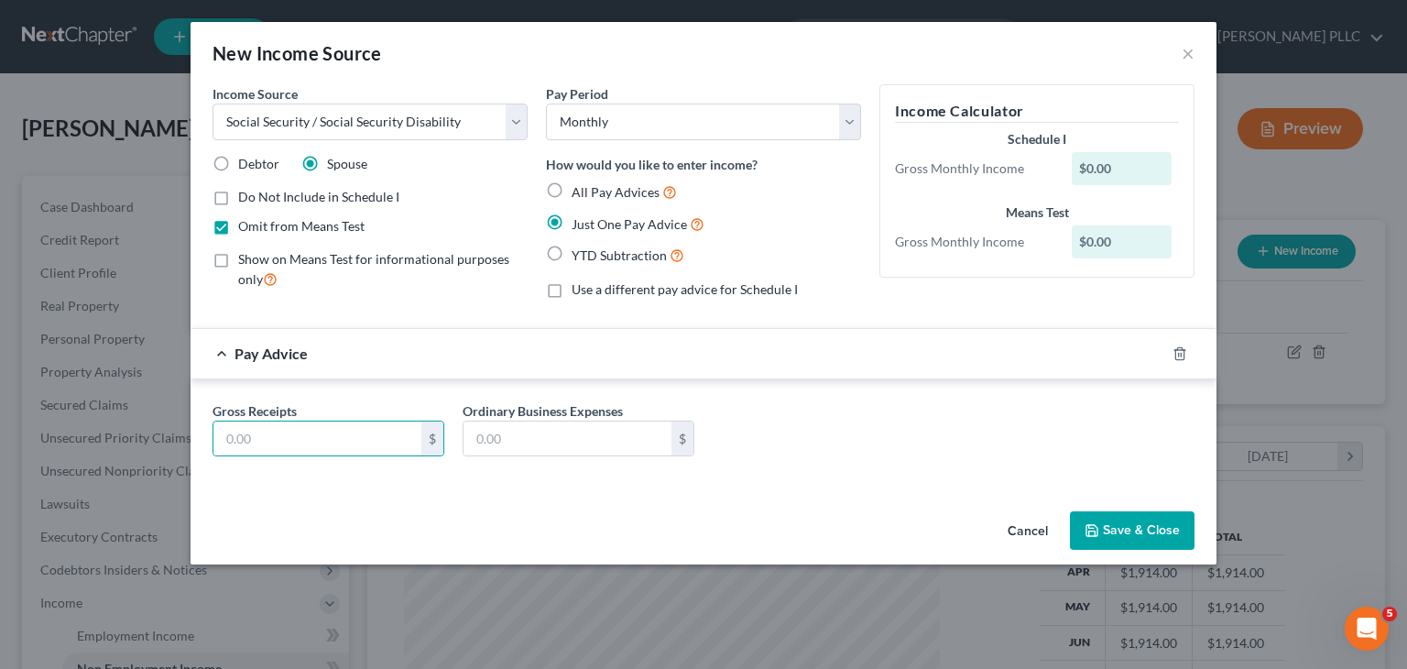
click at [592, 360] on div "Pay Advice" at bounding box center [678, 353] width 975 height 49
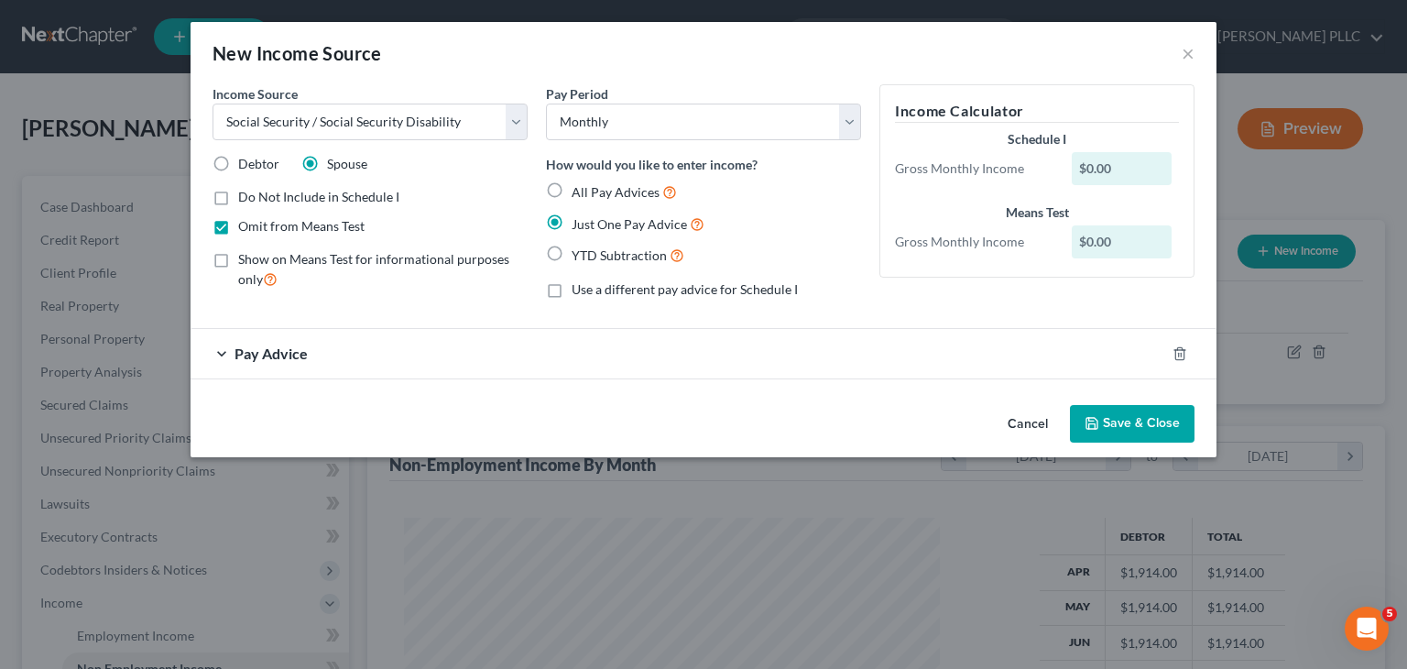
click at [260, 349] on span "Pay Advice" at bounding box center [270, 352] width 73 height 17
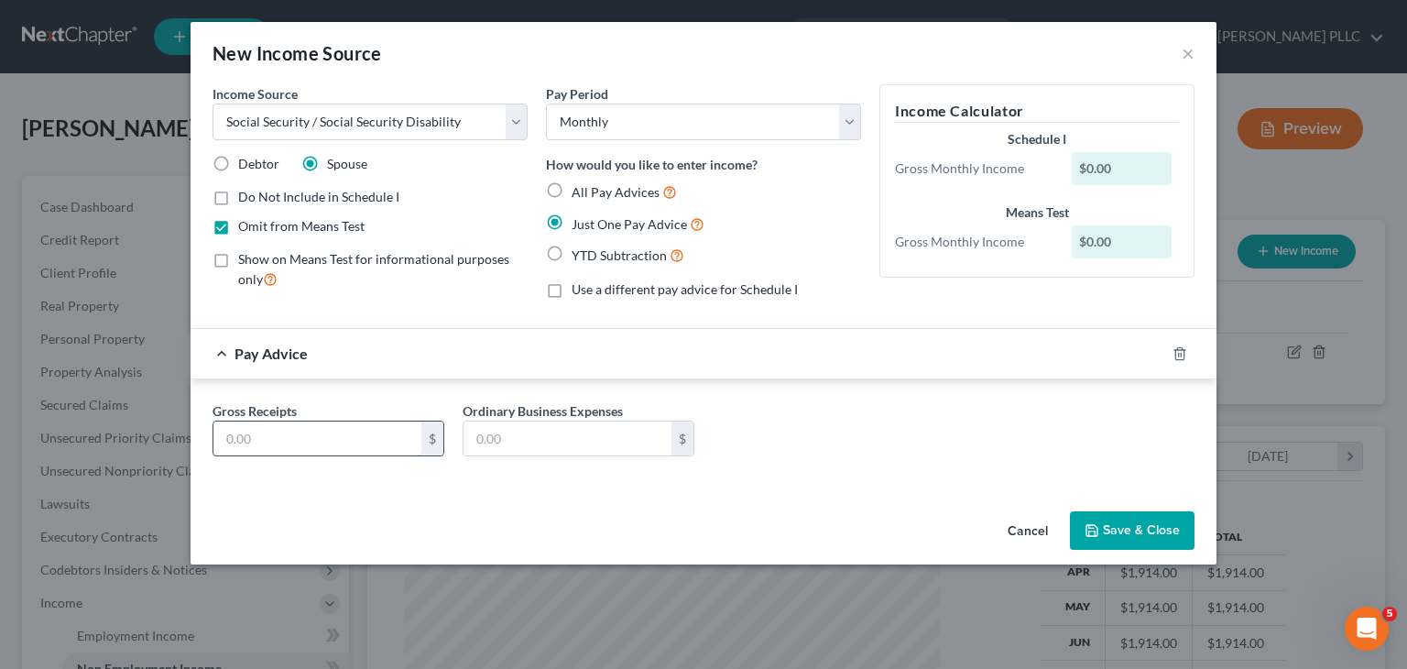
click at [242, 439] on input "text" at bounding box center [317, 438] width 208 height 35
click at [1167, 535] on button "Save & Close" at bounding box center [1132, 530] width 125 height 38
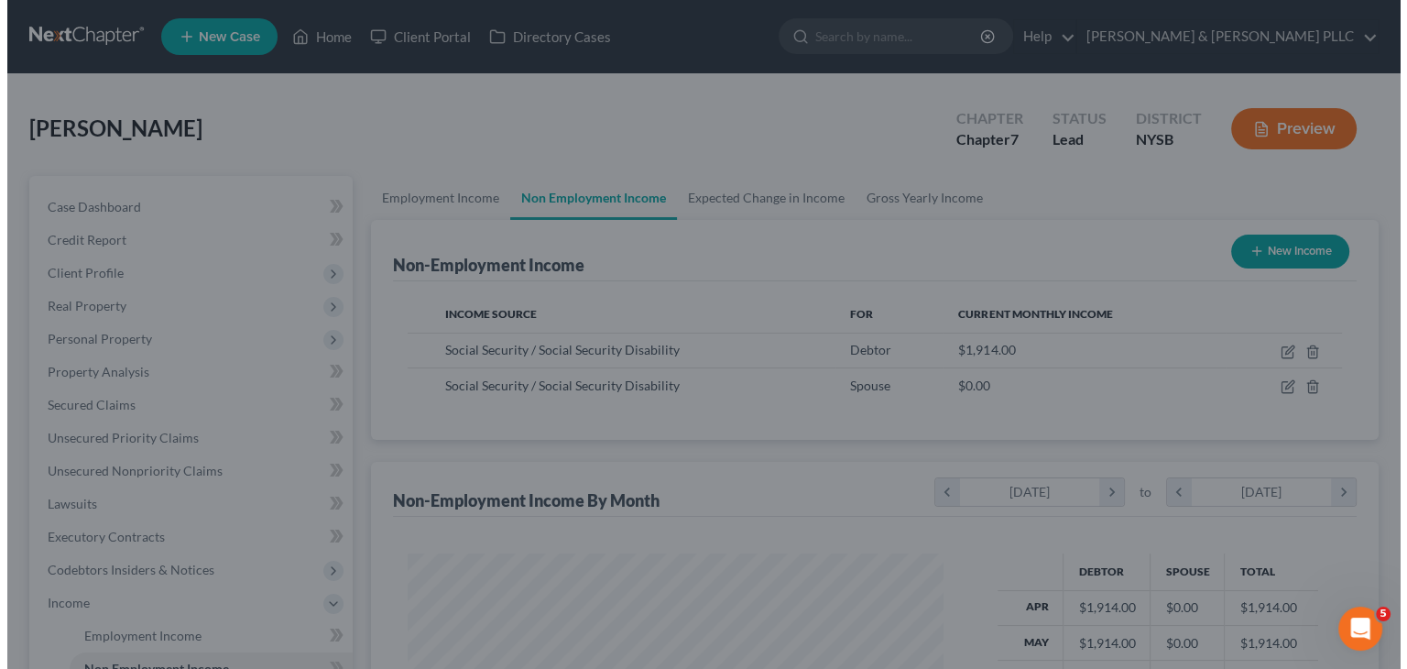
scroll to position [915624, 915384]
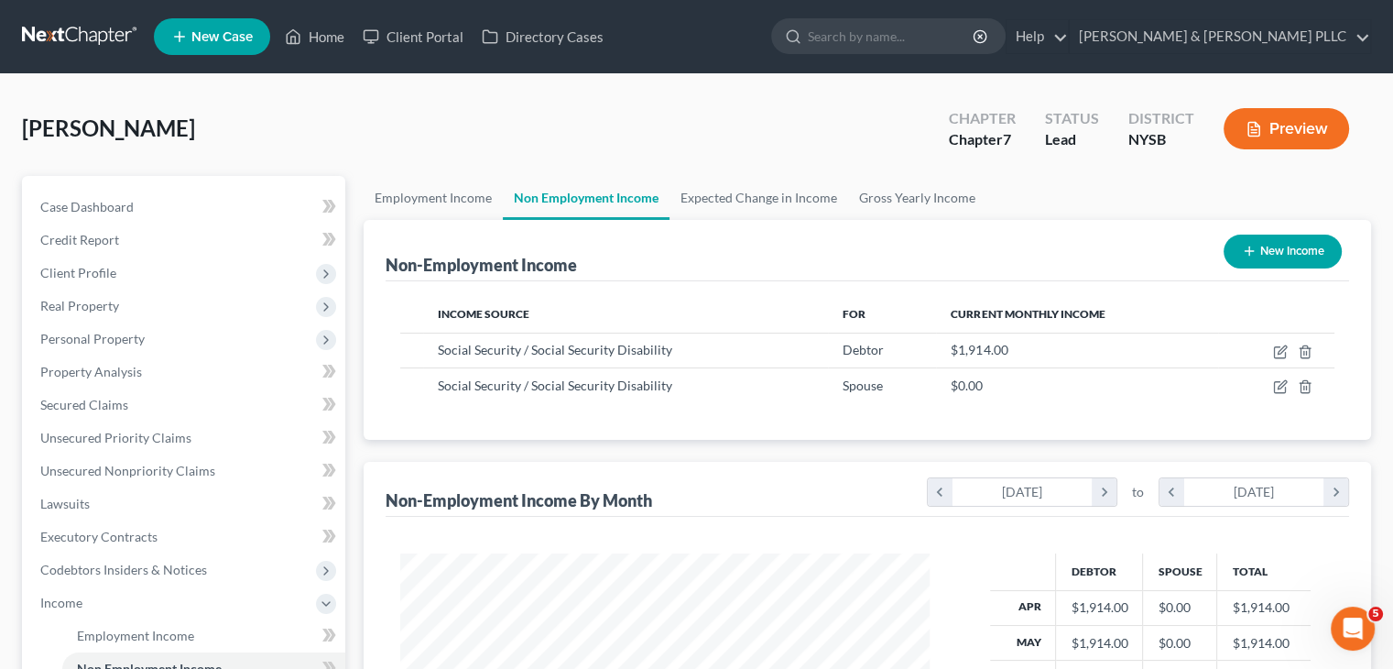
click at [1254, 250] on button "New Income" at bounding box center [1283, 251] width 118 height 34
select select "0"
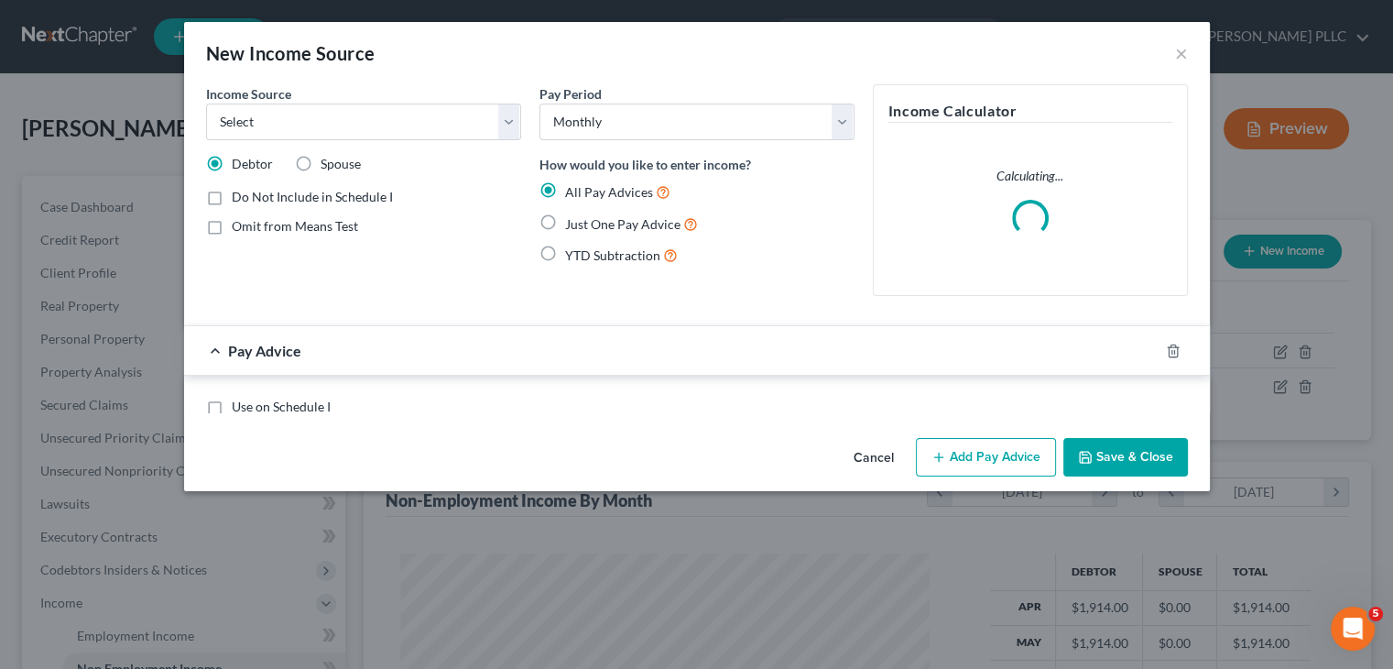
scroll to position [326, 572]
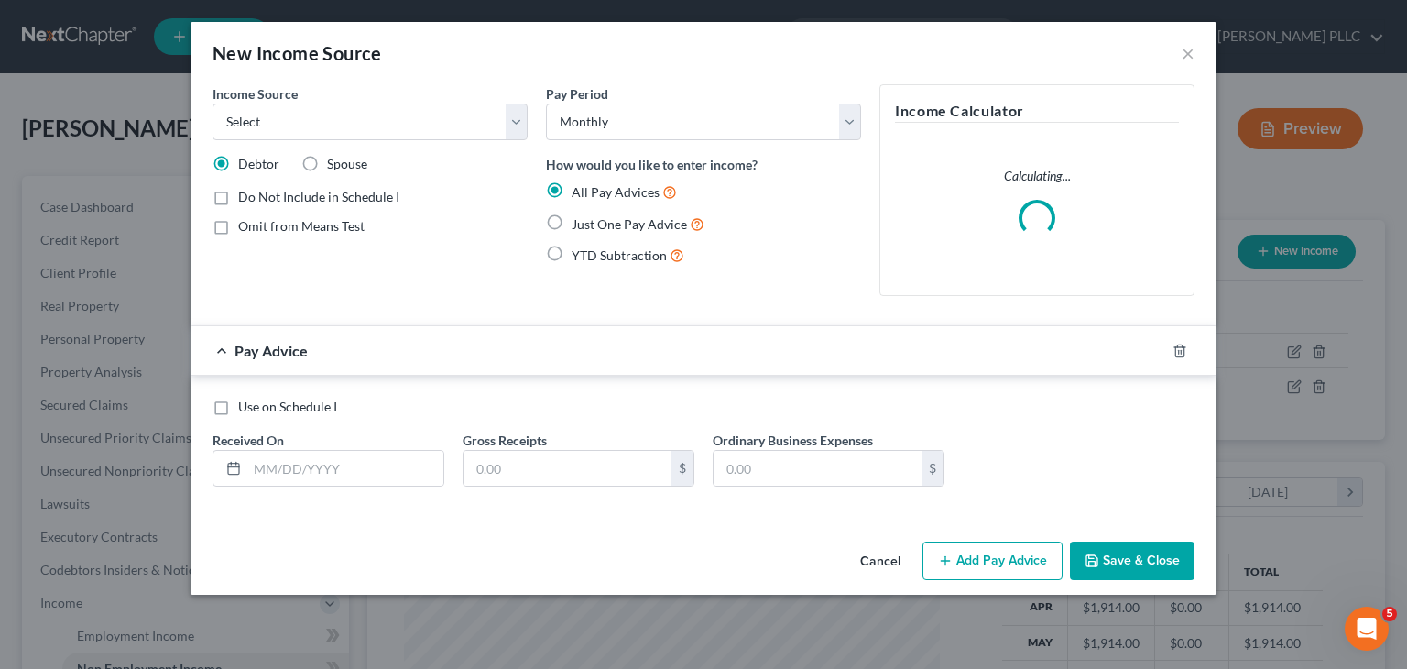
click at [327, 164] on label "Spouse" at bounding box center [347, 164] width 40 height 18
click at [334, 164] on input "Spouse" at bounding box center [340, 161] width 12 height 12
radio input "true"
click at [516, 118] on select "Select Unemployment Disability (from employer) Pension Retirement Social Securi…" at bounding box center [370, 122] width 315 height 37
select select "3"
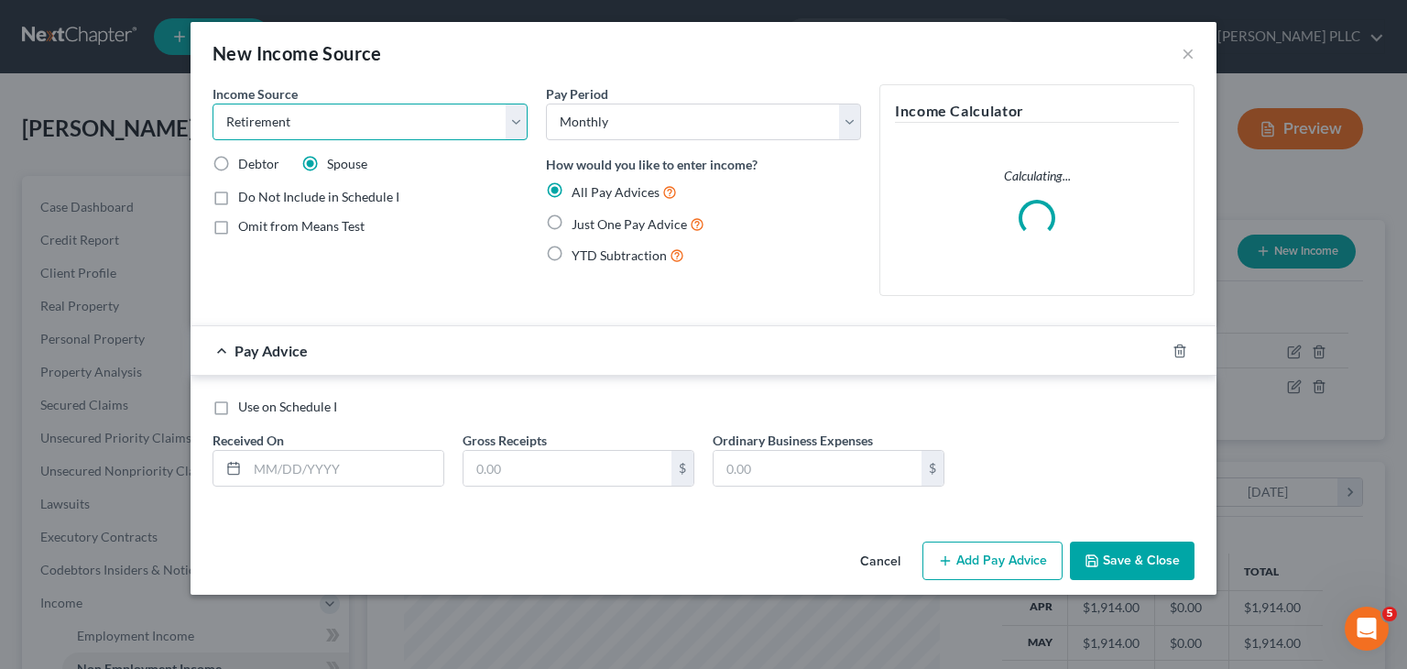
click at [213, 104] on select "Select Unemployment Disability (from employer) Pension Retirement Social Securi…" at bounding box center [370, 122] width 315 height 37
click at [572, 223] on label "Just One Pay Advice" at bounding box center [638, 223] width 133 height 21
click at [579, 223] on input "Just One Pay Advice" at bounding box center [585, 219] width 12 height 12
radio input "true"
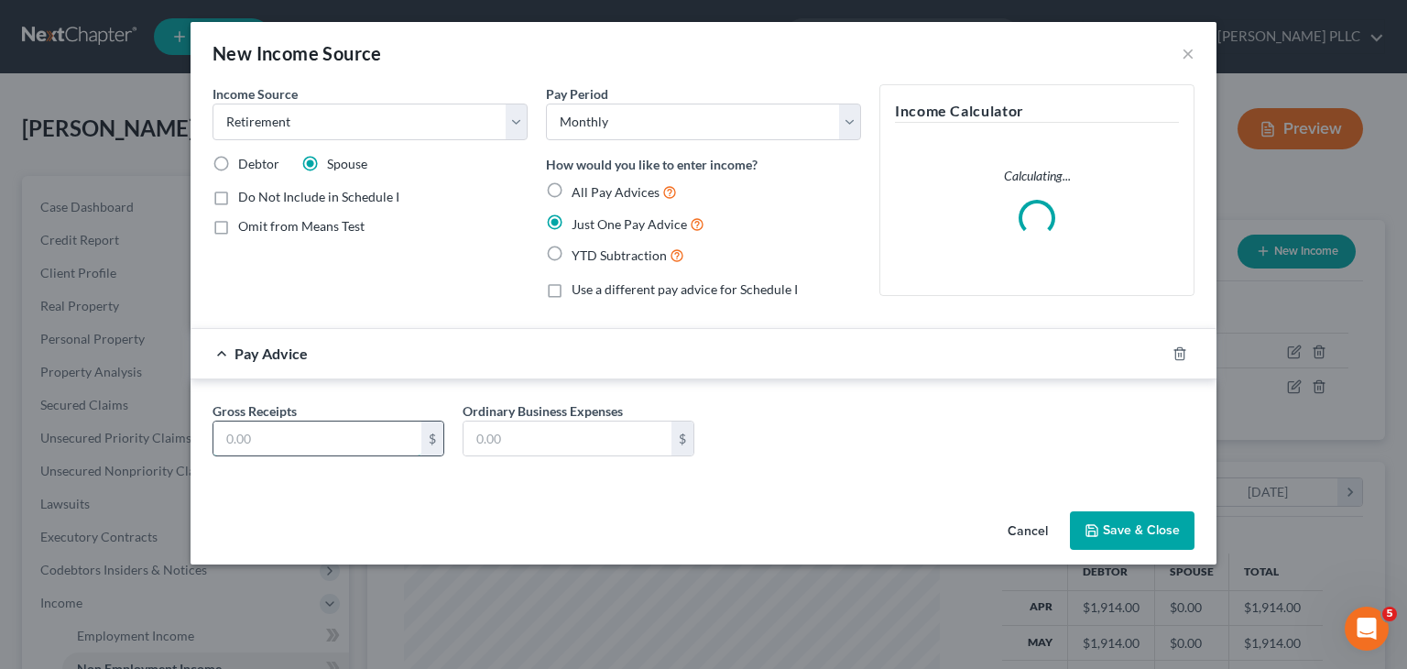
click at [256, 432] on input "text" at bounding box center [317, 438] width 208 height 35
type input "383"
click at [1122, 535] on button "Save & Close" at bounding box center [1132, 530] width 125 height 38
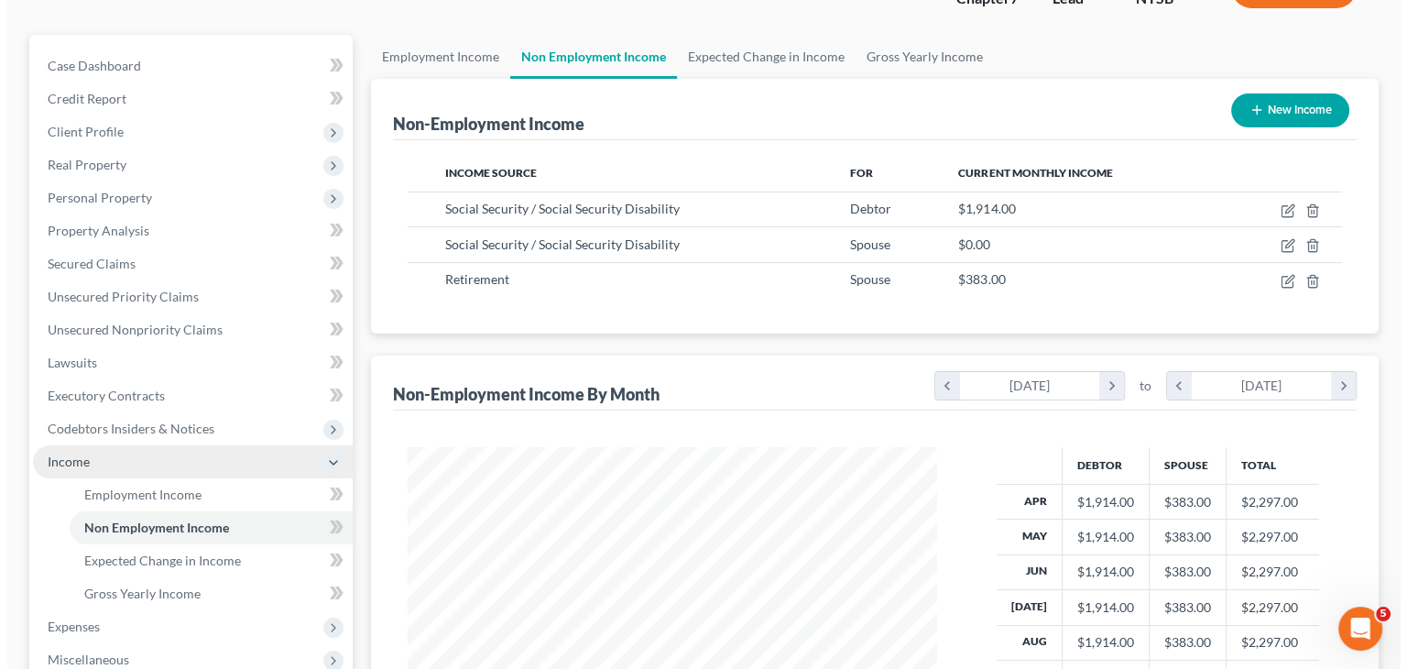
scroll to position [183, 0]
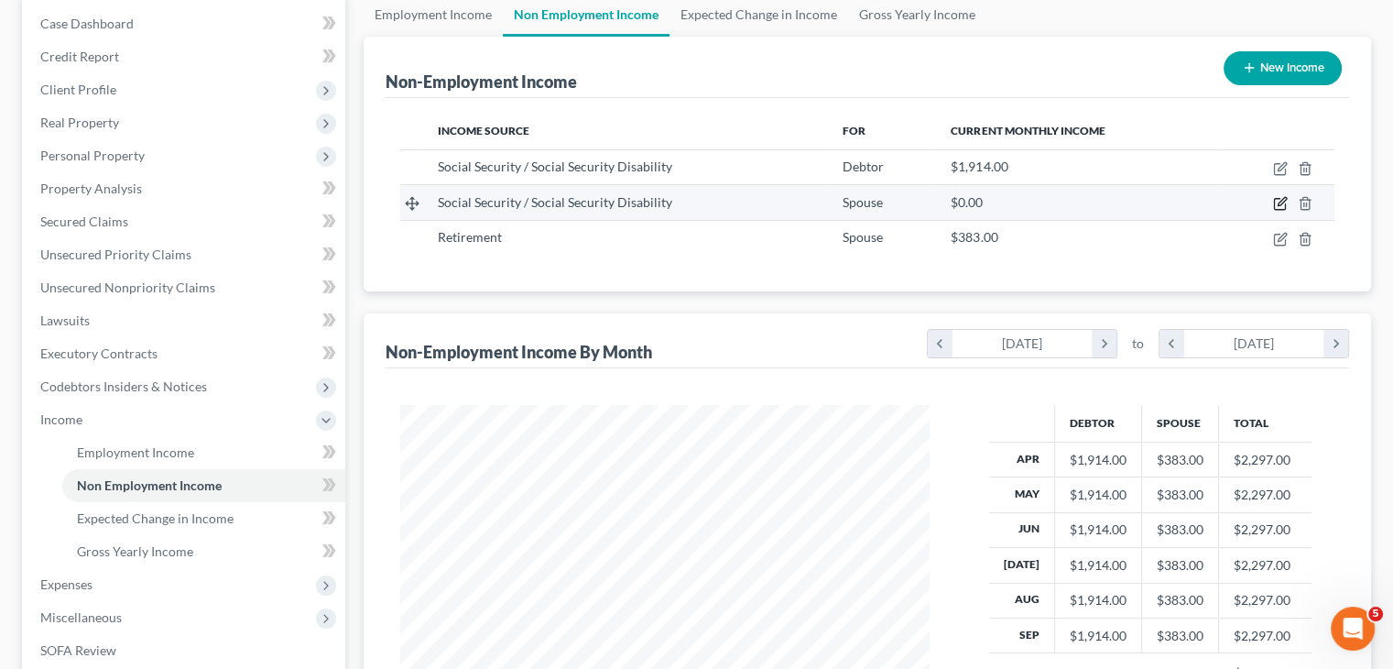
click at [1275, 202] on icon "button" at bounding box center [1280, 203] width 15 height 15
select select "4"
select select "0"
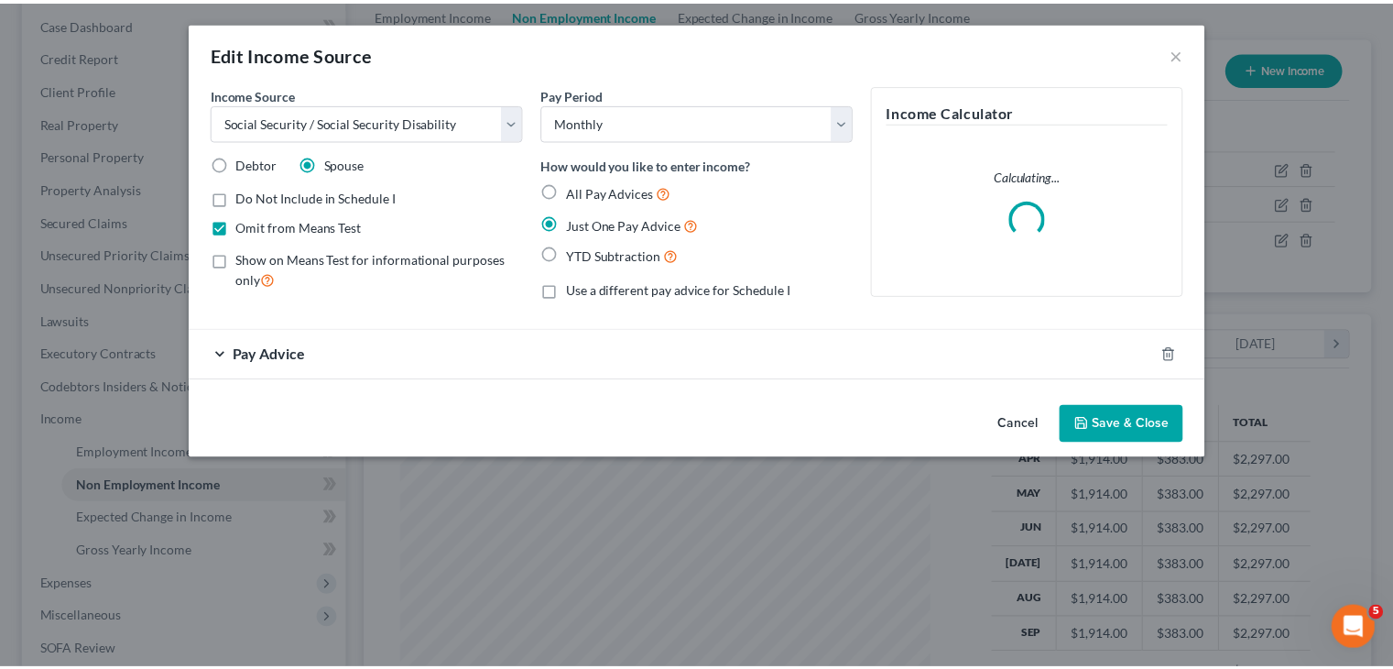
scroll to position [326, 572]
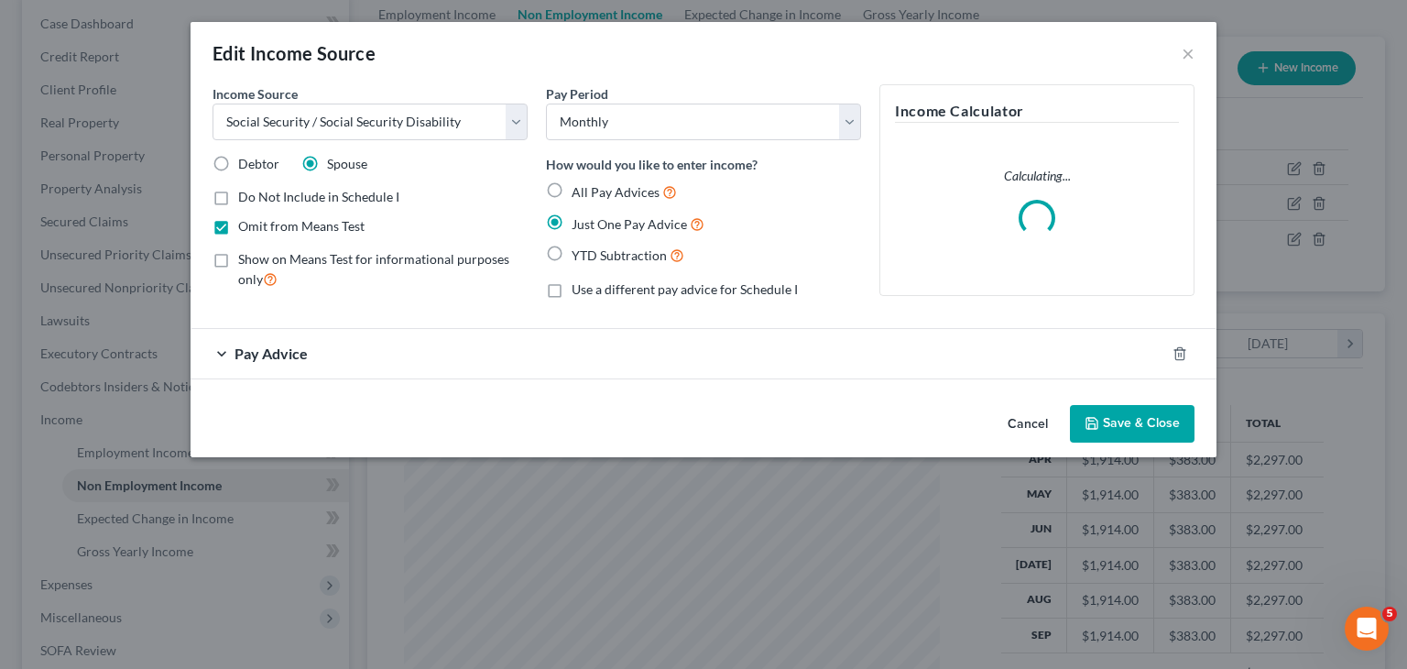
click at [300, 360] on div "Pay Advice" at bounding box center [678, 353] width 975 height 49
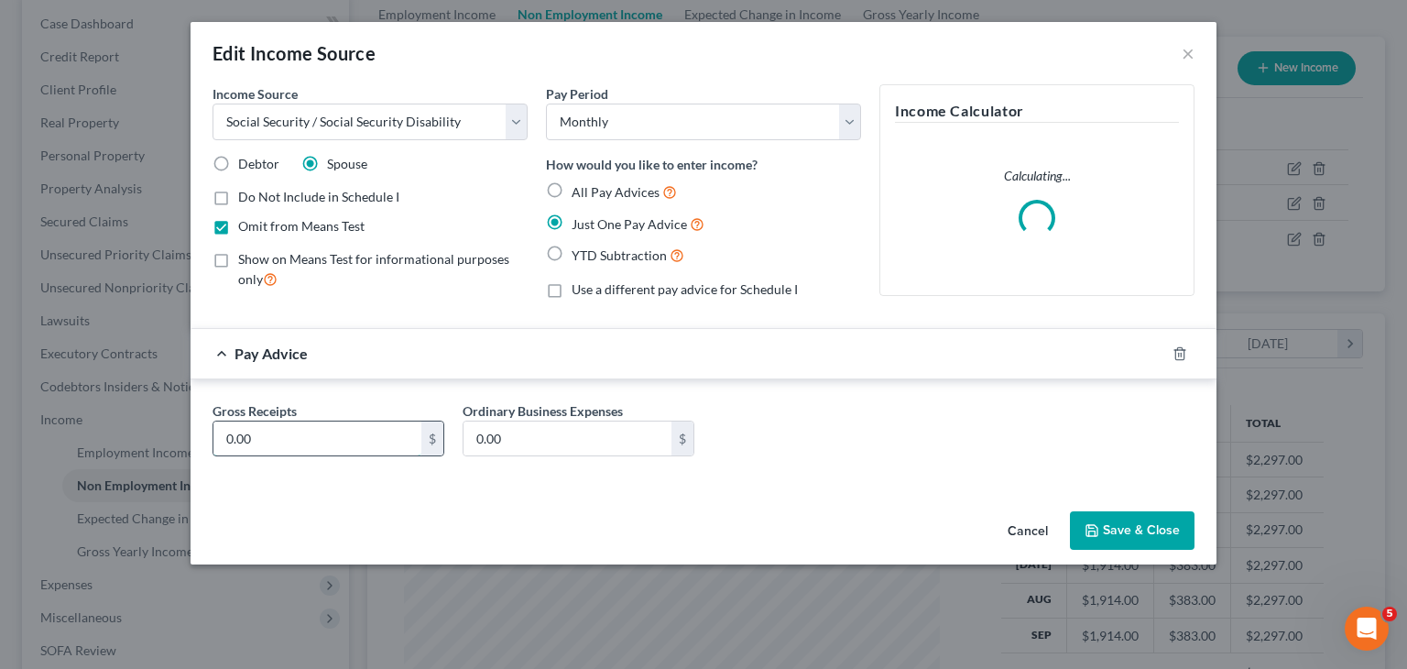
click at [257, 437] on input "0.00" at bounding box center [317, 438] width 208 height 35
type input "2,957"
click at [1088, 525] on icon "button" at bounding box center [1091, 530] width 11 height 11
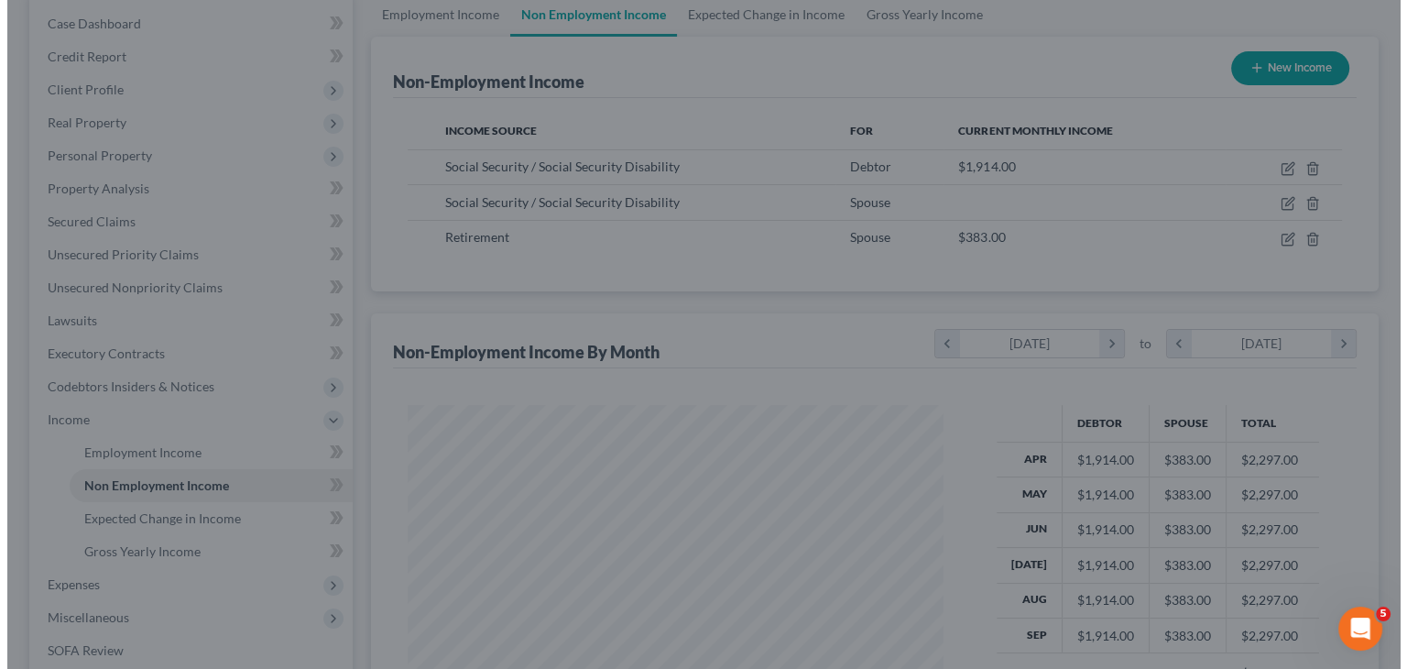
scroll to position [915624, 915384]
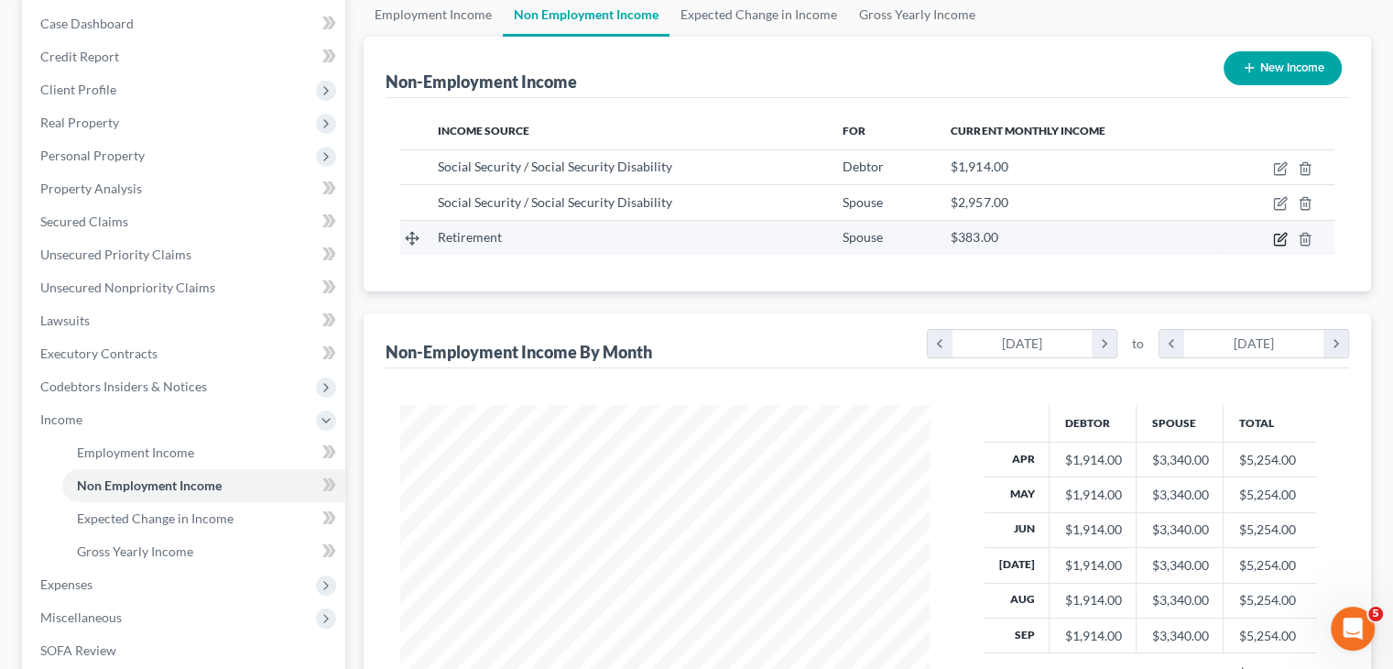
click at [1279, 238] on icon "button" at bounding box center [1280, 239] width 15 height 15
select select "3"
select select "0"
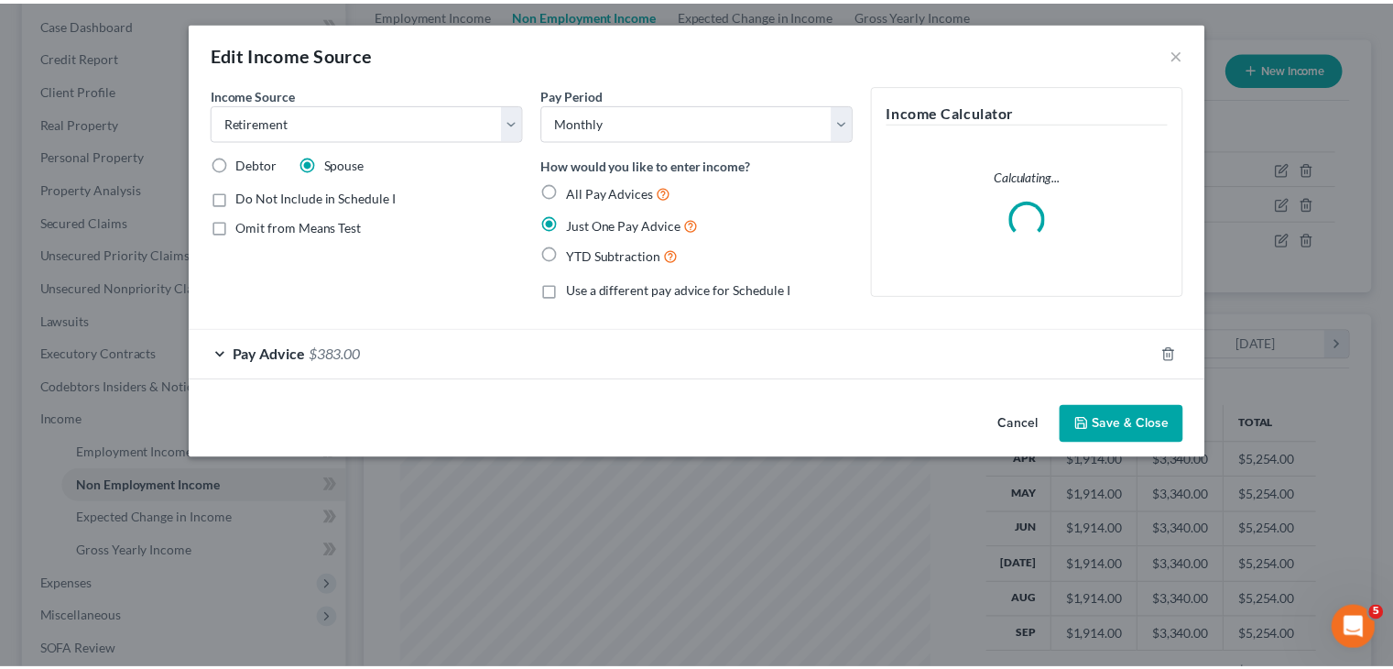
scroll to position [326, 572]
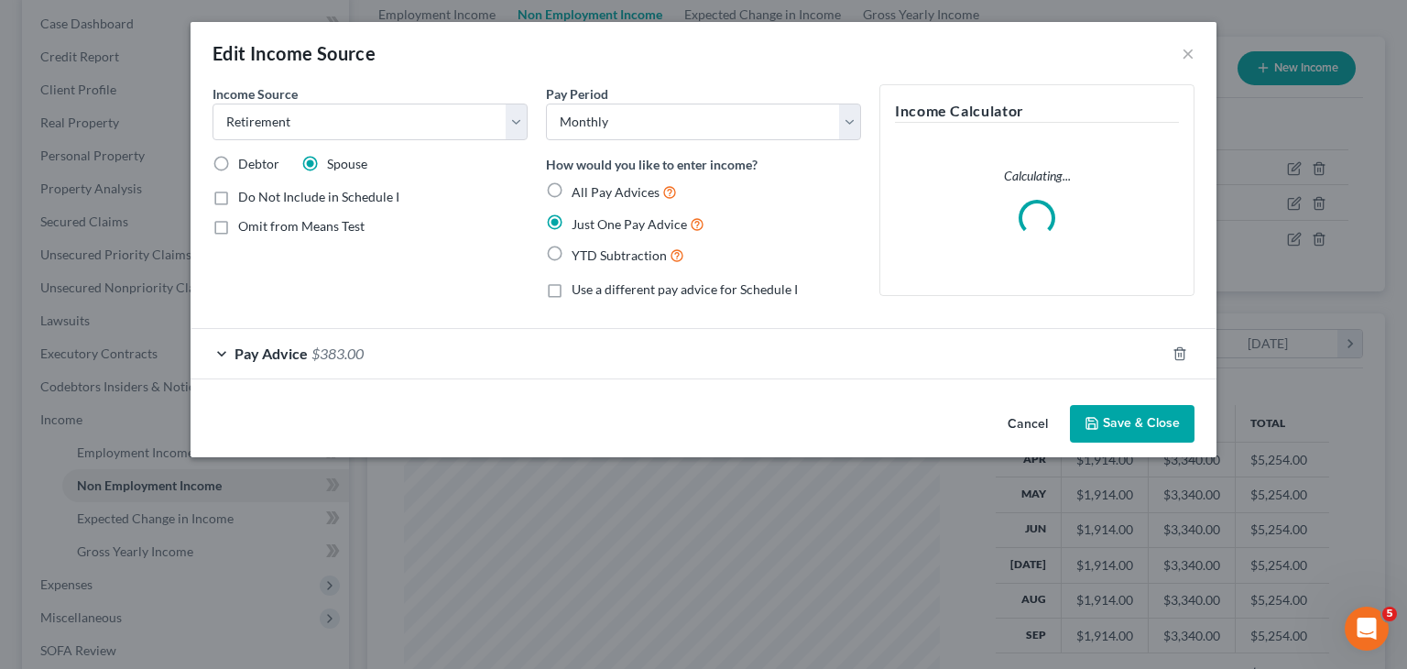
click at [299, 354] on span "Pay Advice" at bounding box center [270, 352] width 73 height 17
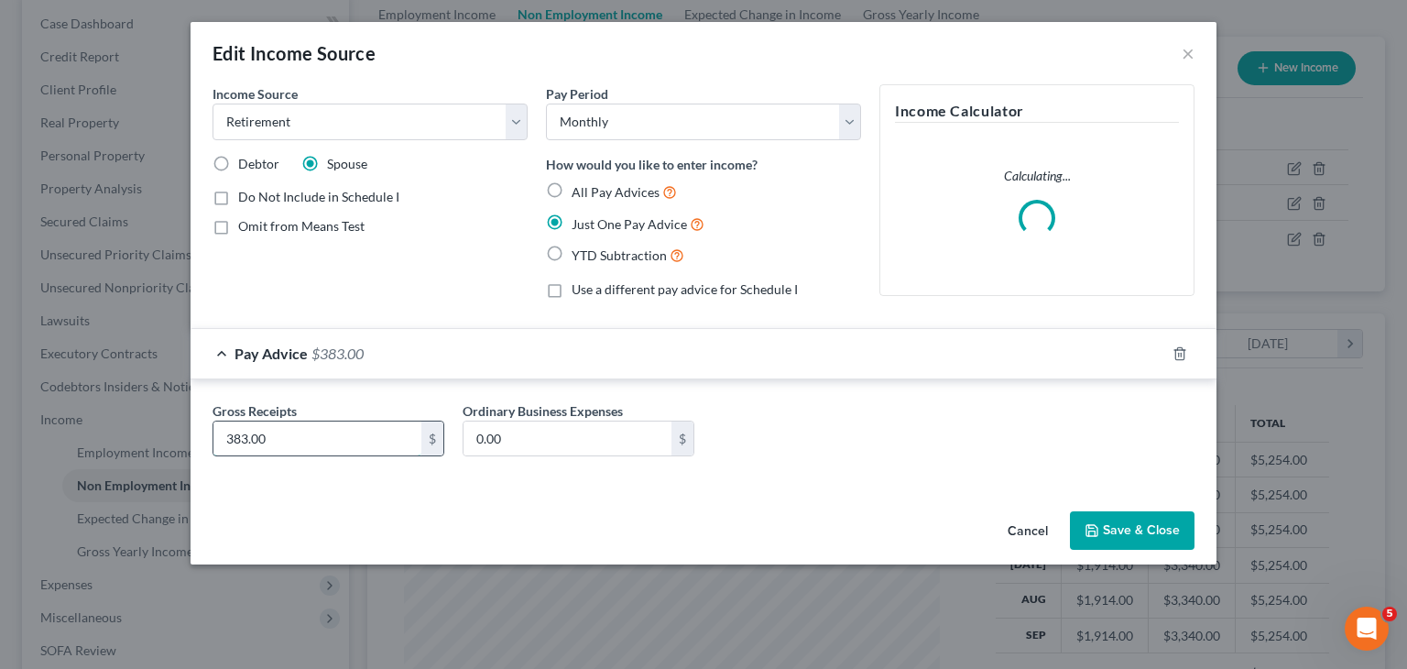
click at [238, 433] on input "383.00" at bounding box center [317, 438] width 208 height 35
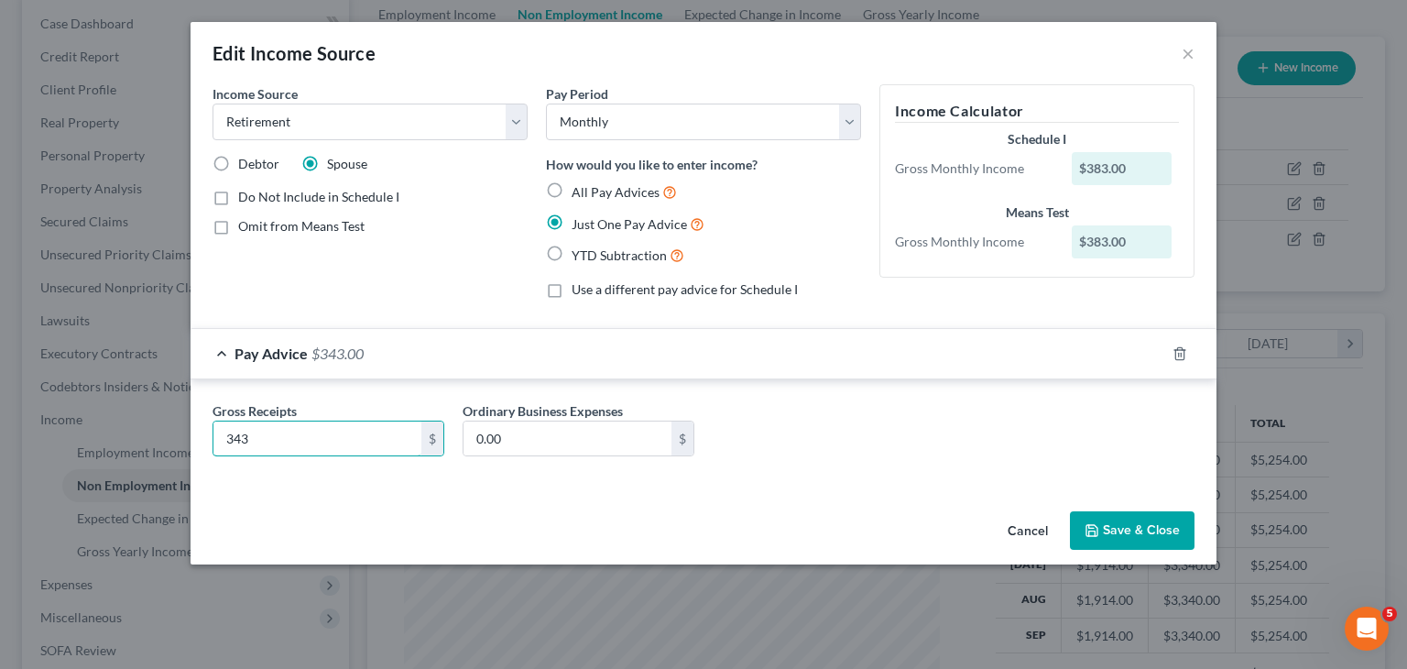
type input "343"
click at [1123, 536] on button "Save & Close" at bounding box center [1132, 530] width 125 height 38
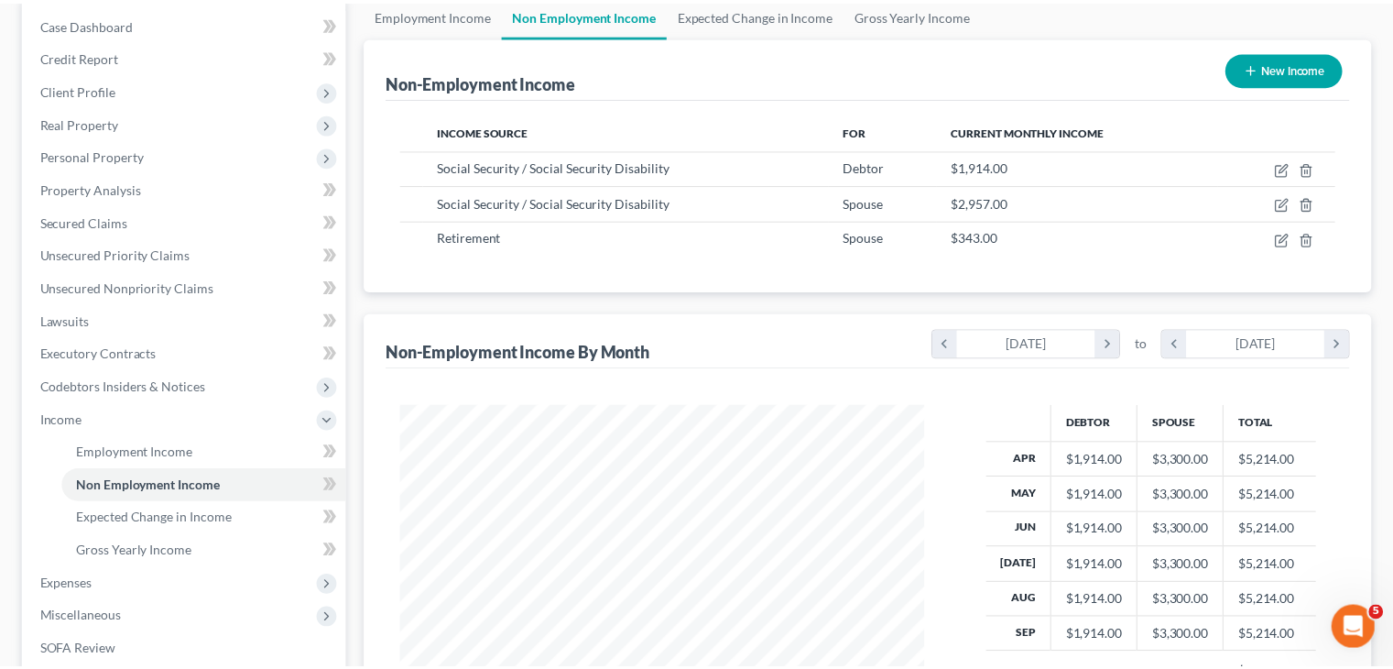
scroll to position [915624, 915384]
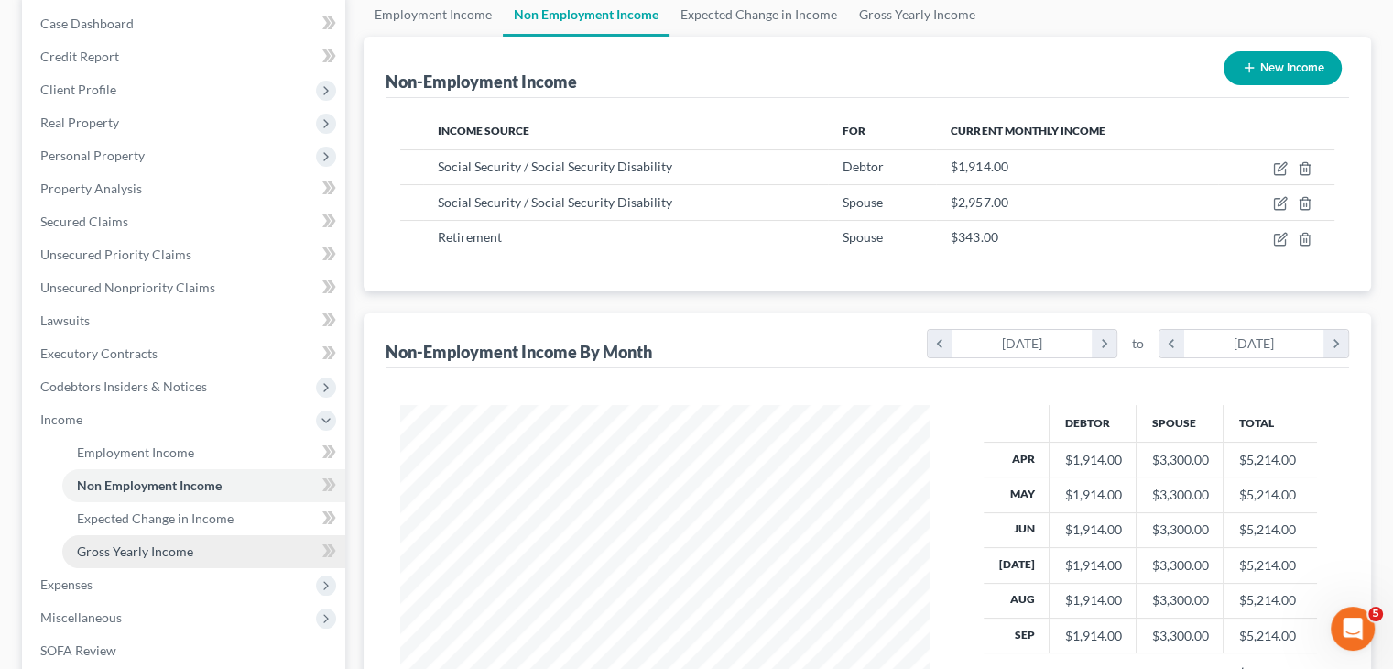
click at [165, 554] on span "Gross Yearly Income" at bounding box center [135, 551] width 116 height 16
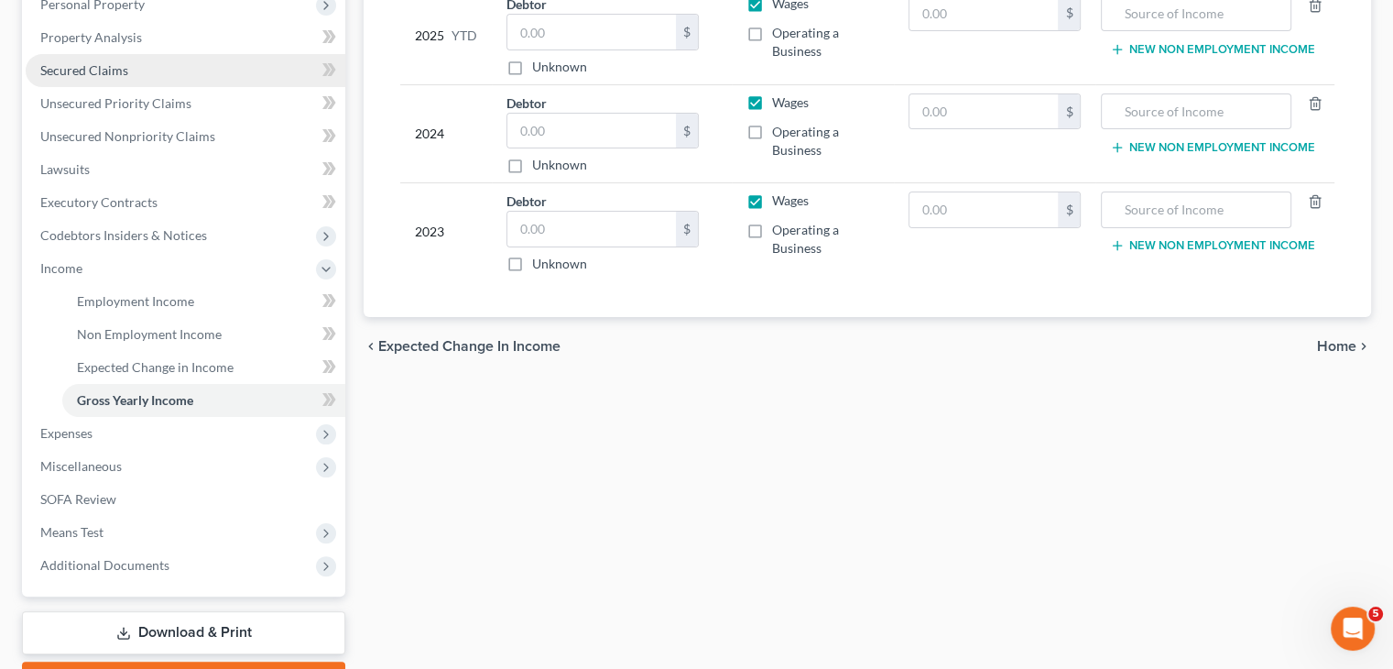
scroll to position [366, 0]
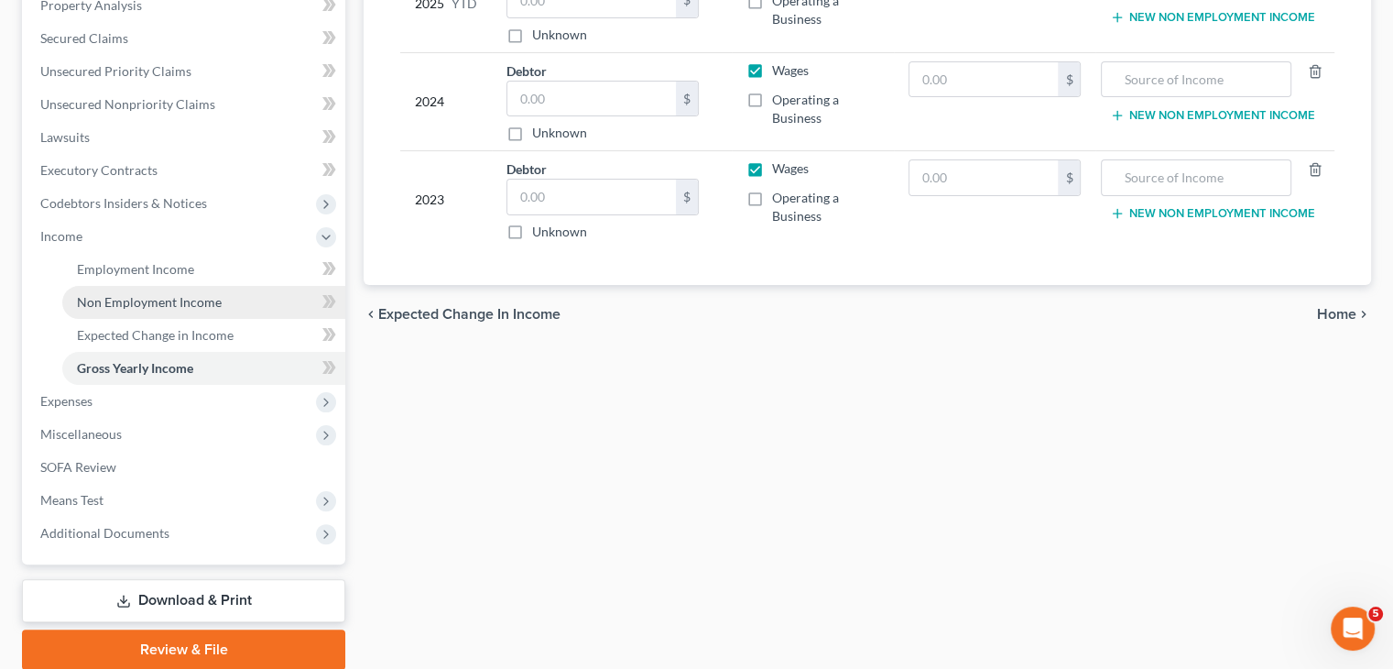
click at [169, 309] on span "Non Employment Income" at bounding box center [149, 302] width 145 height 16
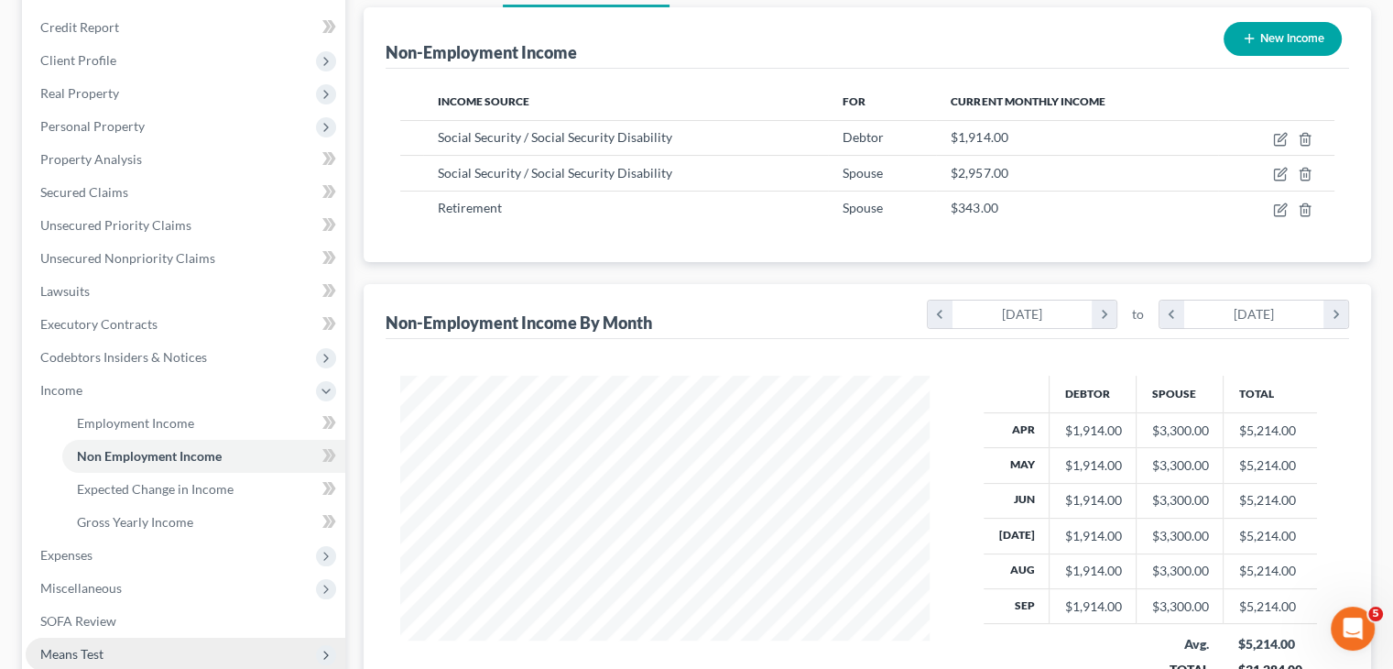
scroll to position [366, 0]
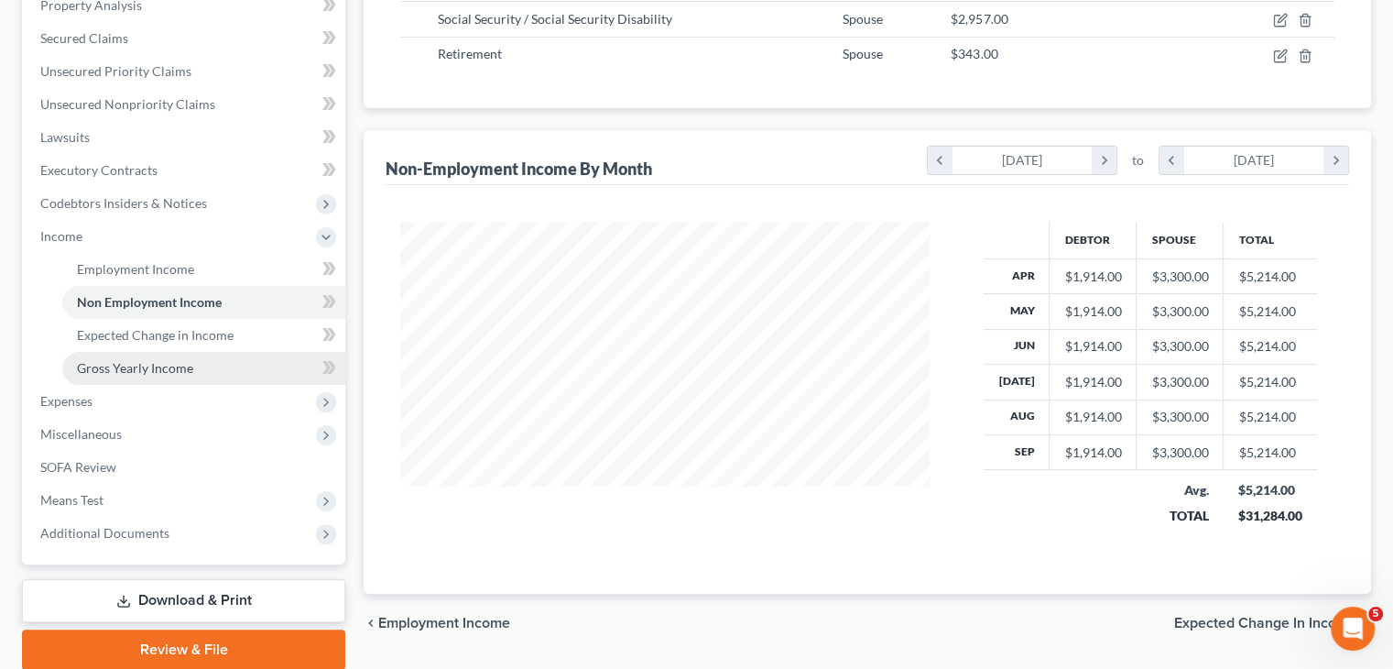
click at [154, 368] on span "Gross Yearly Income" at bounding box center [135, 368] width 116 height 16
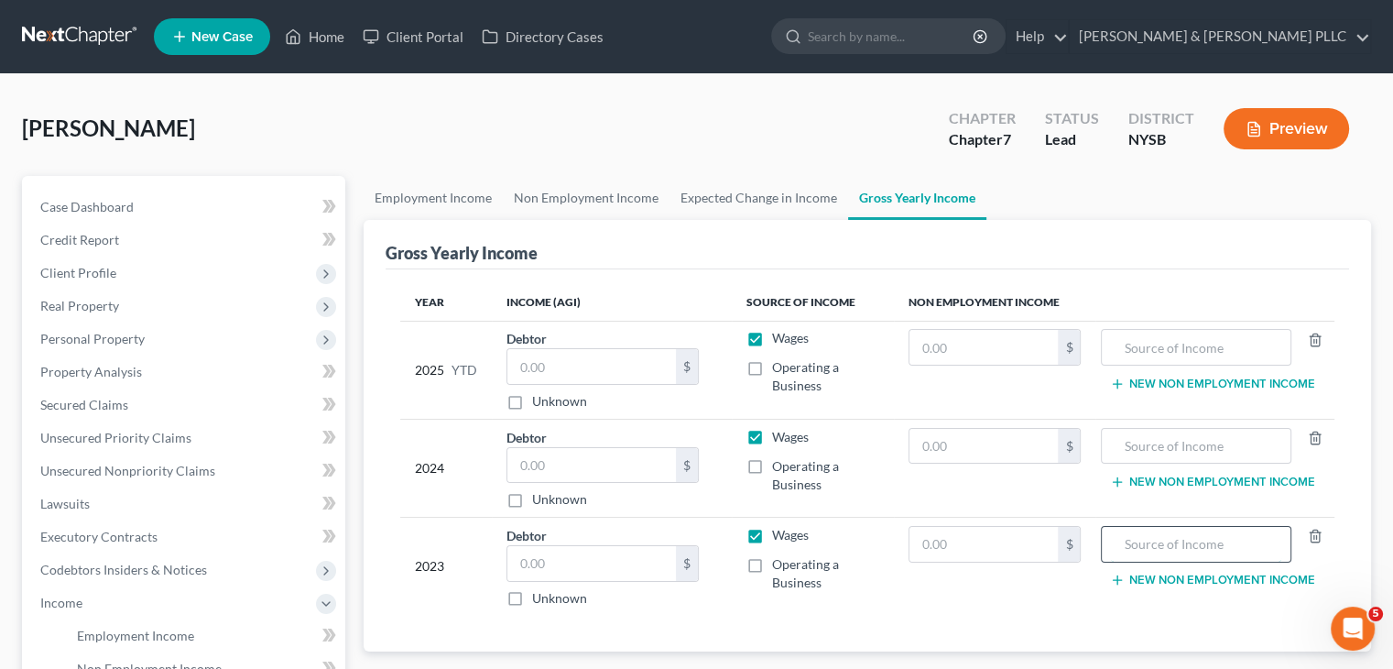
click at [1143, 536] on input "text" at bounding box center [1195, 544] width 169 height 35
click at [1125, 437] on input "text" at bounding box center [1195, 446] width 169 height 35
type input "SS"
click at [1129, 452] on input "text" at bounding box center [1195, 446] width 169 height 35
click at [1127, 447] on input "text" at bounding box center [1195, 446] width 169 height 35
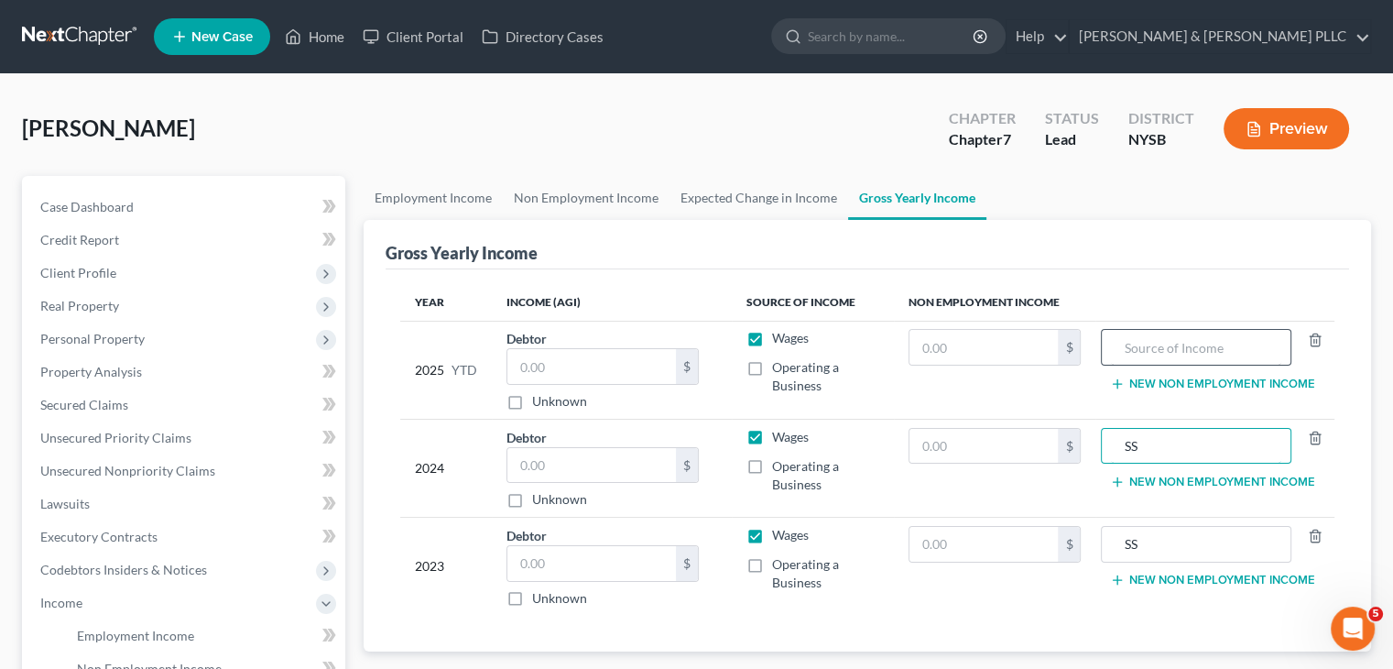
type input "SS"
click at [1137, 344] on input "text" at bounding box center [1195, 347] width 169 height 35
type input "SS"
click at [945, 345] on input "text" at bounding box center [984, 347] width 149 height 35
type input "19,140"
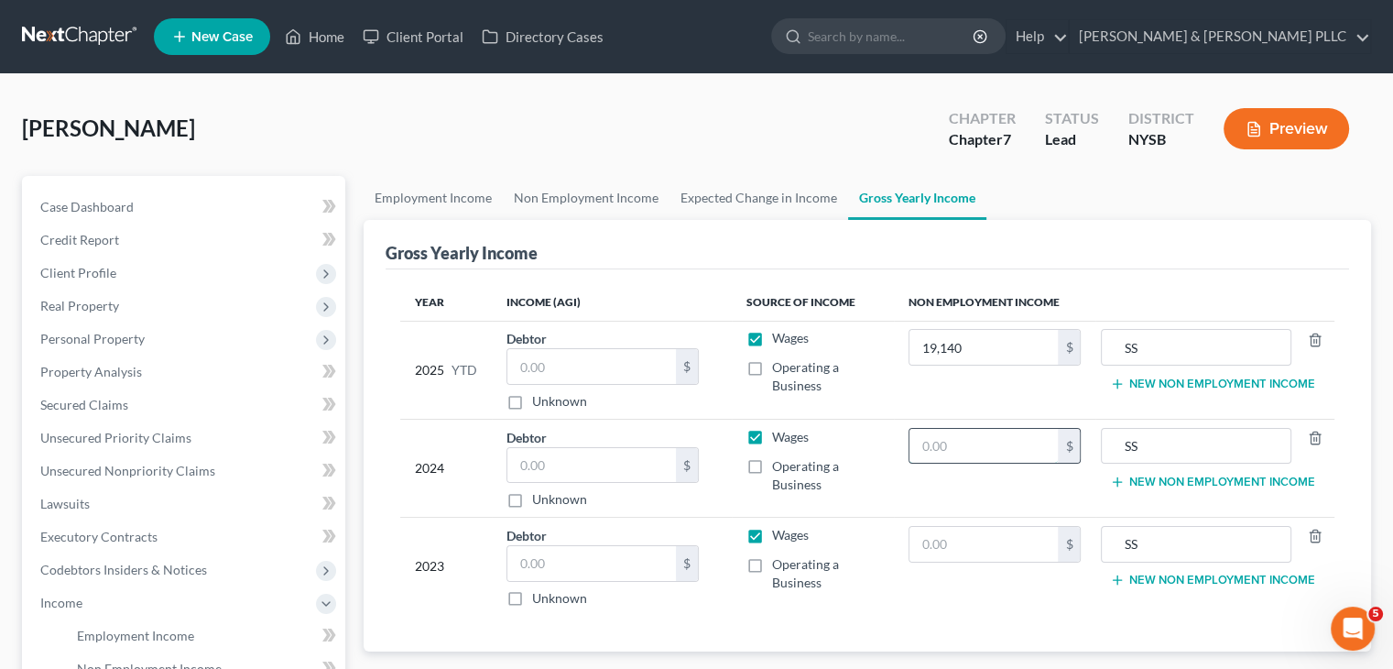
click at [936, 441] on input "text" at bounding box center [984, 446] width 149 height 35
type input "22,968"
click at [919, 538] on input "text" at bounding box center [984, 544] width 149 height 35
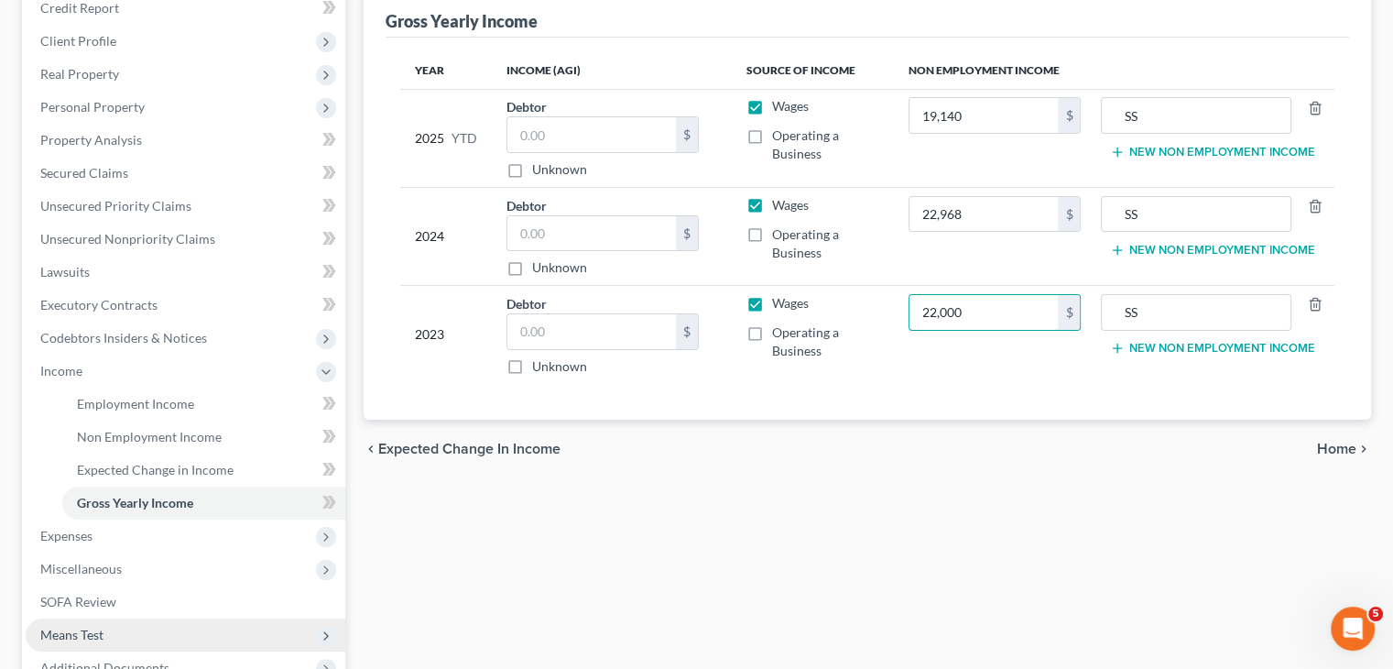
scroll to position [344, 0]
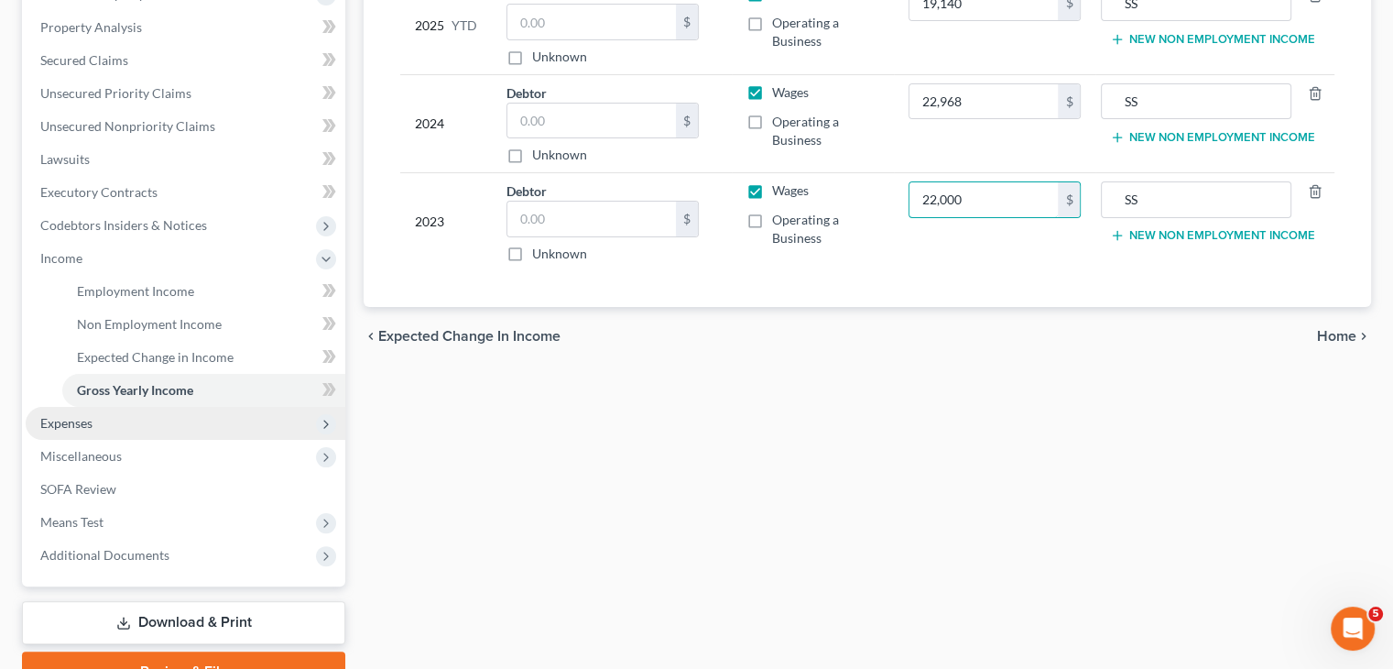
type input "22,000"
click at [191, 426] on span "Expenses" at bounding box center [186, 423] width 320 height 33
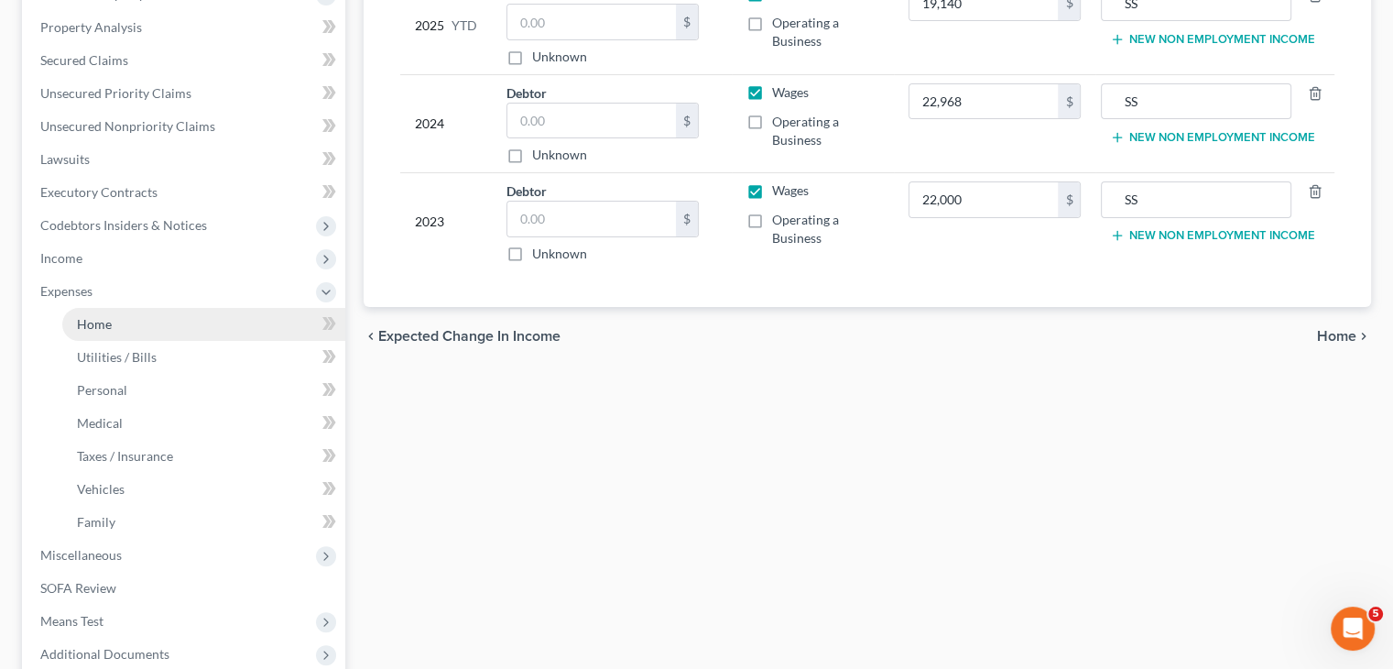
click at [205, 331] on link "Home" at bounding box center [203, 324] width 283 height 33
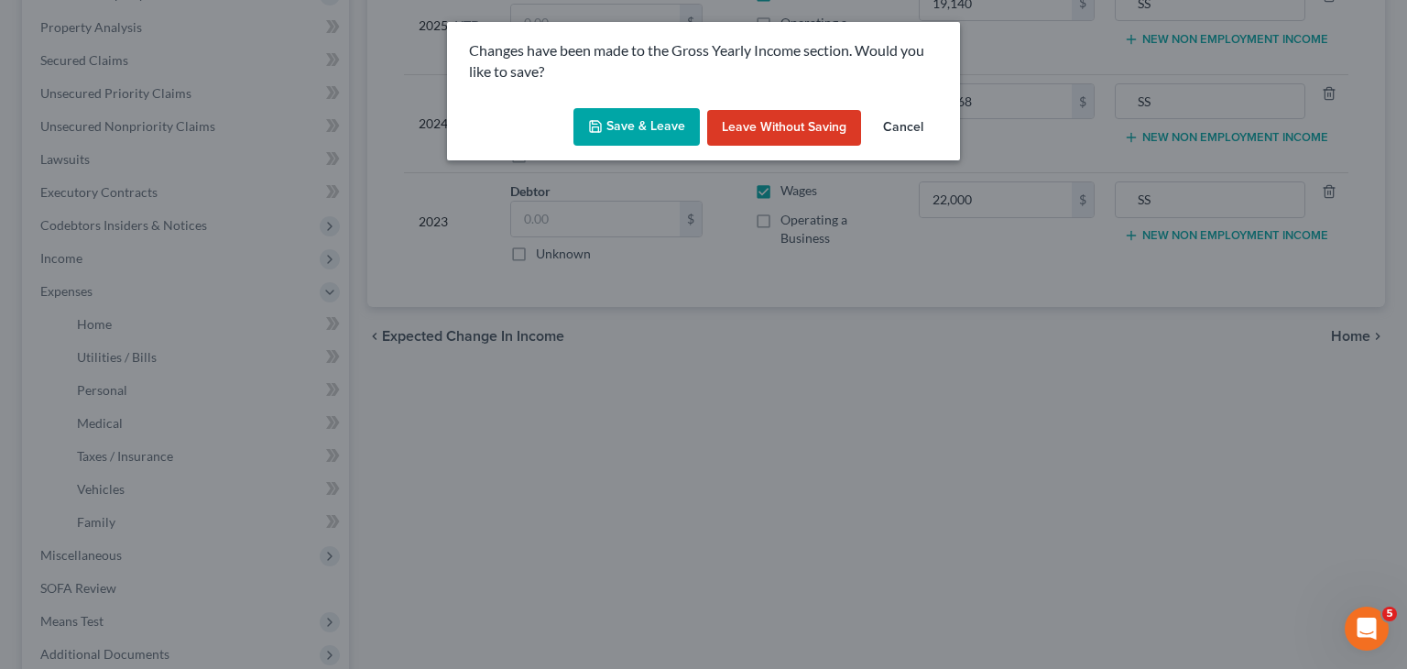
click at [619, 129] on button "Save & Leave" at bounding box center [636, 127] width 126 height 38
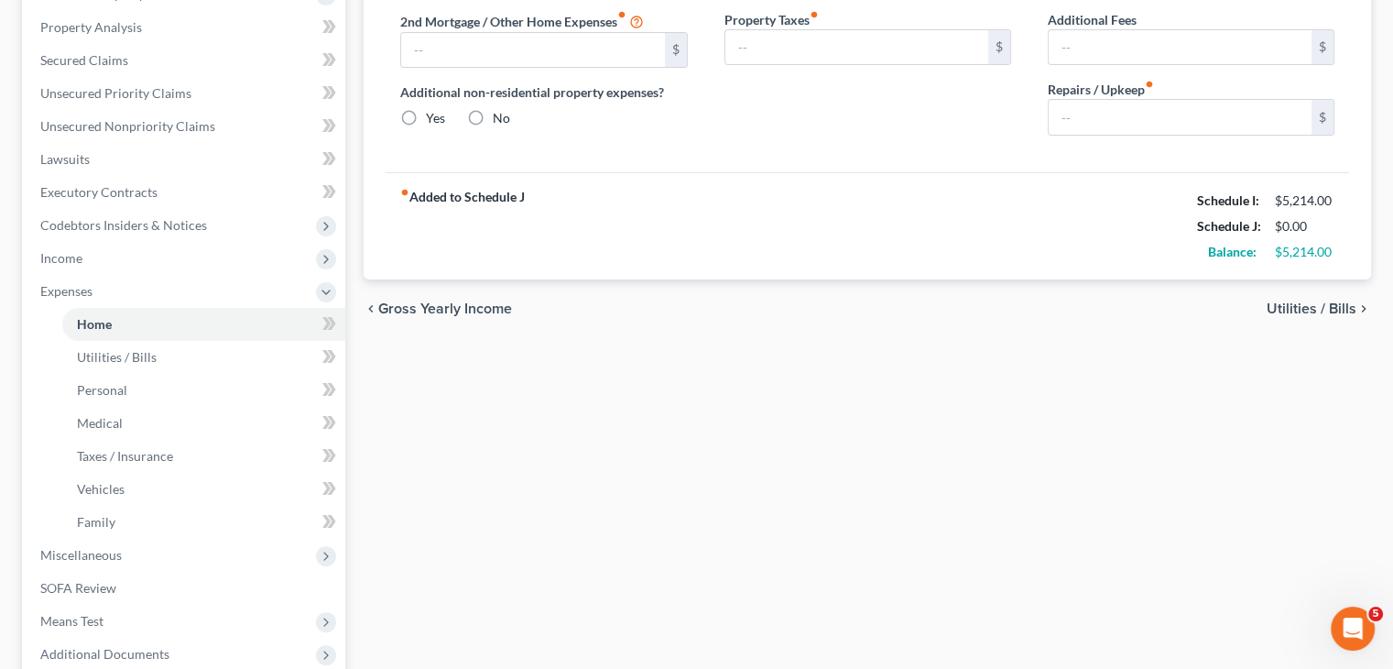
type input "0.00"
radio input "true"
type input "0.00"
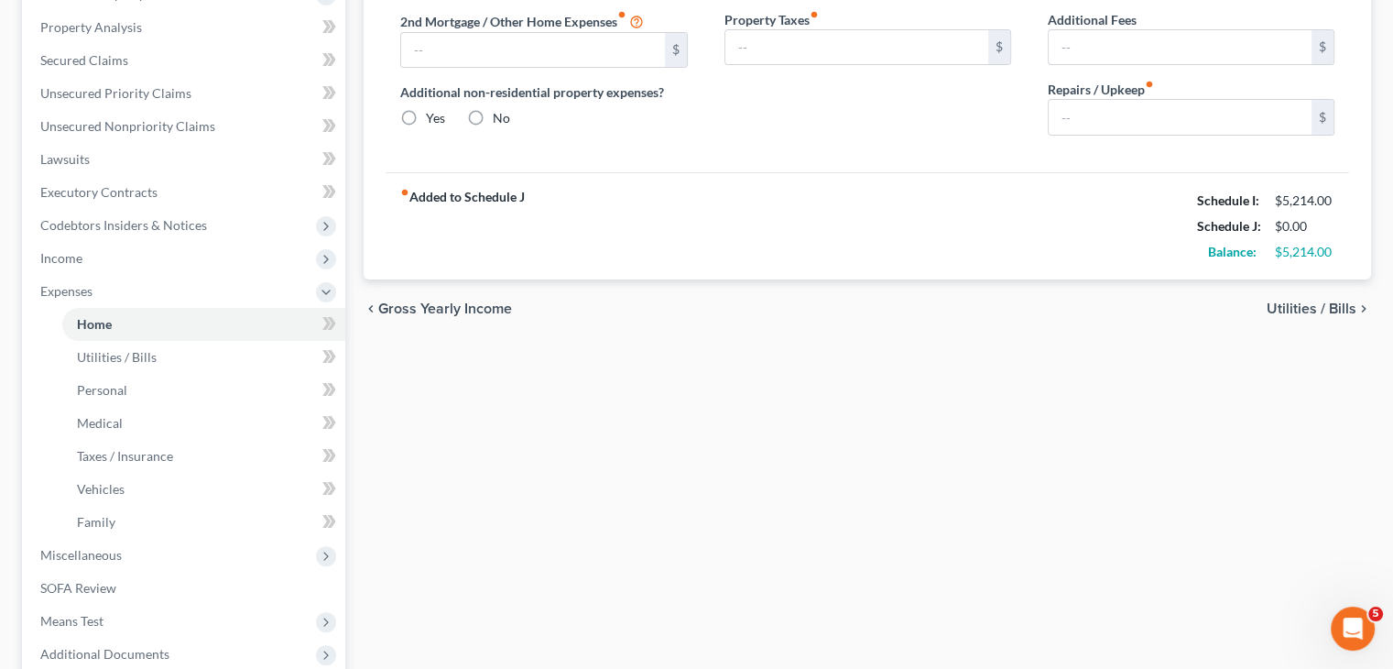
type input "0.00"
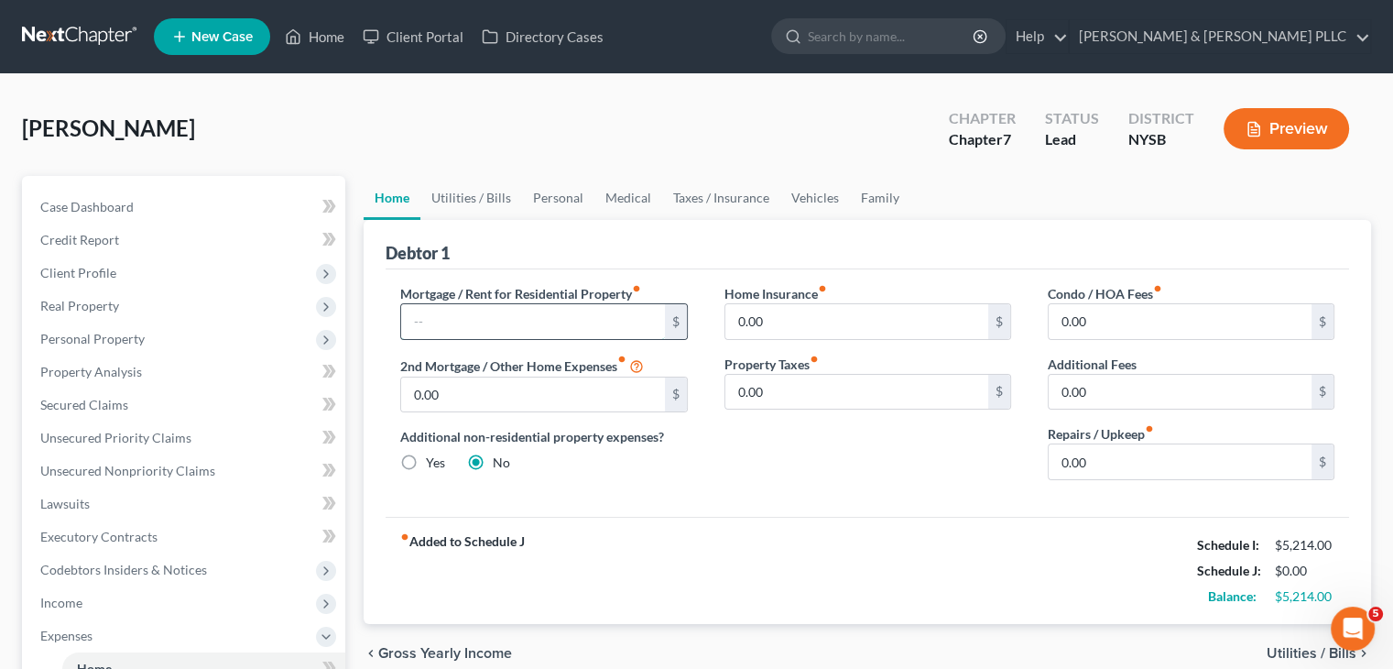
click at [497, 323] on input "text" at bounding box center [532, 321] width 263 height 35
click at [747, 392] on input "0.00" at bounding box center [856, 392] width 263 height 35
type input "1,416"
click at [1096, 459] on input "0.00" at bounding box center [1180, 461] width 263 height 35
type input "200"
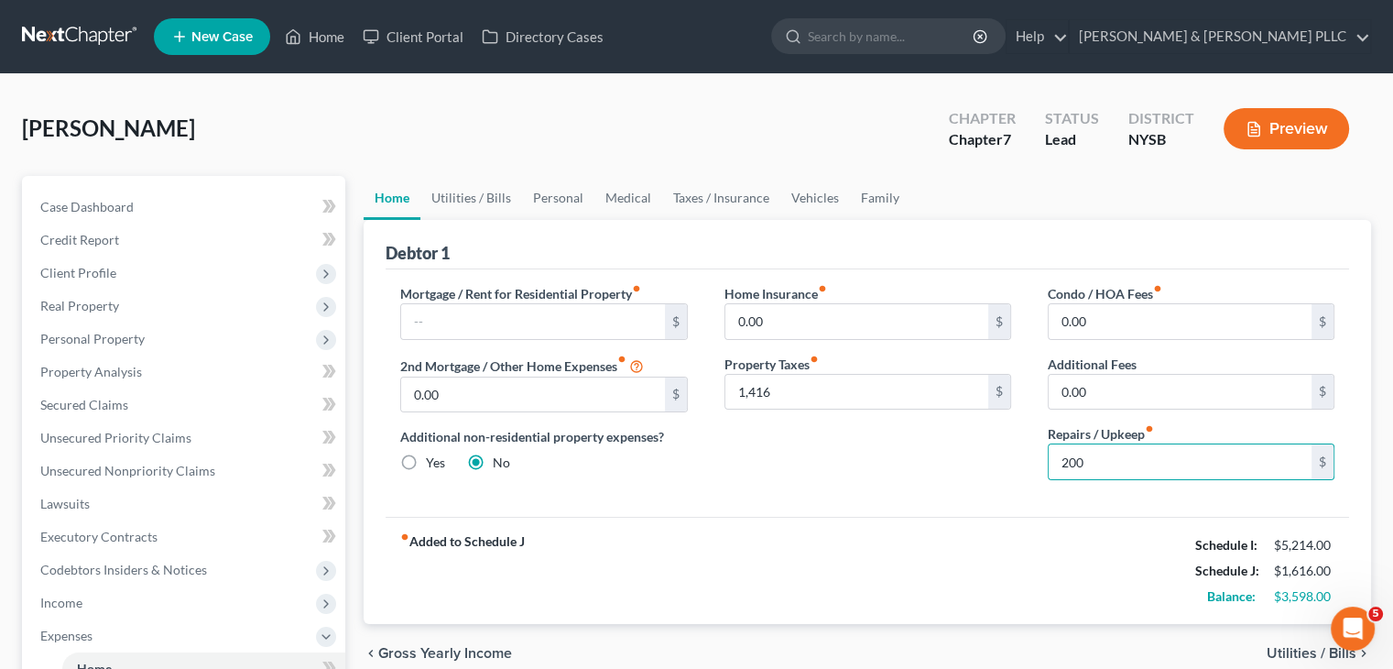
click at [1286, 649] on span "Utilities / Bills" at bounding box center [1312, 653] width 90 height 15
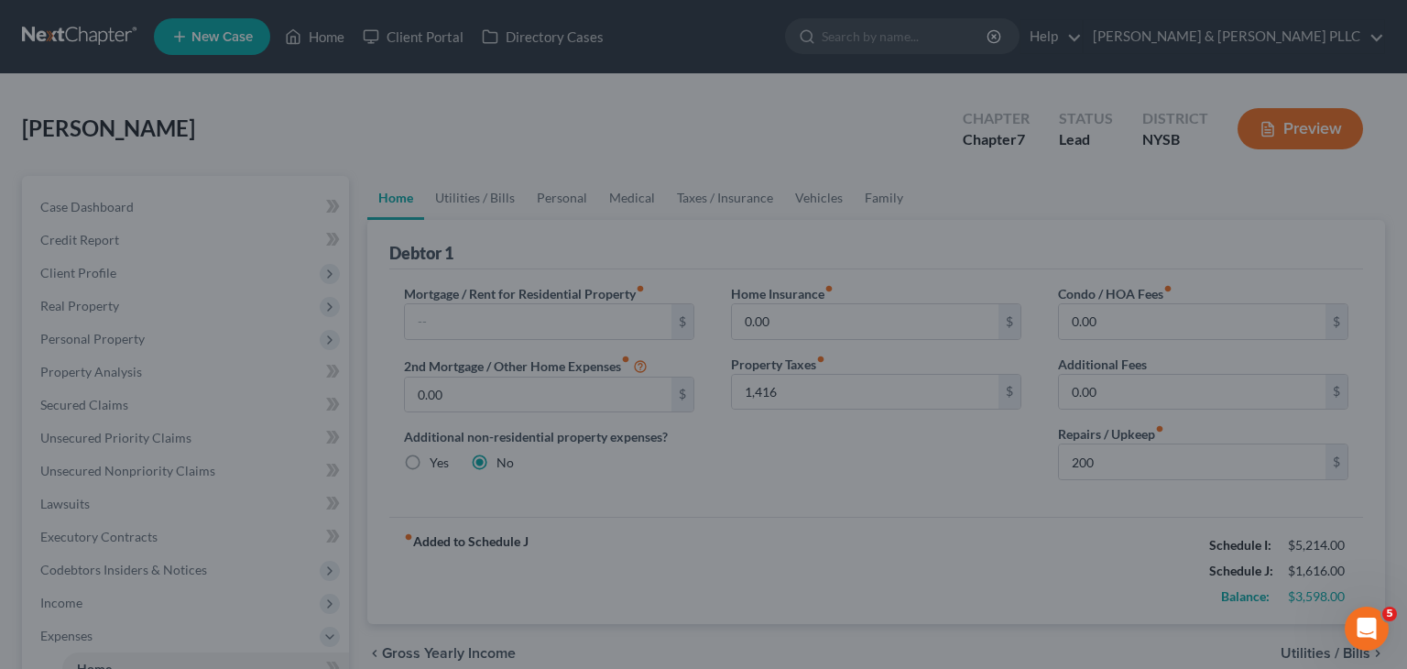
click at [1312, 646] on div at bounding box center [703, 334] width 1407 height 669
click at [910, 536] on div at bounding box center [703, 334] width 1407 height 669
click at [700, 488] on div at bounding box center [703, 334] width 1407 height 669
click at [805, 498] on div at bounding box center [703, 334] width 1407 height 669
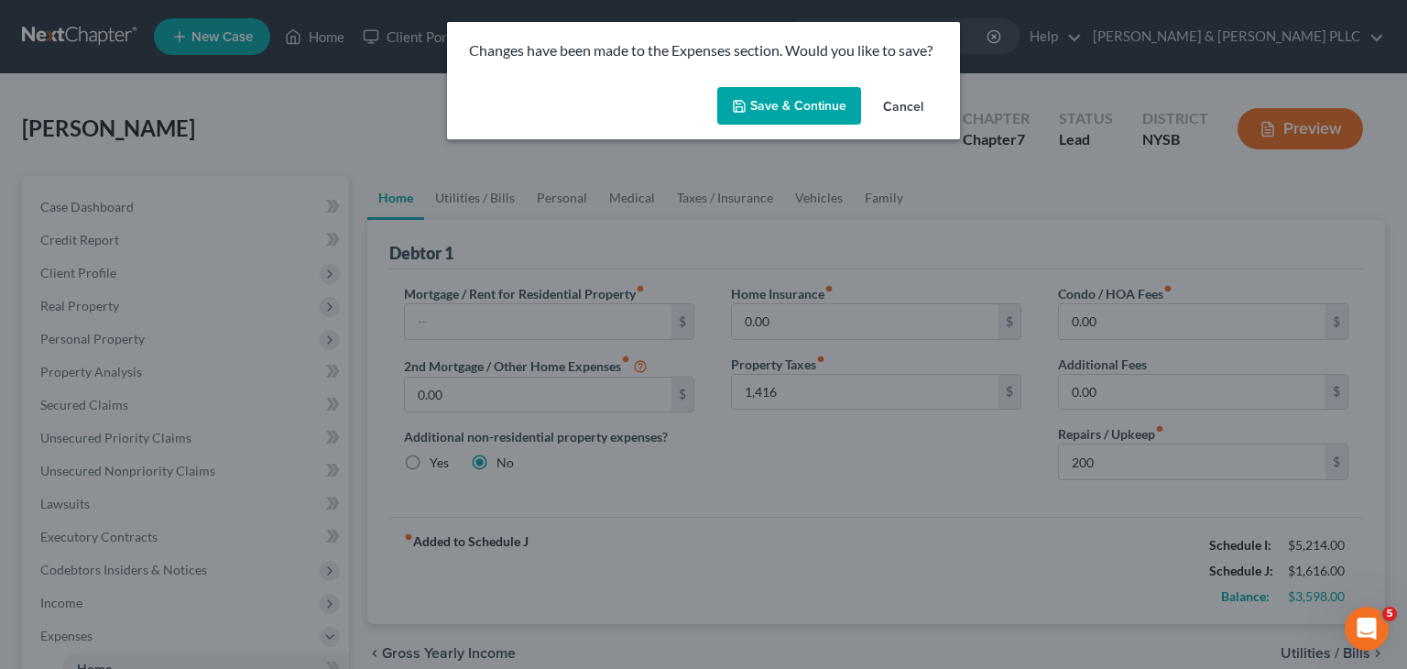
click at [765, 109] on button "Save & Continue" at bounding box center [789, 106] width 144 height 38
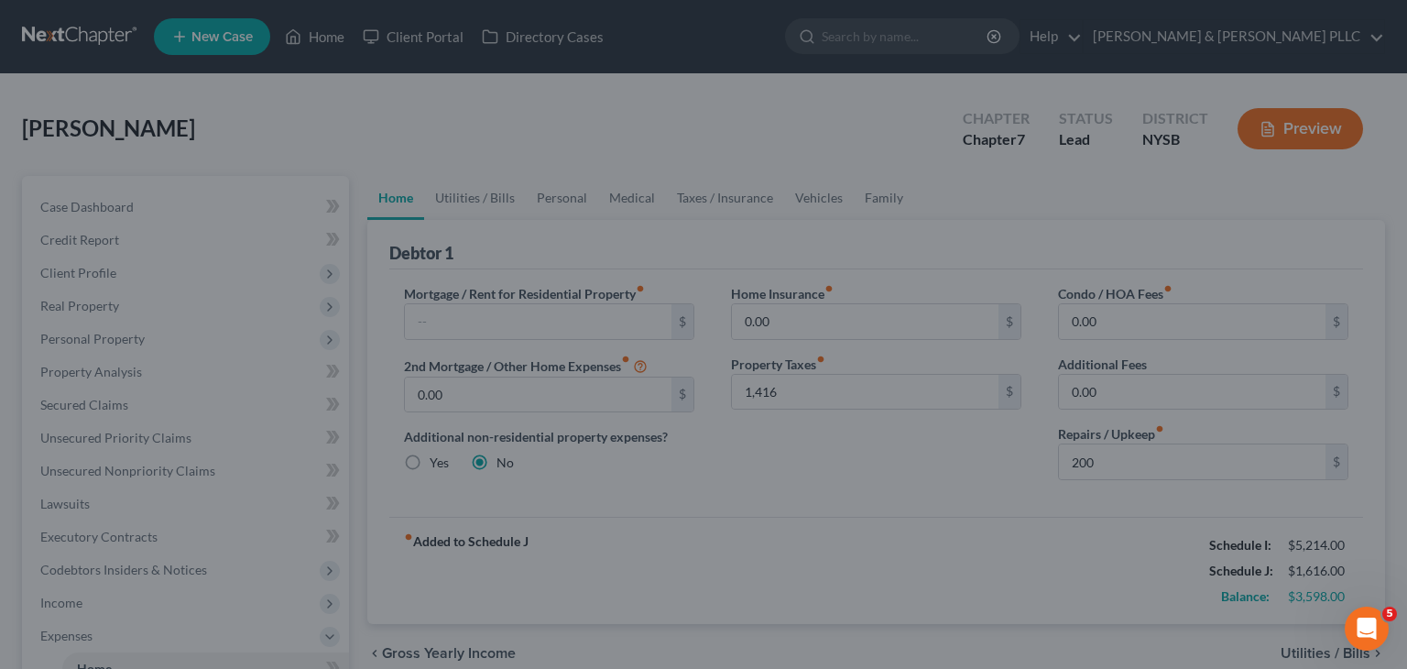
type input "1,416.00"
type input "200.00"
click at [1281, 588] on div at bounding box center [703, 334] width 1407 height 669
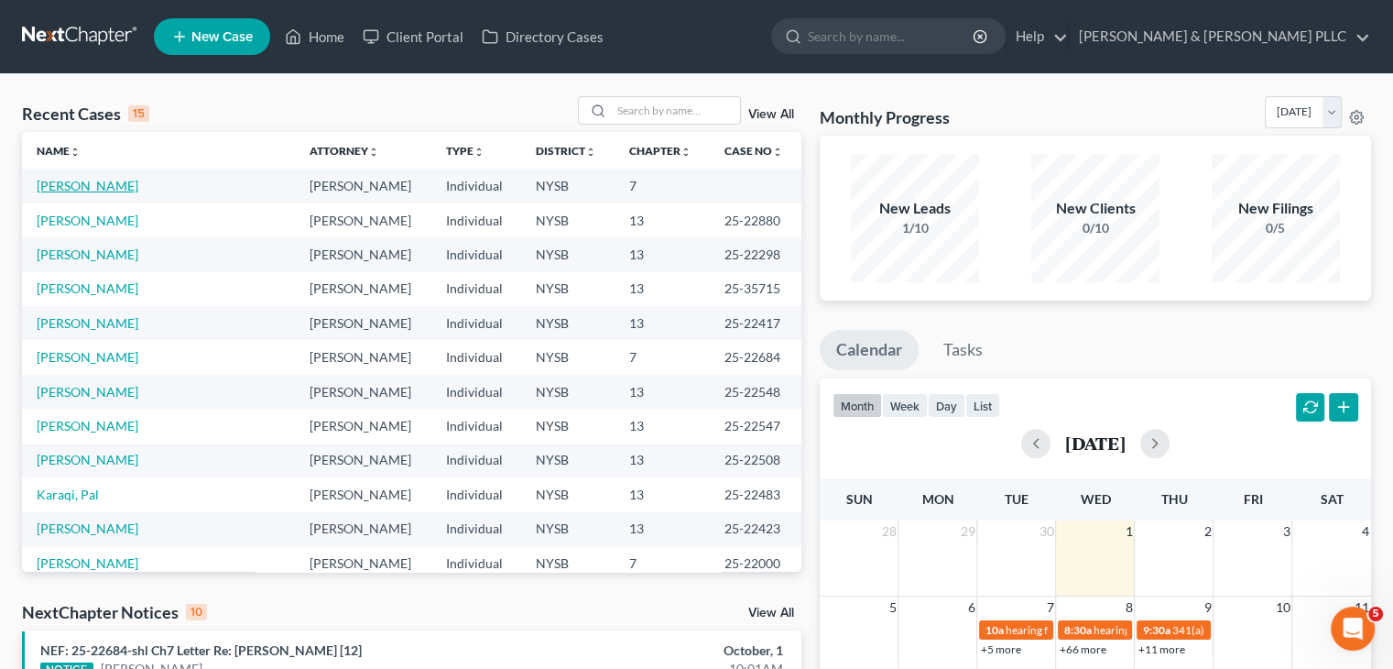
click at [95, 180] on link "[PERSON_NAME]" at bounding box center [88, 186] width 102 height 16
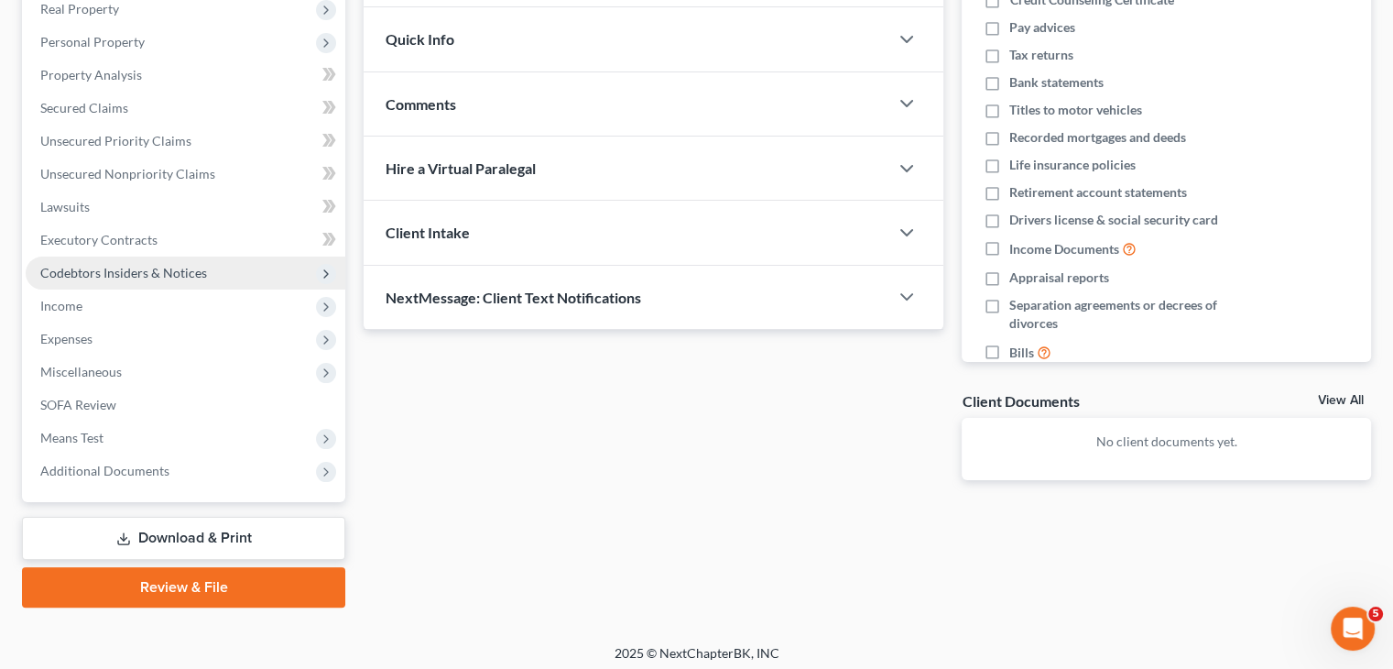
scroll to position [304, 0]
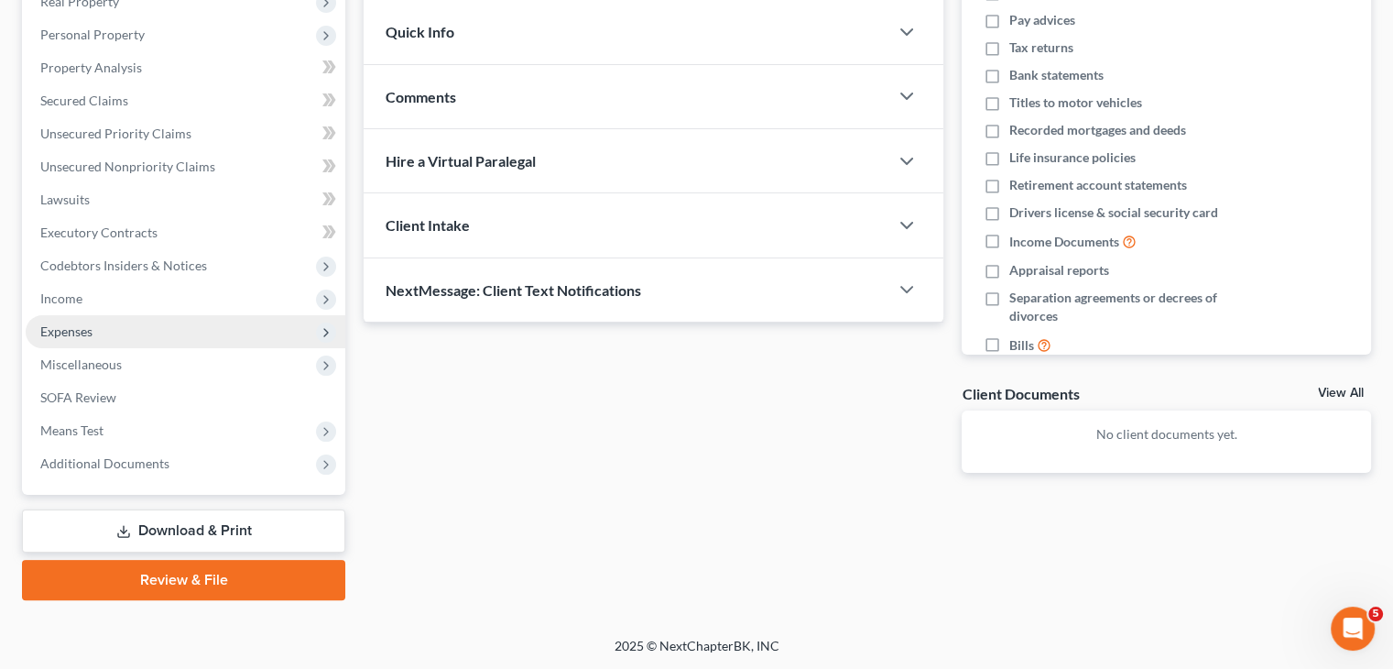
click at [105, 323] on span "Expenses" at bounding box center [186, 331] width 320 height 33
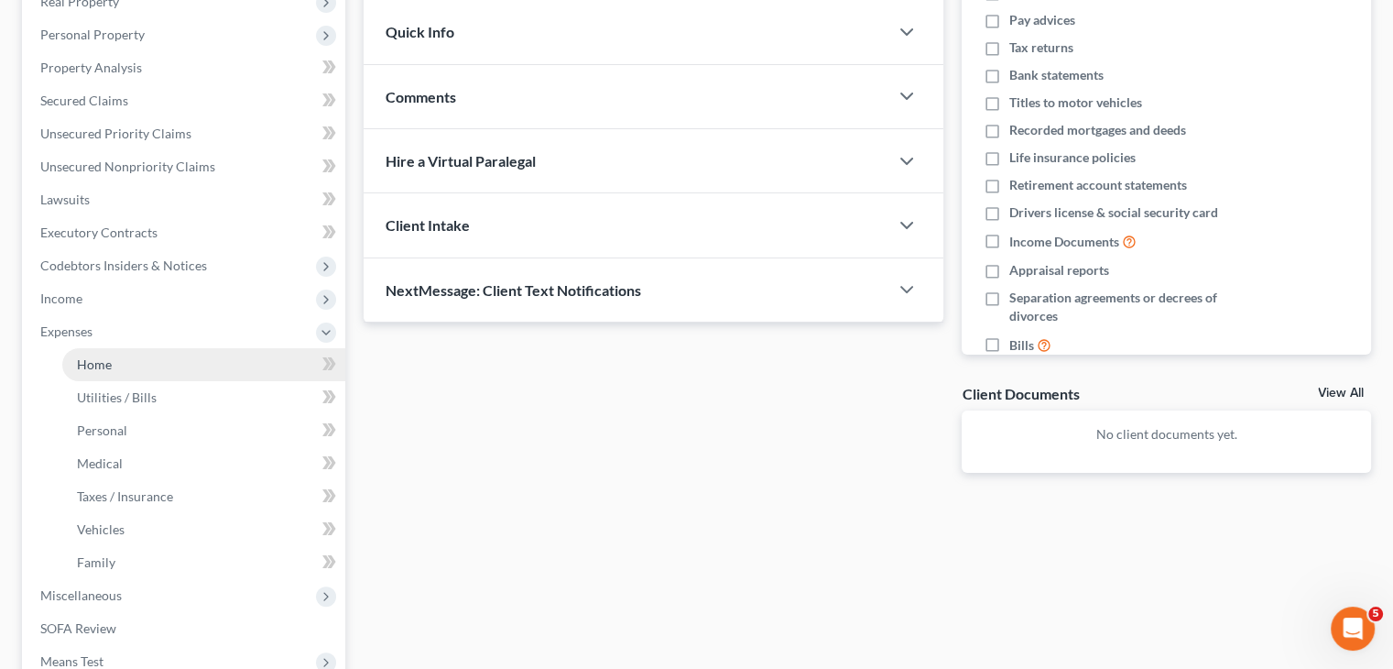
click at [110, 352] on link "Home" at bounding box center [203, 364] width 283 height 33
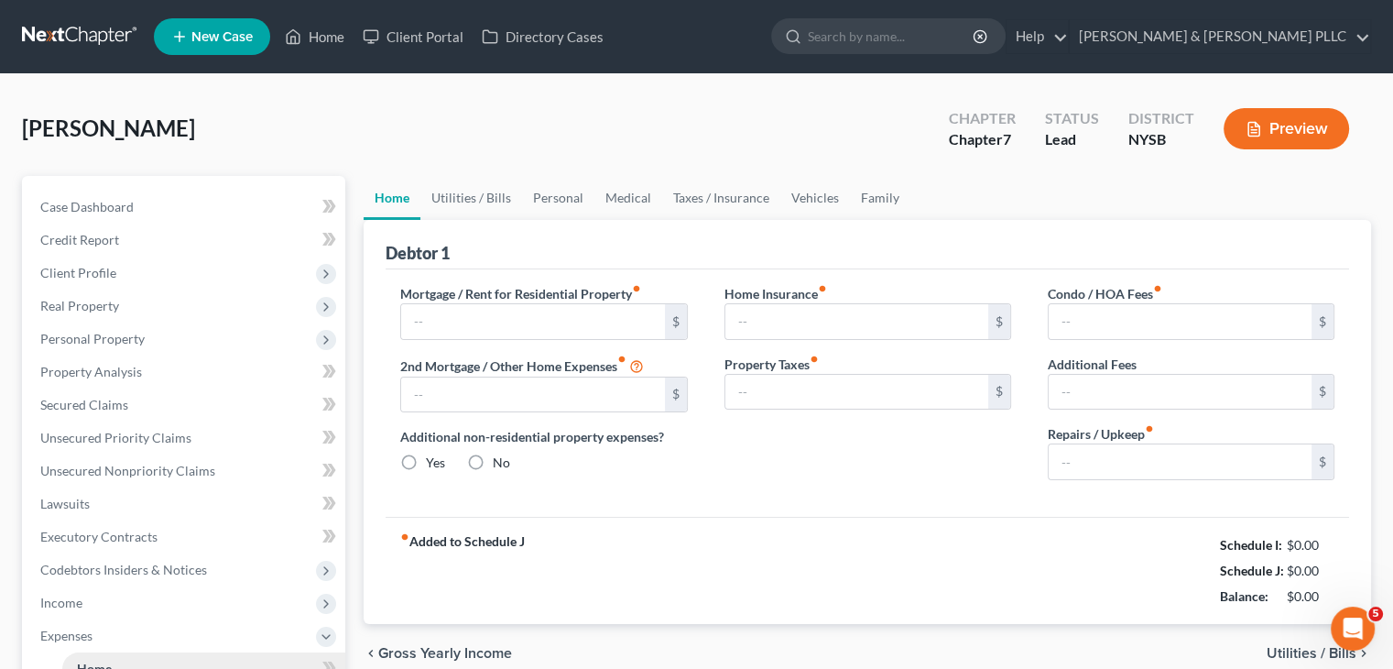
type input "0.00"
radio input "true"
type input "0.00"
type input "1,416.00"
type input "0.00"
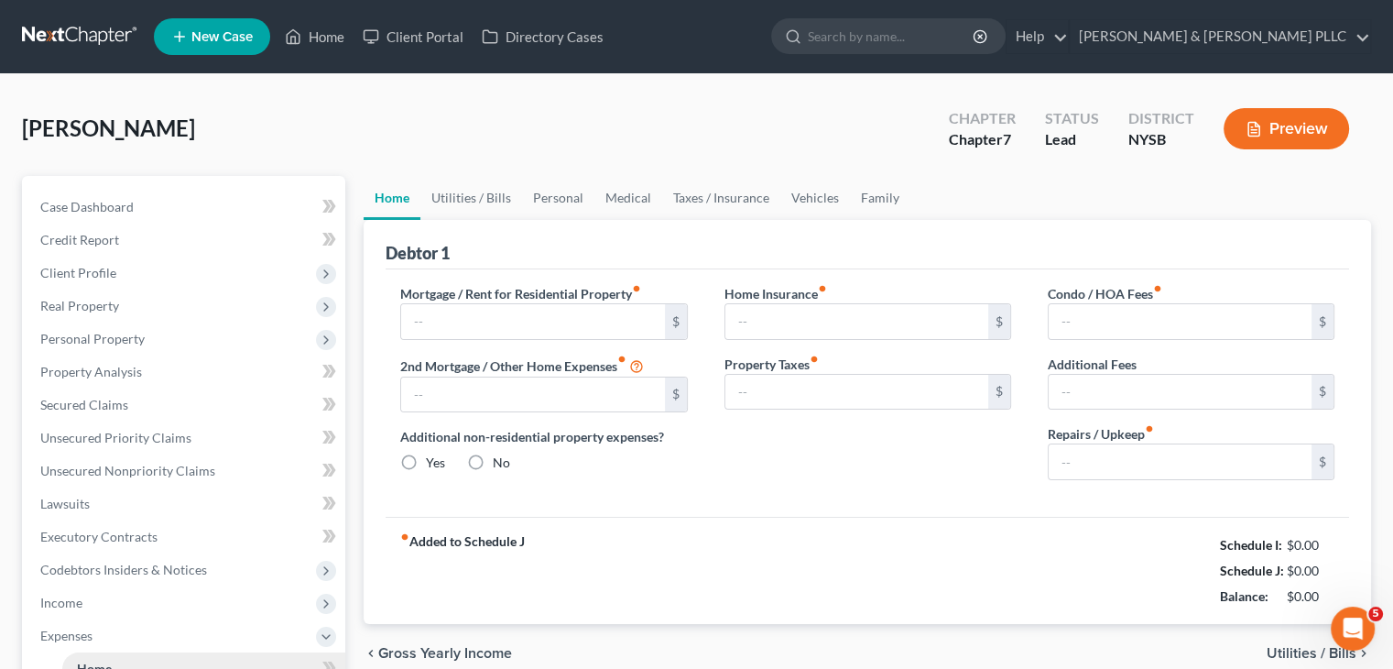
type input "0.00"
type input "200.00"
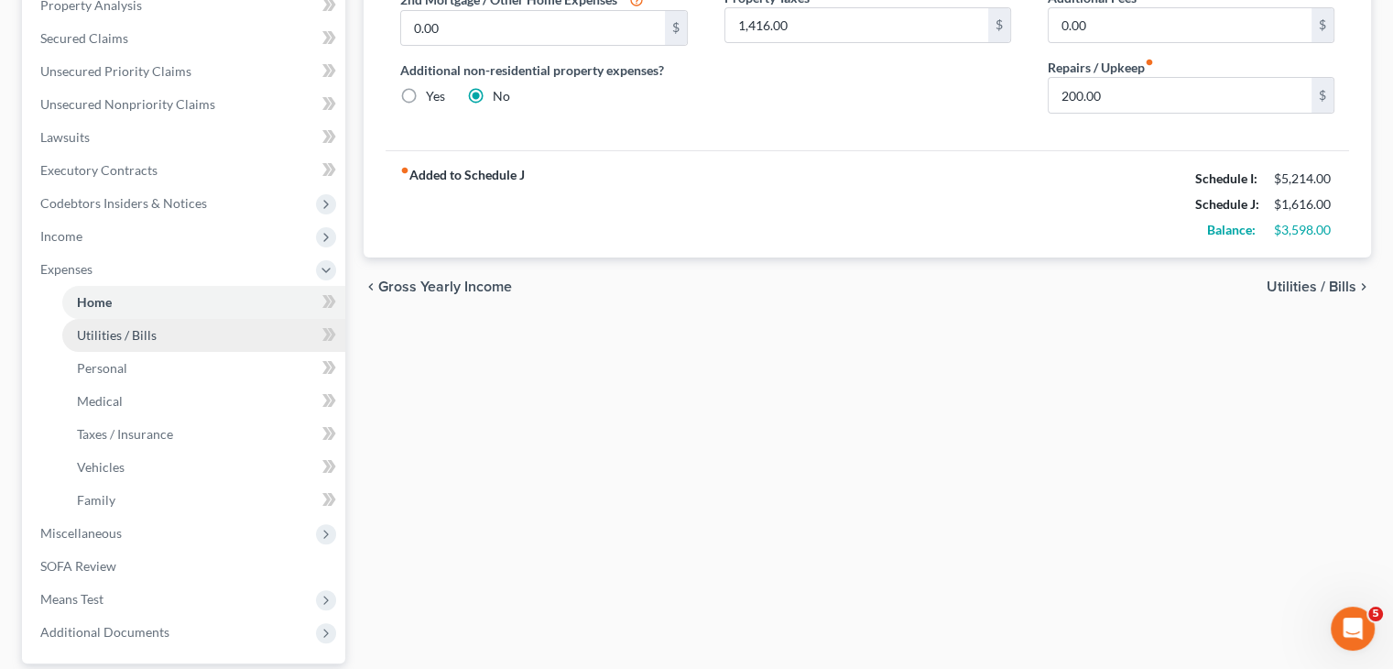
click at [179, 328] on link "Utilities / Bills" at bounding box center [203, 335] width 283 height 33
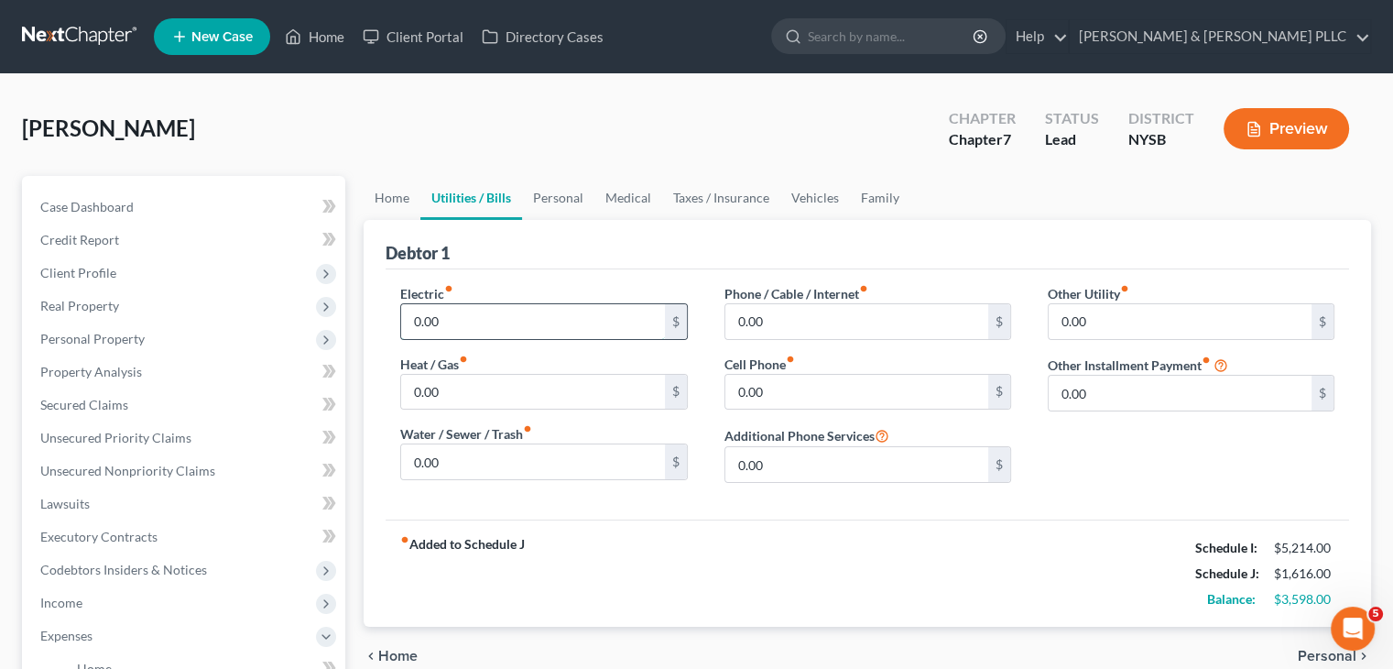
click at [469, 323] on input "0.00" at bounding box center [532, 321] width 263 height 35
type input "450"
click at [748, 317] on input "0.00" at bounding box center [856, 321] width 263 height 35
type input "220"
click at [750, 395] on input "0.00" at bounding box center [856, 392] width 263 height 35
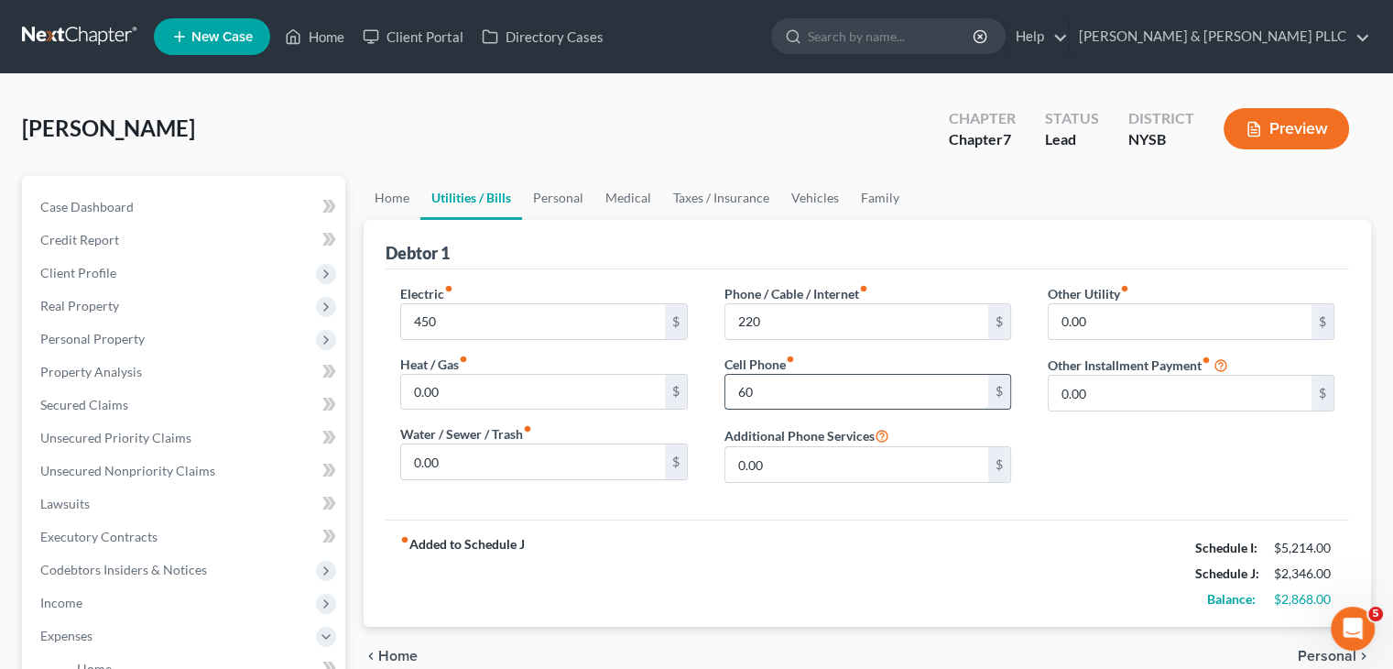
type input "60"
click at [1311, 651] on span "Personal" at bounding box center [1327, 655] width 59 height 15
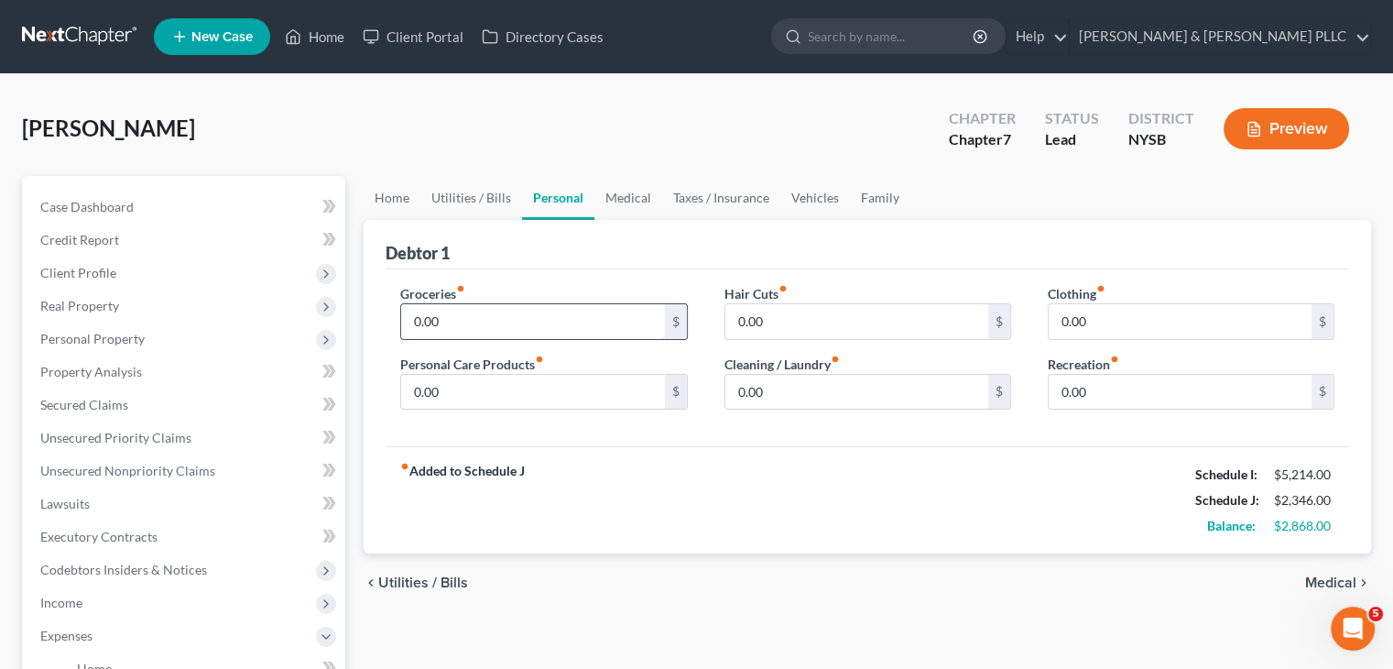
click at [440, 317] on input "0.00" at bounding box center [532, 321] width 263 height 35
drag, startPoint x: 440, startPoint y: 315, endPoint x: 409, endPoint y: 316, distance: 31.2
click at [409, 316] on input "800" at bounding box center [532, 321] width 263 height 35
type input "1,200"
click at [768, 323] on input "0.00" at bounding box center [856, 321] width 263 height 35
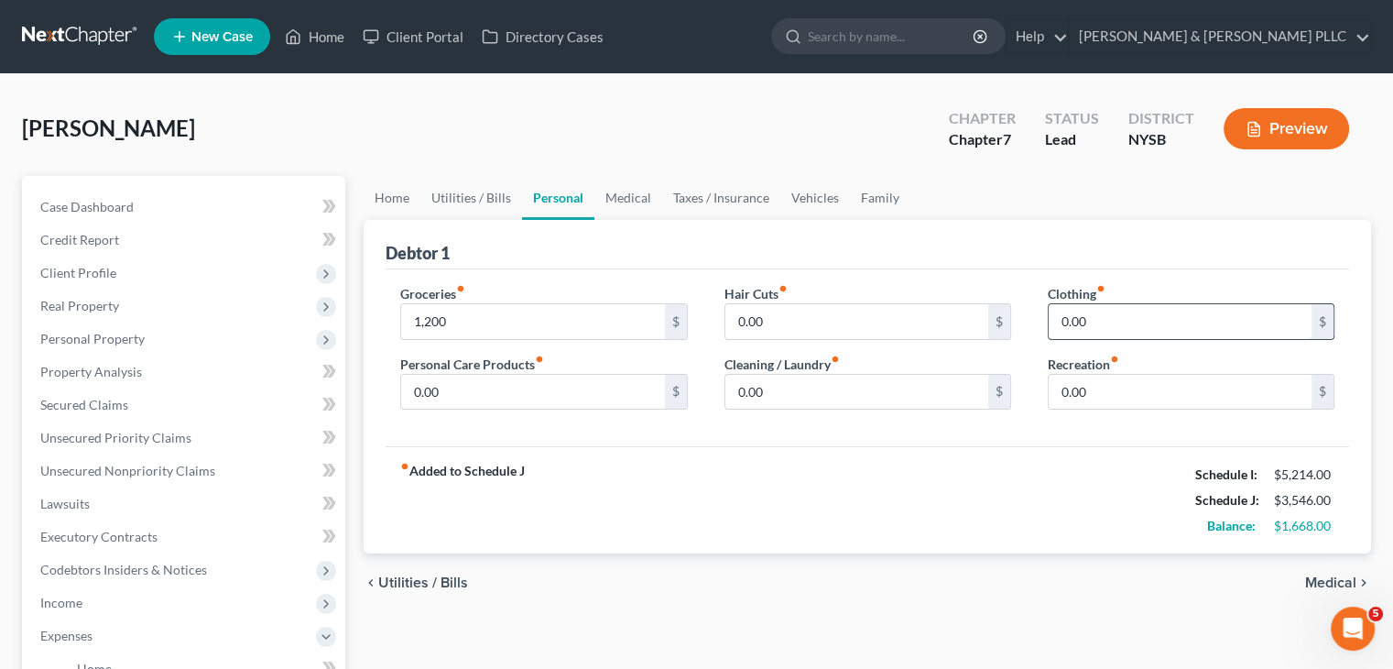
click at [1064, 317] on input "0.00" at bounding box center [1180, 321] width 263 height 35
type input "50"
type input "100"
click at [1309, 580] on span "Medical" at bounding box center [1330, 582] width 51 height 15
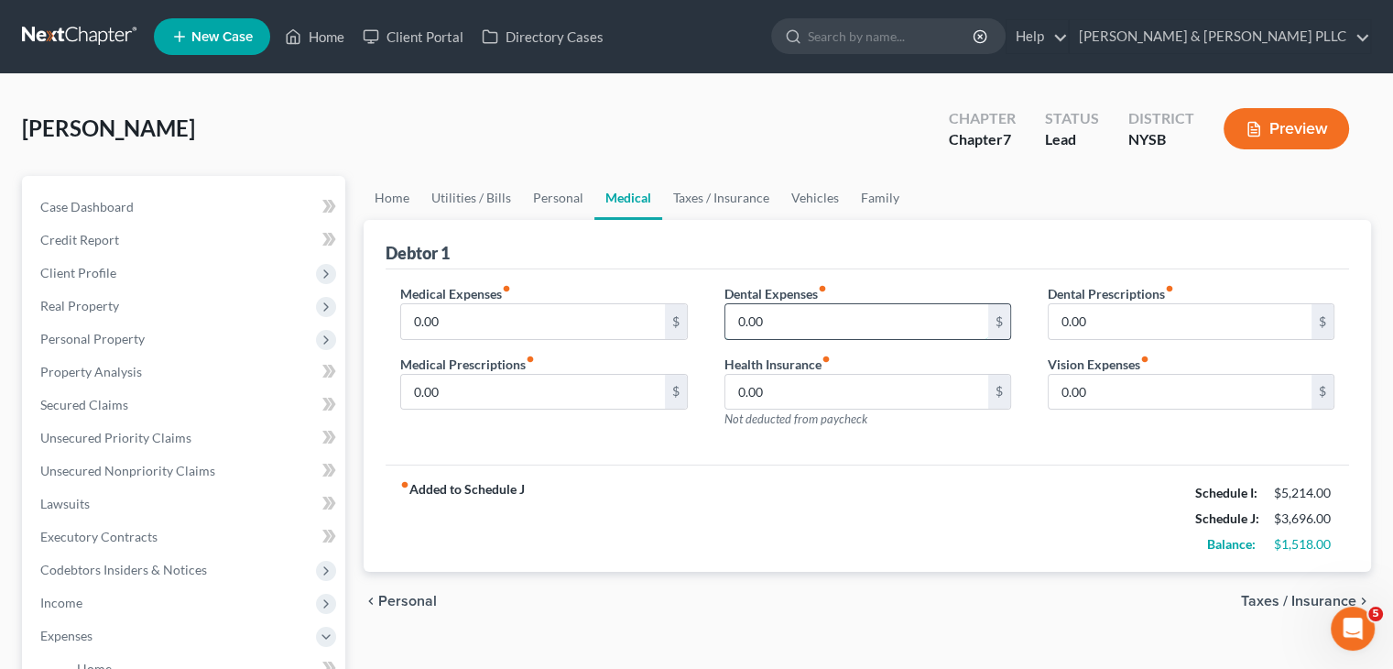
click at [738, 326] on input "0.00" at bounding box center [856, 321] width 263 height 35
type input "500"
click at [452, 318] on input "0.00" at bounding box center [532, 321] width 263 height 35
click at [733, 398] on input "0.00" at bounding box center [856, 392] width 263 height 35
type input "396"
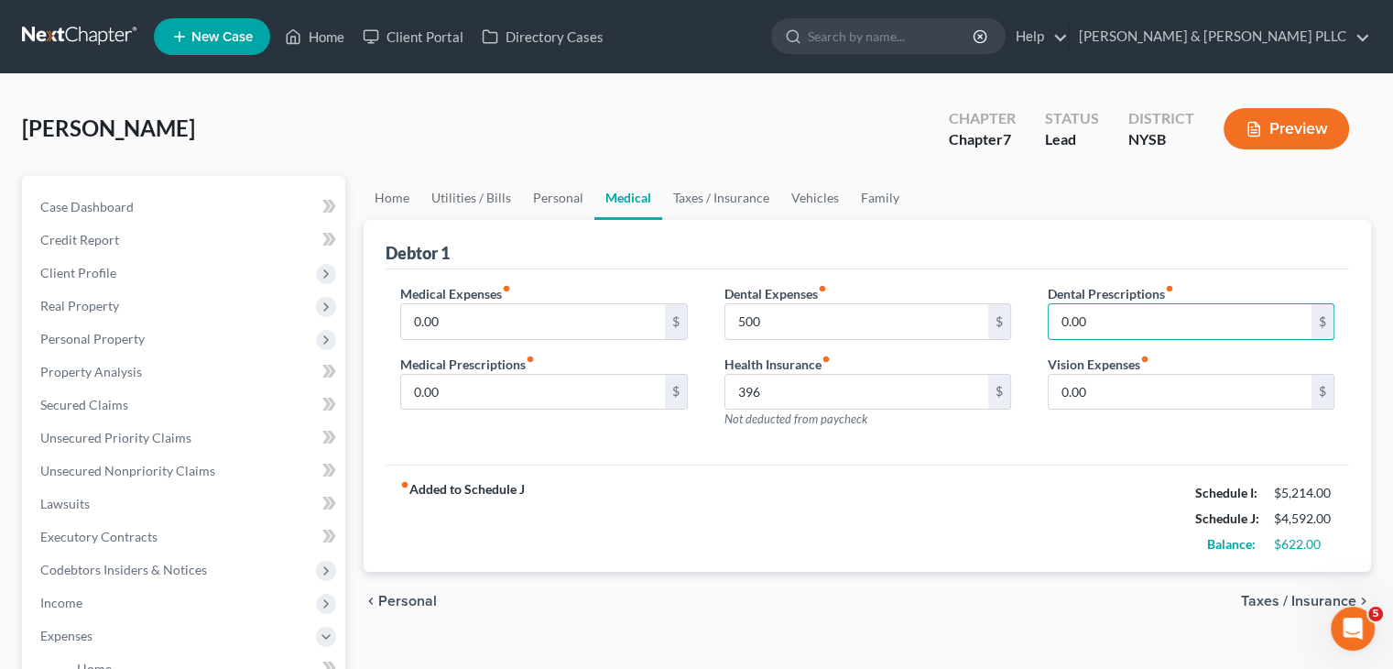
click at [1283, 594] on span "Taxes / Insurance" at bounding box center [1298, 601] width 115 height 15
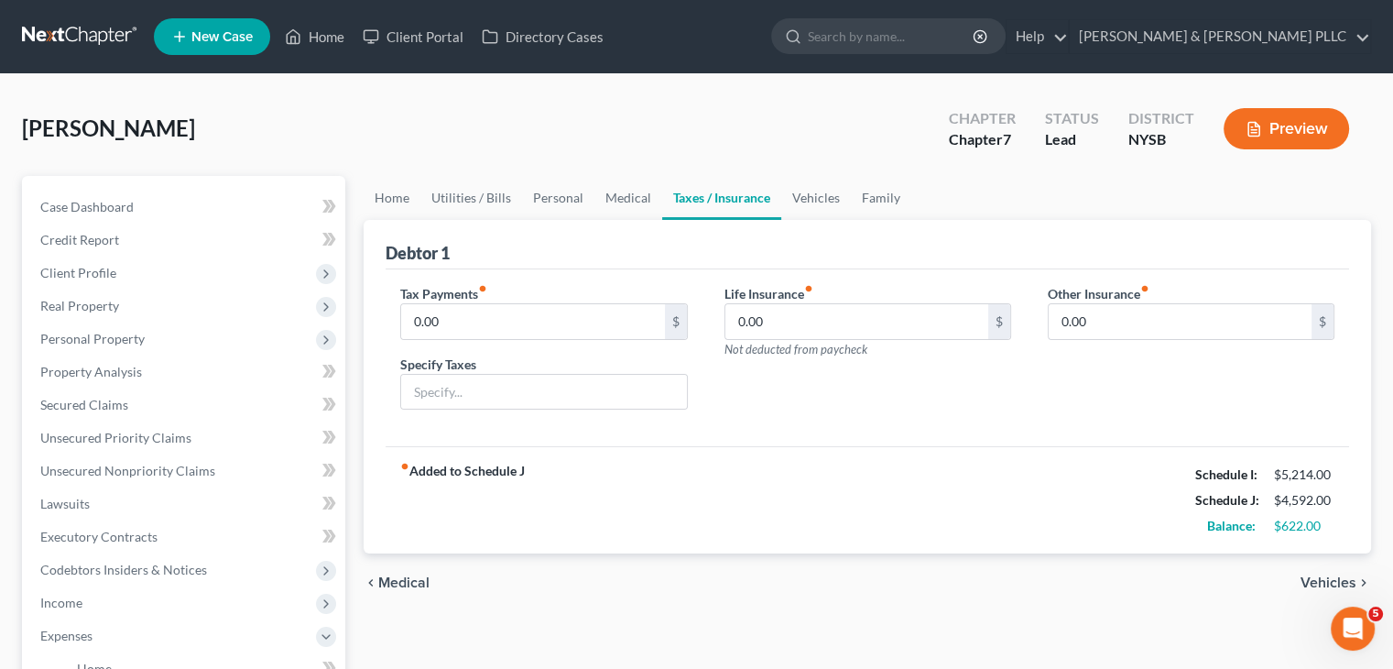
click at [1317, 575] on span "Vehicles" at bounding box center [1329, 582] width 56 height 15
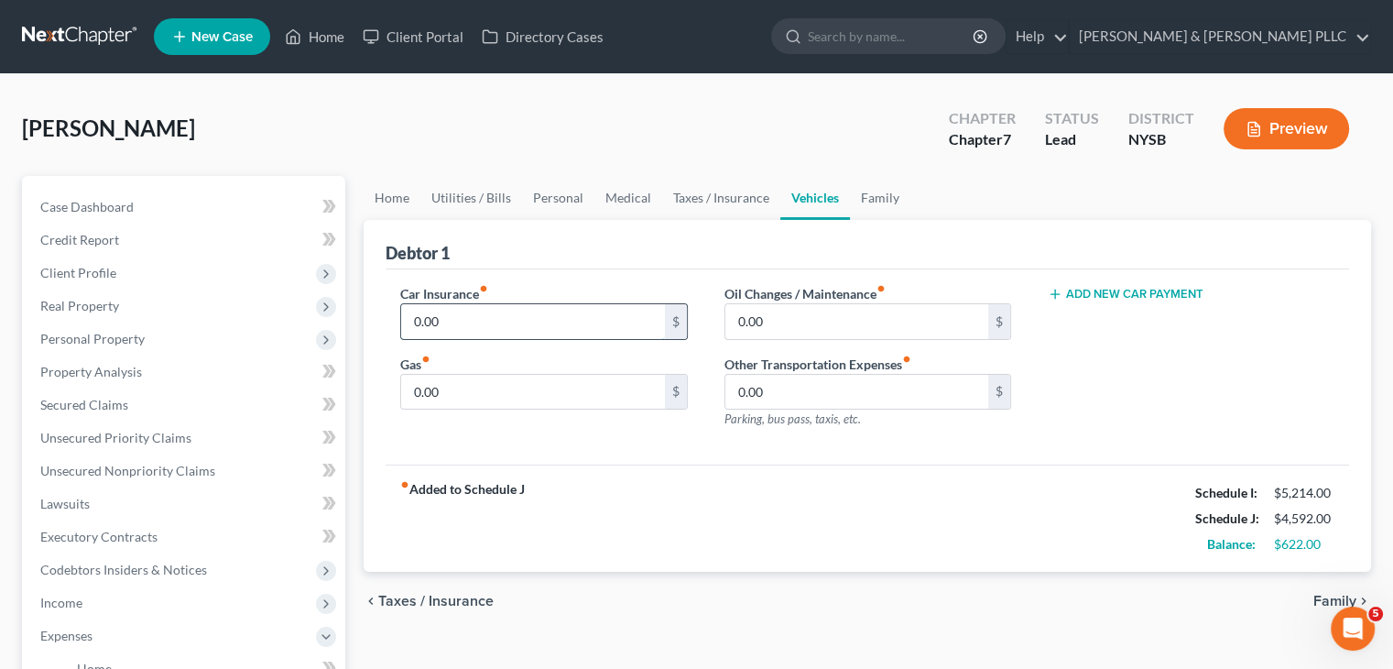
click at [425, 316] on input "0.00" at bounding box center [532, 321] width 263 height 35
type input "300"
click at [423, 392] on input "0.00" at bounding box center [532, 392] width 263 height 35
type input "120"
type input "50"
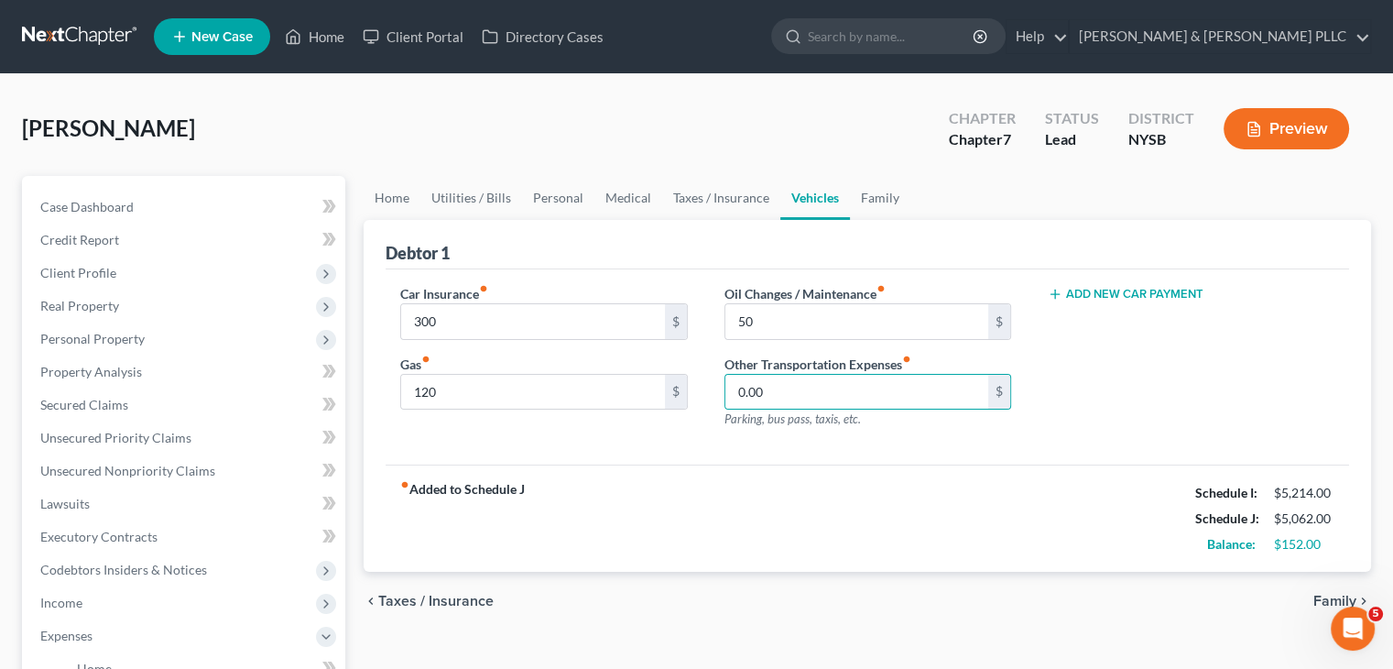
click at [1120, 291] on button "Add New Car Payment" at bounding box center [1126, 294] width 156 height 15
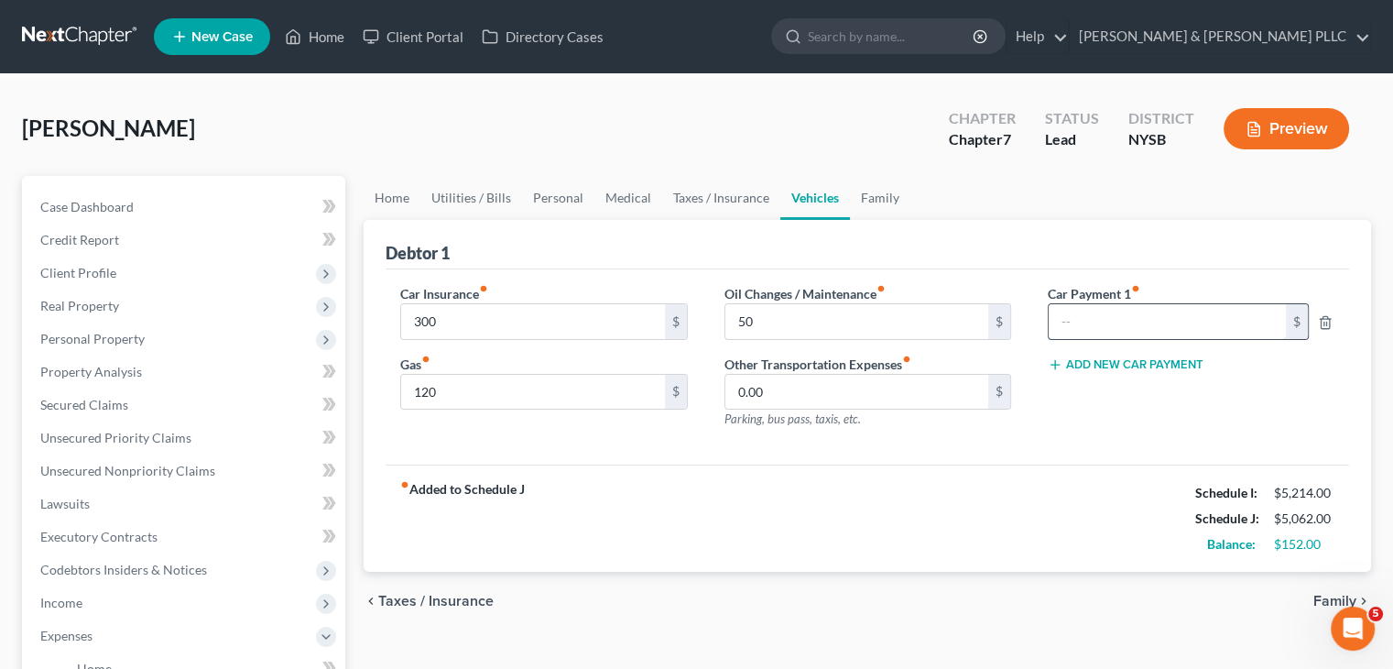
click at [1091, 316] on input "text" at bounding box center [1167, 321] width 237 height 35
type input "450"
click at [1330, 596] on span "Family" at bounding box center [1334, 601] width 43 height 15
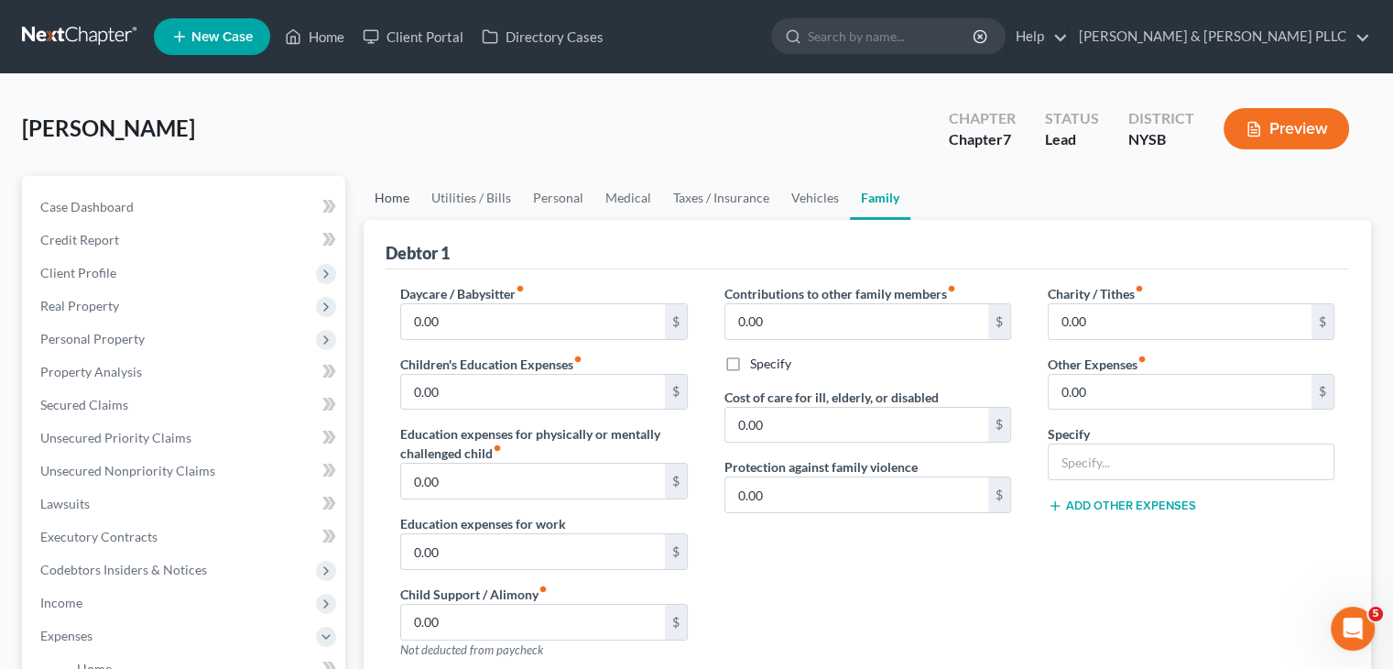
click at [396, 198] on link "Home" at bounding box center [392, 198] width 57 height 44
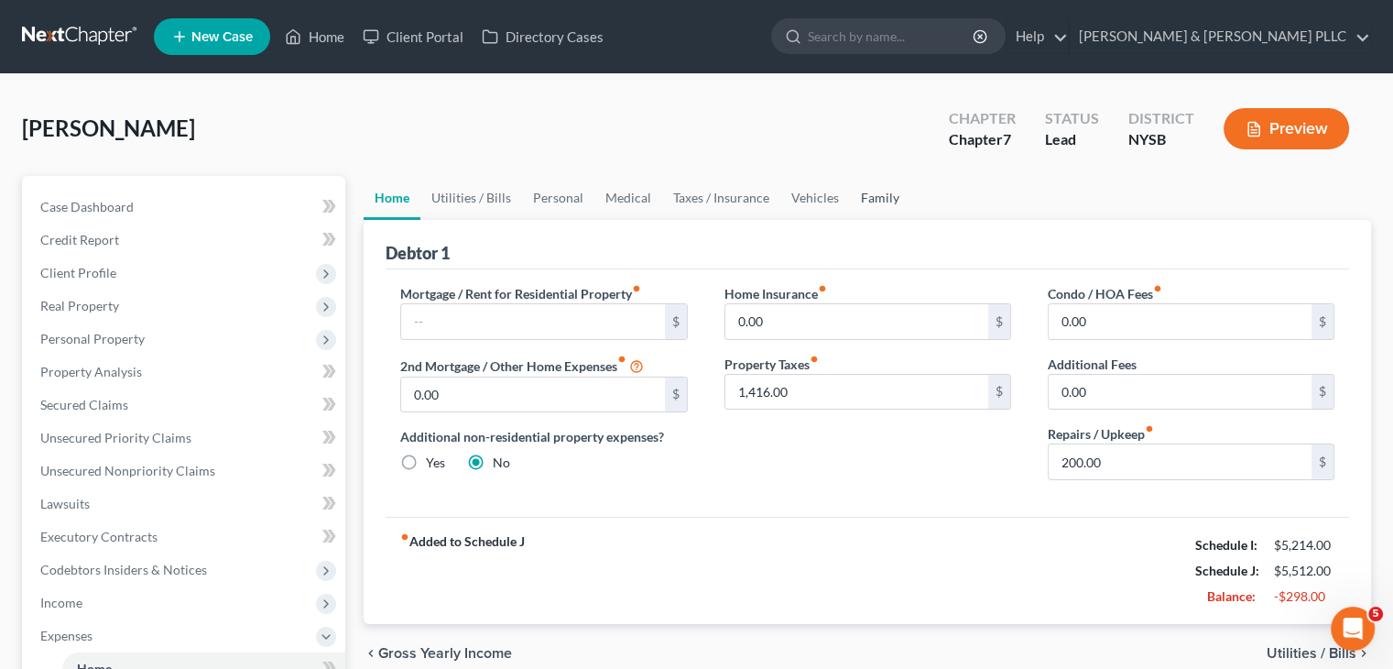
click at [864, 201] on link "Family" at bounding box center [880, 198] width 60 height 44
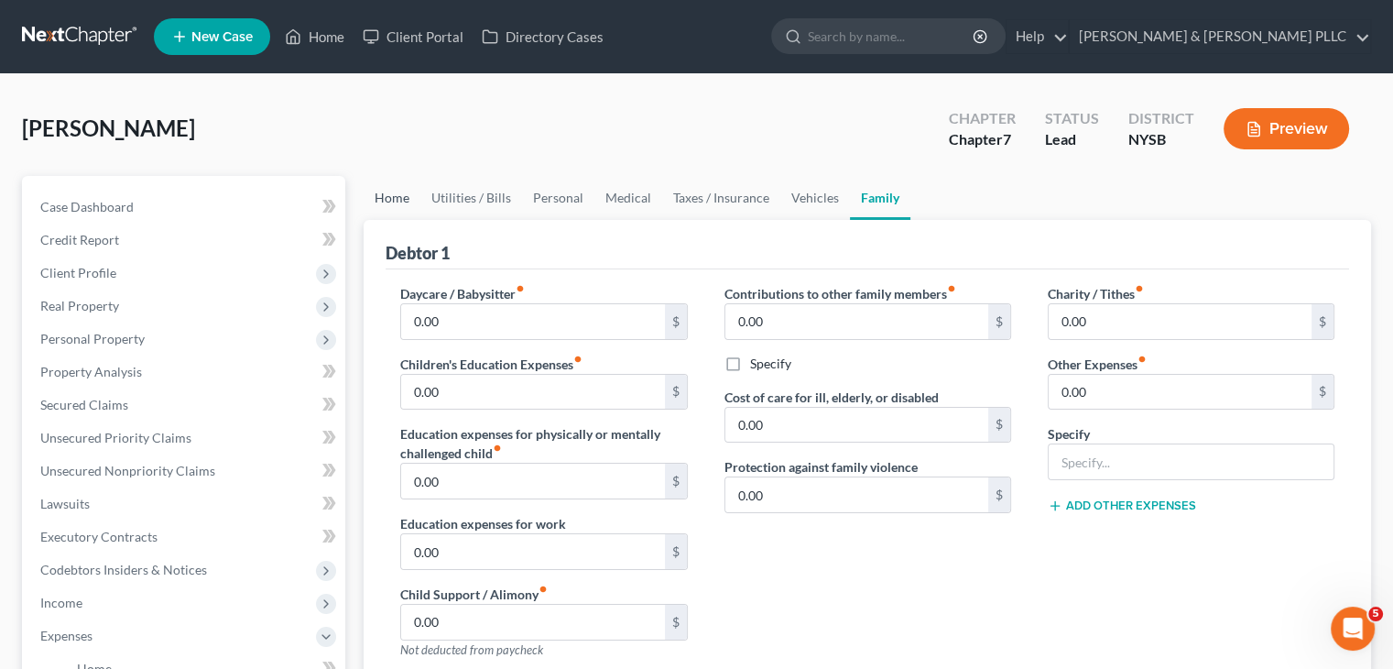
click at [395, 199] on link "Home" at bounding box center [392, 198] width 57 height 44
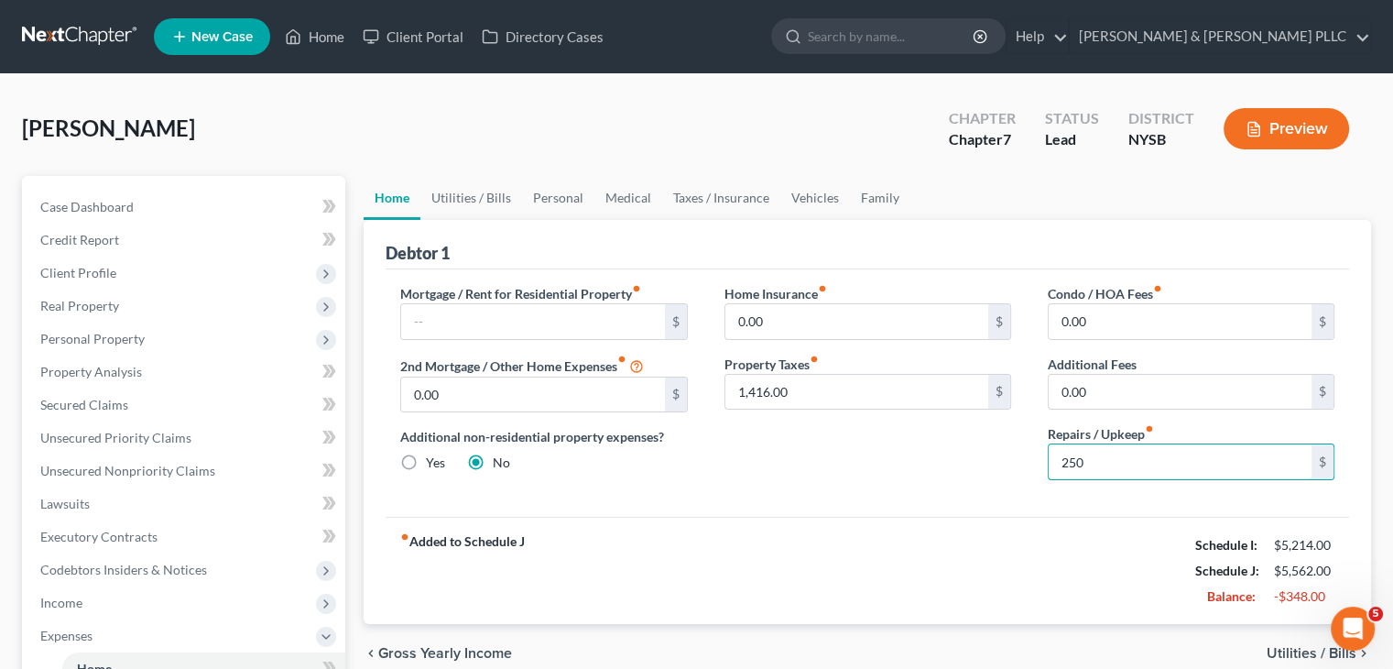
type input "250"
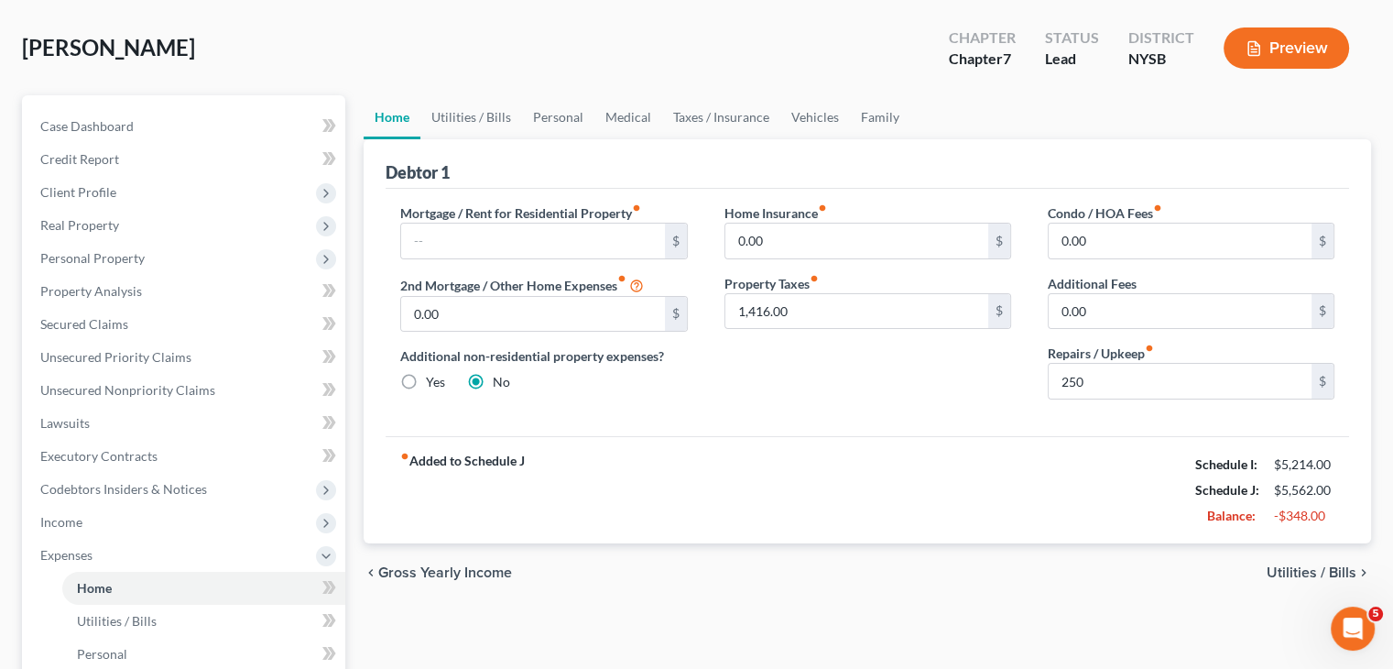
scroll to position [183, 0]
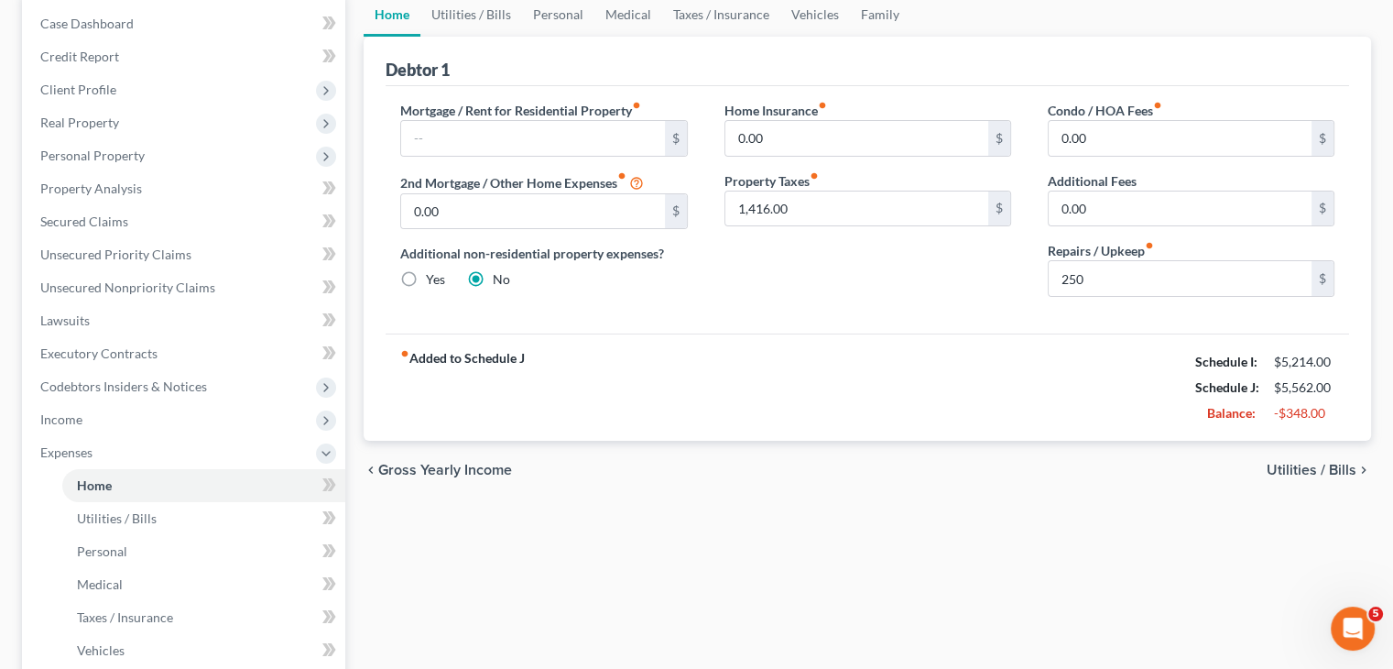
click at [1288, 470] on span "Utilities / Bills" at bounding box center [1312, 470] width 90 height 15
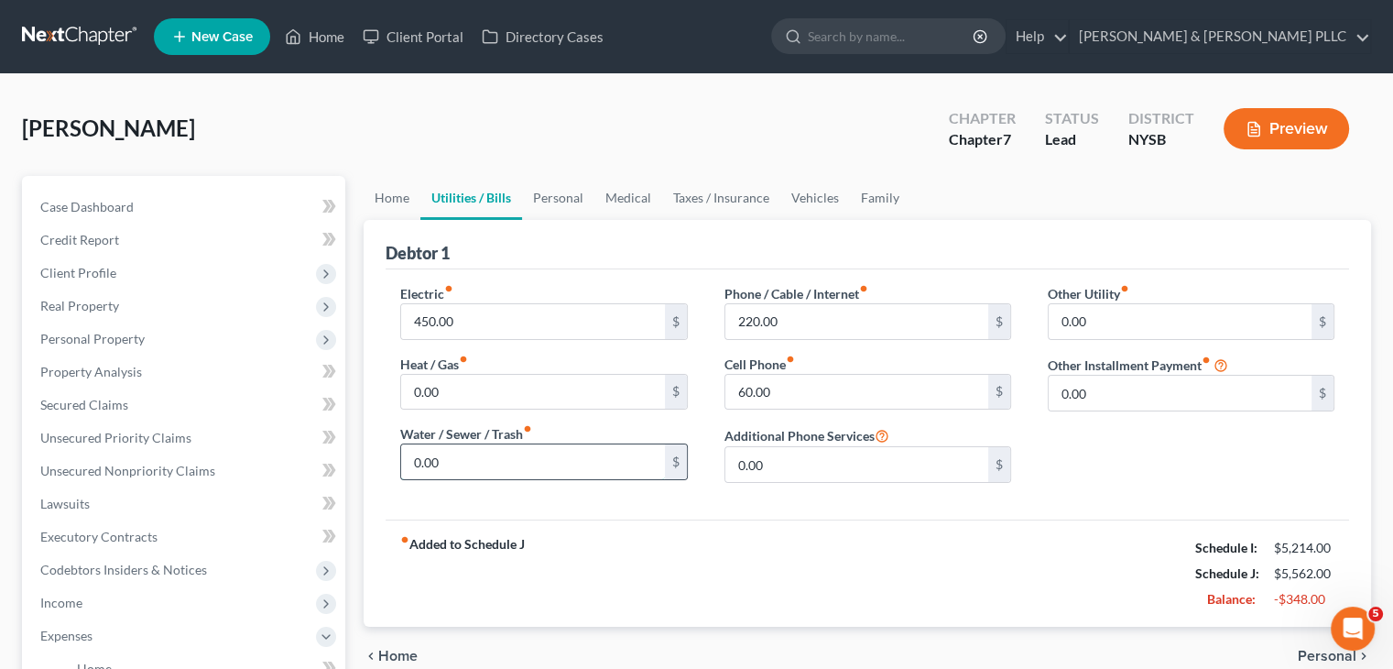
click at [471, 452] on input "0.00" at bounding box center [532, 461] width 263 height 35
type input "50"
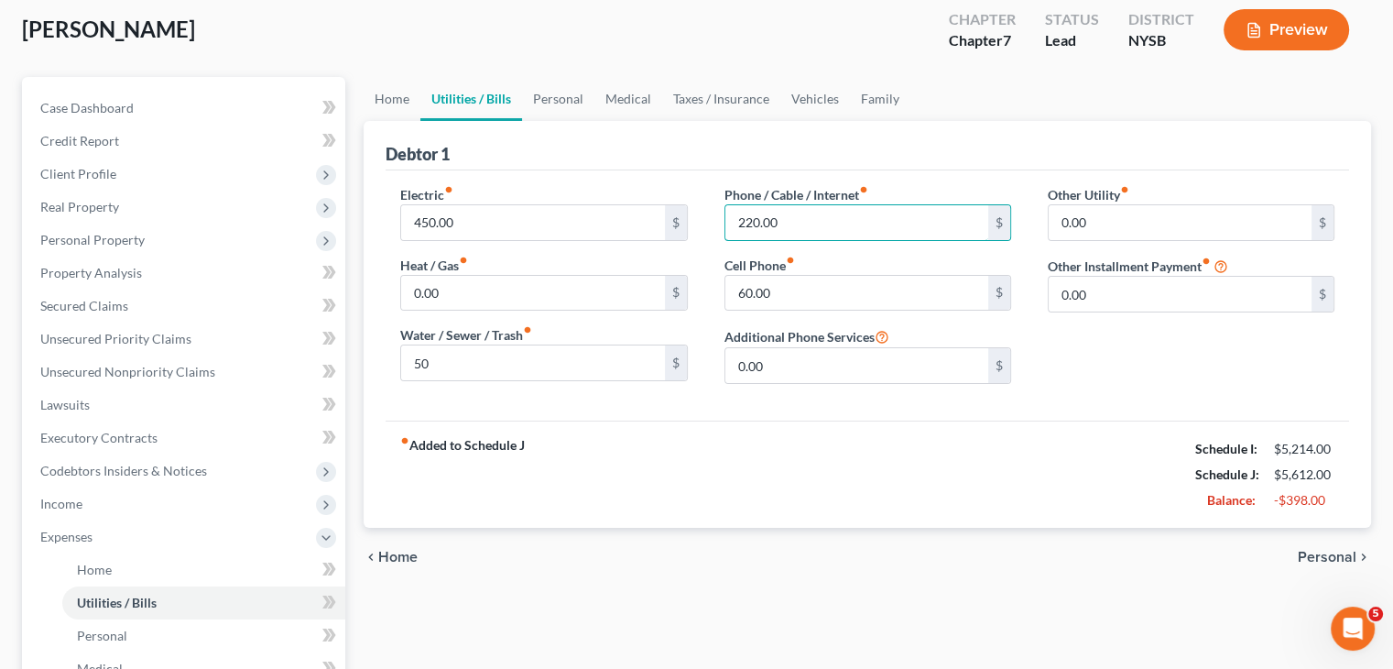
scroll to position [92, 0]
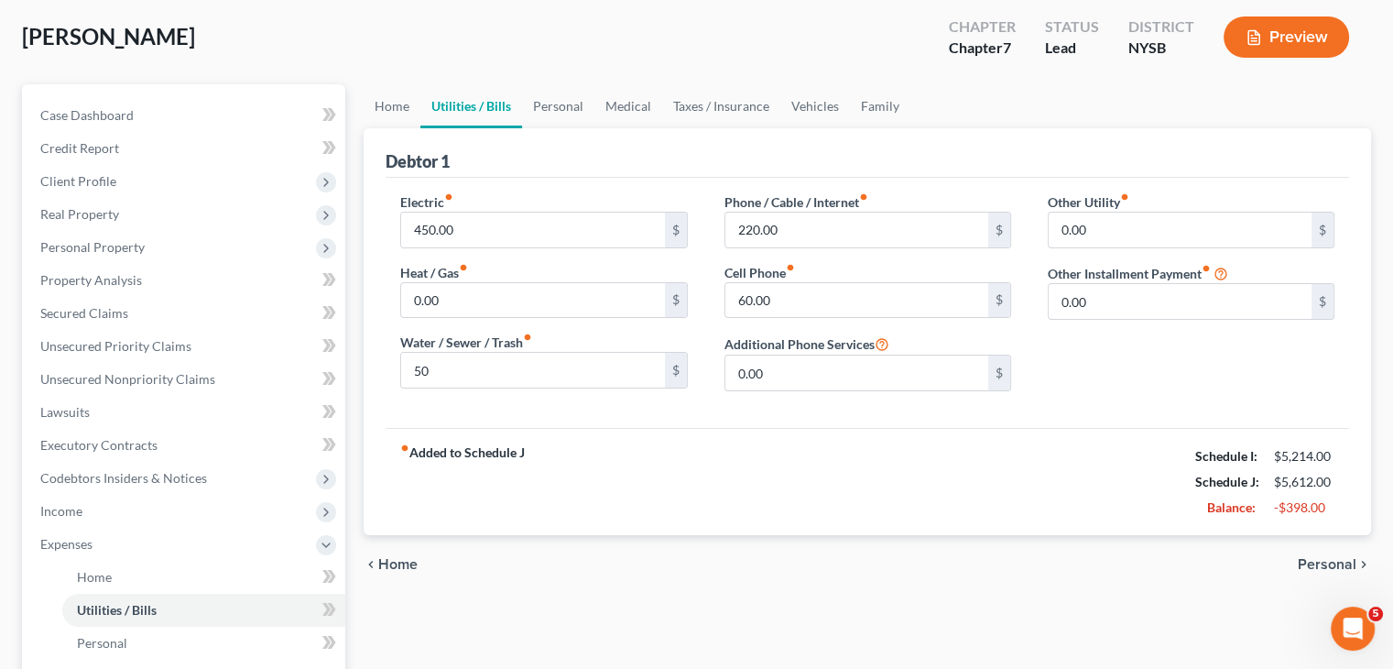
click at [1320, 557] on span "Personal" at bounding box center [1327, 564] width 59 height 15
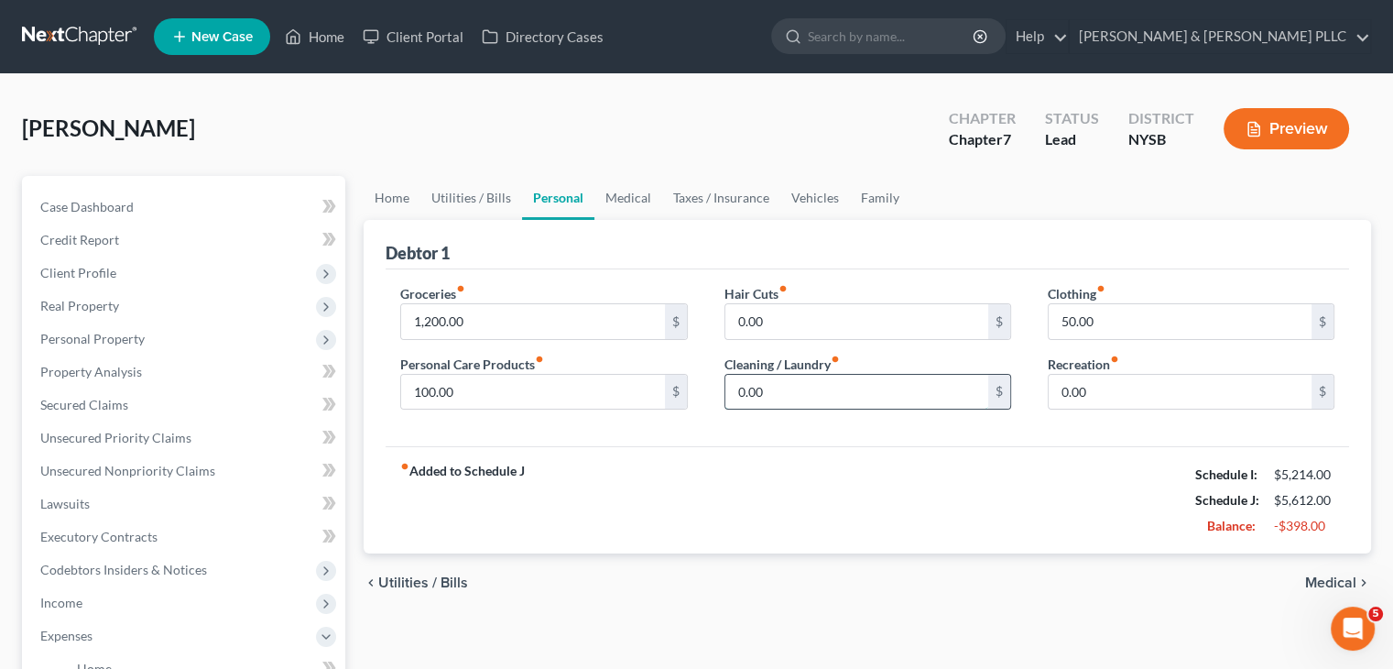
click at [784, 386] on input "0.00" at bounding box center [856, 392] width 263 height 35
type input "50"
click at [1339, 578] on span "Medical" at bounding box center [1330, 582] width 51 height 15
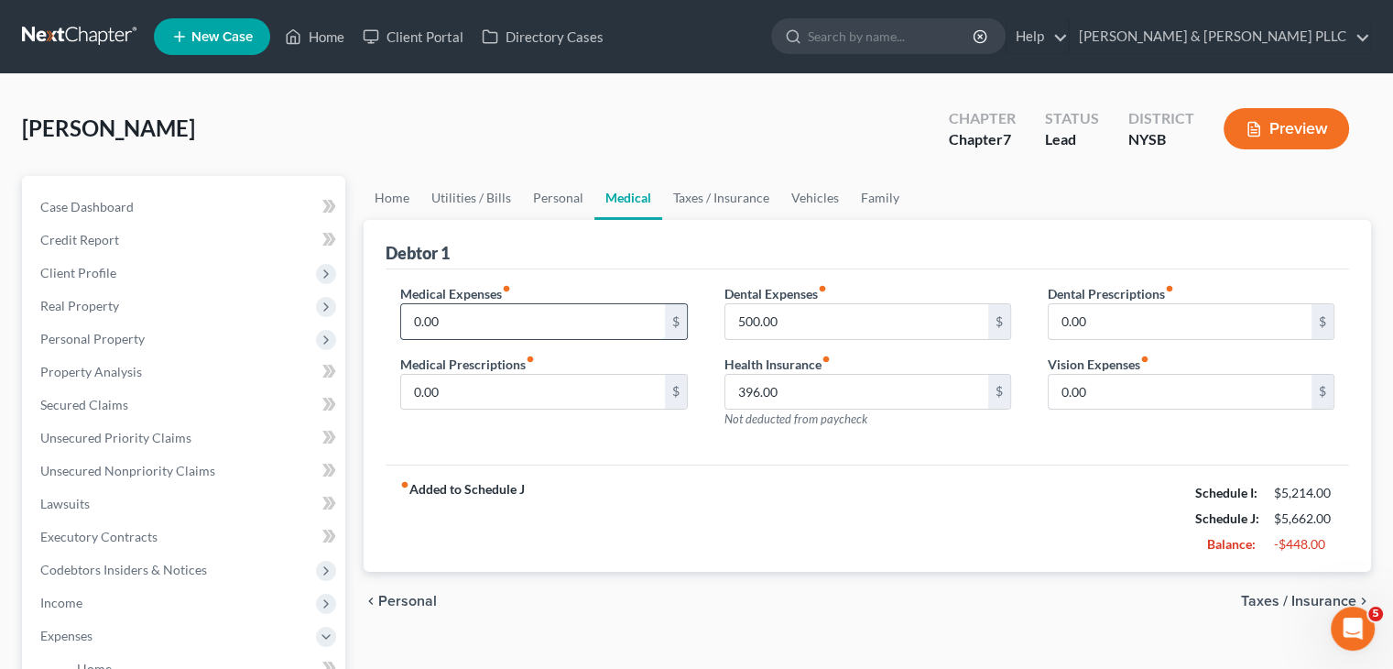
click at [450, 320] on input "0.00" at bounding box center [532, 321] width 263 height 35
type input "100"
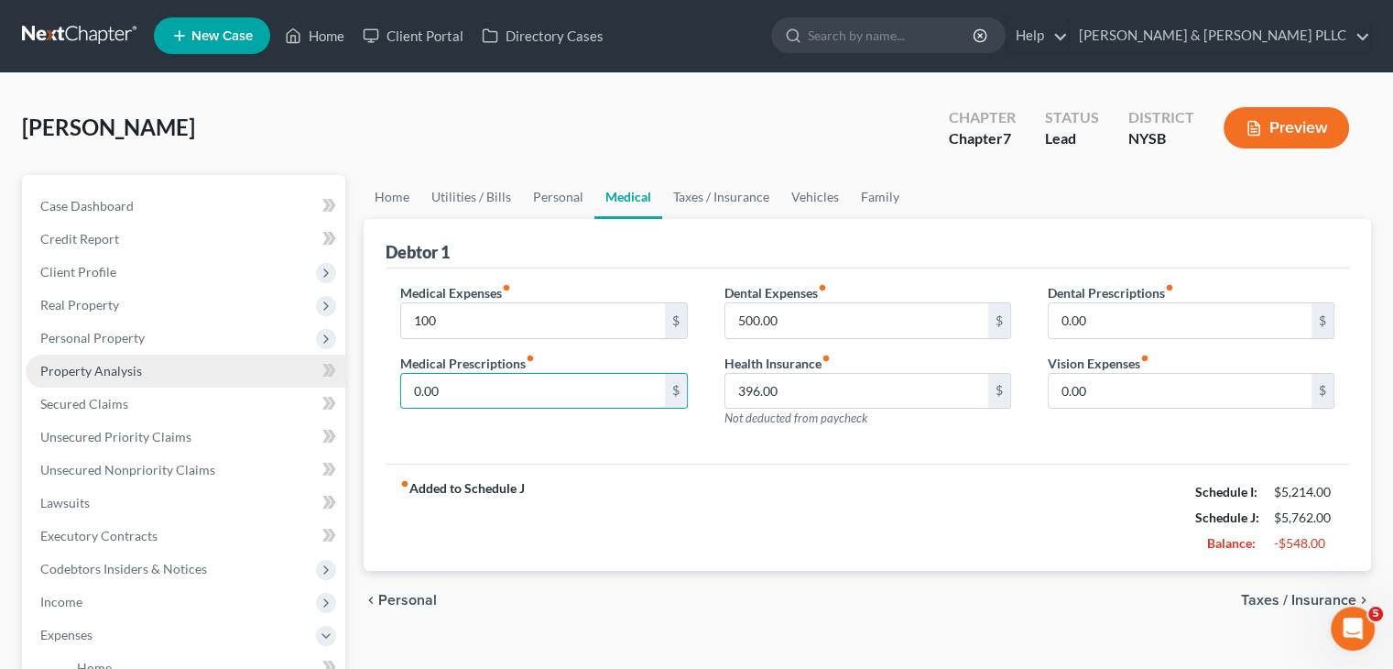
scroll to position [458, 0]
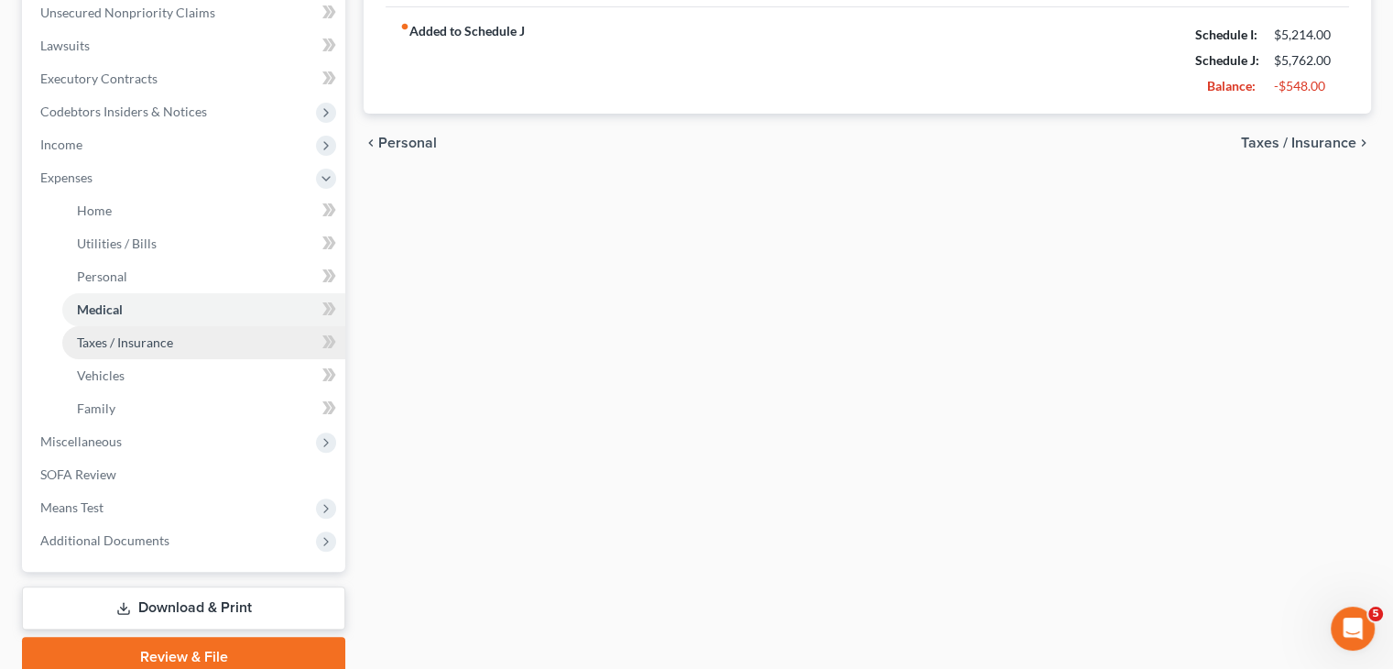
click at [147, 344] on span "Taxes / Insurance" at bounding box center [125, 342] width 96 height 16
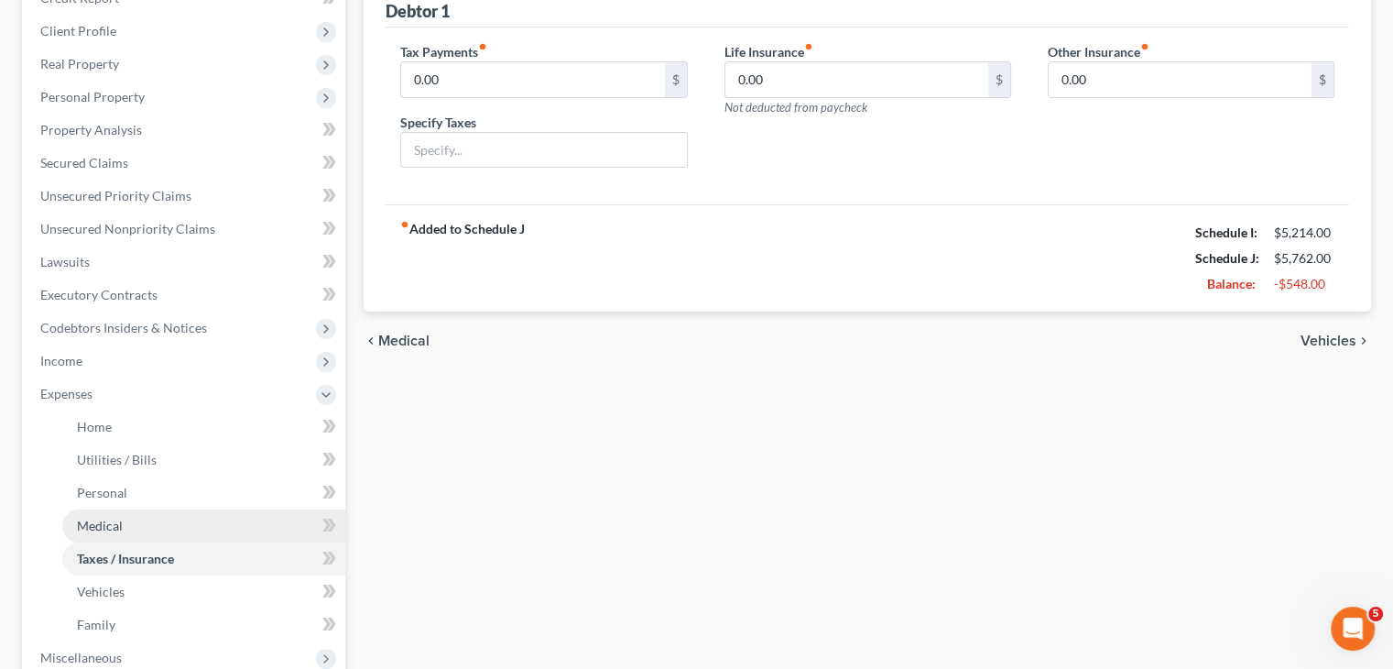
scroll to position [535, 0]
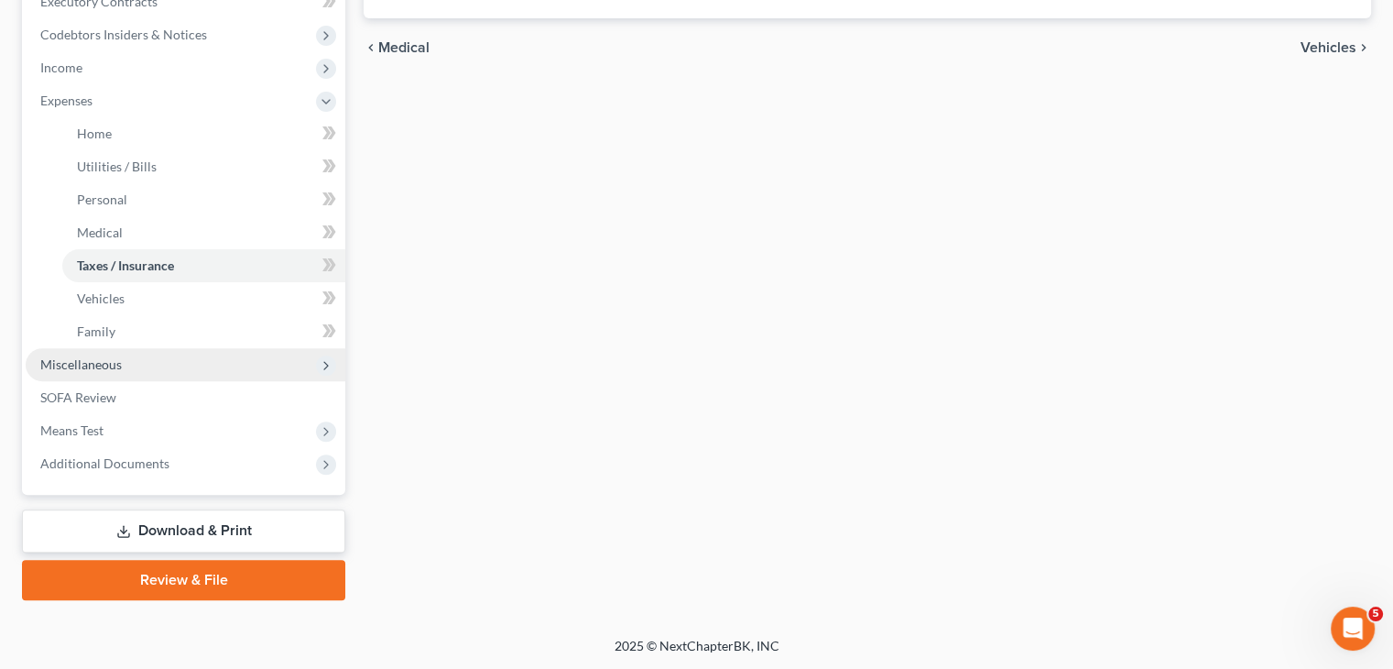
click at [106, 359] on span "Miscellaneous" at bounding box center [81, 364] width 82 height 16
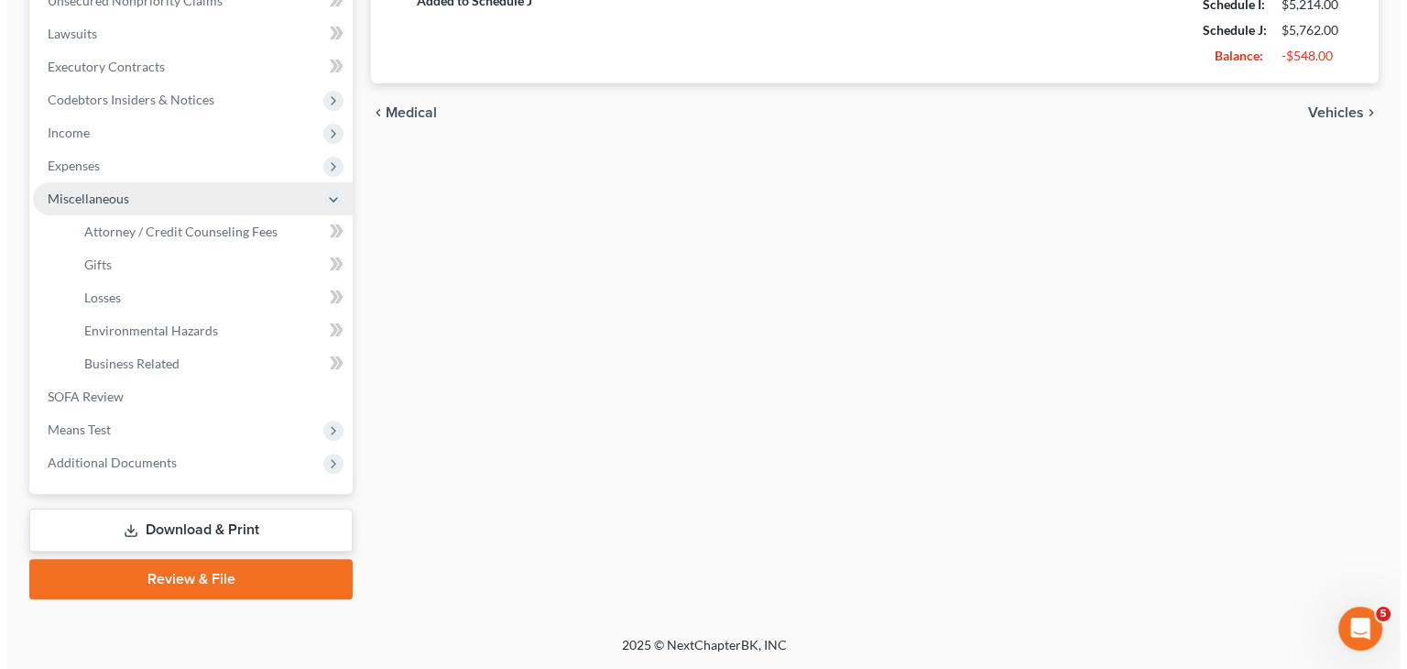
scroll to position [469, 0]
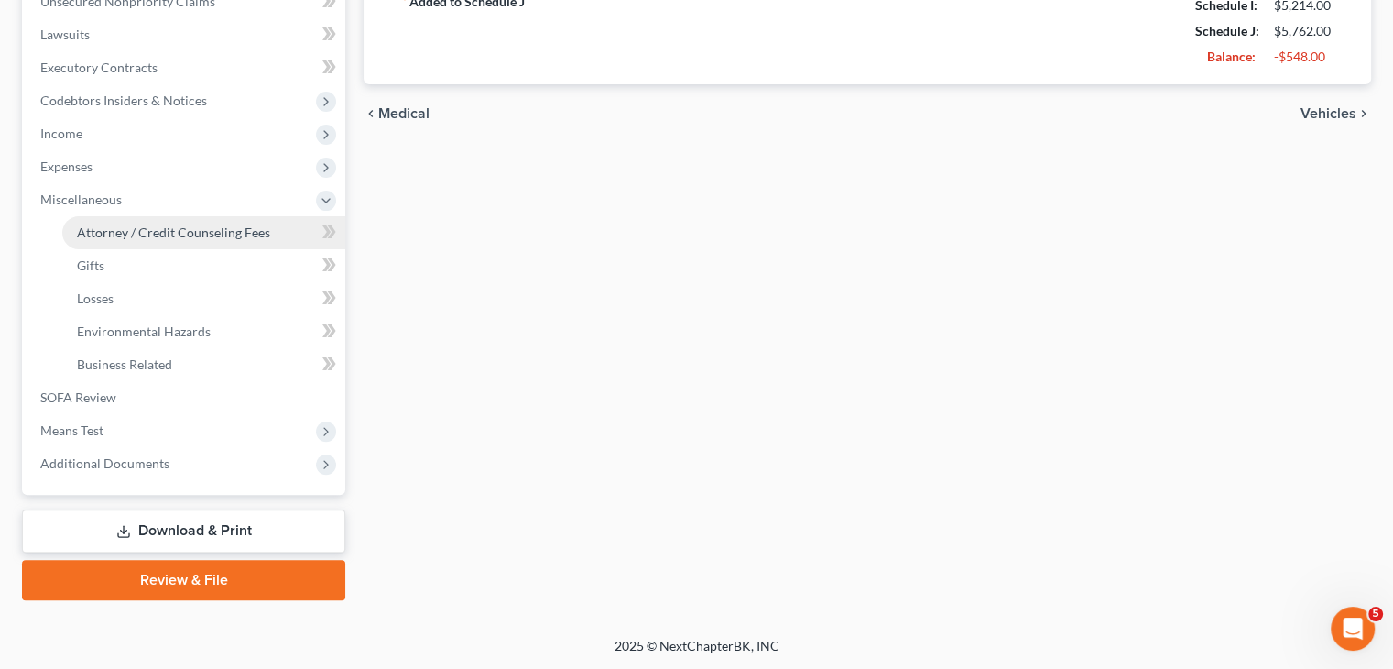
click at [173, 231] on span "Attorney / Credit Counseling Fees" at bounding box center [173, 232] width 193 height 16
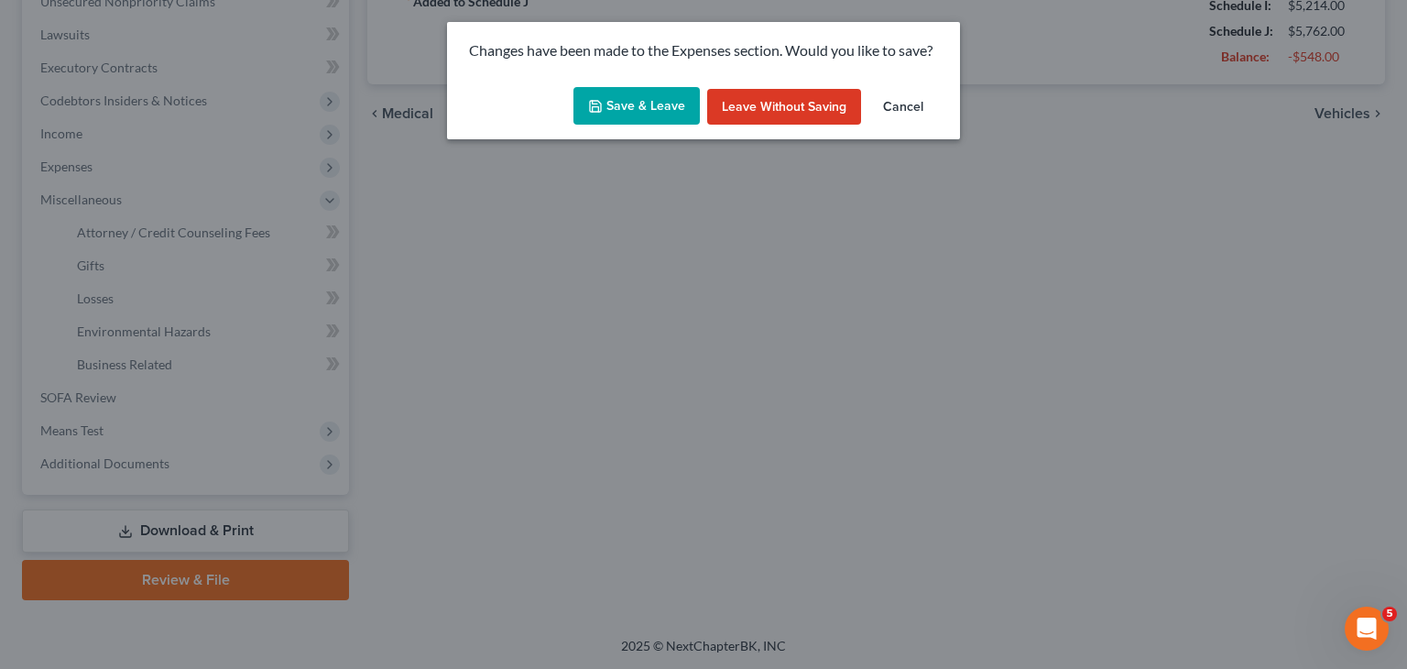
click at [606, 116] on button "Save & Leave" at bounding box center [636, 106] width 126 height 38
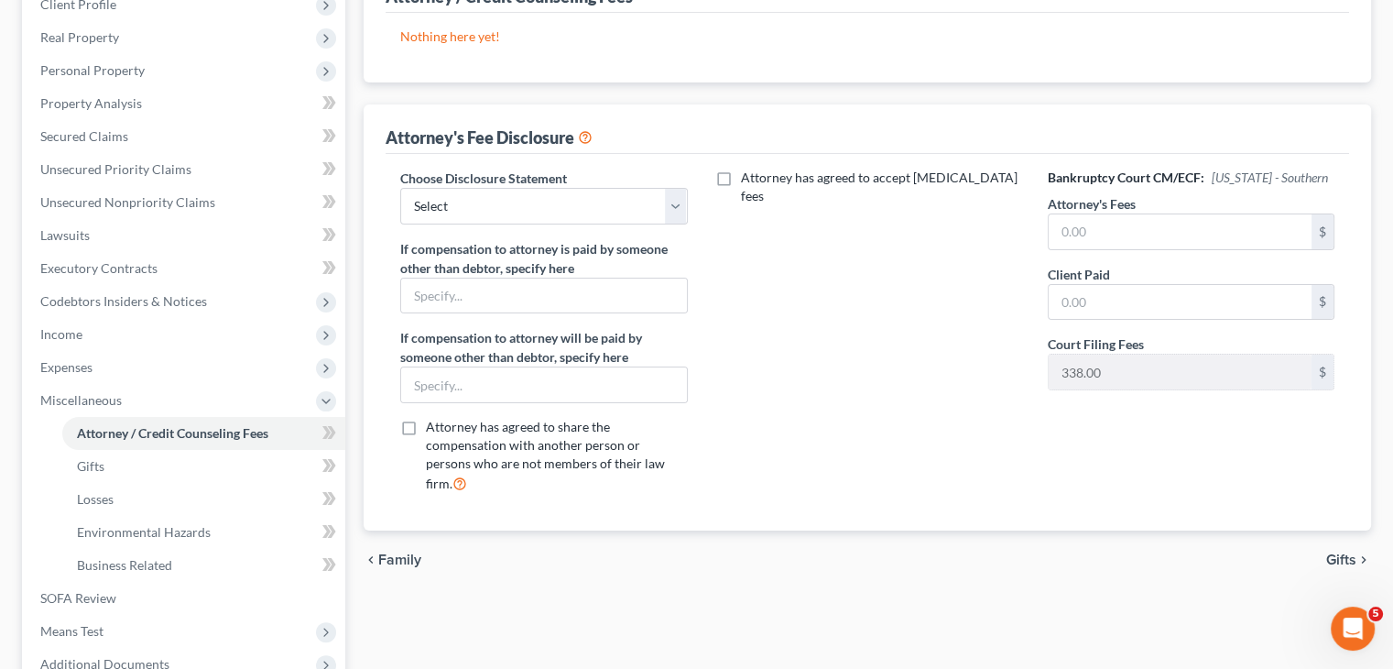
scroll to position [275, 0]
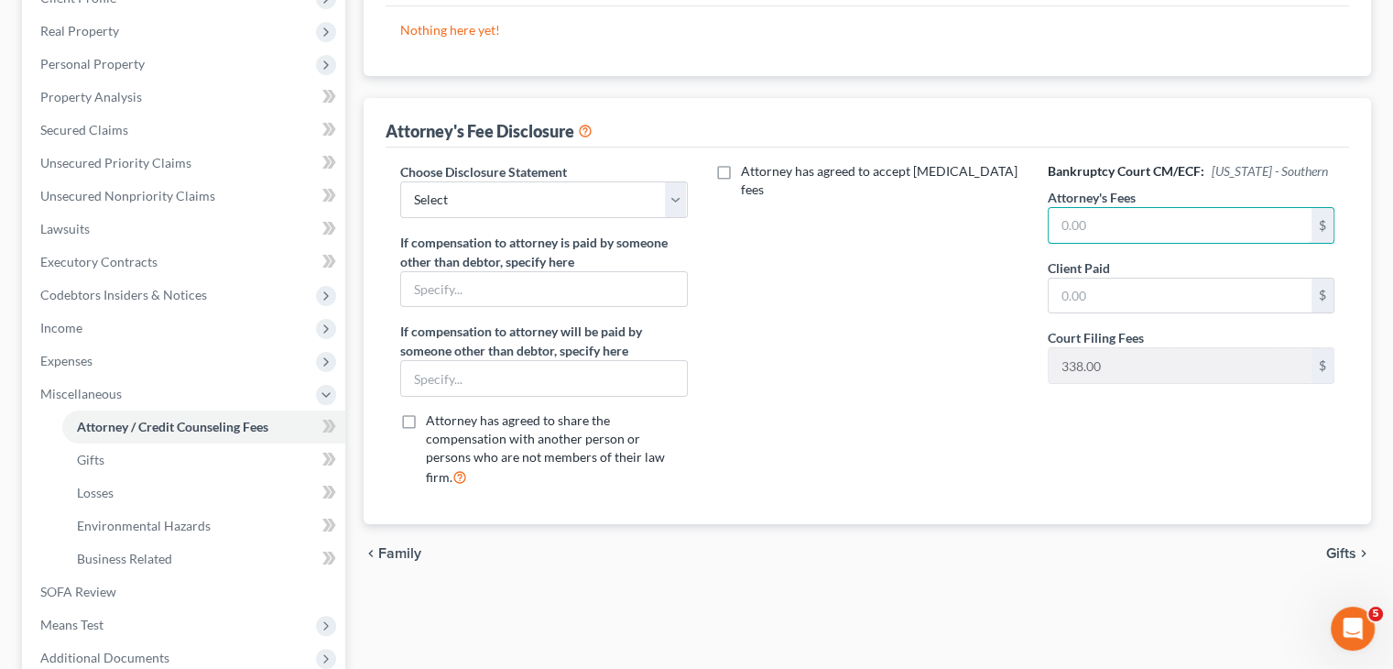
drag, startPoint x: 1077, startPoint y: 229, endPoint x: 1151, endPoint y: 247, distance: 76.4
click at [1077, 229] on input "text" at bounding box center [1180, 225] width 263 height 35
type input "1,625"
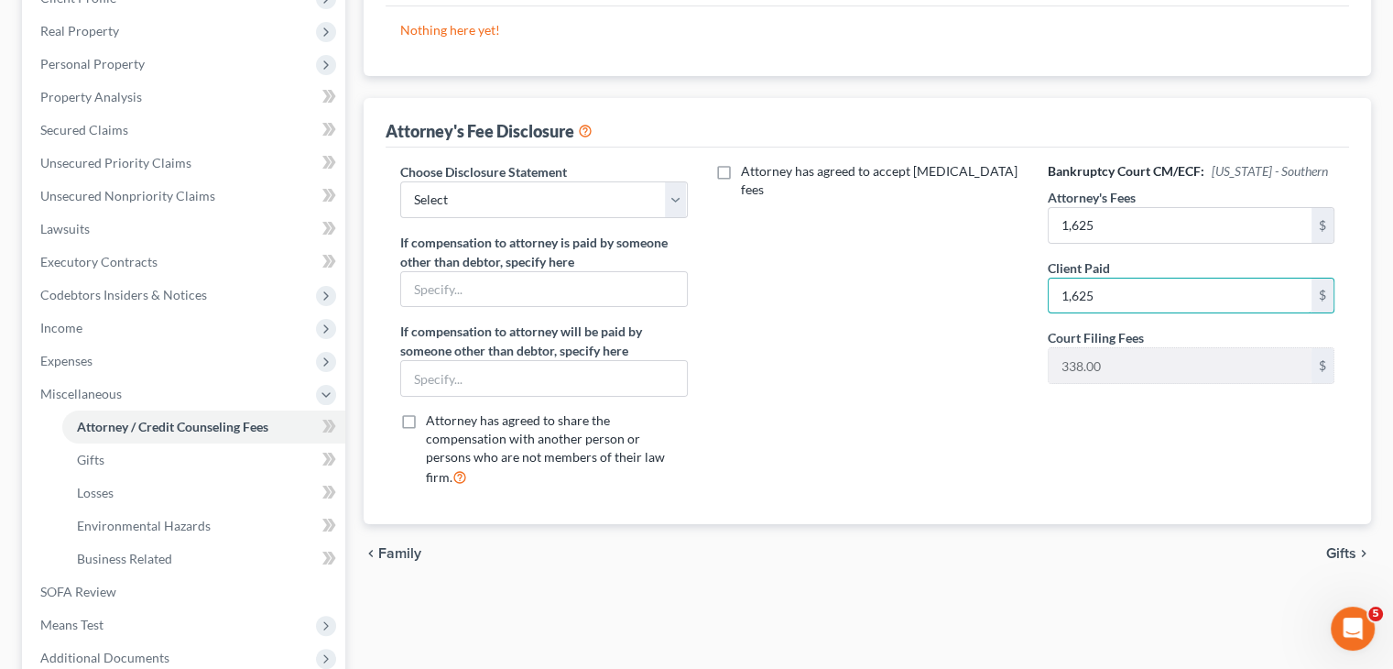
type input "1,625"
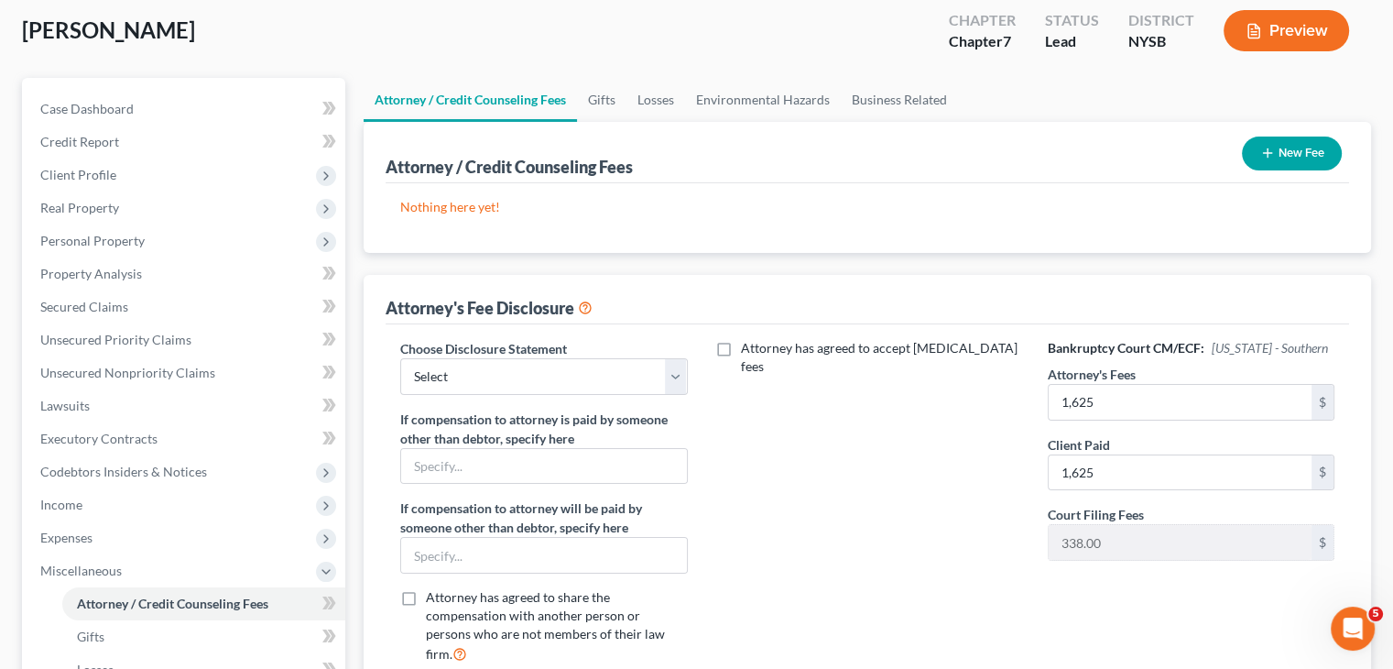
scroll to position [0, 0]
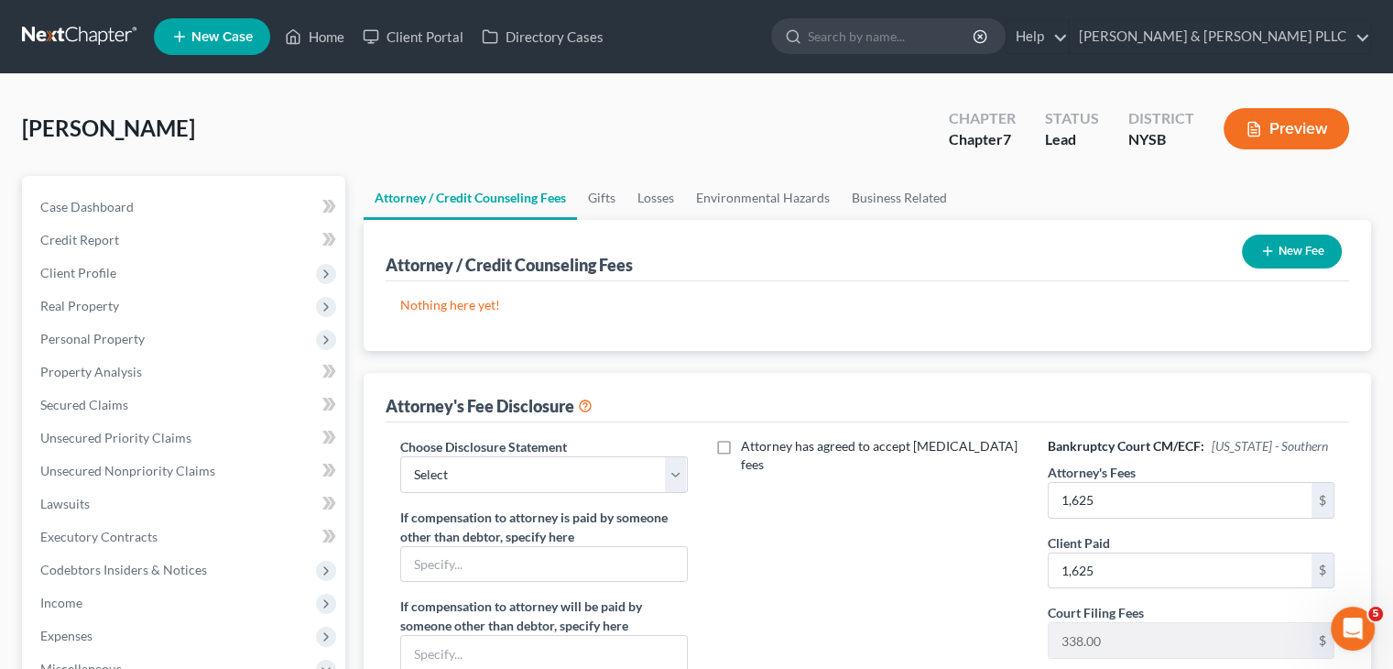
click at [1311, 255] on button "New Fee" at bounding box center [1292, 251] width 100 height 34
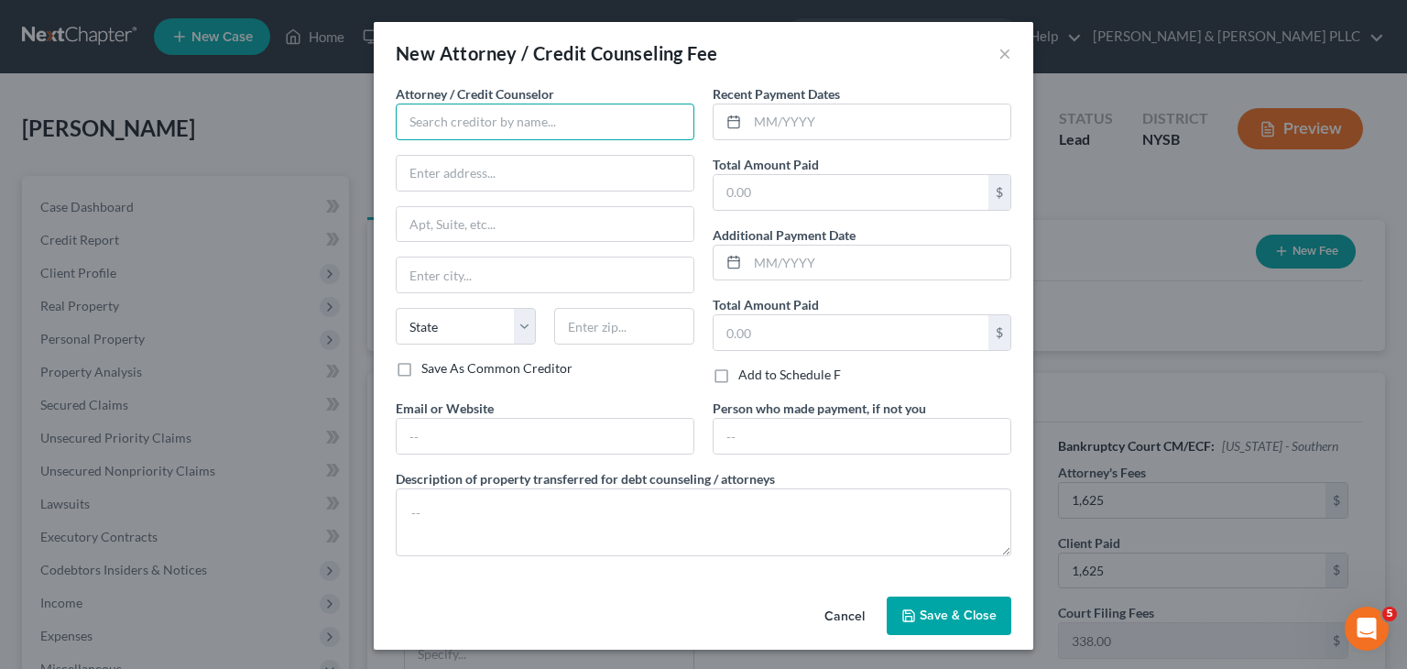
click at [435, 125] on input "text" at bounding box center [545, 122] width 299 height 37
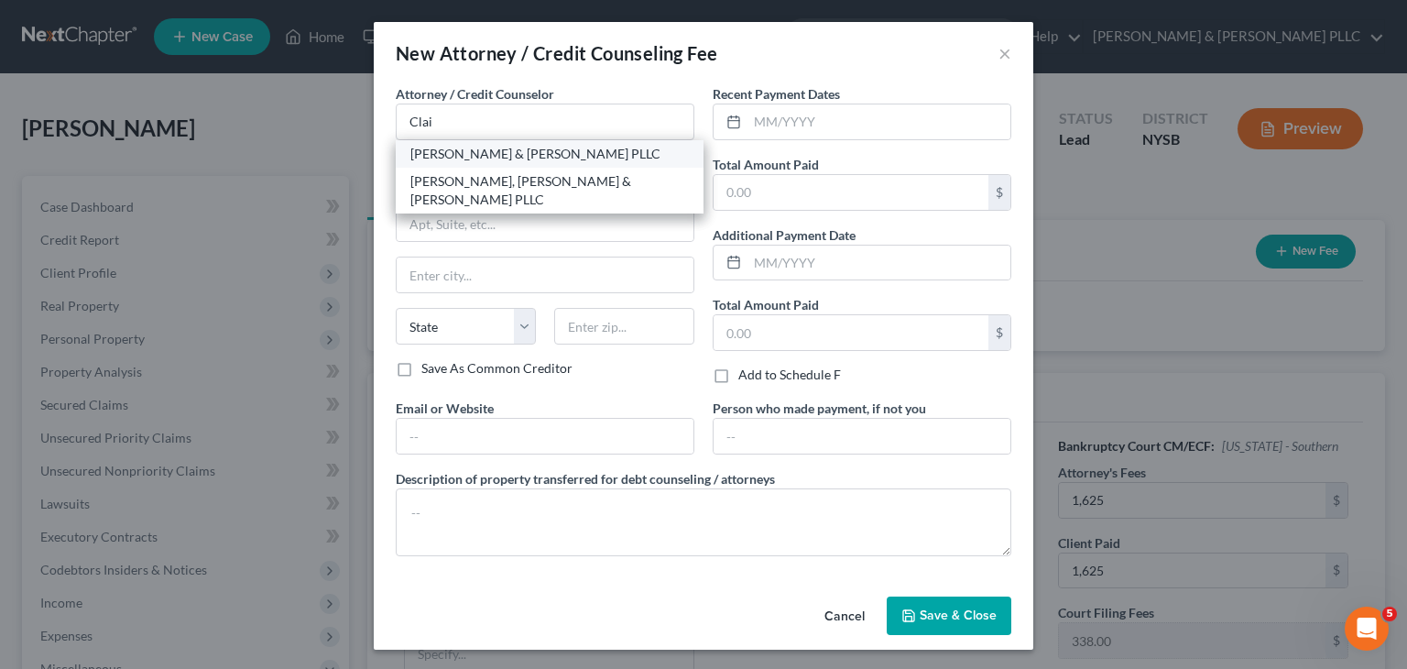
click at [443, 150] on div "[PERSON_NAME] & [PERSON_NAME] PLLC" at bounding box center [549, 154] width 278 height 18
type input "[PERSON_NAME] & [PERSON_NAME] PLLC"
type input "[STREET_ADDRESS]"
type input "Suite 140"
type input "[GEOGRAPHIC_DATA]"
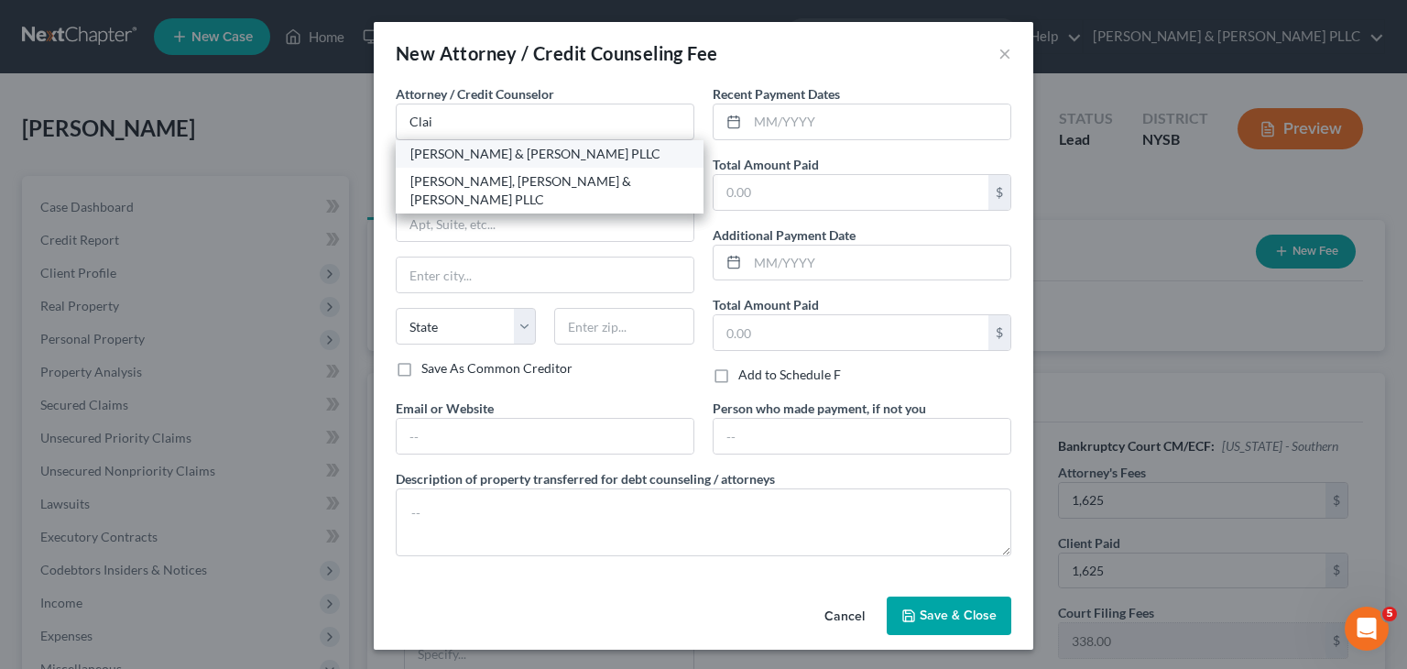
select select "35"
type input "10604"
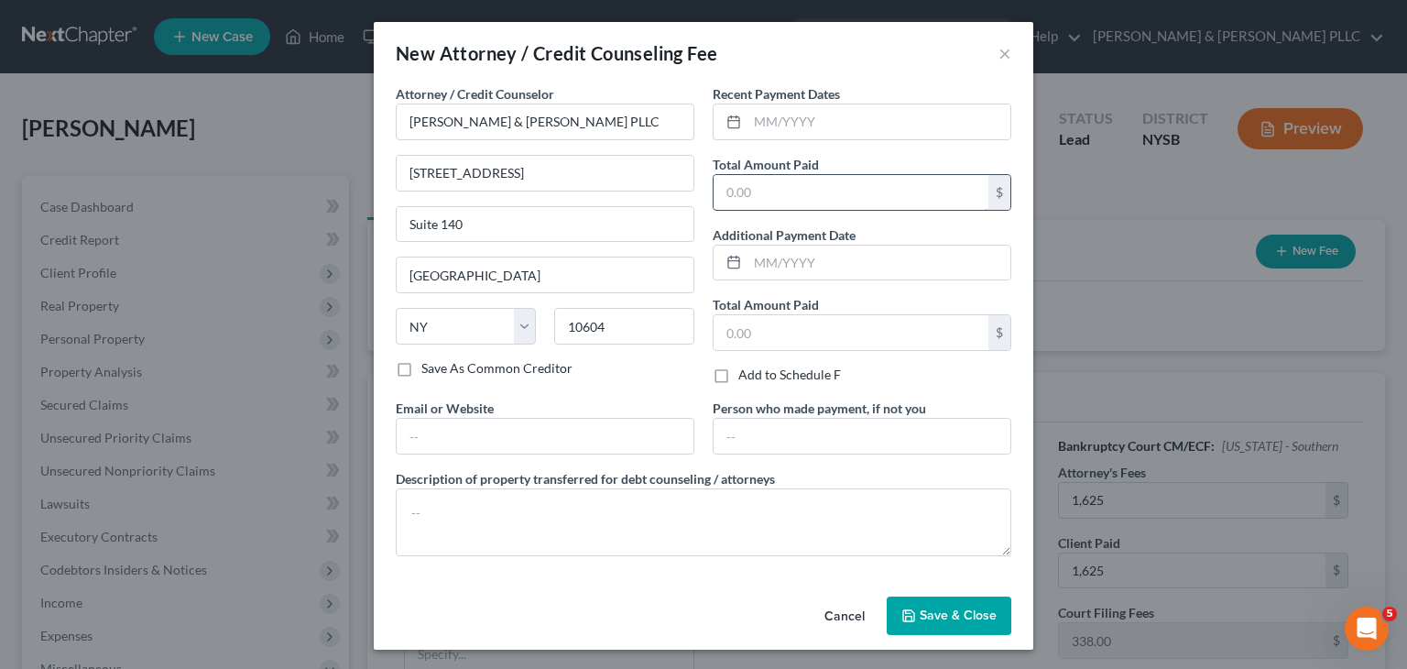
click at [757, 197] on input "text" at bounding box center [851, 192] width 275 height 35
type input "1,625"
click at [720, 334] on input "text" at bounding box center [851, 332] width 275 height 35
type input "1,625"
click at [937, 614] on span "Save & Close" at bounding box center [958, 615] width 77 height 16
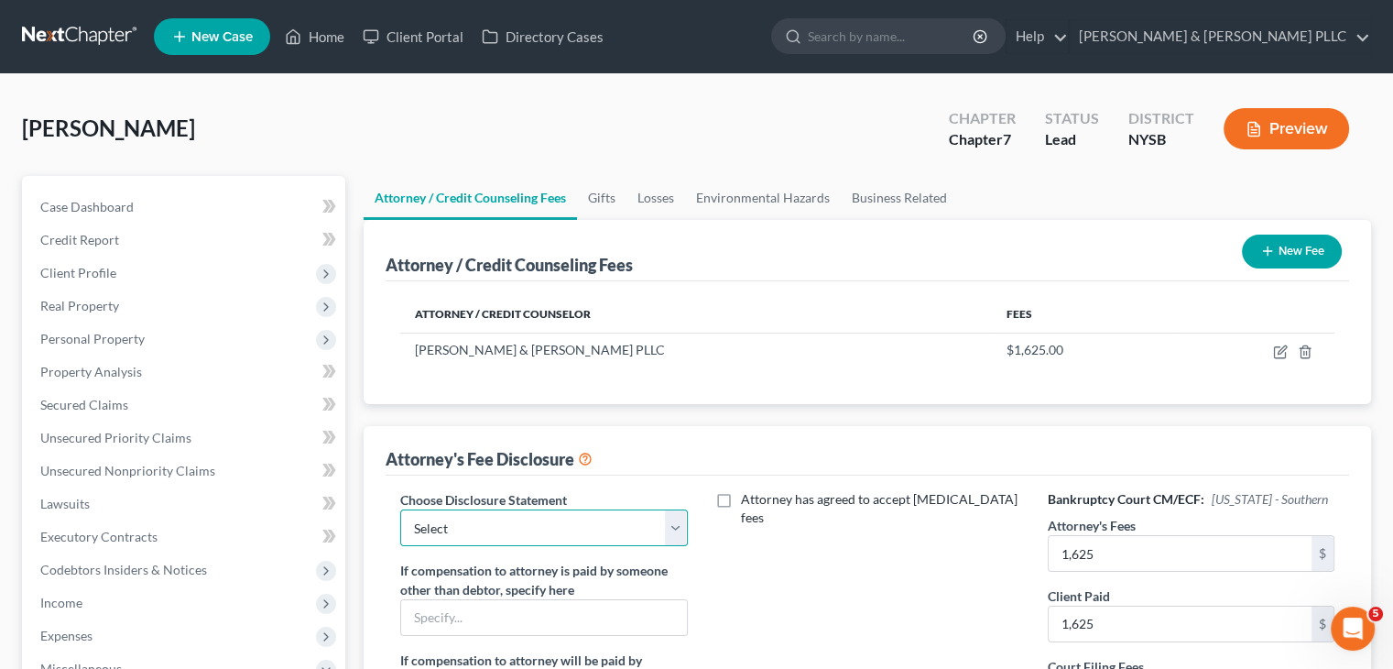
click at [677, 518] on select "Select Ch 13 - CT Ch 13 - SDNY Ch 13 - EDNY Ch 7 - CT Ch 7 - SDNY Ch 7 - EDNY" at bounding box center [543, 527] width 287 height 37
select select "4"
click at [400, 509] on select "Select Ch 13 - CT Ch 13 - SDNY Ch 13 - EDNY Ch 7 - CT Ch 7 - SDNY Ch 7 - EDNY" at bounding box center [543, 527] width 287 height 37
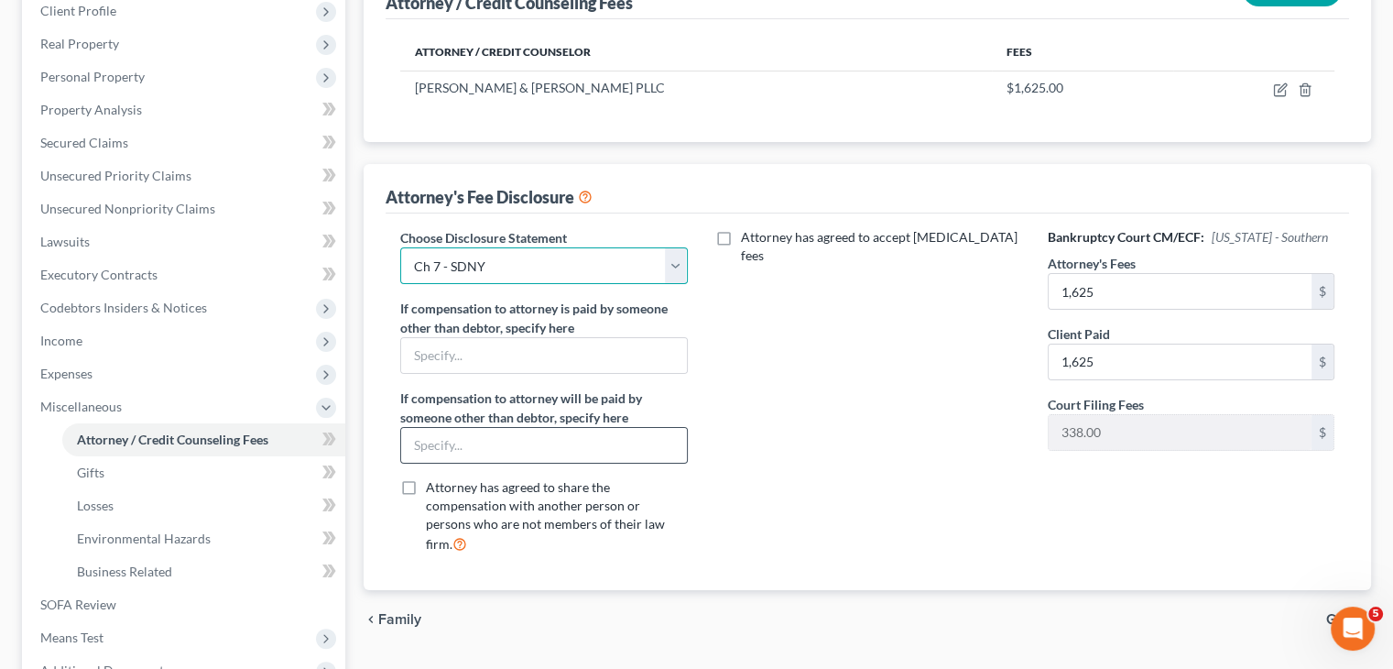
scroll to position [275, 0]
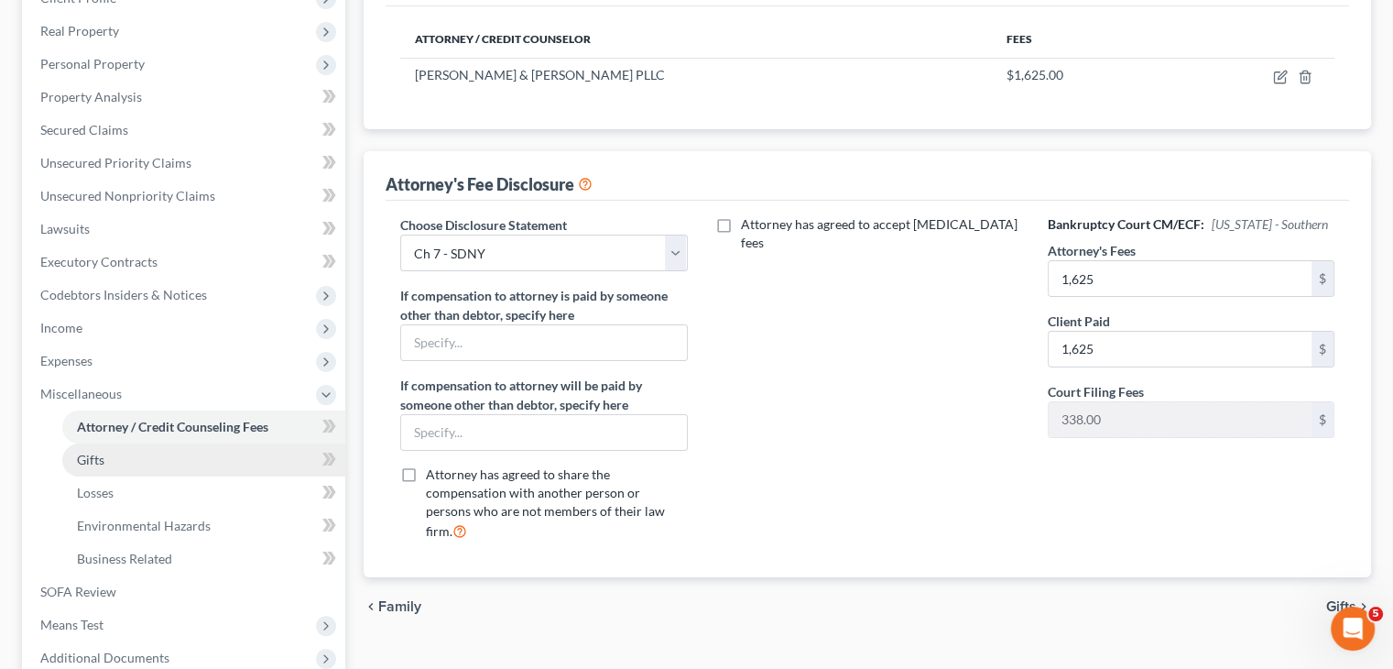
click at [193, 459] on link "Gifts" at bounding box center [203, 459] width 283 height 33
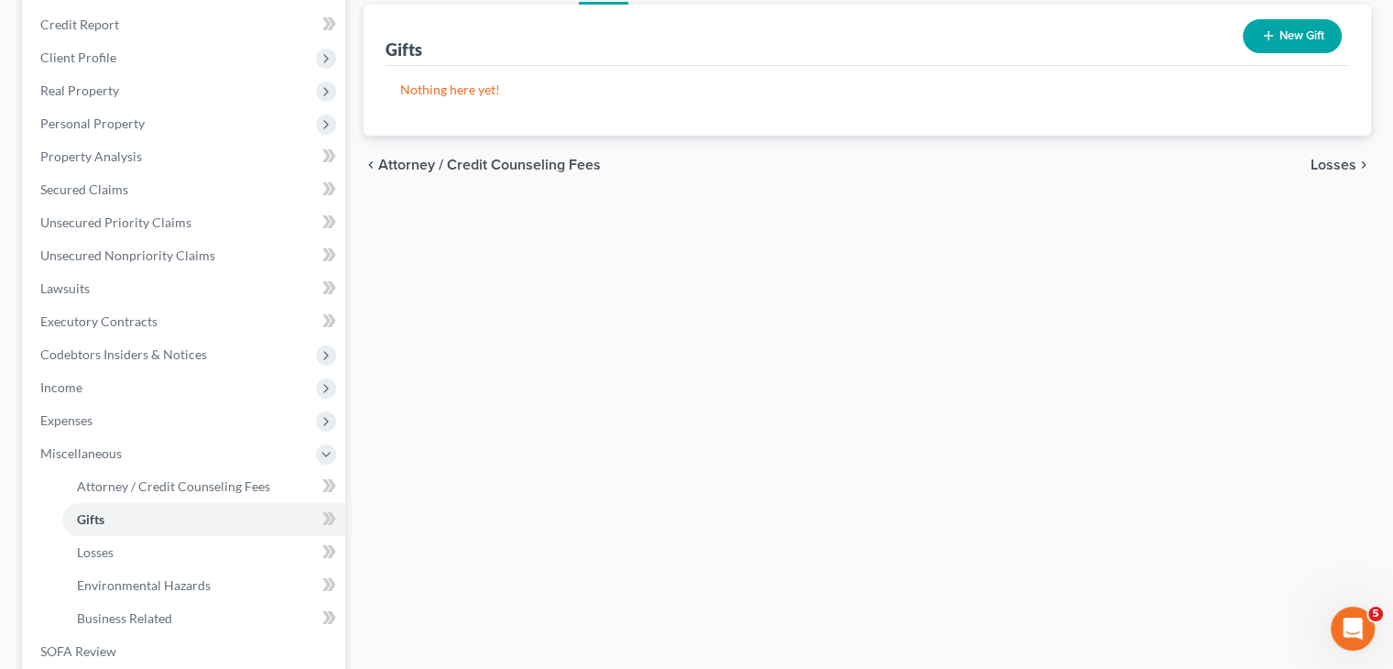
scroll to position [469, 0]
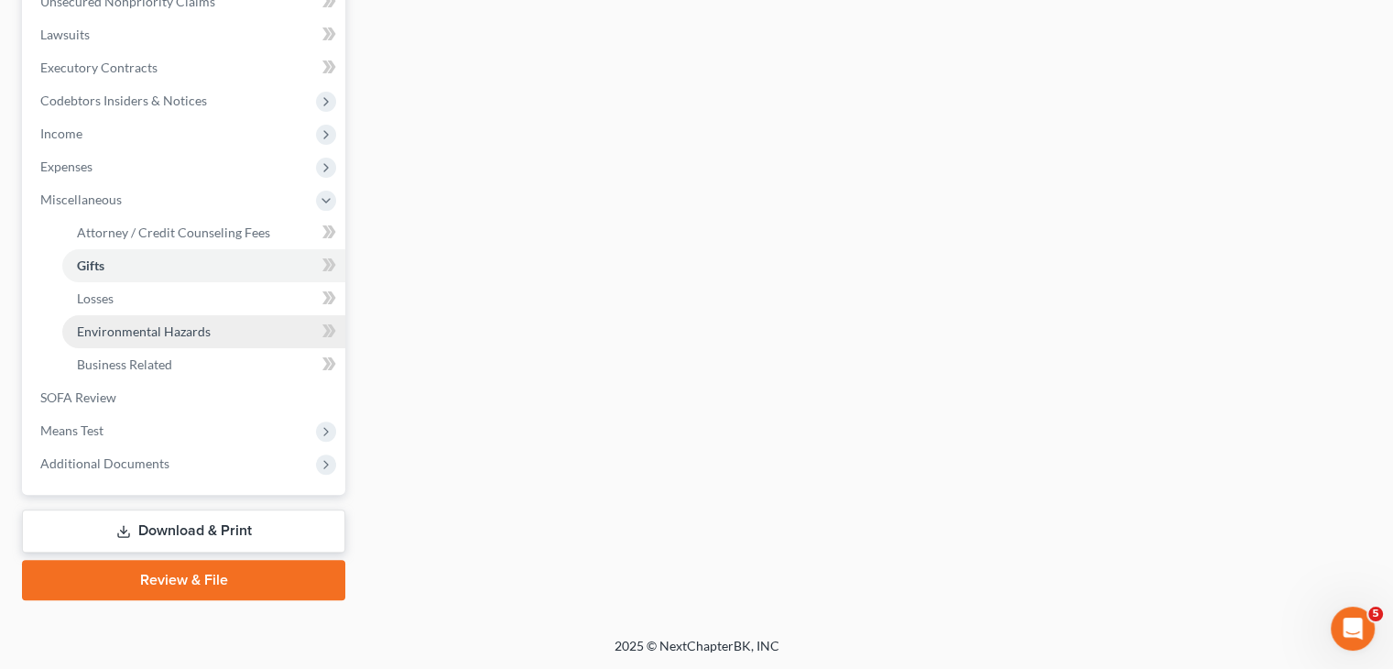
click at [148, 332] on span "Environmental Hazards" at bounding box center [144, 331] width 134 height 16
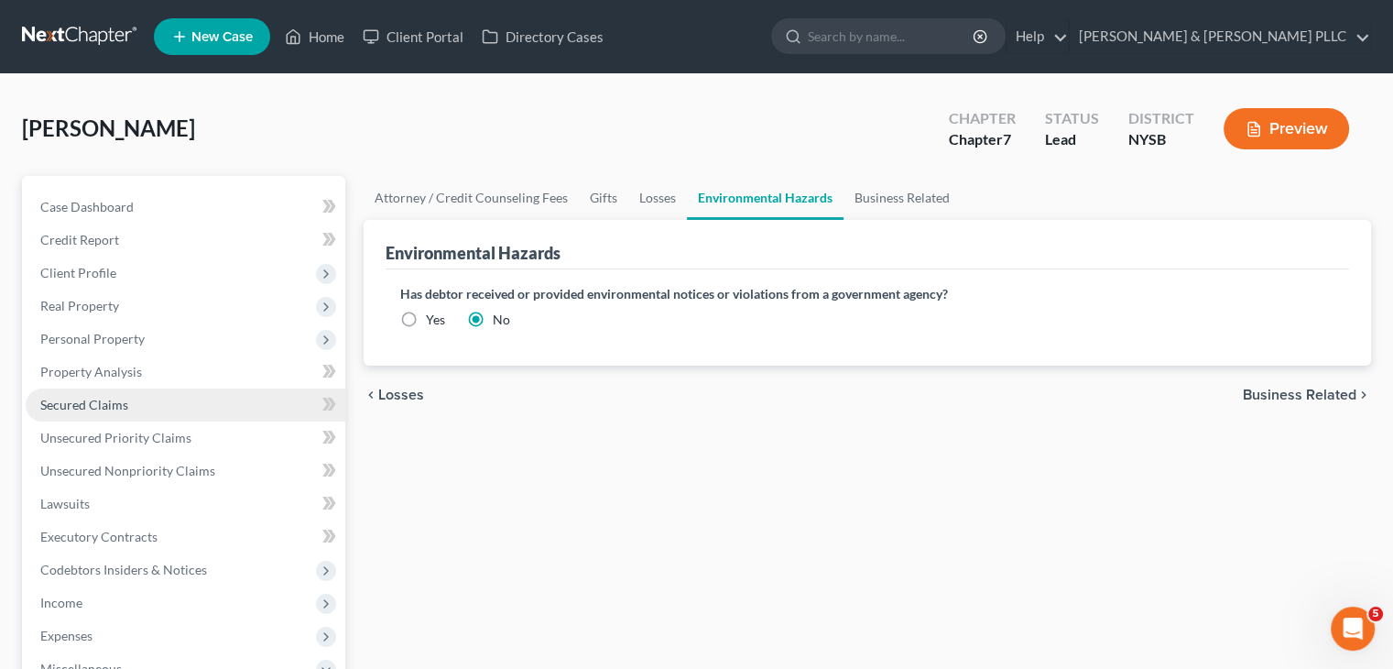
scroll to position [366, 0]
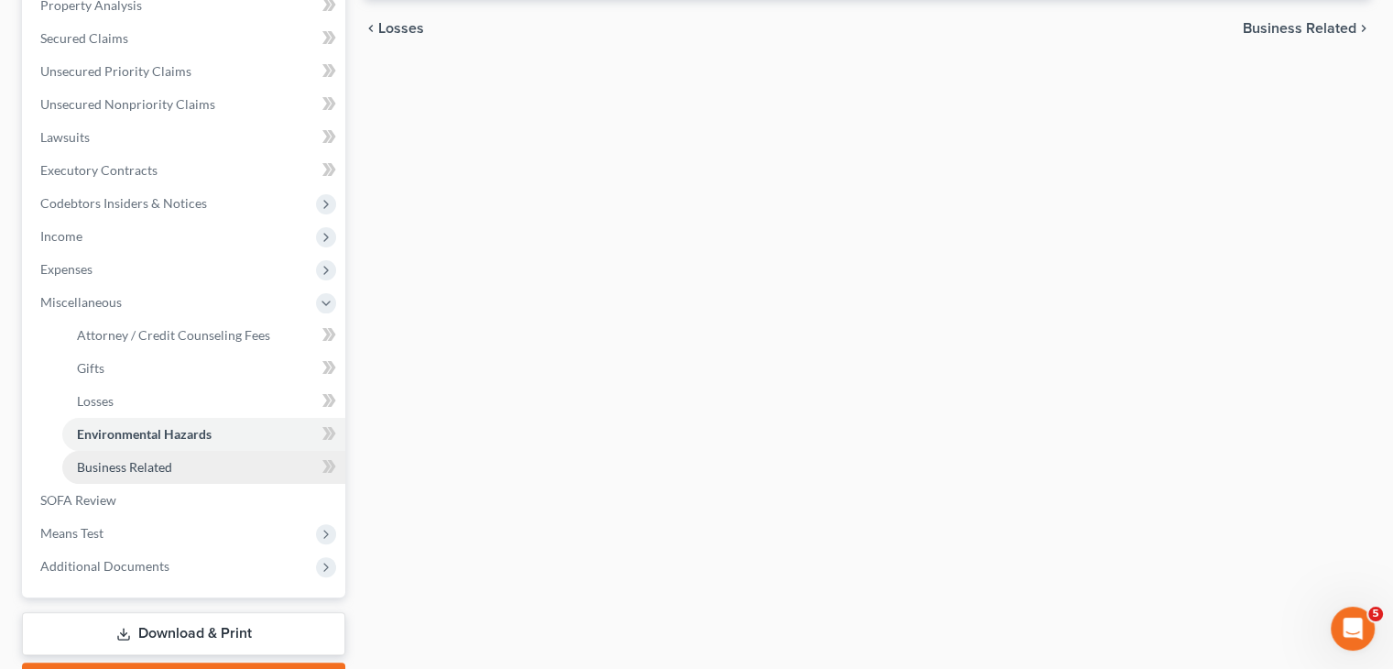
click at [136, 460] on span "Business Related" at bounding box center [124, 467] width 95 height 16
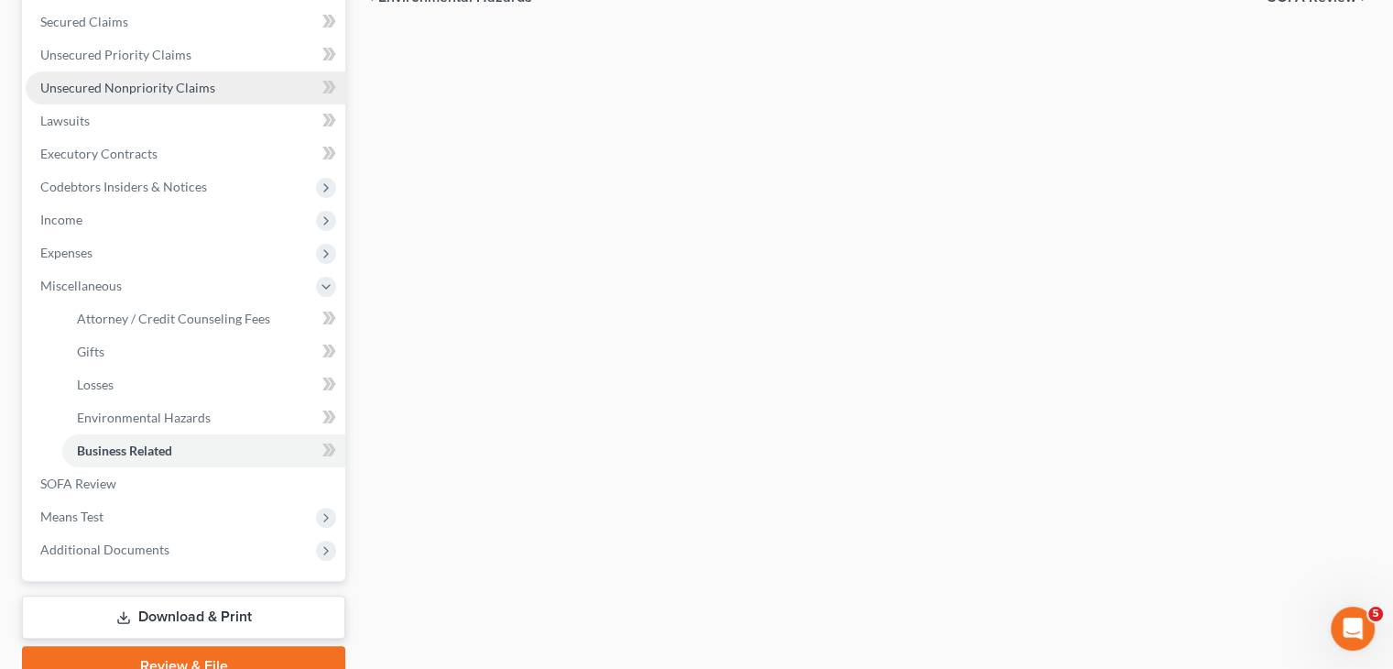
scroll to position [458, 0]
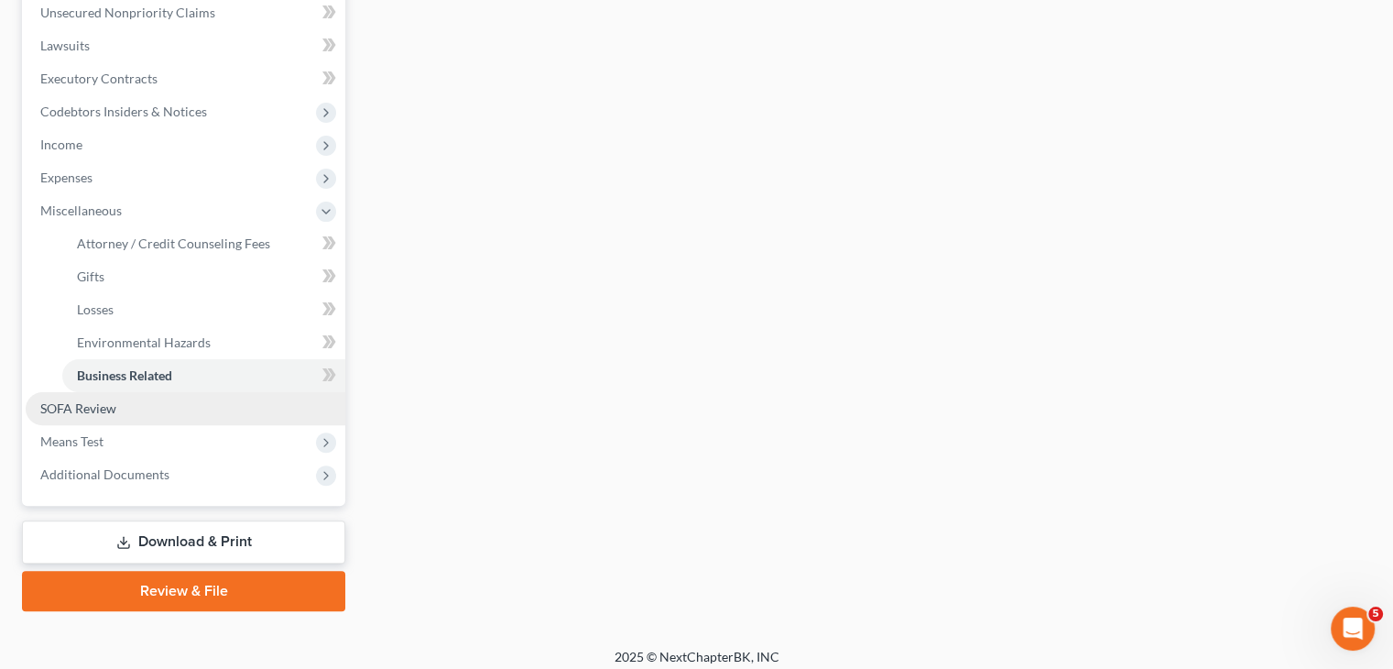
click at [179, 411] on link "SOFA Review" at bounding box center [186, 408] width 320 height 33
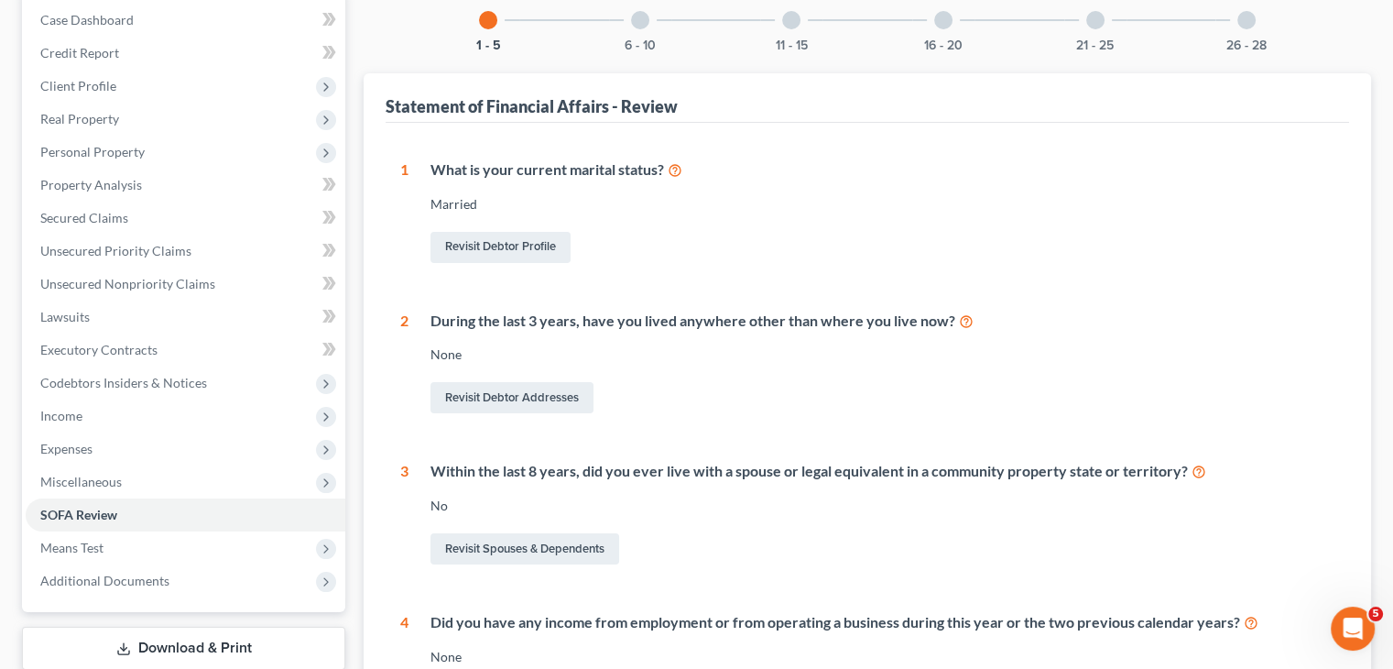
scroll to position [92, 0]
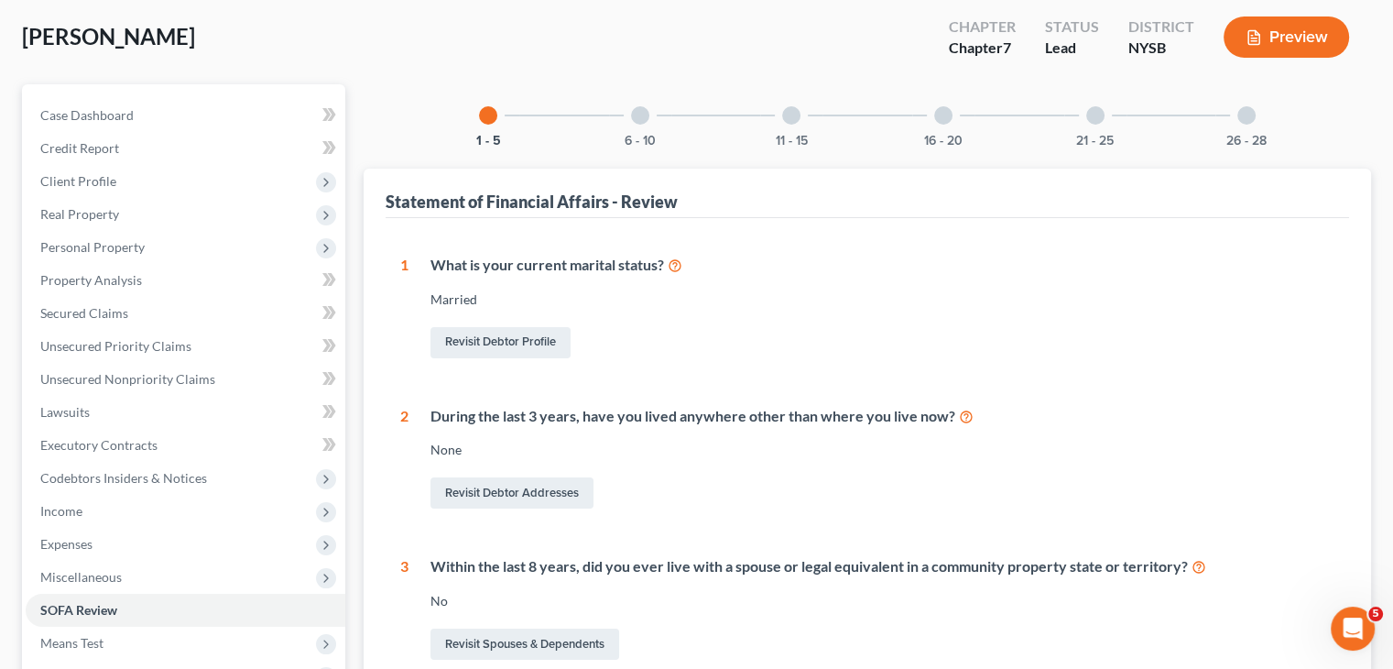
click at [635, 118] on div at bounding box center [640, 115] width 18 height 18
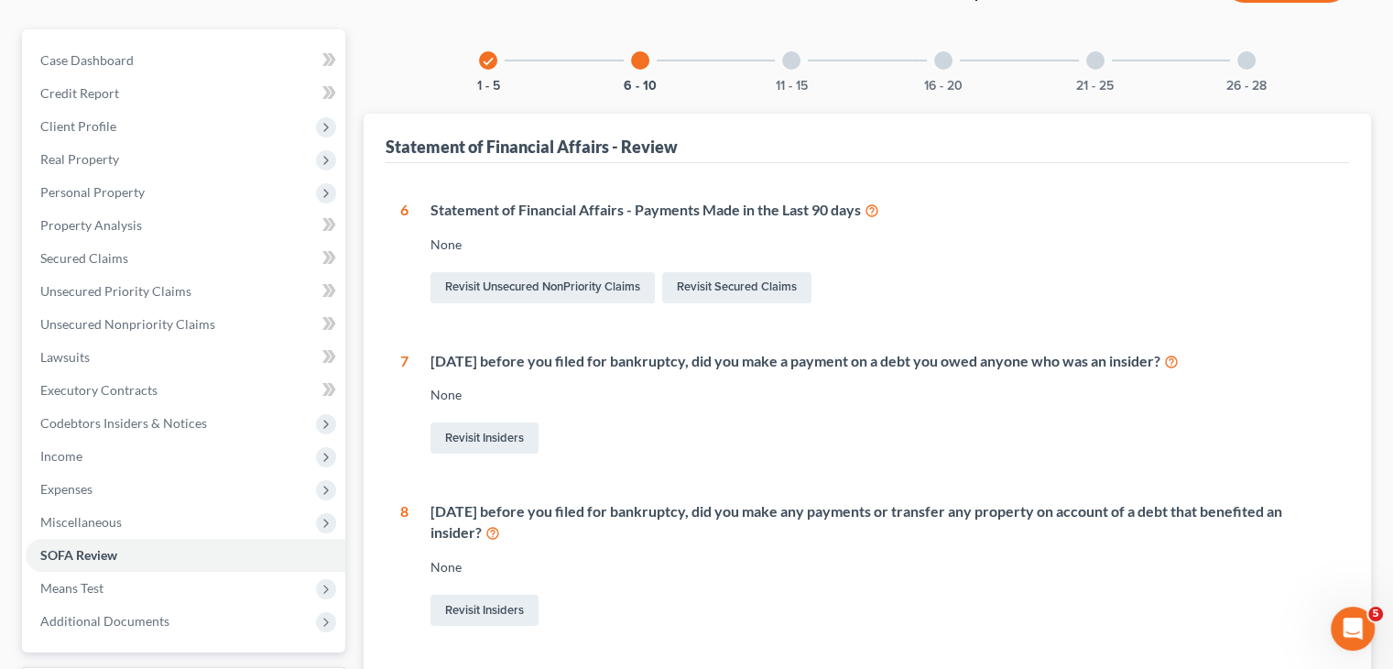
scroll to position [146, 0]
click at [792, 69] on div at bounding box center [791, 61] width 18 height 18
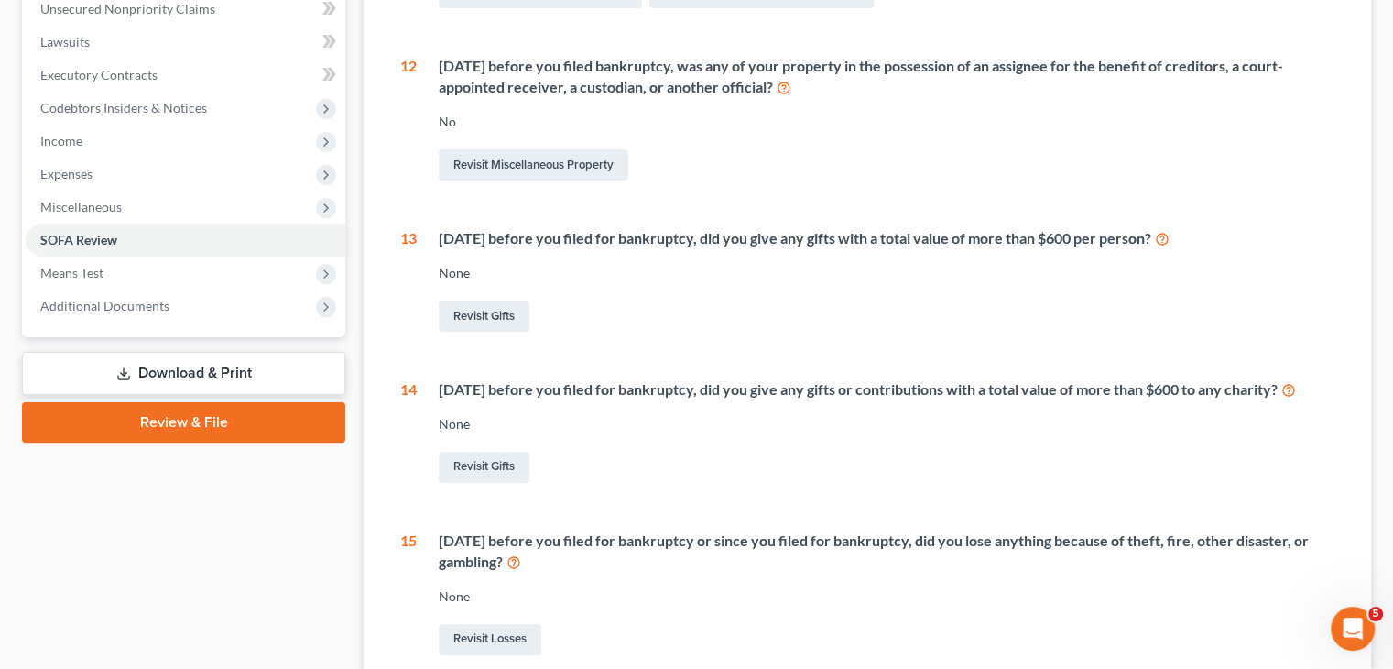
scroll to position [116, 0]
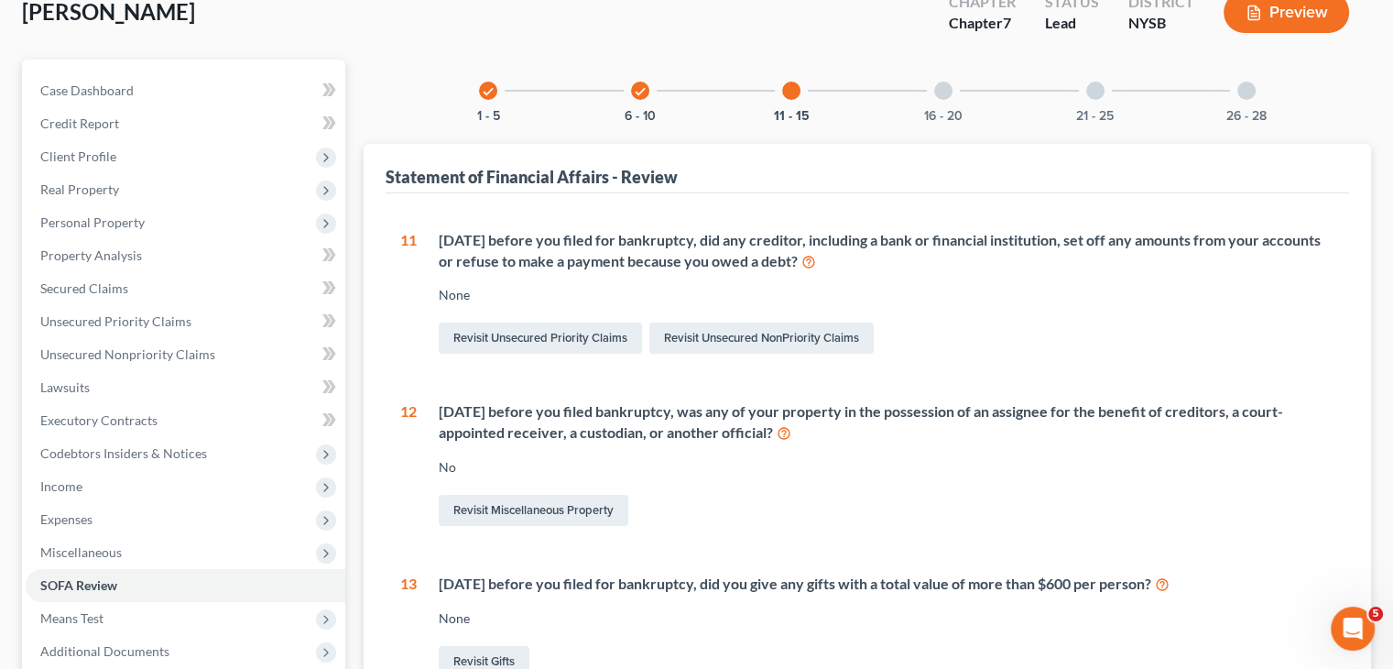
click at [943, 88] on div at bounding box center [943, 91] width 18 height 18
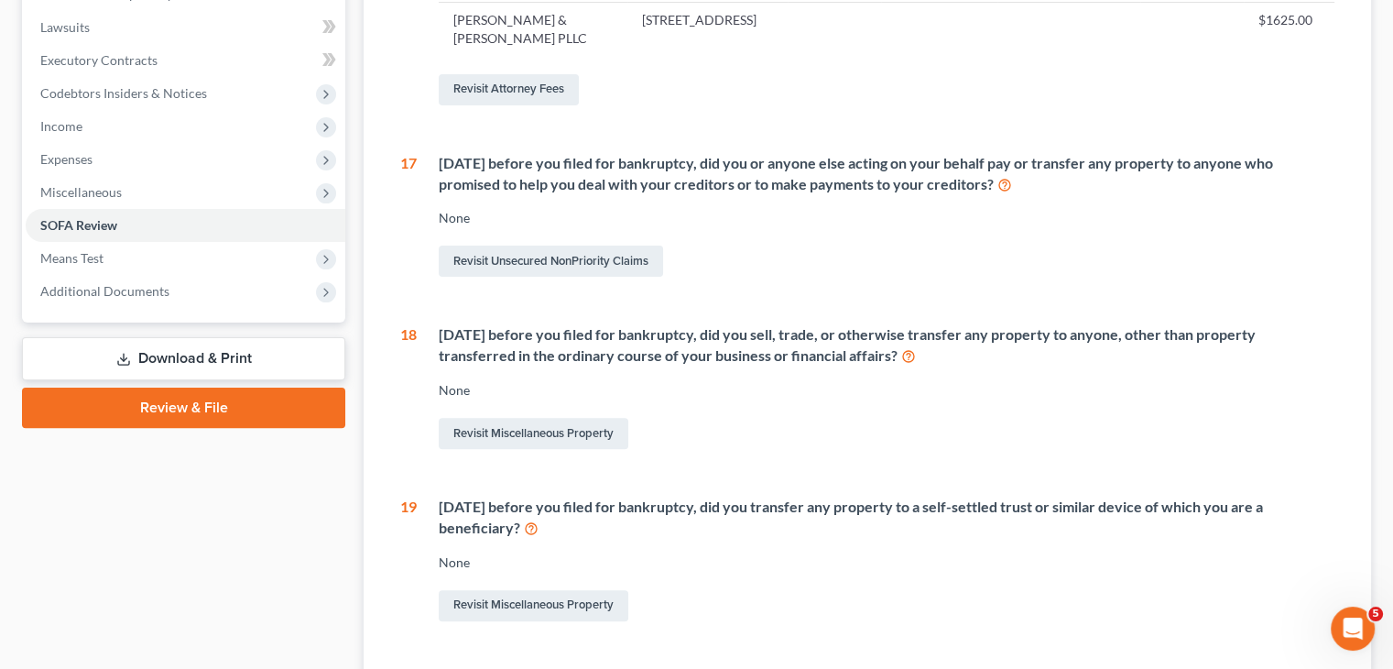
scroll to position [156, 0]
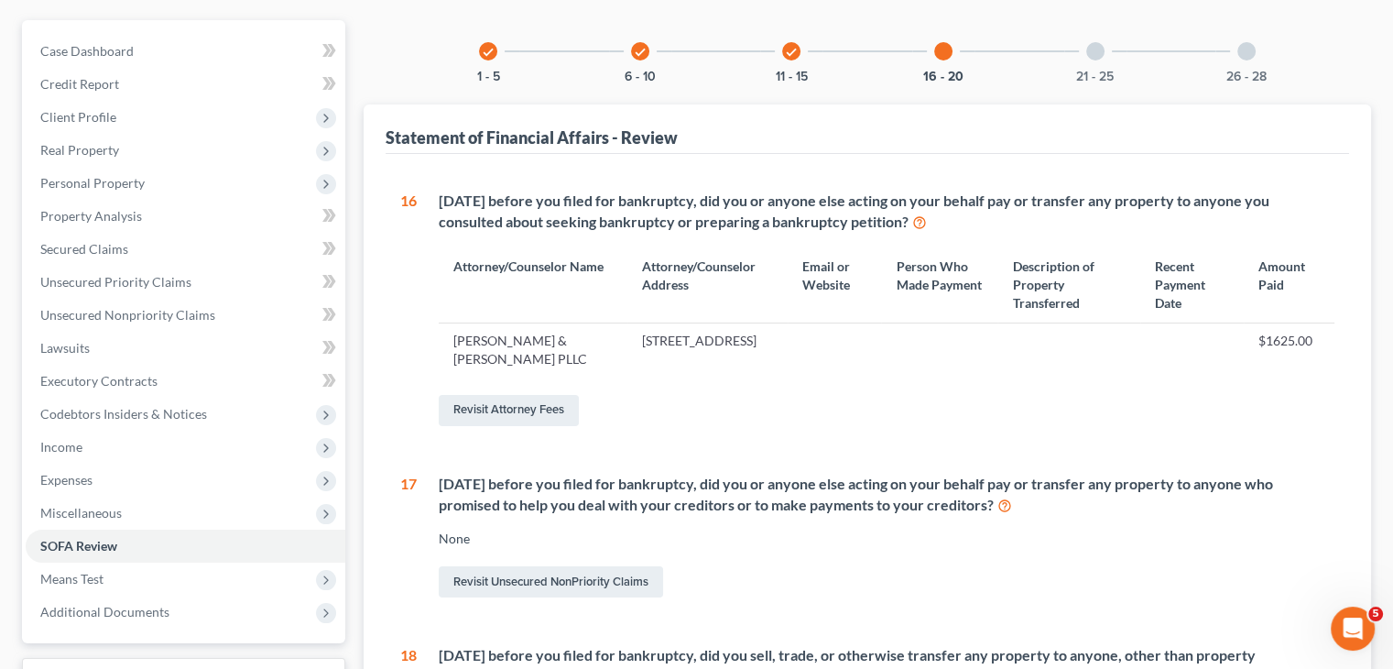
click at [1100, 56] on div at bounding box center [1095, 51] width 18 height 18
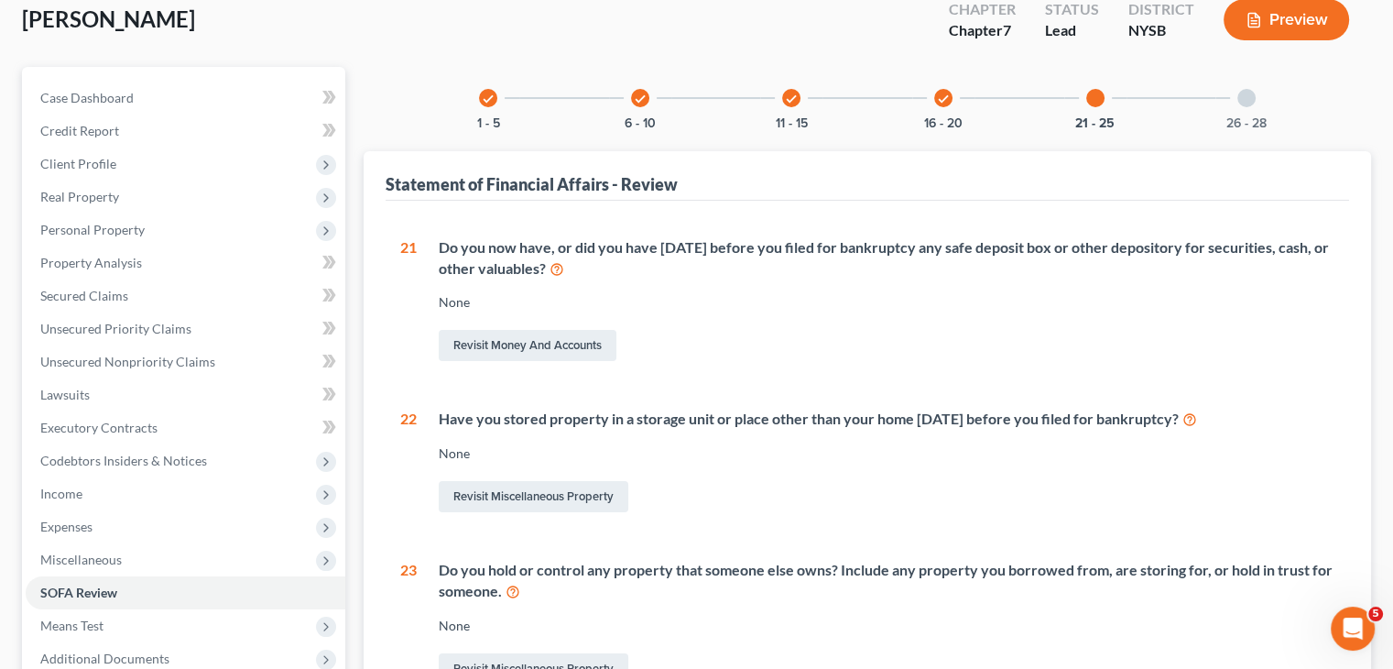
scroll to position [73, 0]
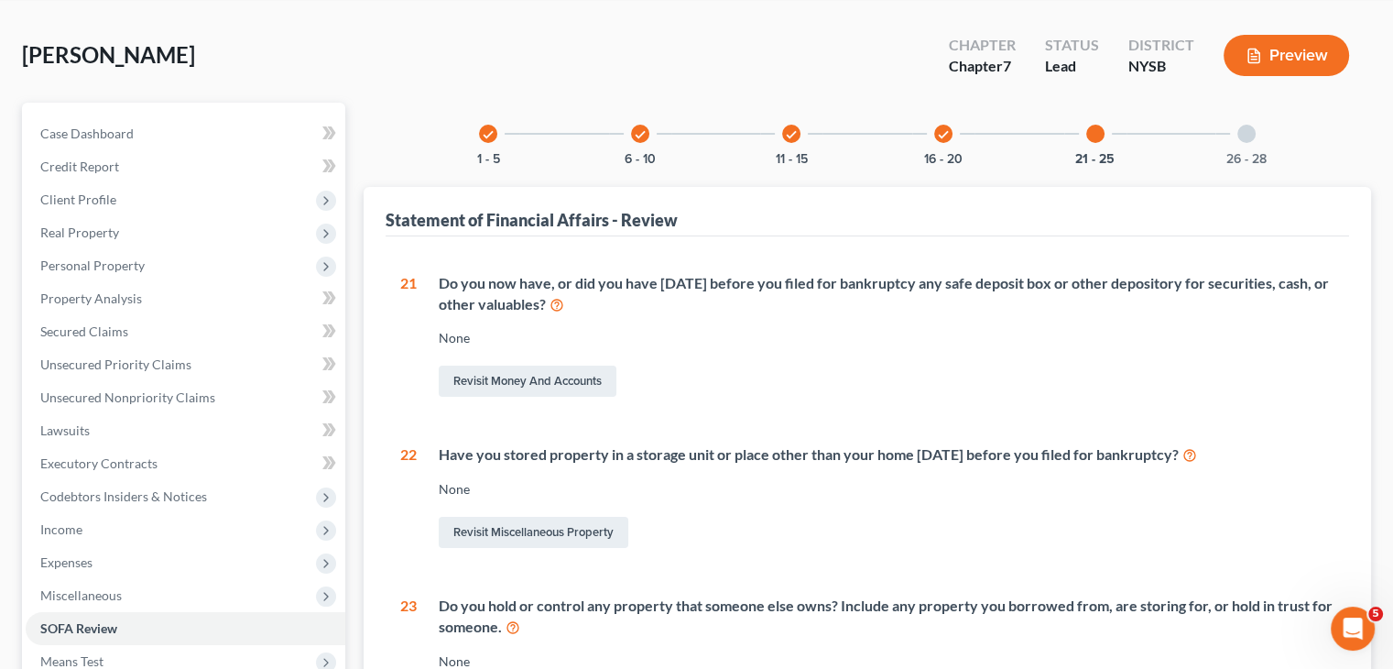
click at [1248, 129] on div at bounding box center [1246, 134] width 18 height 18
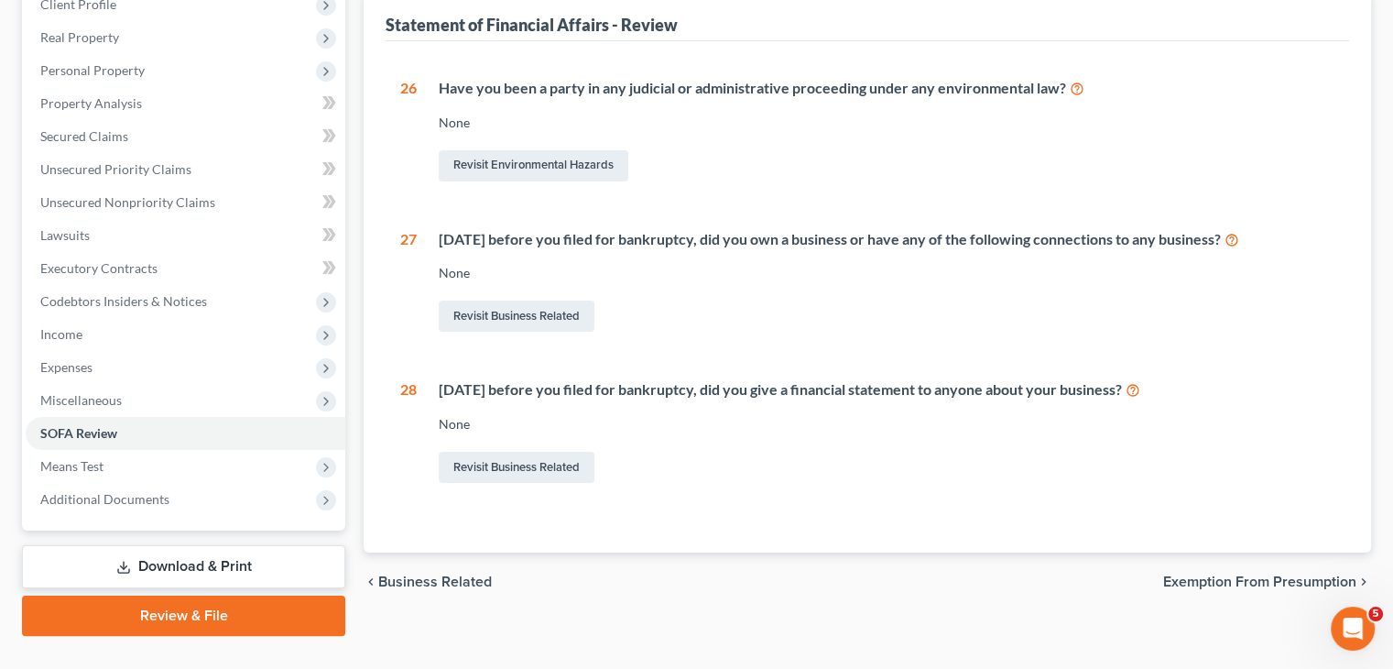
scroll to position [304, 0]
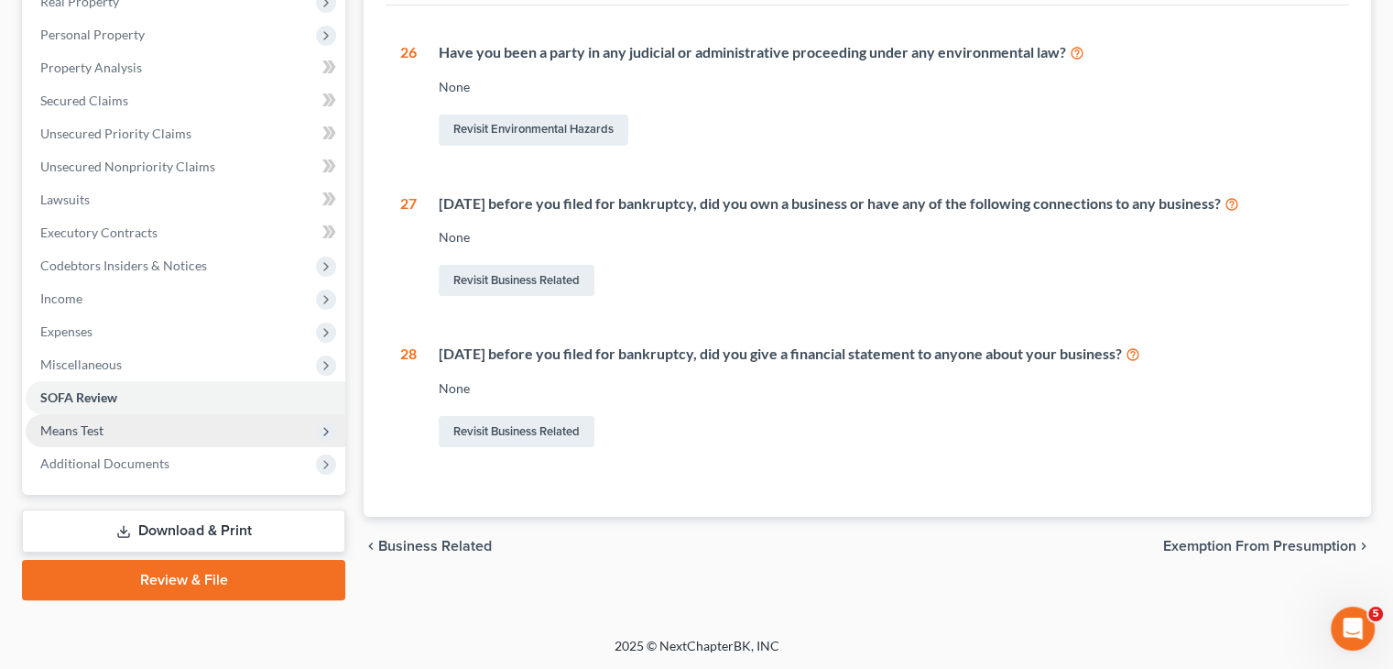
click at [81, 427] on span "Means Test" at bounding box center [71, 430] width 63 height 16
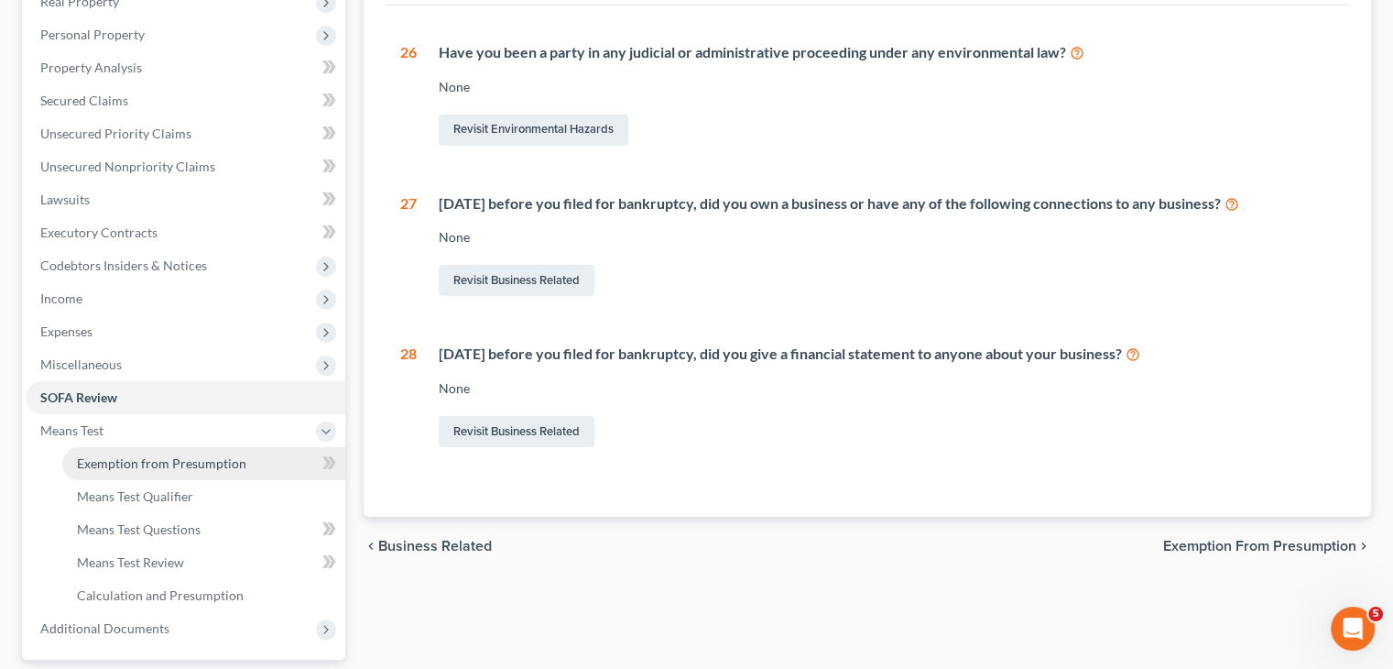
click at [110, 462] on span "Exemption from Presumption" at bounding box center [161, 463] width 169 height 16
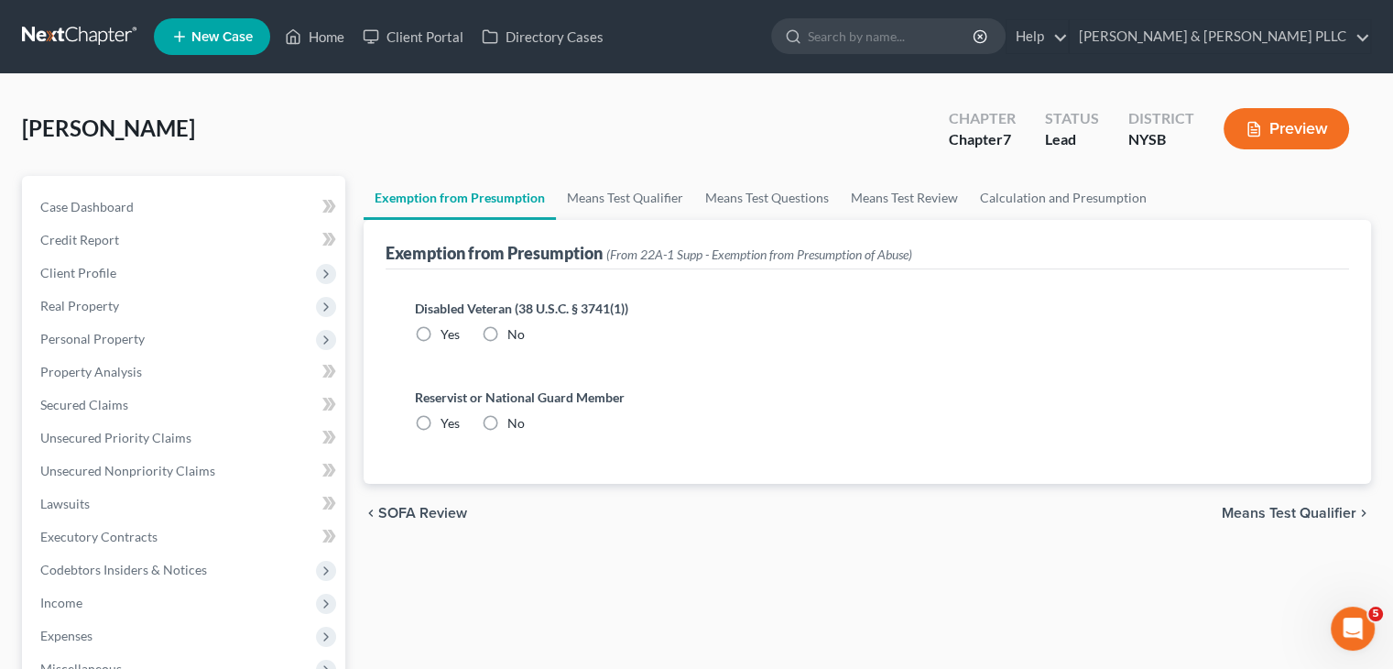
click at [507, 333] on label "No" at bounding box center [515, 334] width 17 height 18
click at [515, 333] on input "No" at bounding box center [521, 331] width 12 height 12
radio input "true"
click at [507, 423] on label "No" at bounding box center [515, 423] width 17 height 18
click at [515, 423] on input "No" at bounding box center [521, 420] width 12 height 12
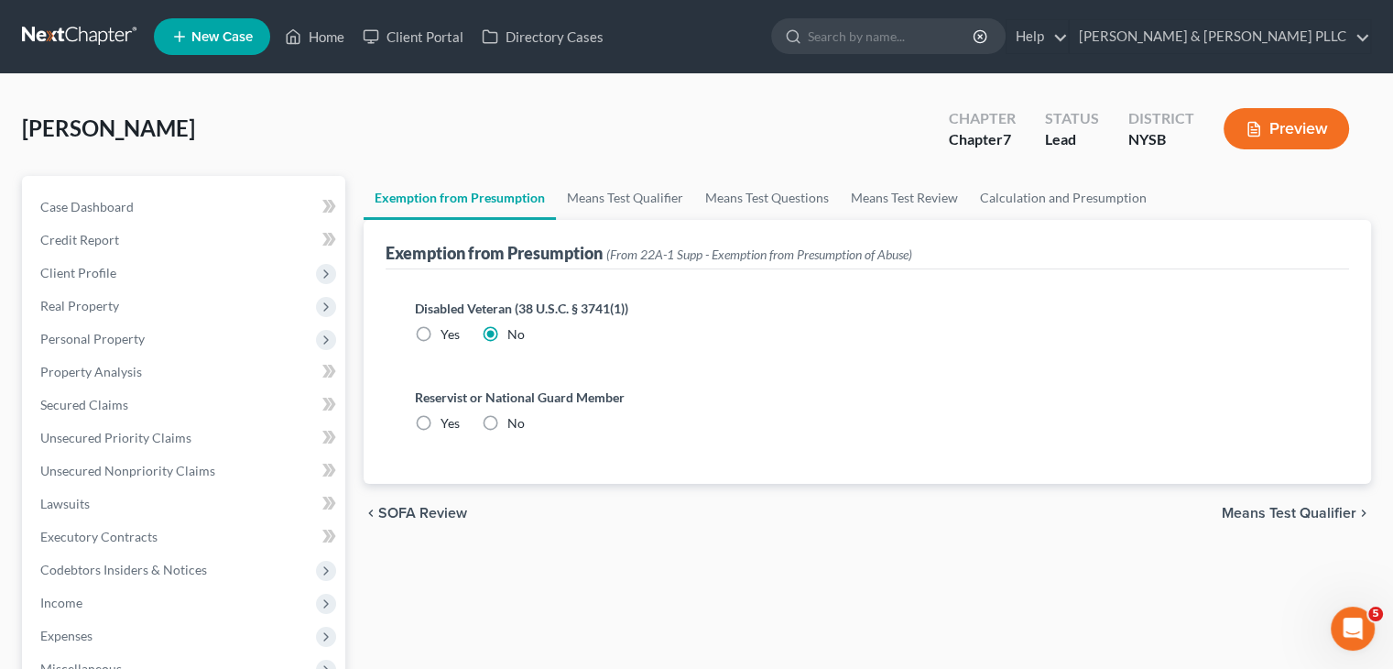
radio input "true"
click at [619, 199] on link "Means Test Qualifier" at bounding box center [625, 198] width 138 height 44
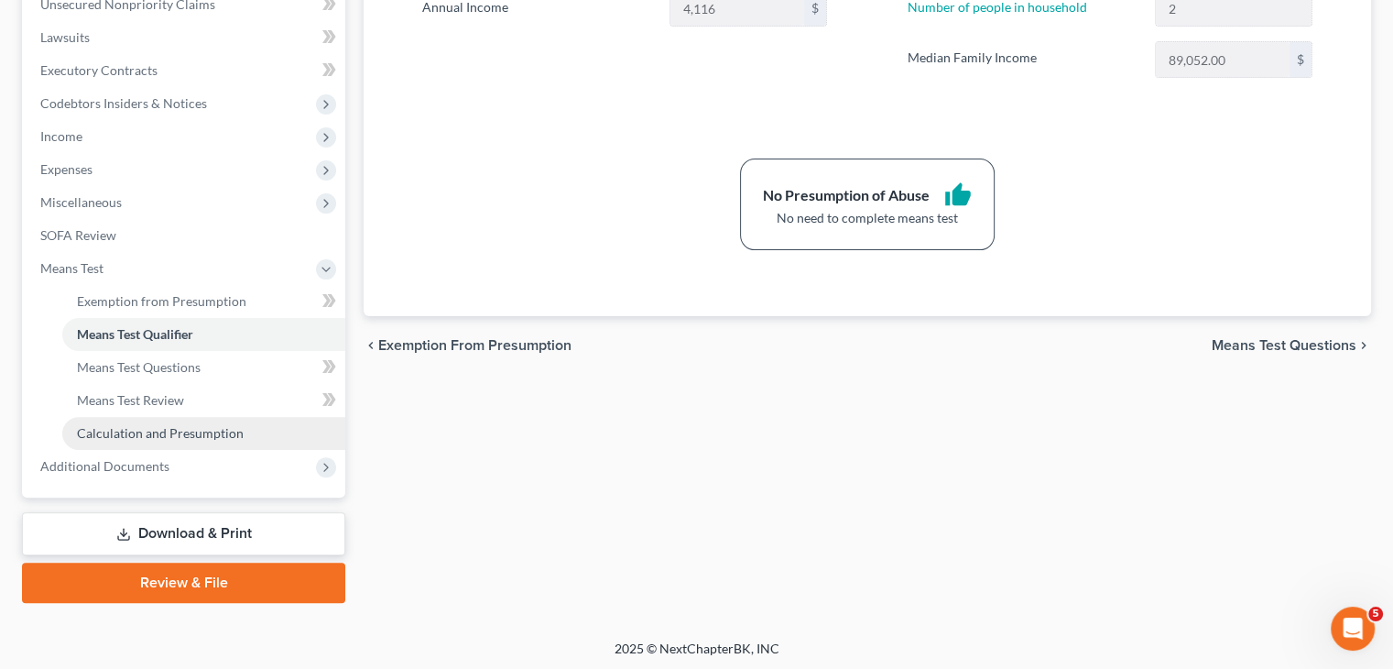
scroll to position [469, 0]
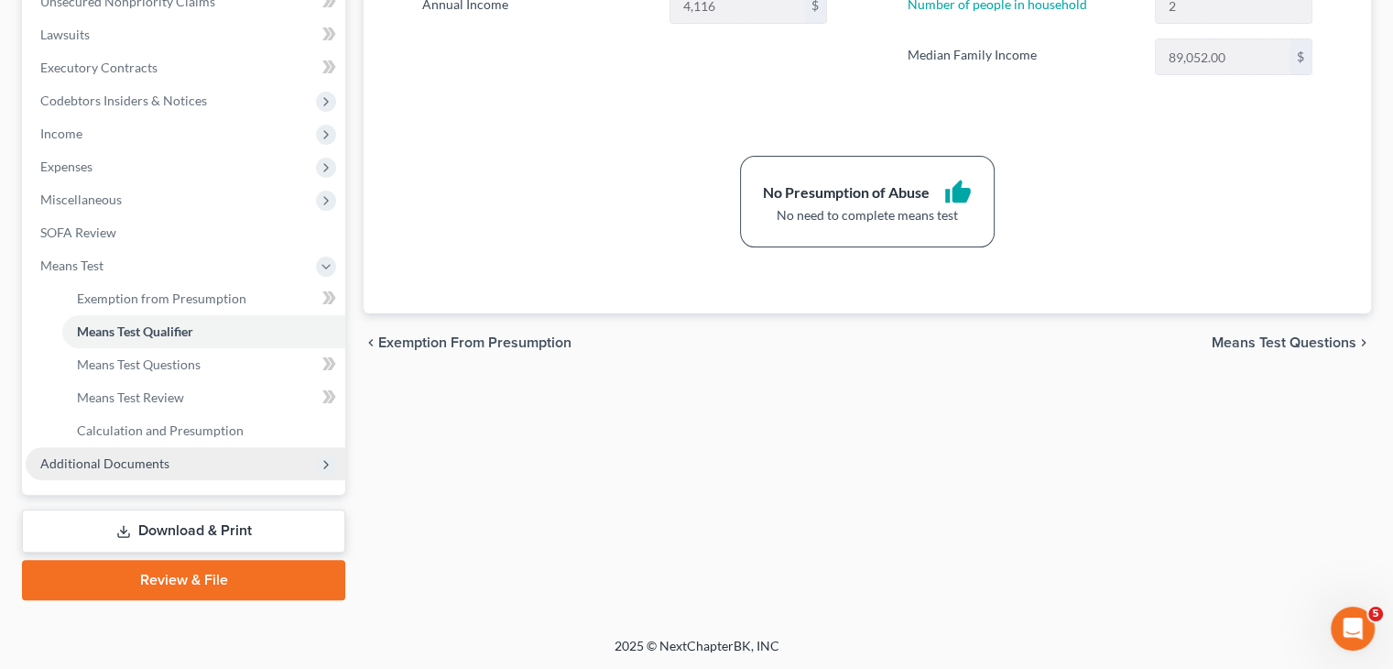
click at [161, 470] on span "Additional Documents" at bounding box center [104, 463] width 129 height 16
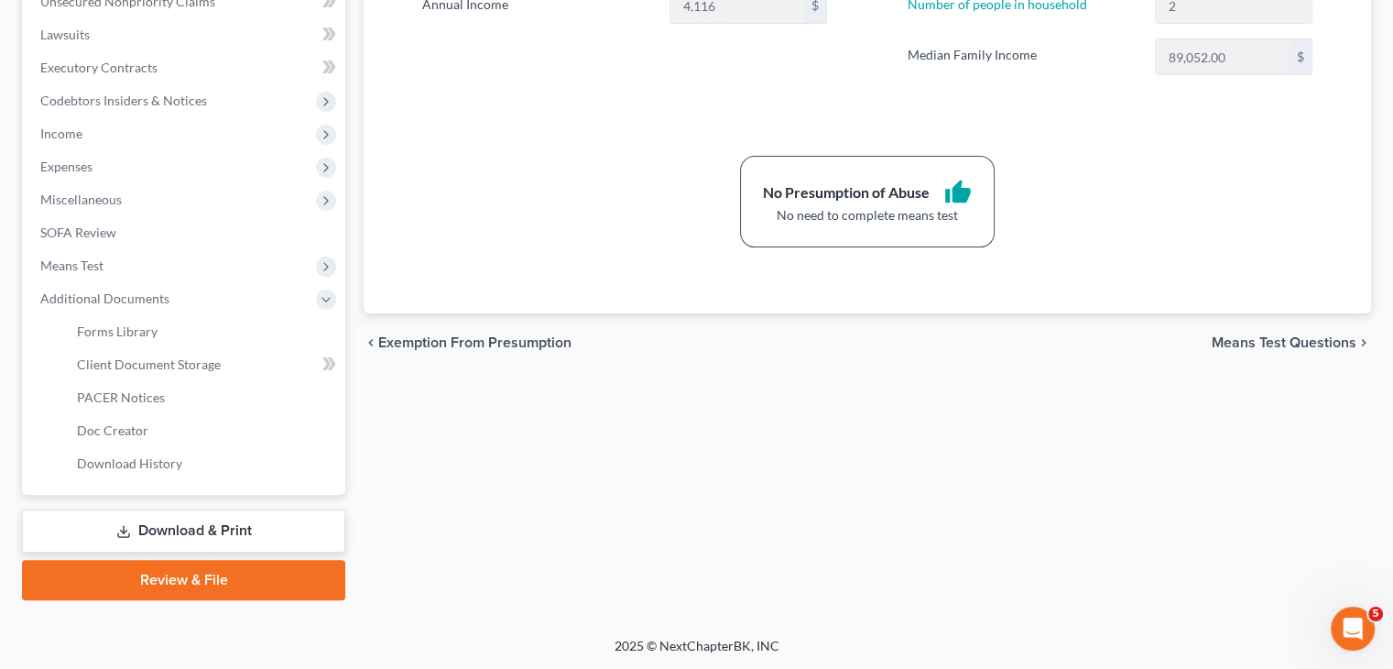
click at [190, 526] on link "Download & Print" at bounding box center [183, 530] width 323 height 43
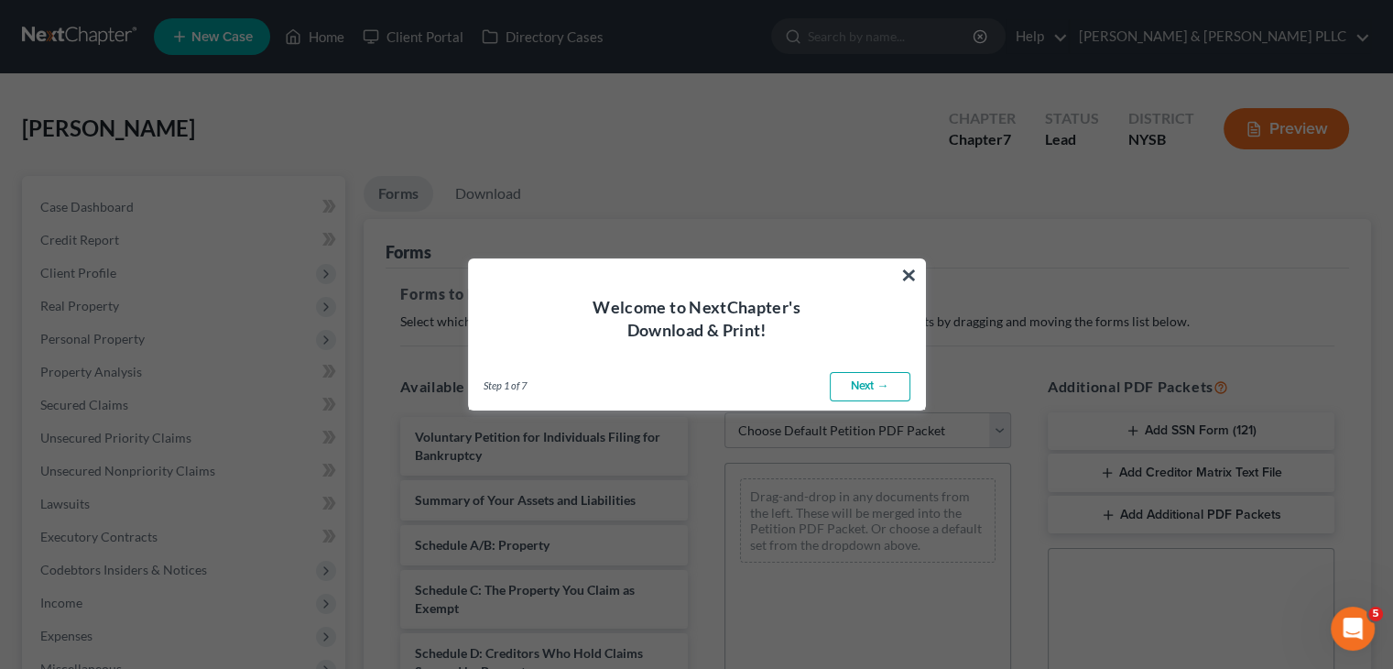
click at [889, 373] on link "Next →" at bounding box center [870, 386] width 81 height 29
select select "0"
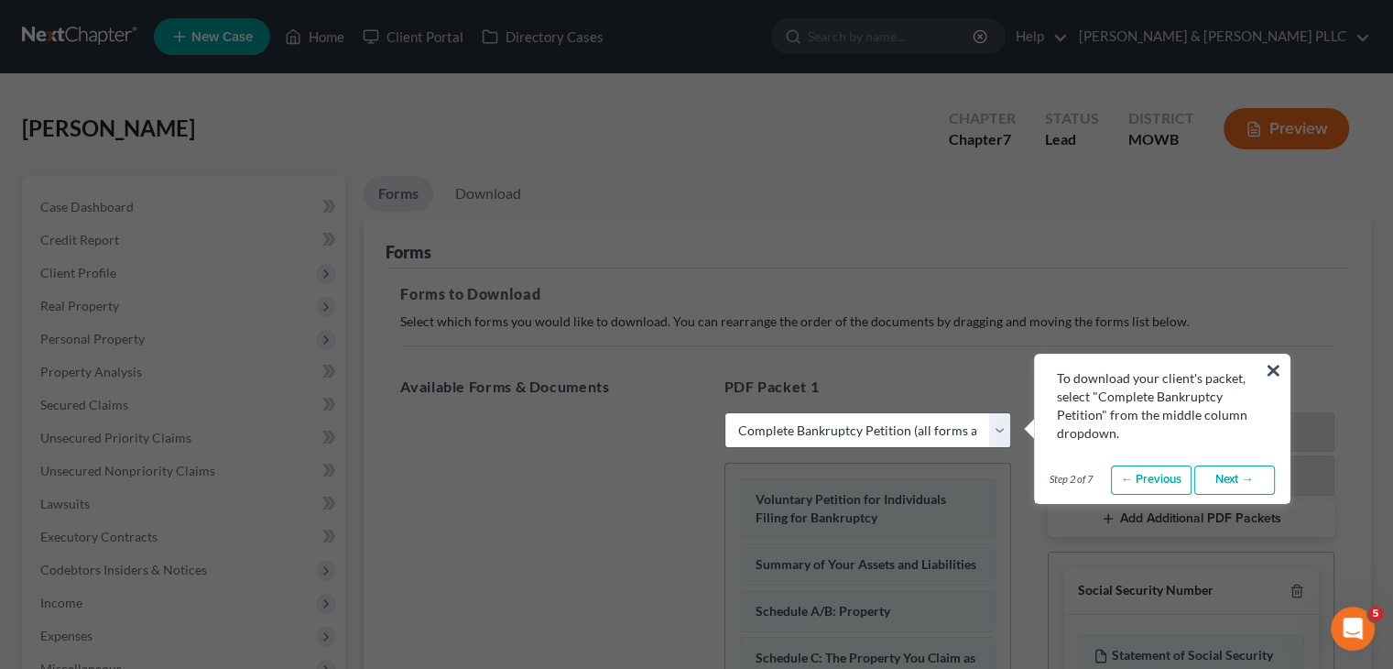
click at [1235, 481] on link "Next →" at bounding box center [1234, 479] width 81 height 29
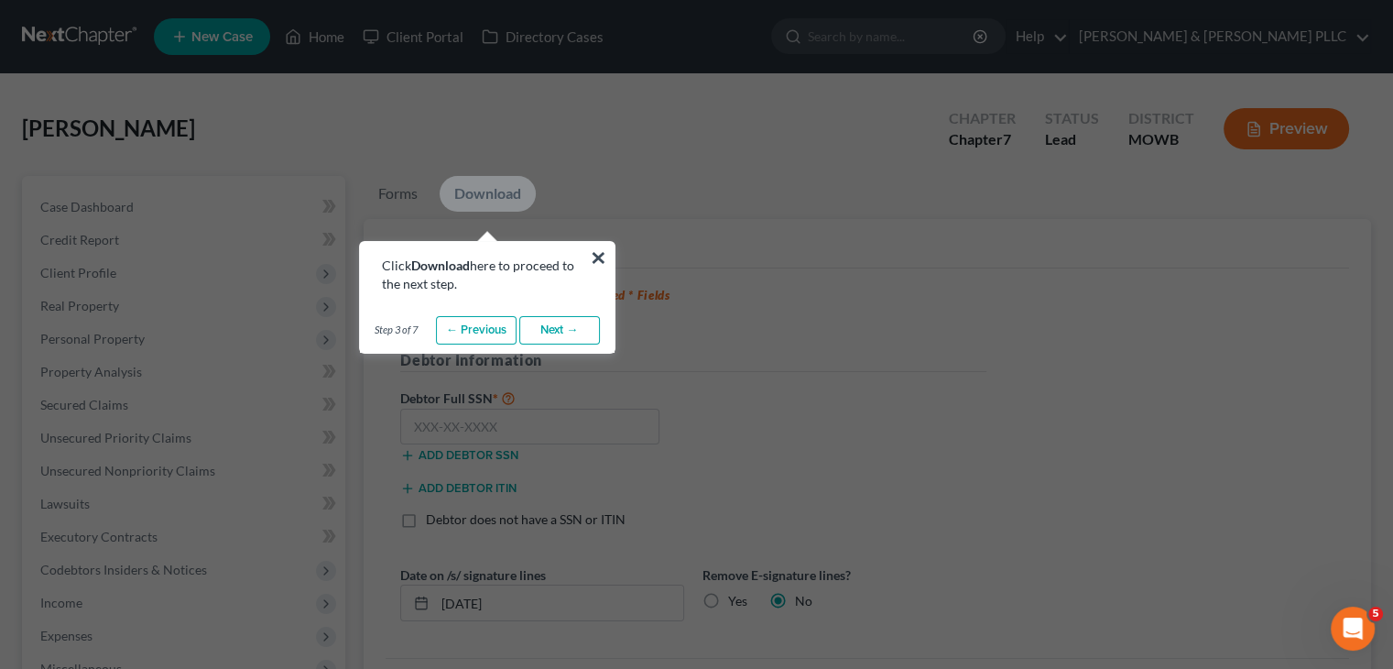
click at [551, 333] on link "Next →" at bounding box center [559, 330] width 81 height 29
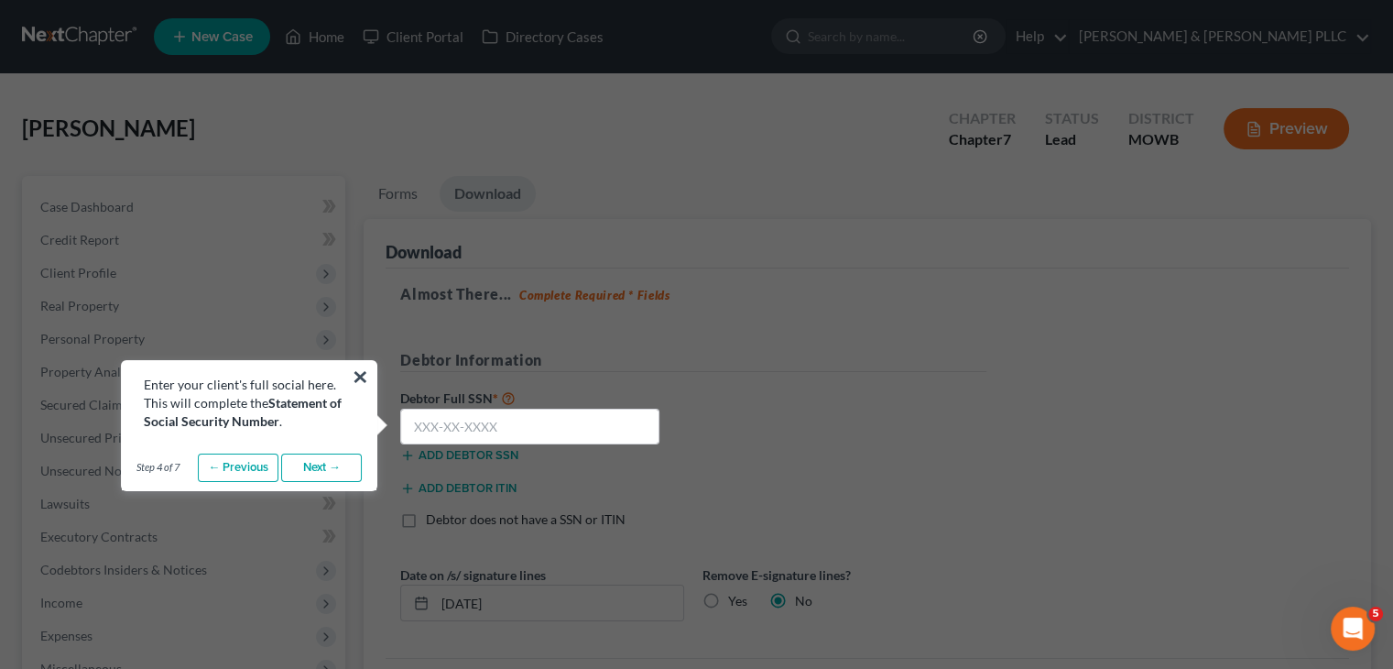
click at [322, 471] on link "Next →" at bounding box center [321, 467] width 81 height 29
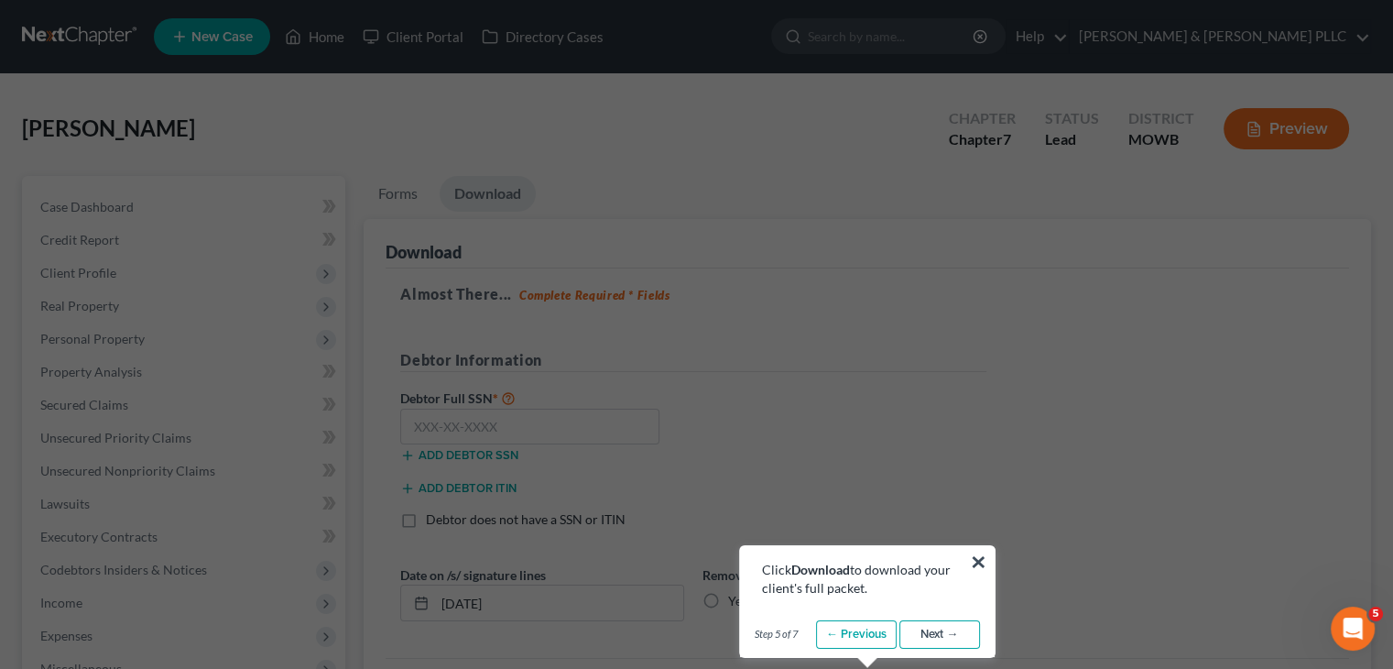
click at [950, 627] on link "Next →" at bounding box center [939, 634] width 81 height 29
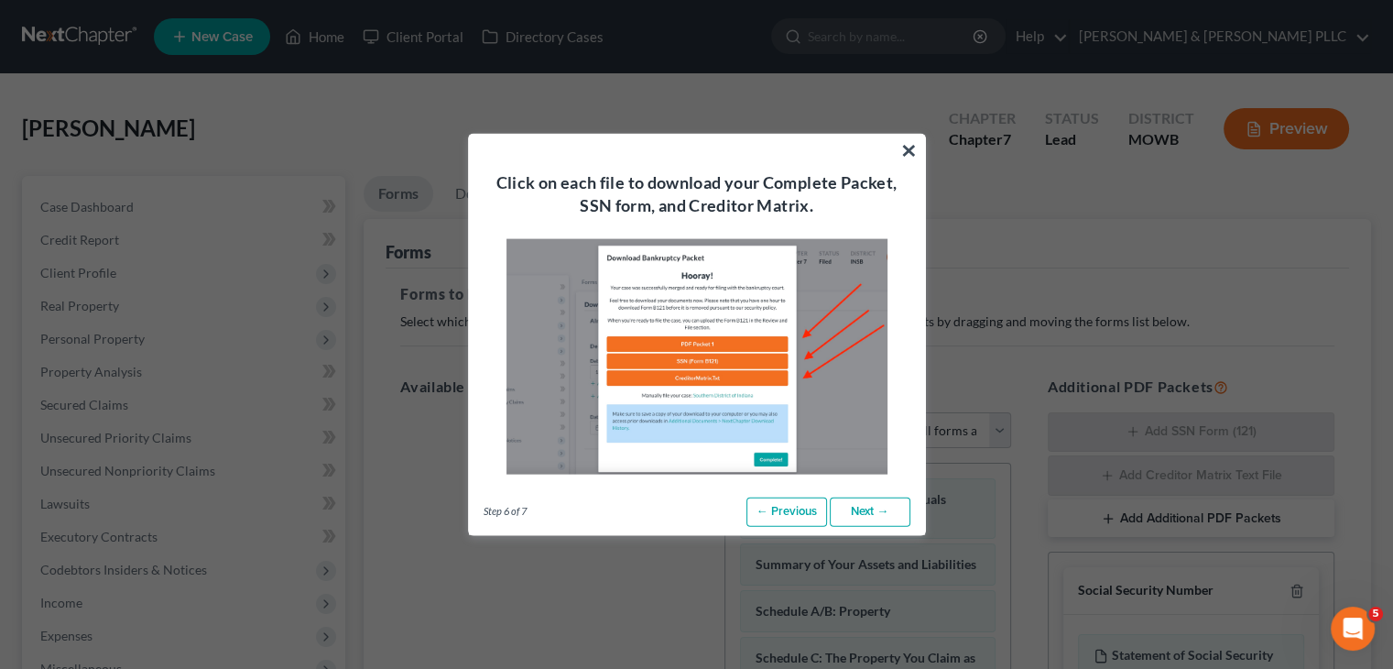
click at [896, 522] on link "Next →" at bounding box center [870, 511] width 81 height 29
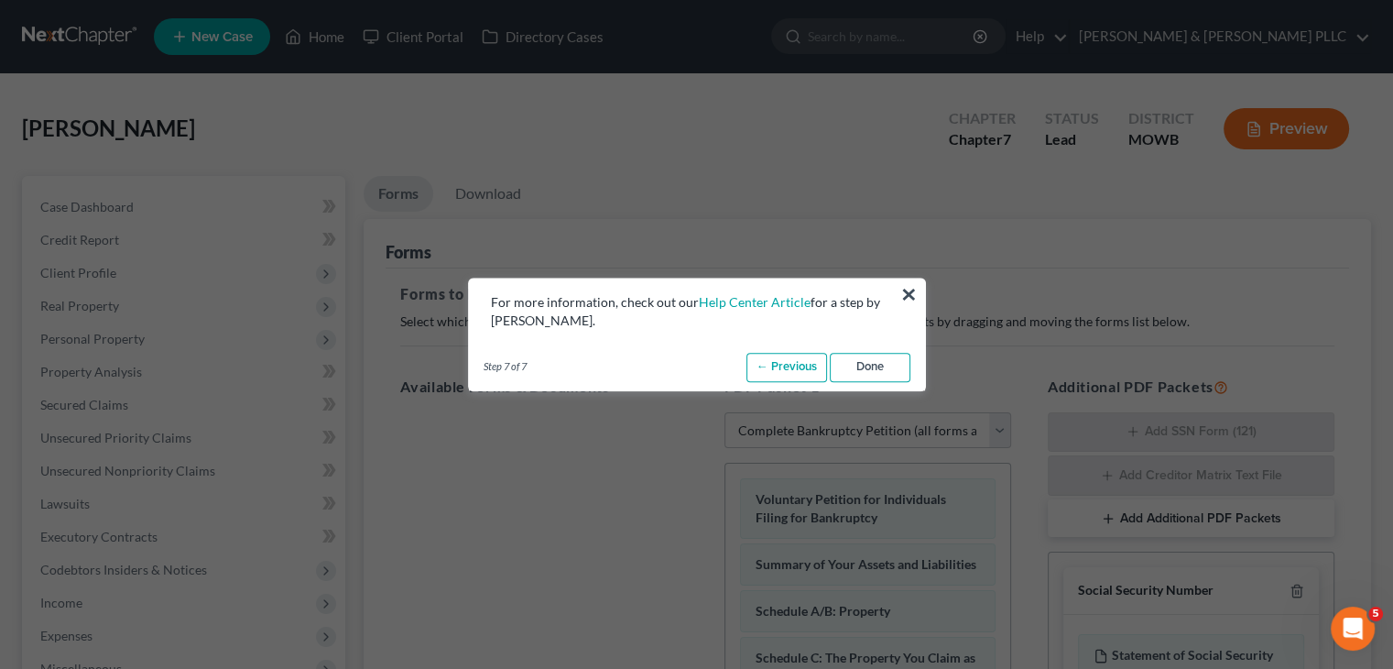
click at [880, 379] on link "Done" at bounding box center [870, 367] width 81 height 29
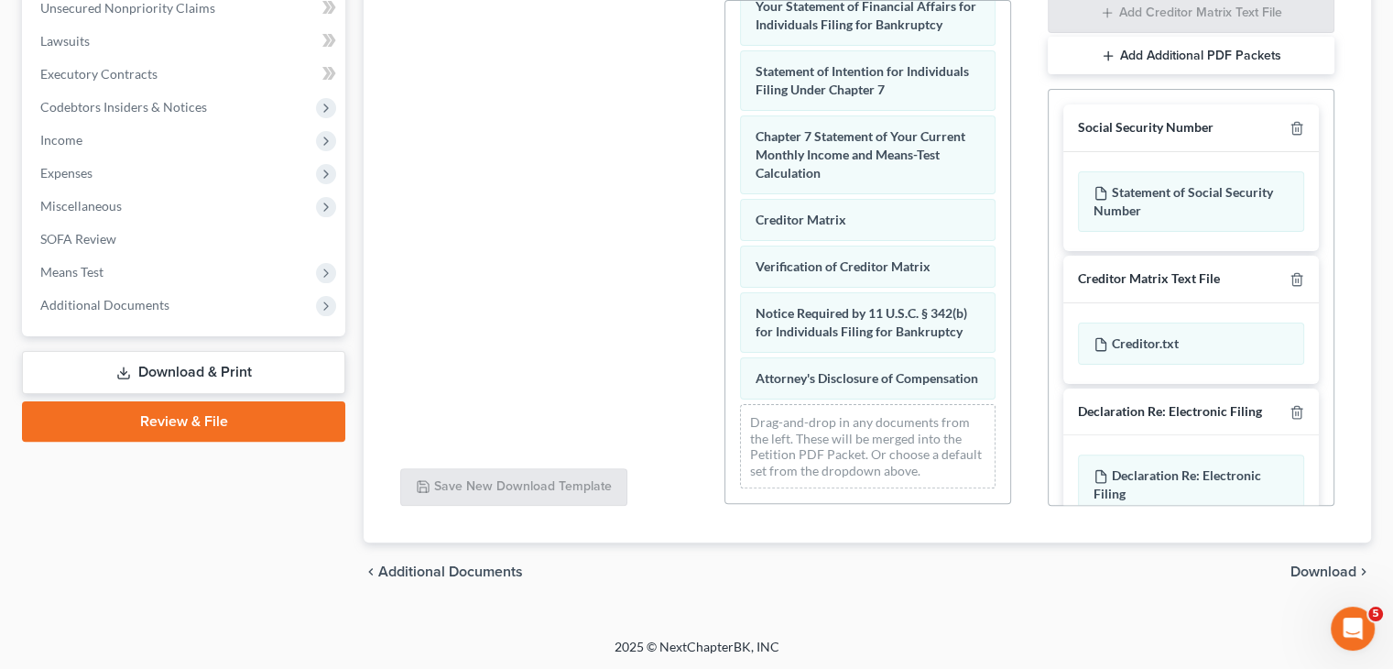
scroll to position [682, 0]
click at [1313, 567] on span "Download" at bounding box center [1324, 571] width 66 height 15
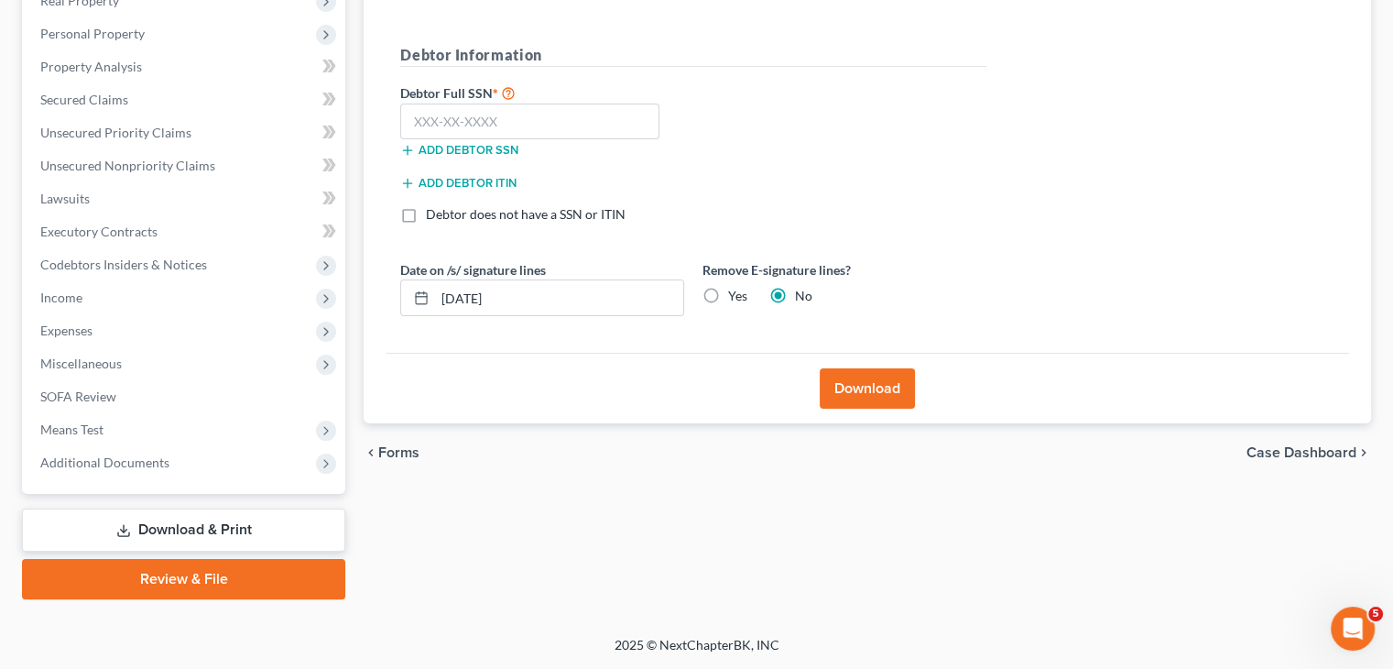
scroll to position [304, 0]
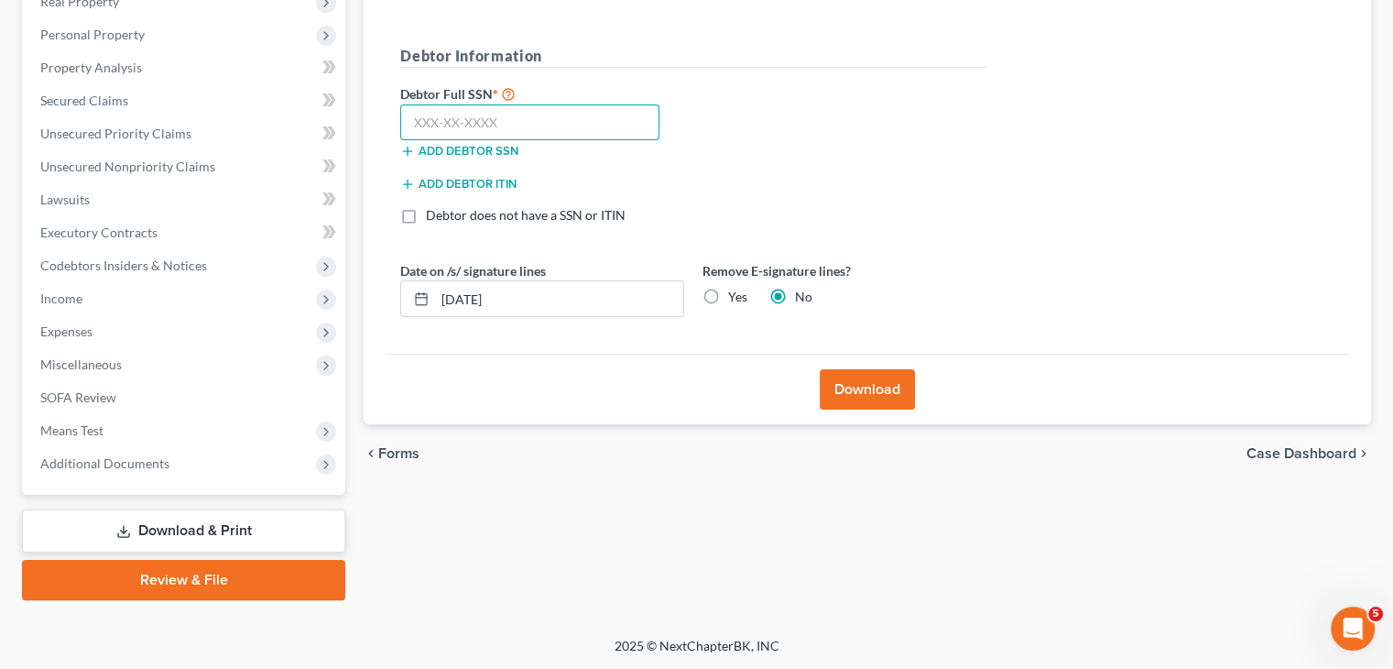
click at [443, 122] on input "text" at bounding box center [529, 122] width 259 height 37
type input "080-36-8382"
click at [845, 393] on button "Download" at bounding box center [867, 389] width 95 height 40
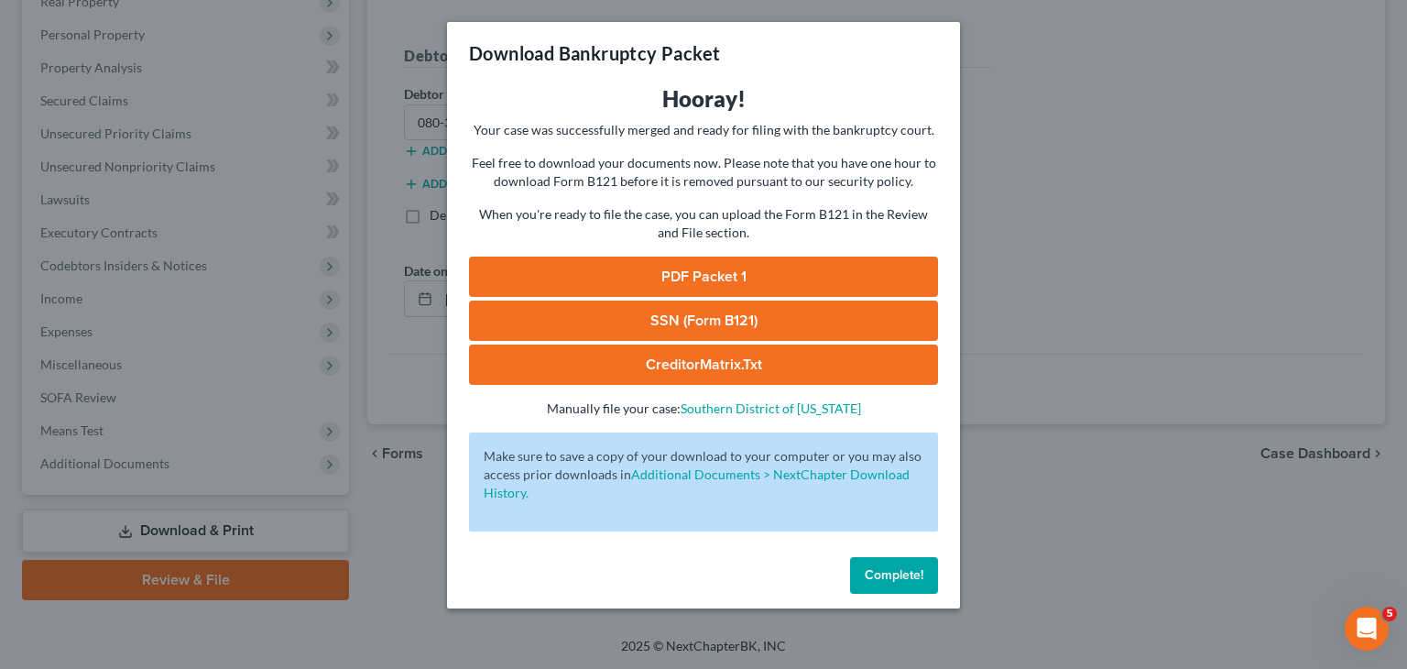
click at [667, 278] on link "PDF Packet 1" at bounding box center [703, 276] width 469 height 40
drag, startPoint x: 915, startPoint y: 583, endPoint x: 905, endPoint y: 579, distance: 10.7
click at [915, 583] on button "Complete!" at bounding box center [894, 575] width 88 height 37
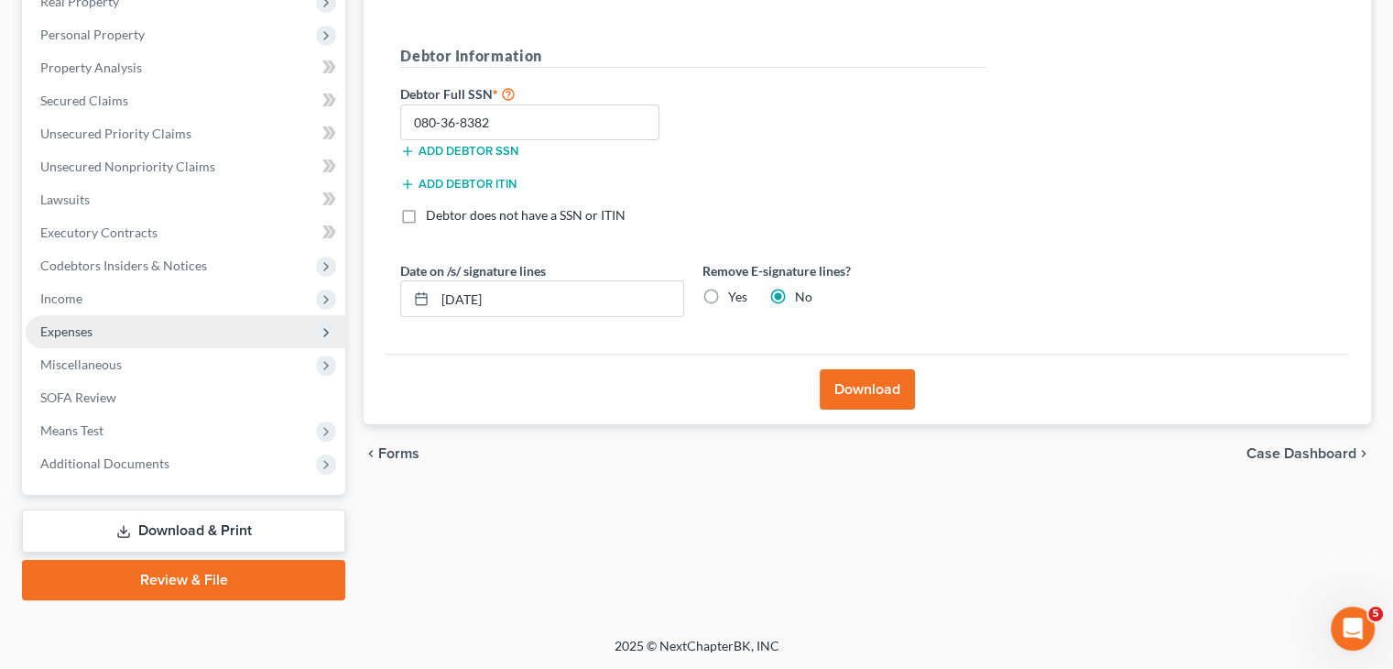
scroll to position [0, 0]
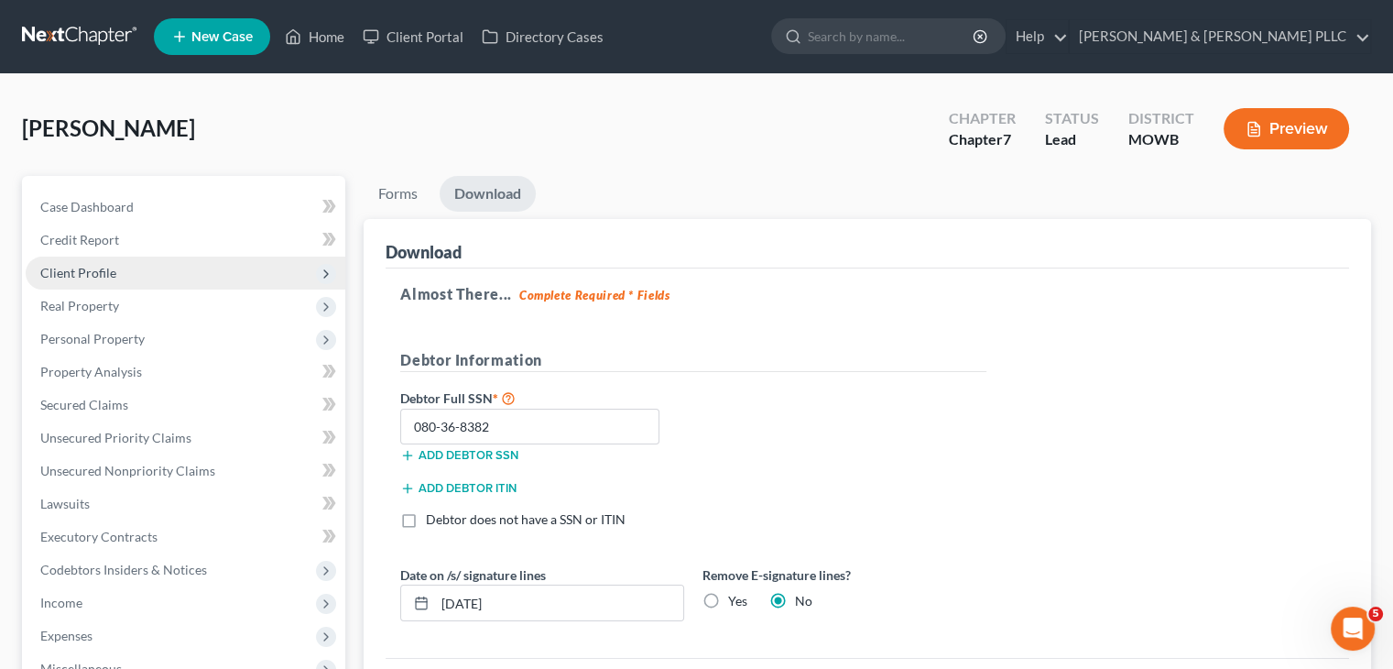
click at [164, 272] on span "Client Profile" at bounding box center [186, 272] width 320 height 33
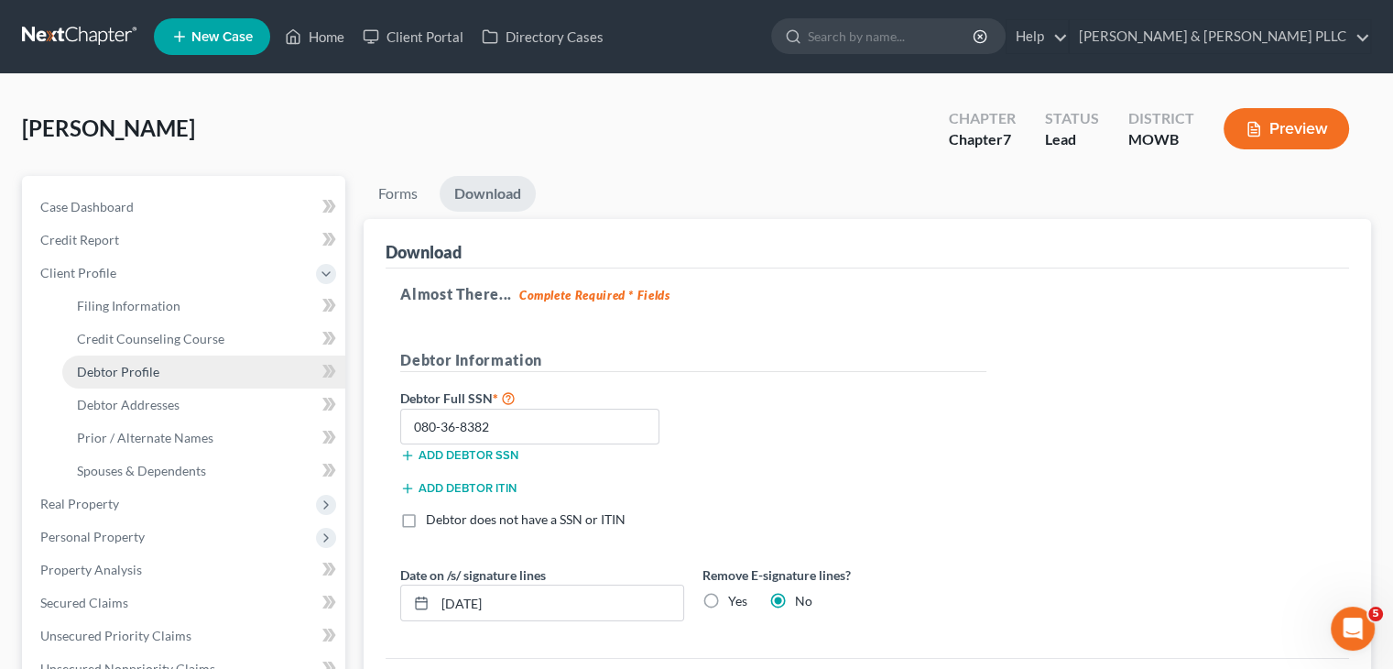
click at [136, 382] on link "Debtor Profile" at bounding box center [203, 371] width 283 height 33
select select "1"
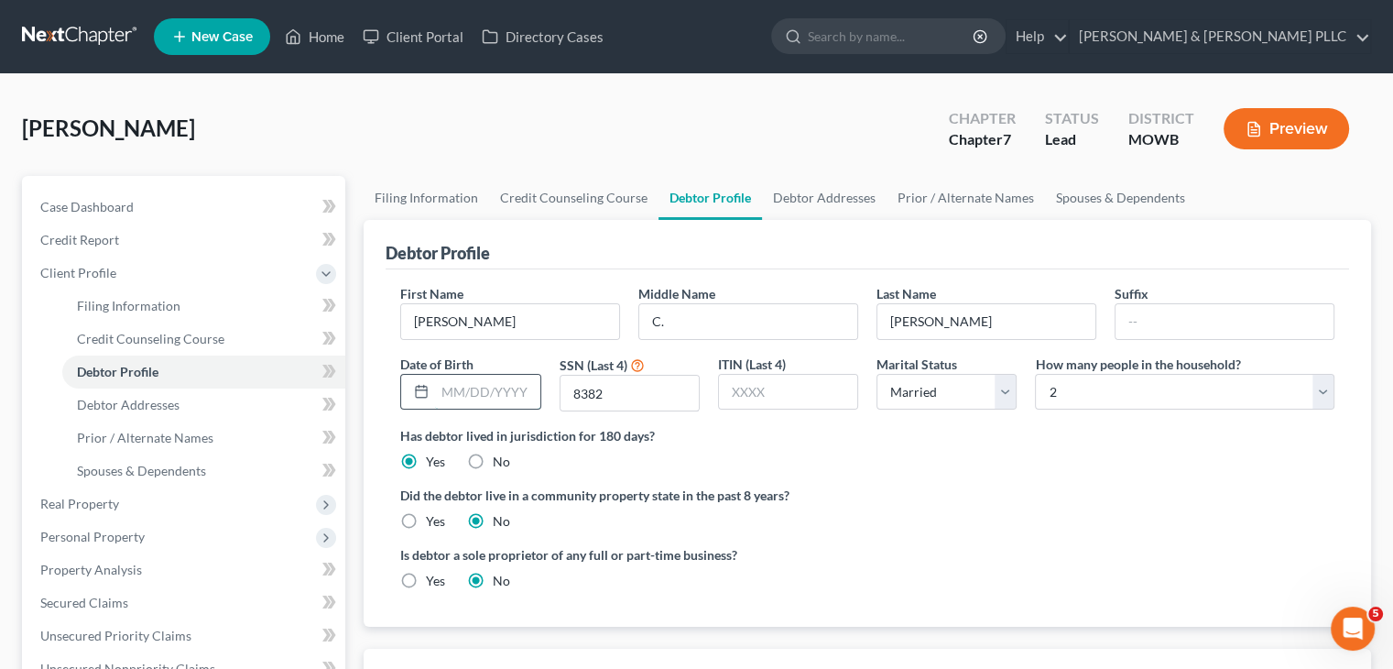
click at [462, 390] on input "text" at bounding box center [487, 392] width 104 height 35
type input "07181946"
click at [174, 401] on span "Debtor Addresses" at bounding box center [128, 405] width 103 height 16
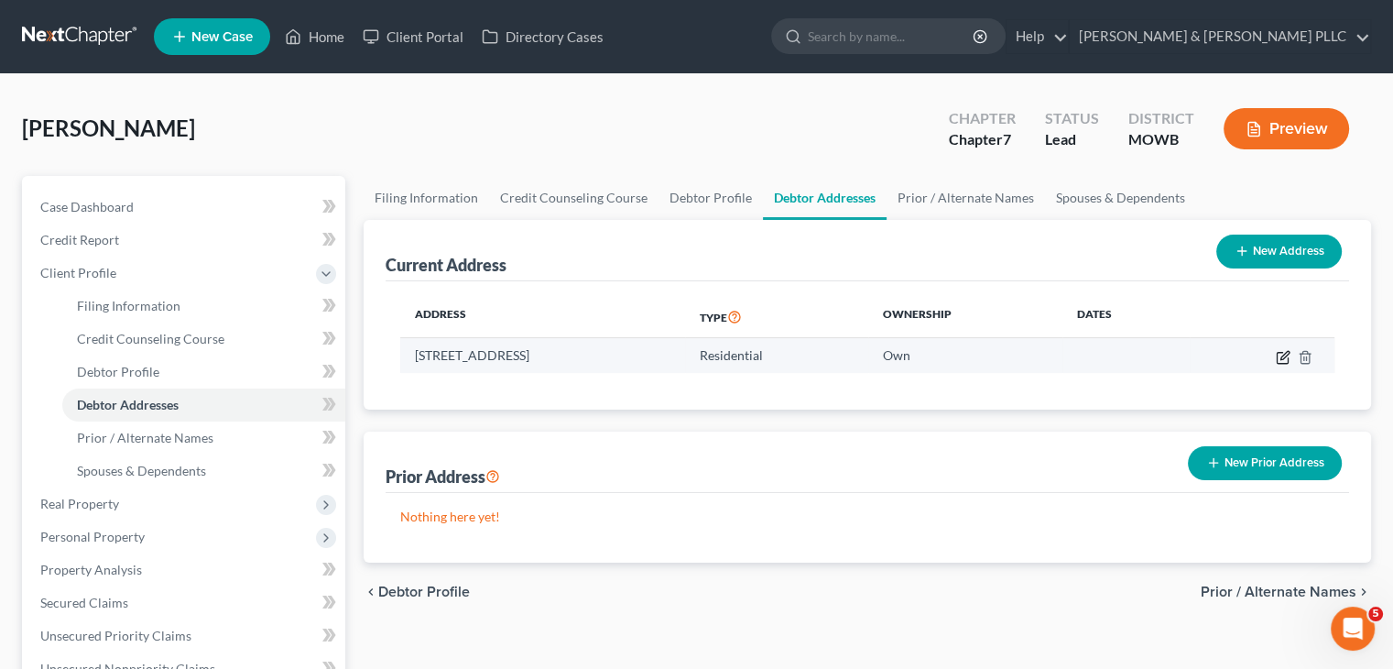
click at [1275, 357] on td at bounding box center [1262, 355] width 145 height 35
click at [1280, 354] on icon "button" at bounding box center [1283, 357] width 15 height 15
select select "35"
select select "59"
select select "0"
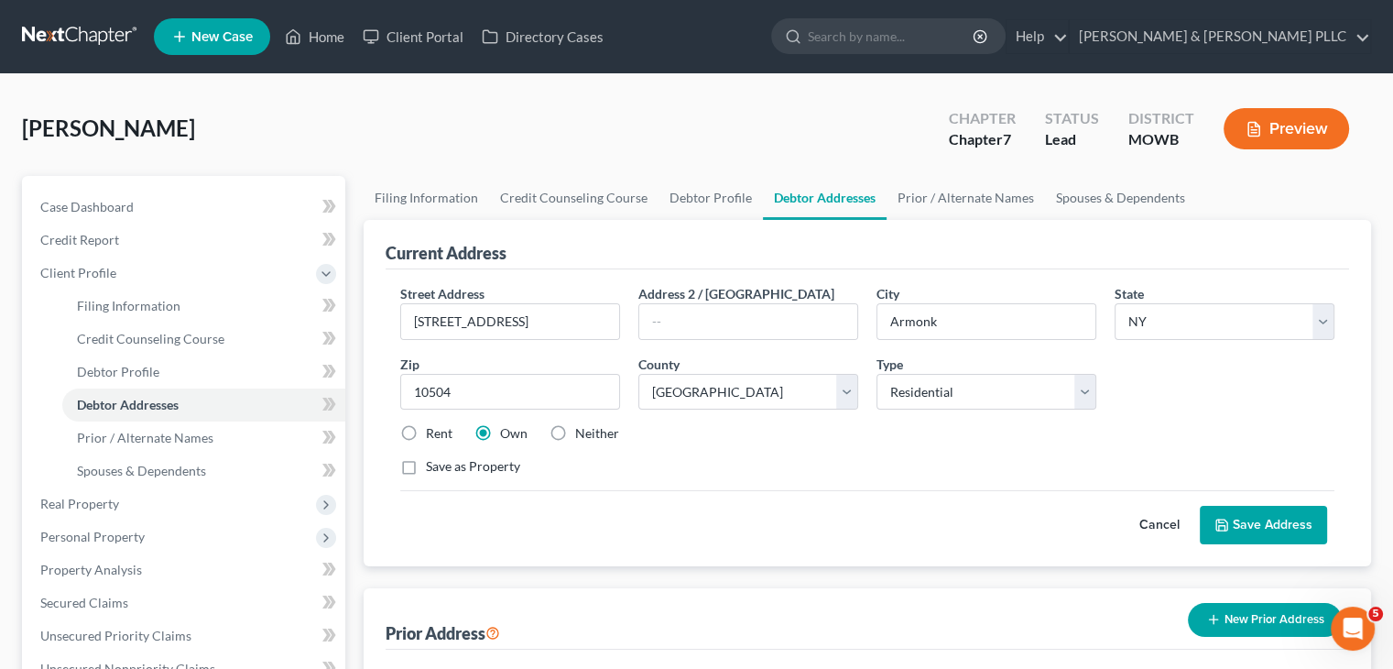
click at [575, 430] on label "Neither" at bounding box center [597, 433] width 44 height 18
click at [583, 430] on input "Neither" at bounding box center [589, 430] width 12 height 12
radio input "true"
click at [1248, 522] on button "Save Address" at bounding box center [1263, 525] width 127 height 38
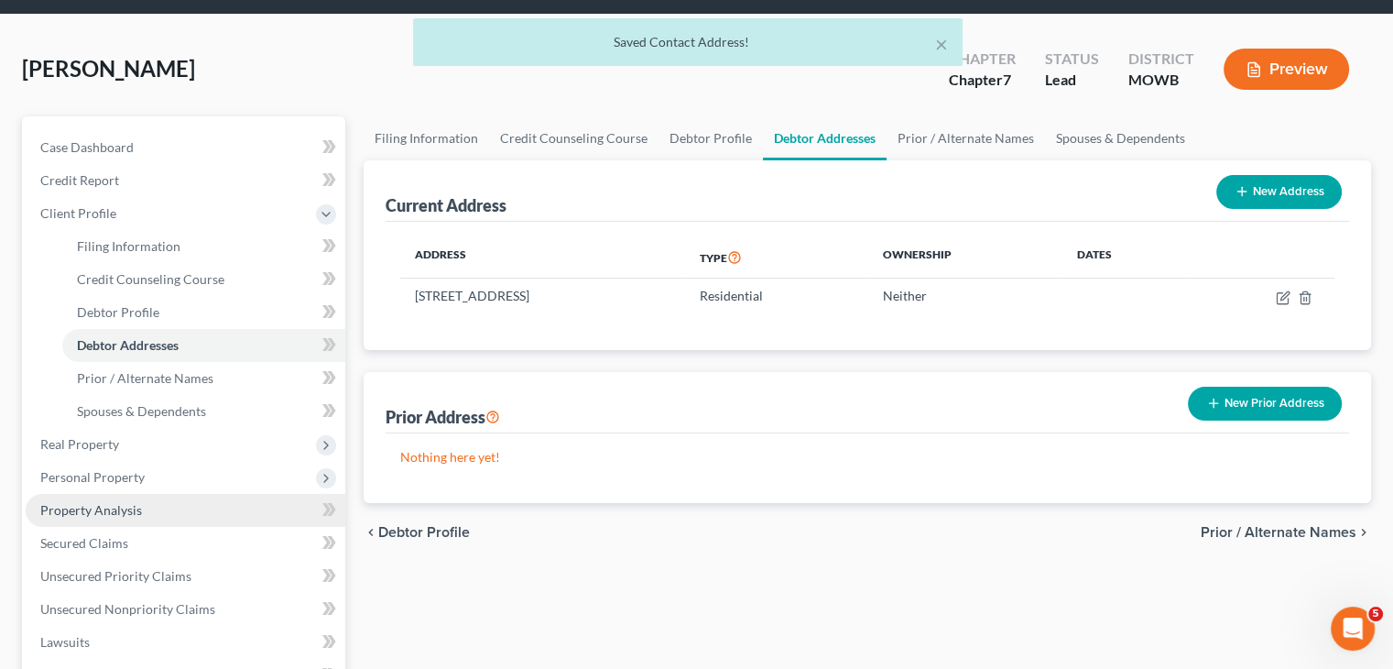
scroll to position [92, 0]
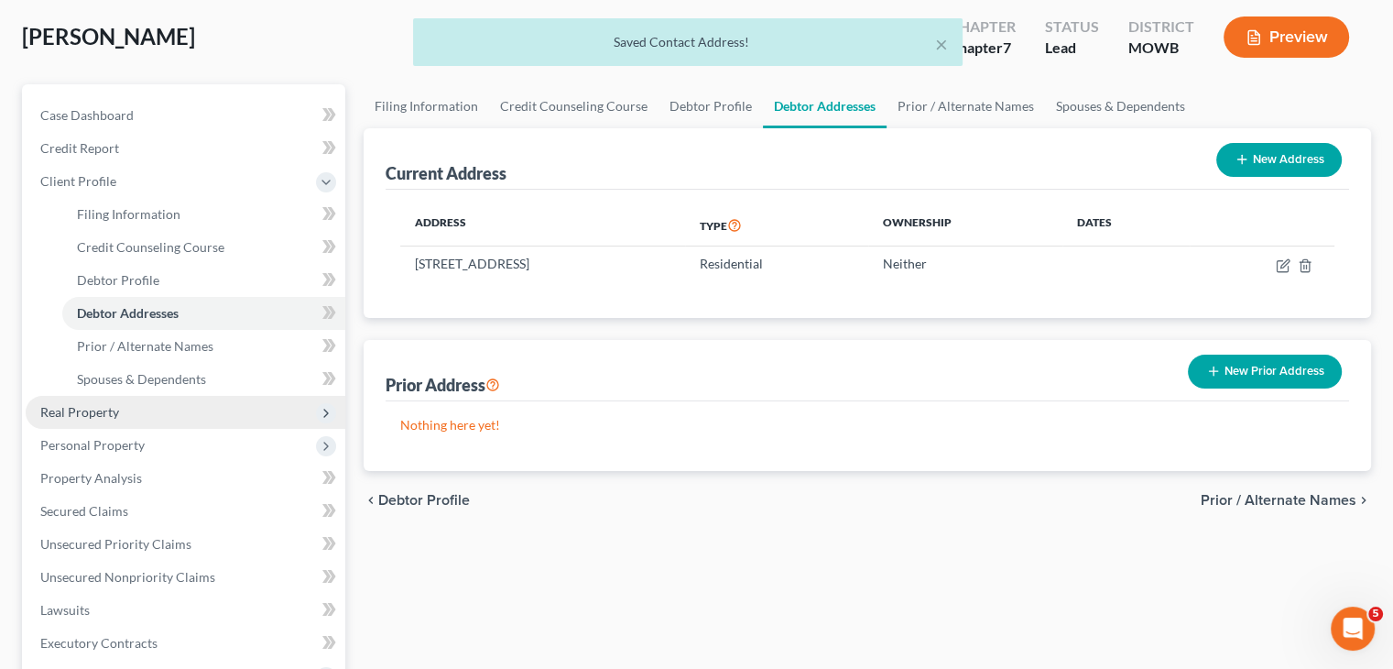
click at [165, 408] on span "Real Property" at bounding box center [186, 412] width 320 height 33
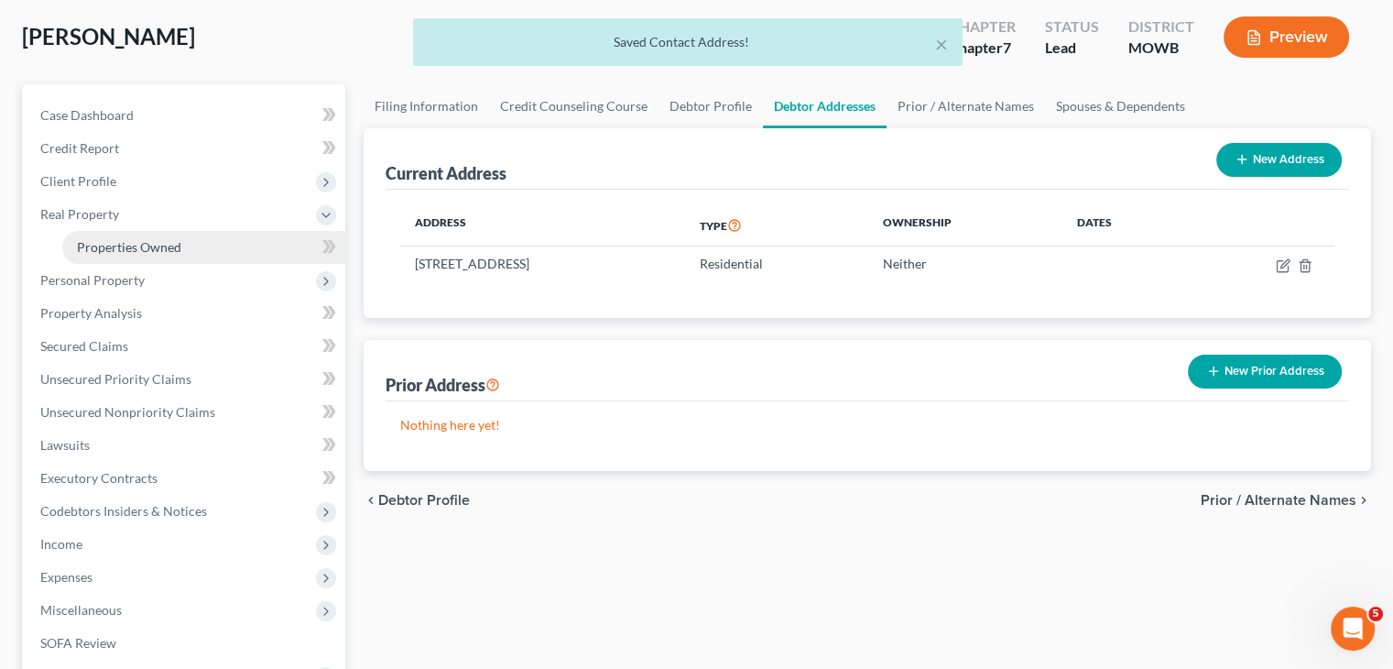
click at [148, 248] on span "Properties Owned" at bounding box center [129, 247] width 104 height 16
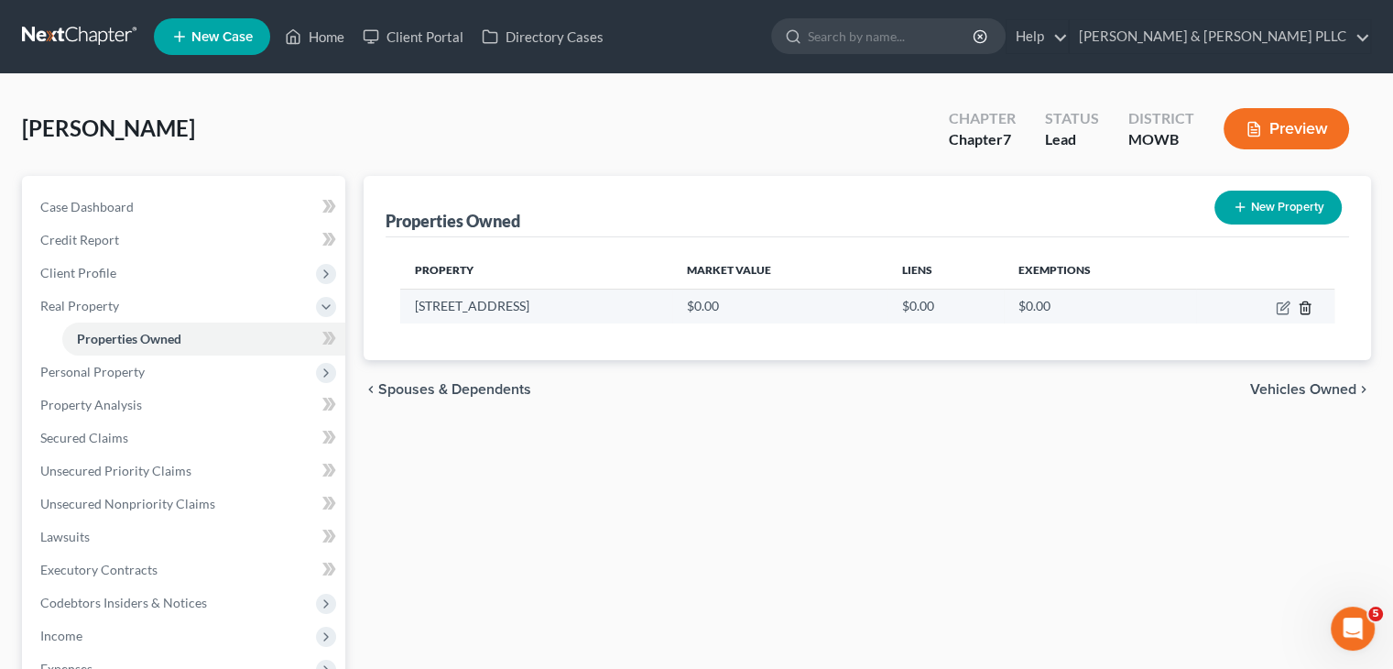
click at [1309, 303] on icon "button" at bounding box center [1305, 307] width 8 height 12
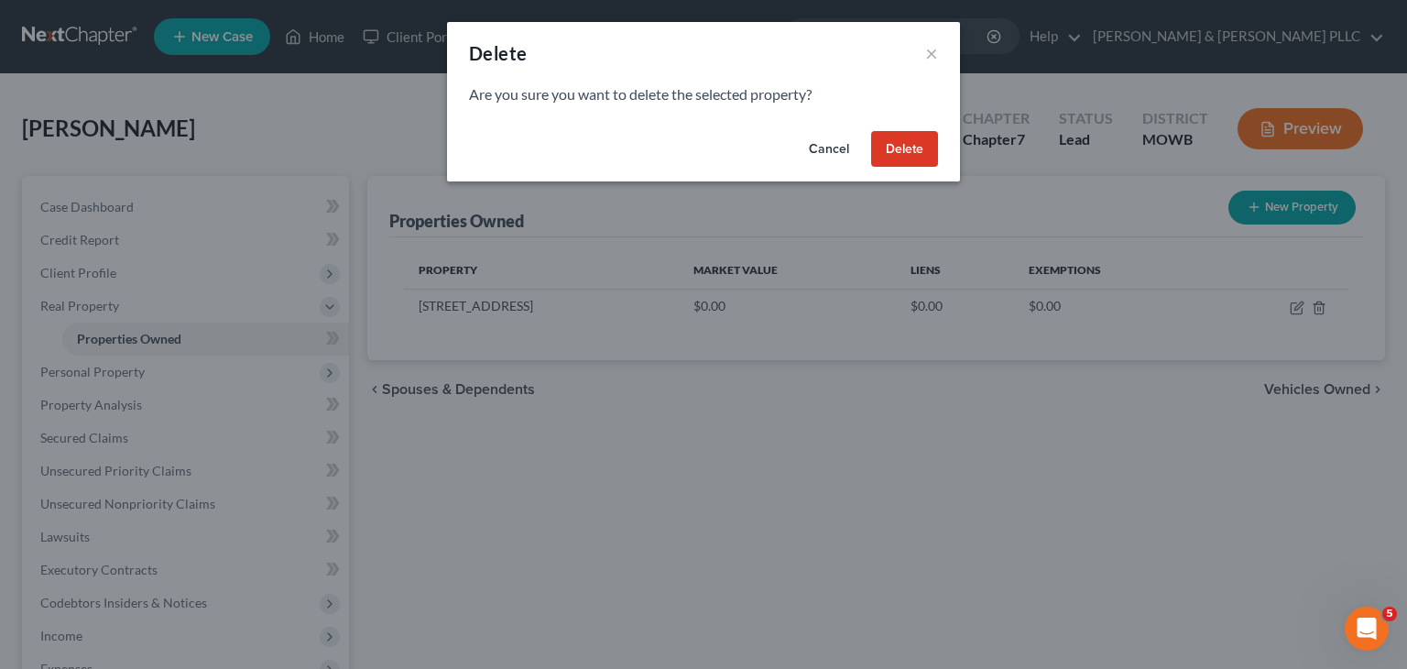
click at [907, 143] on button "Delete" at bounding box center [904, 149] width 67 height 37
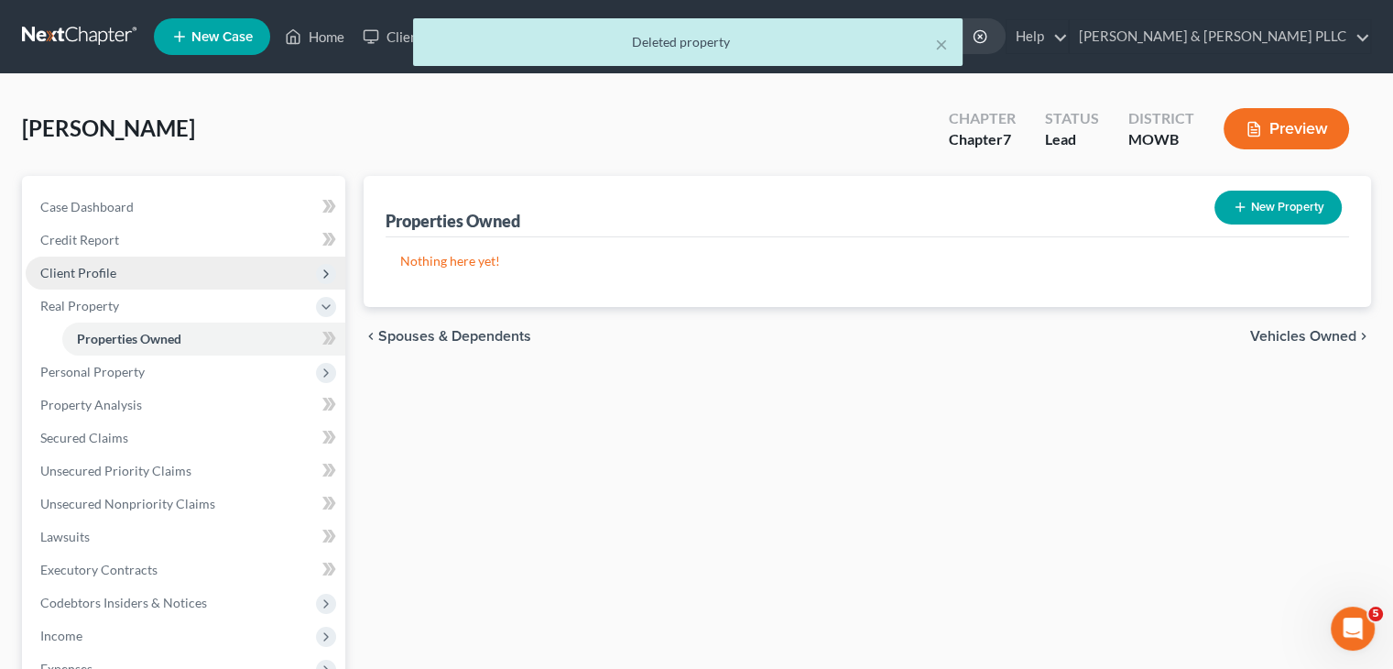
click at [149, 267] on span "Client Profile" at bounding box center [186, 272] width 320 height 33
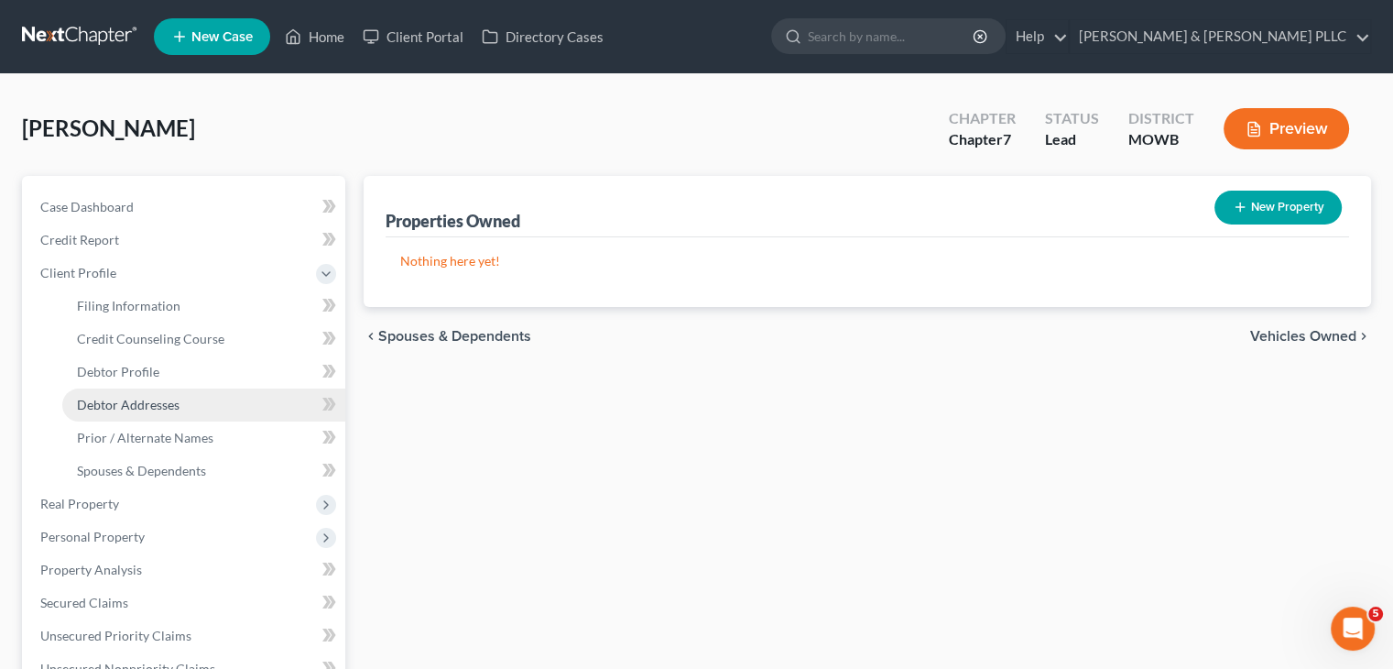
click at [132, 410] on span "Debtor Addresses" at bounding box center [128, 405] width 103 height 16
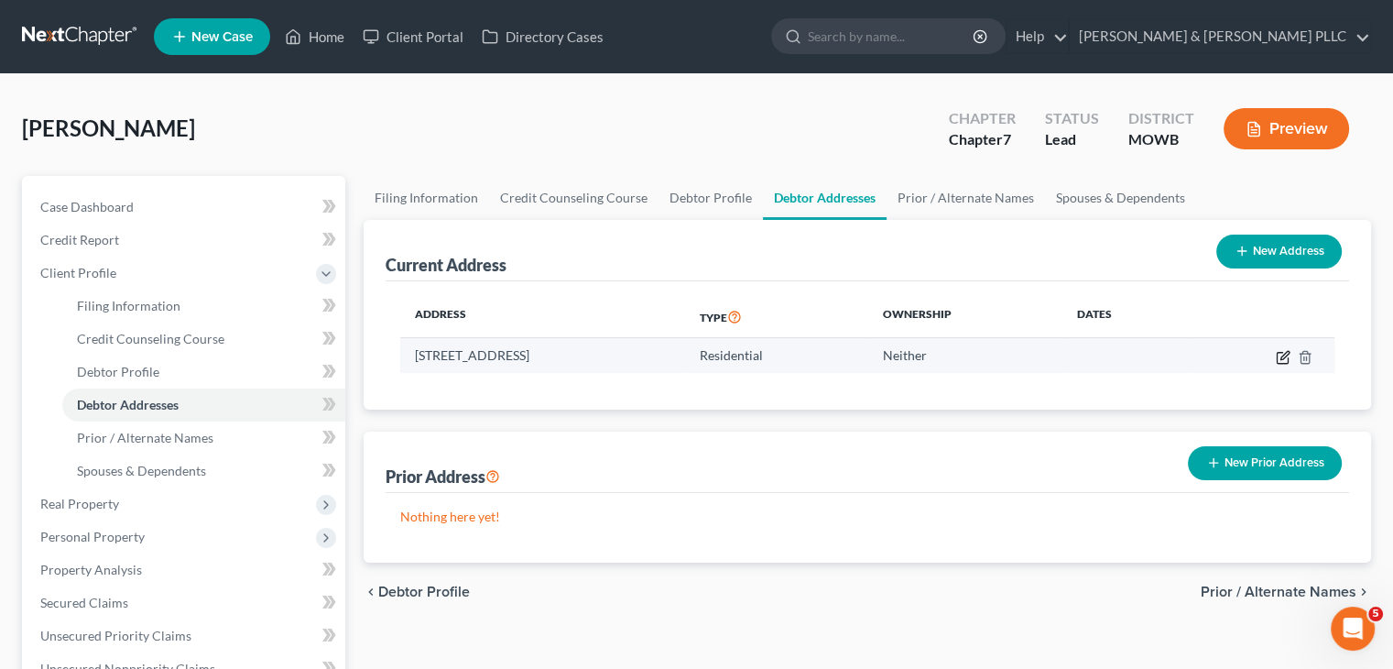
click at [1285, 358] on icon "button" at bounding box center [1283, 357] width 15 height 15
select select "35"
select select "59"
select select "0"
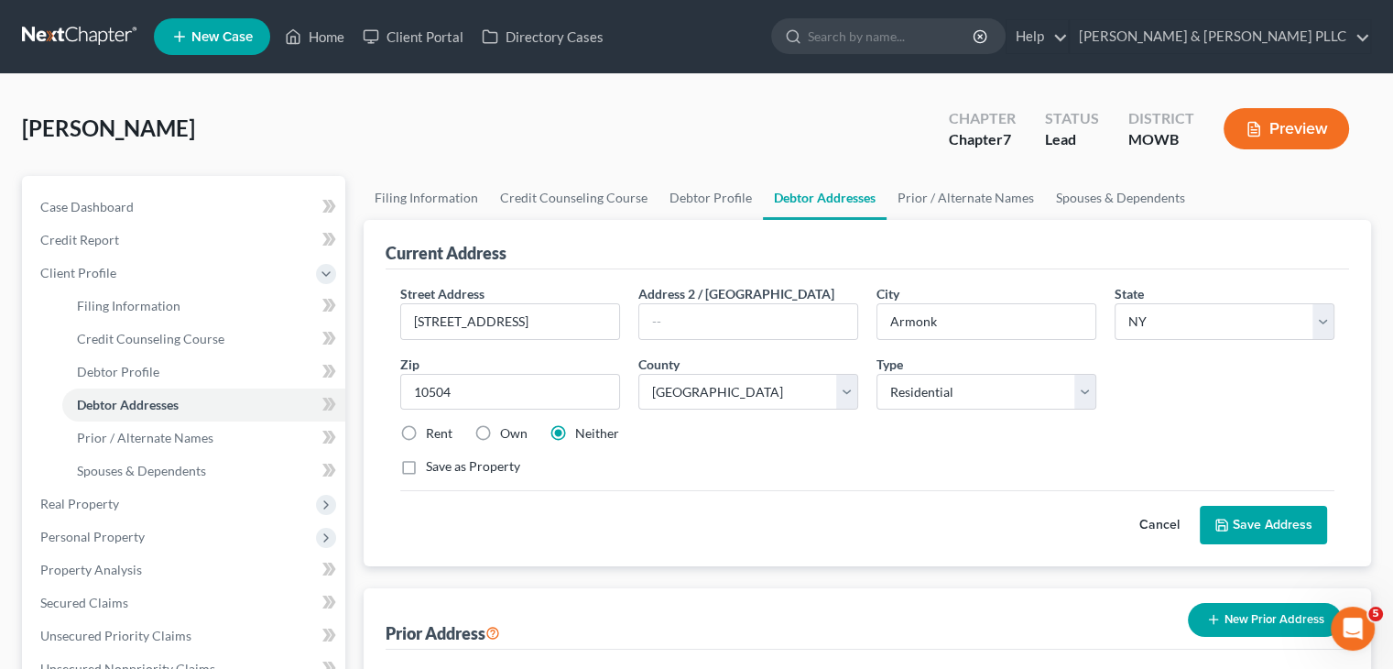
click at [1242, 522] on button "Save Address" at bounding box center [1263, 525] width 127 height 38
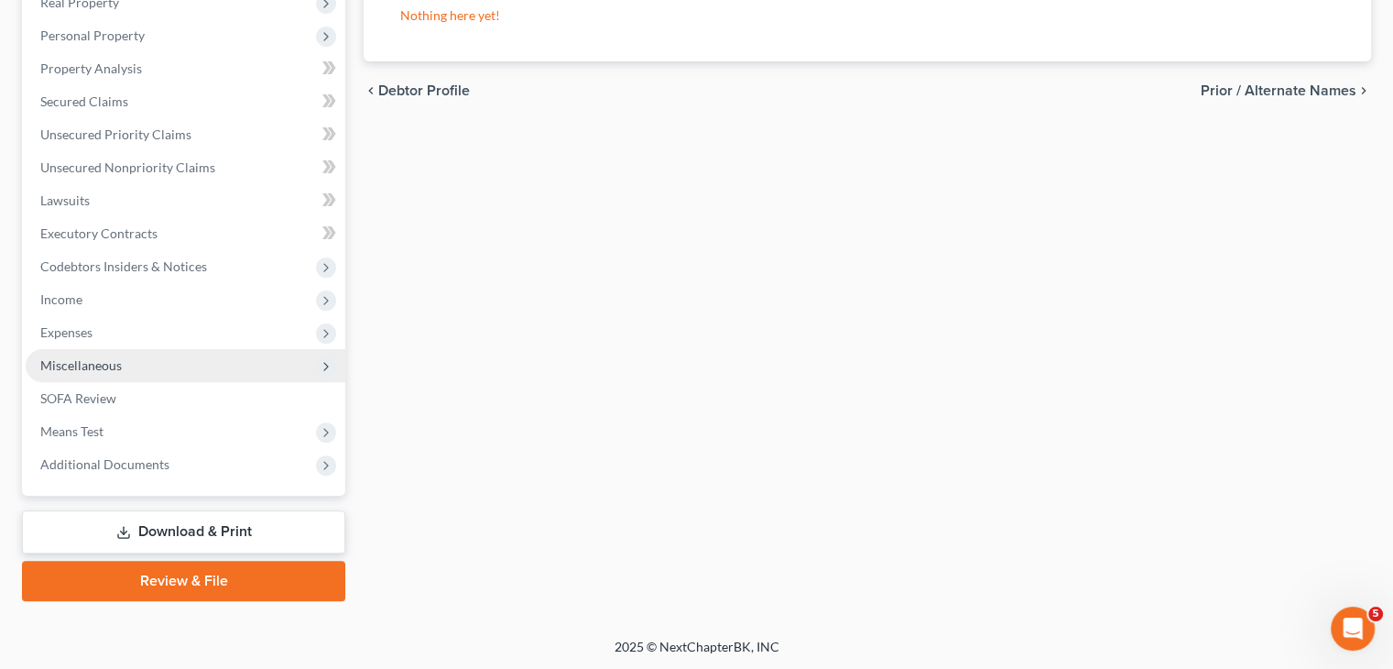
scroll to position [502, 0]
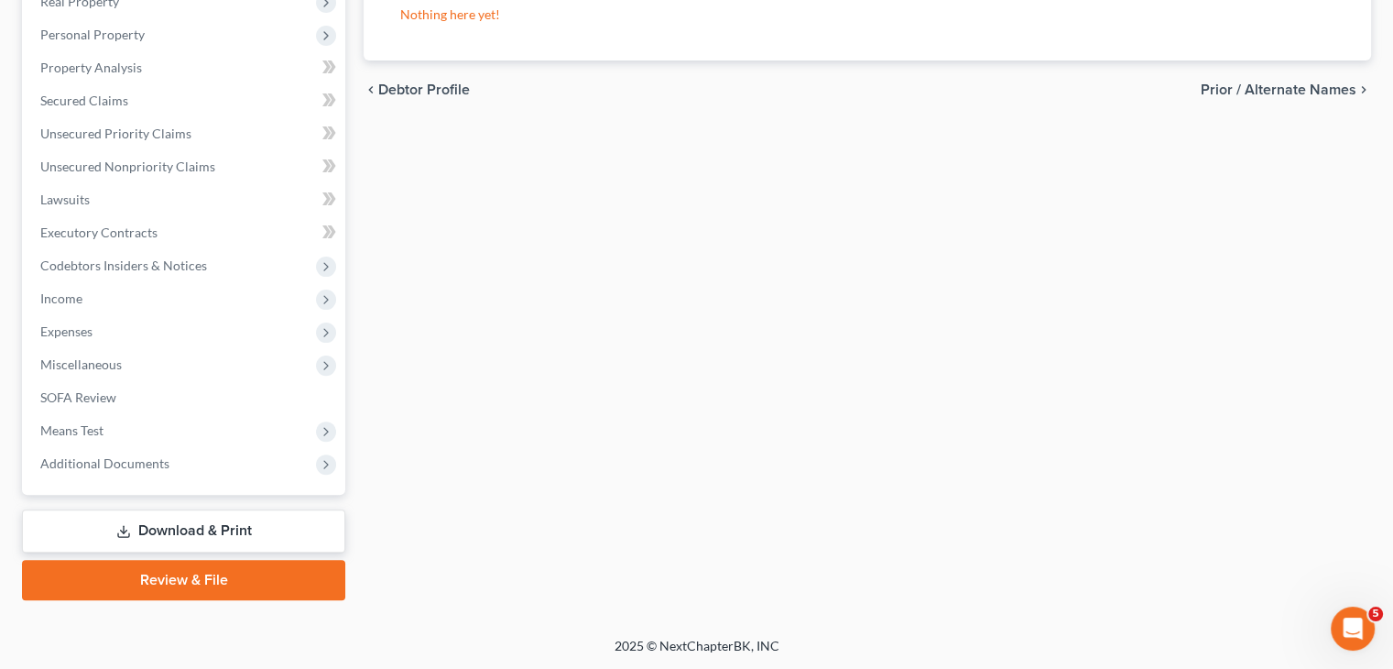
click at [255, 534] on link "Download & Print" at bounding box center [183, 530] width 323 height 43
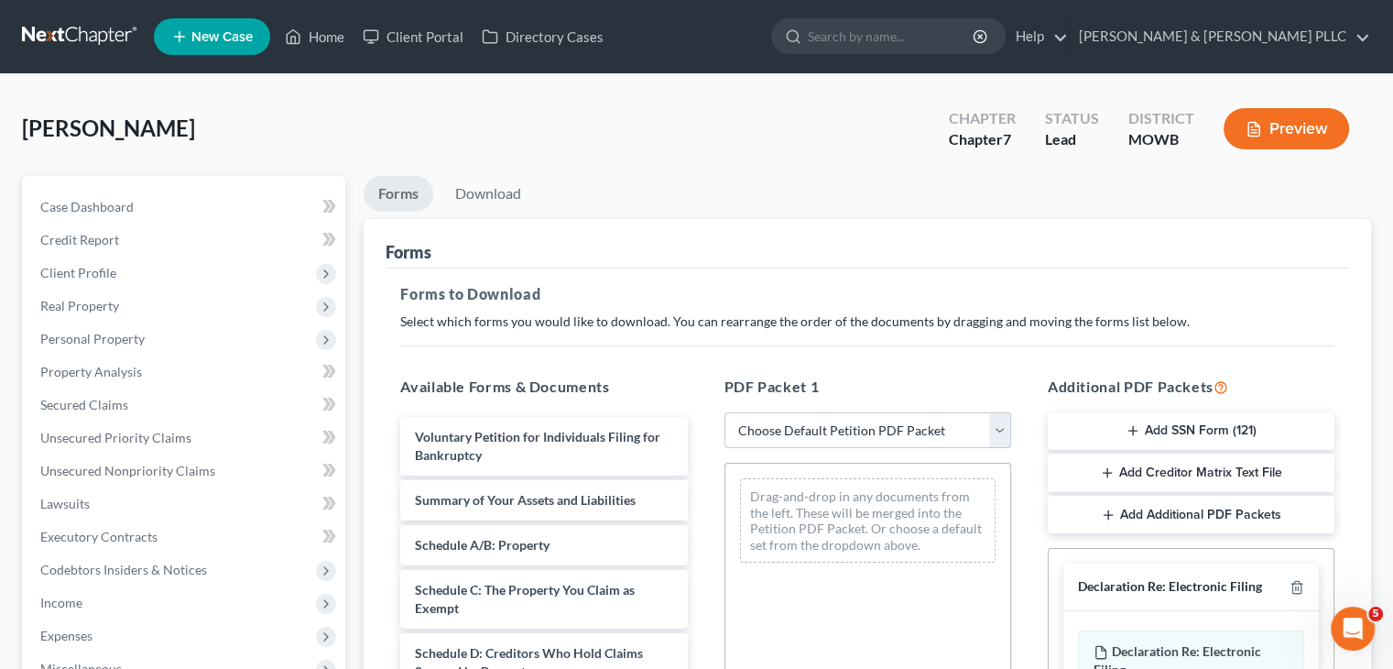
drag, startPoint x: 1000, startPoint y: 426, endPoint x: 988, endPoint y: 427, distance: 11.9
click at [1000, 426] on select "Choose Default Petition PDF Packet Complete Bankruptcy Petition (all forms and …" at bounding box center [868, 430] width 287 height 37
select select "0"
click at [725, 412] on select "Choose Default Petition PDF Packet Complete Bankruptcy Petition (all forms and …" at bounding box center [868, 430] width 287 height 37
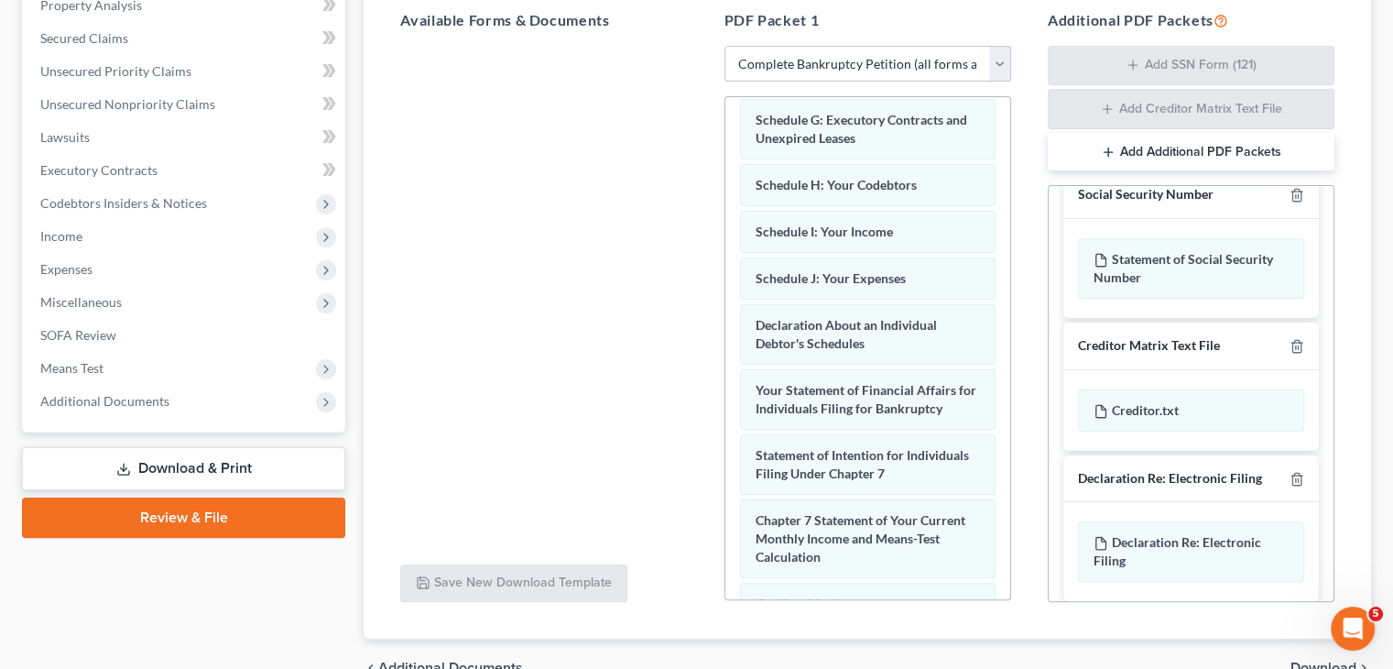
scroll to position [41, 0]
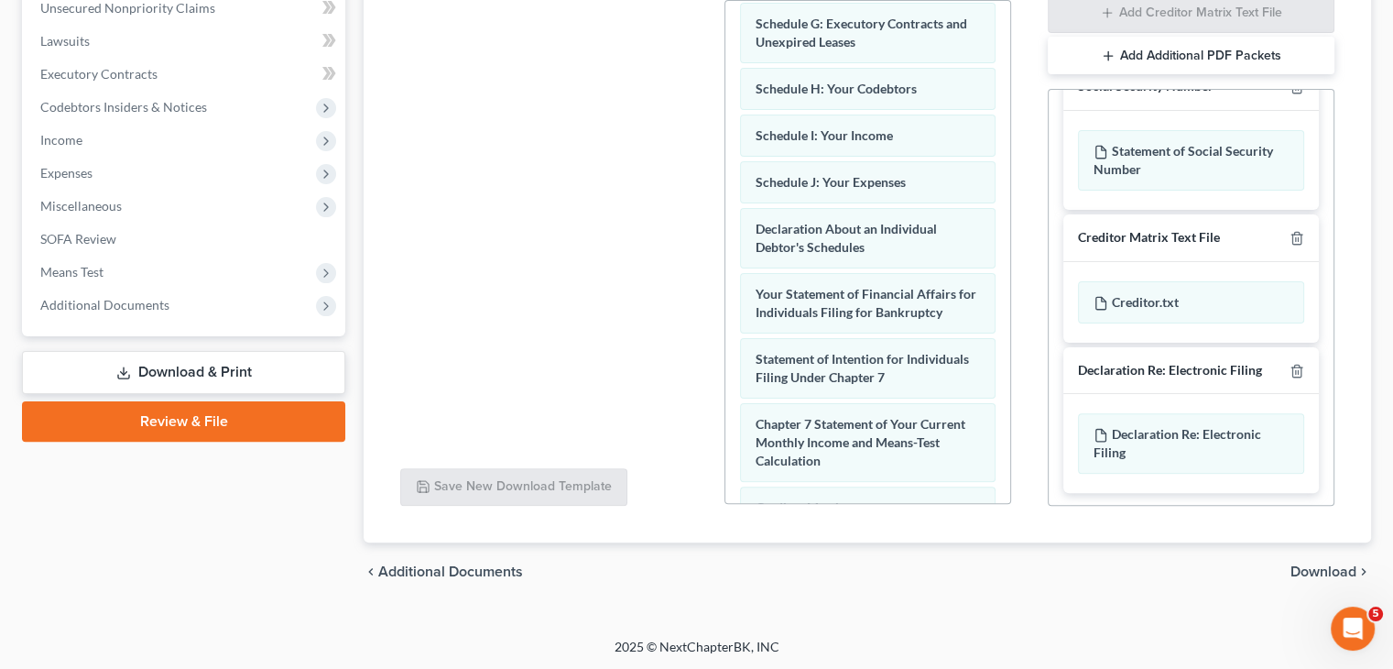
click at [1306, 564] on span "Download" at bounding box center [1324, 571] width 66 height 15
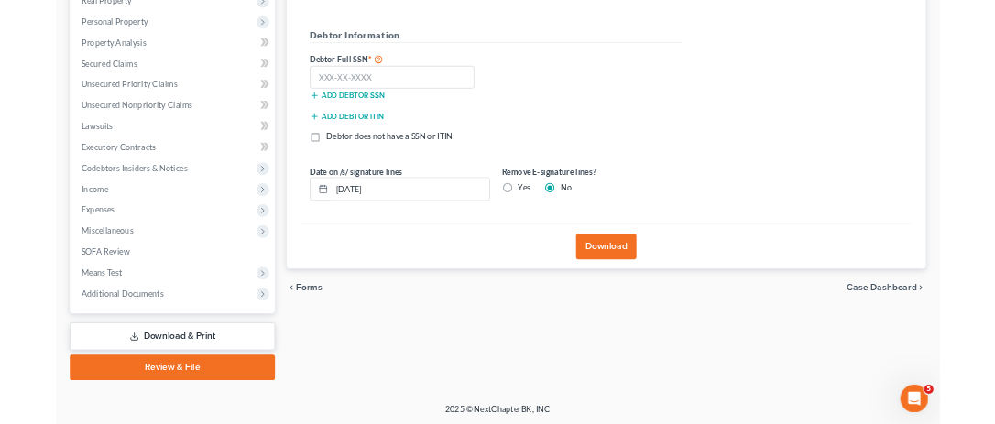
scroll to position [304, 0]
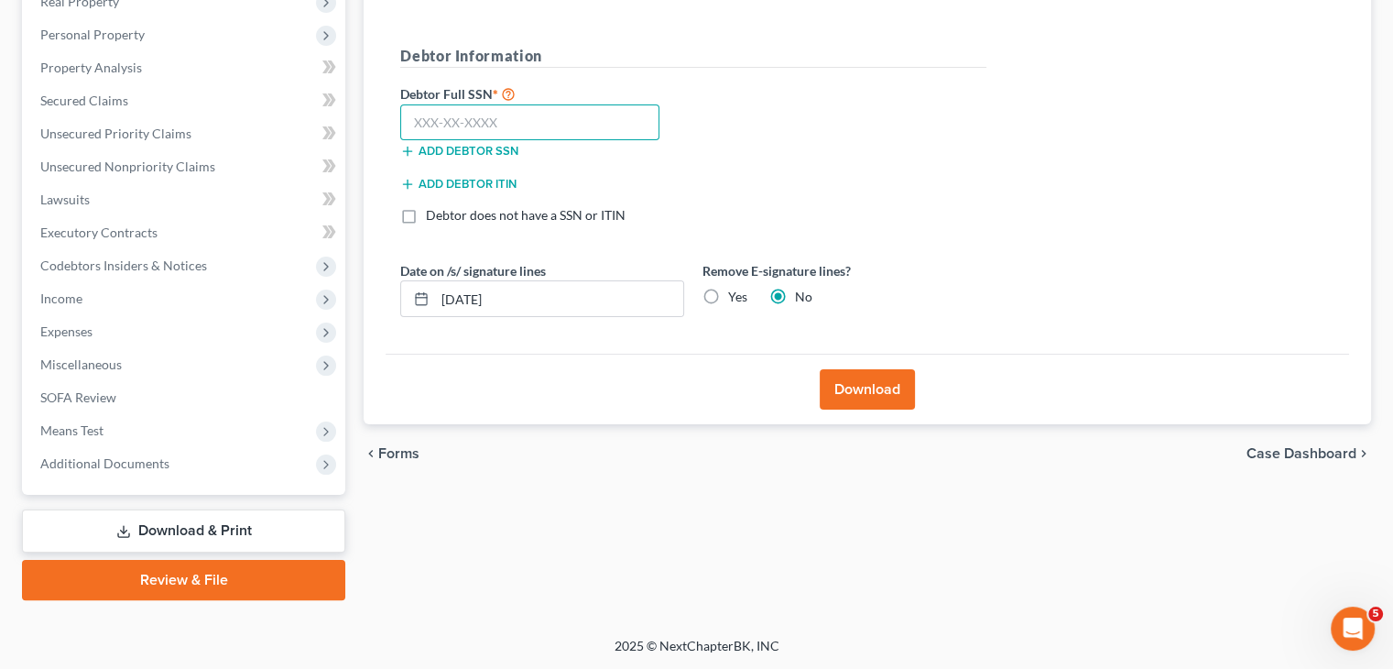
click at [434, 116] on input "text" at bounding box center [529, 122] width 259 height 37
type input "080-36-8382"
click at [874, 393] on button "Download" at bounding box center [867, 389] width 95 height 40
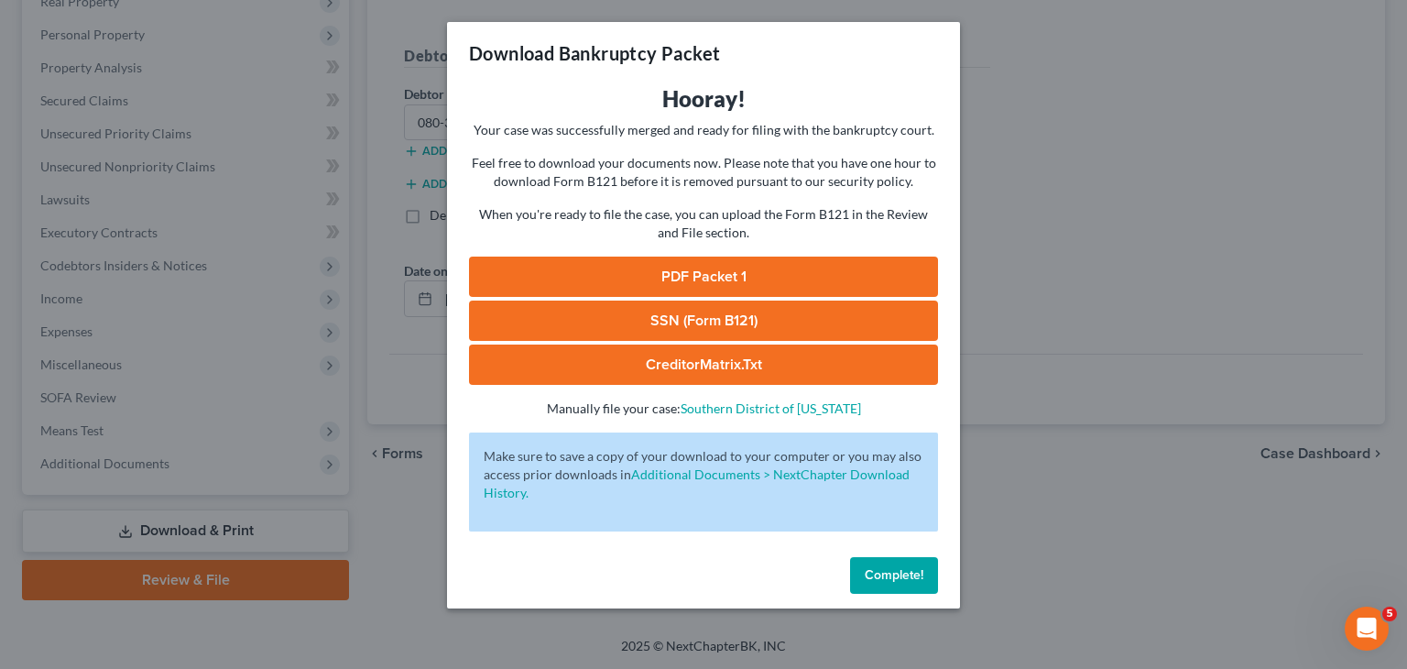
click at [679, 260] on link "PDF Packet 1" at bounding box center [703, 276] width 469 height 40
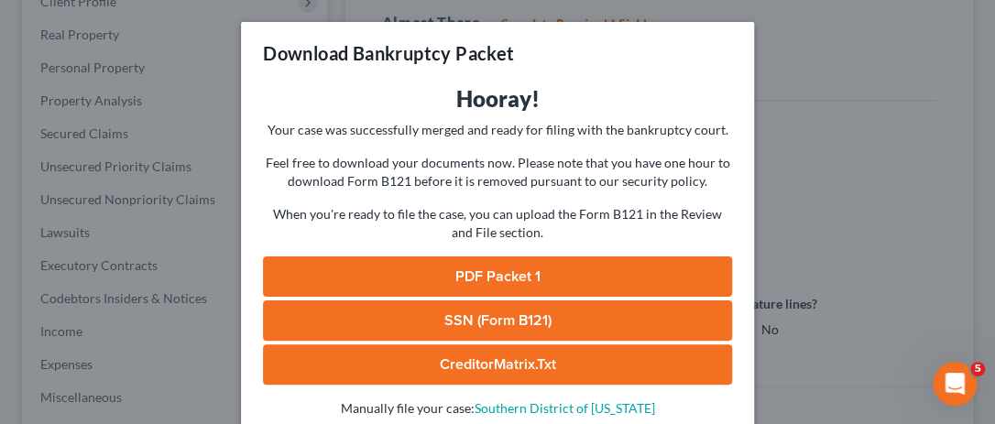
click at [429, 318] on link "SSN (Form B121)" at bounding box center [497, 320] width 469 height 40
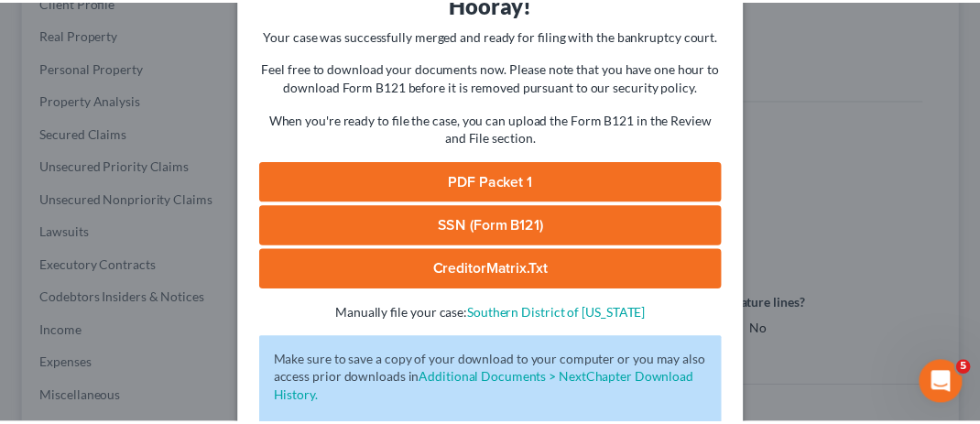
scroll to position [205, 0]
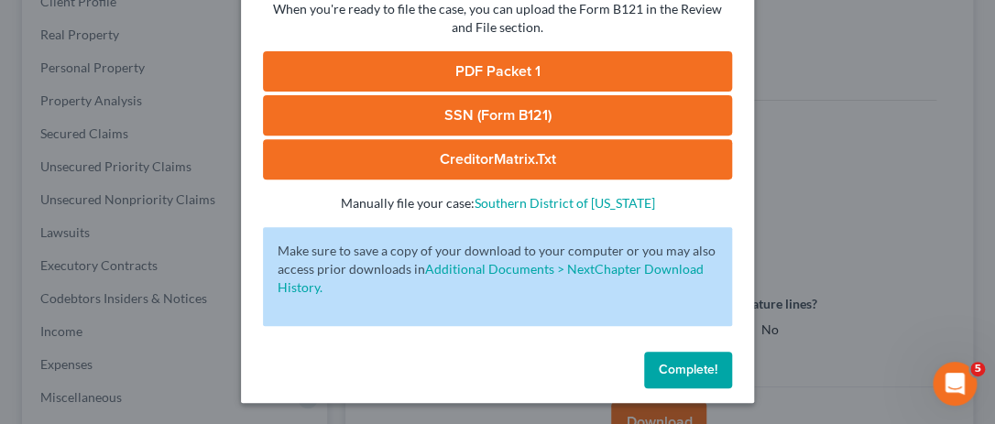
drag, startPoint x: 658, startPoint y: 356, endPoint x: 647, endPoint y: 356, distance: 11.0
click at [658, 356] on button "Complete!" at bounding box center [688, 370] width 88 height 37
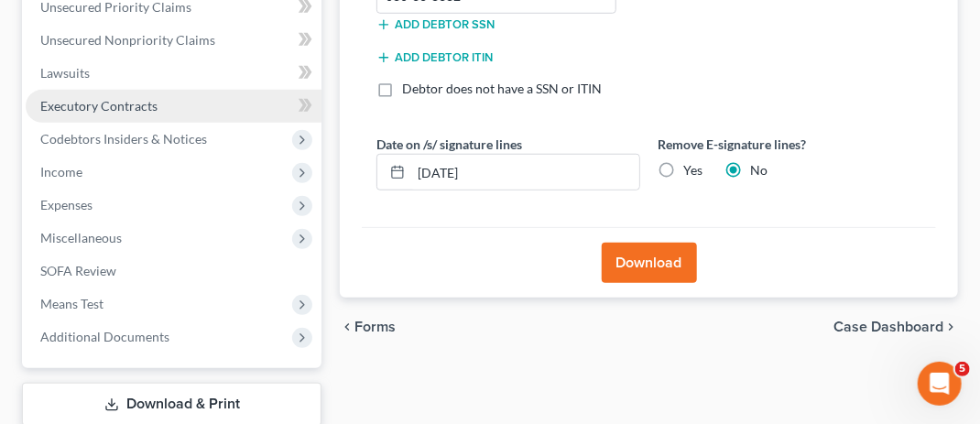
scroll to position [579, 0]
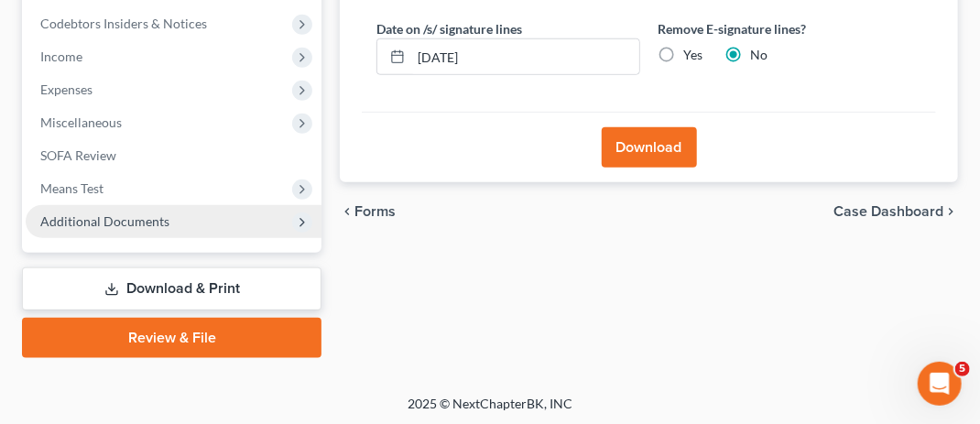
click at [125, 224] on span "Additional Documents" at bounding box center [104, 221] width 129 height 16
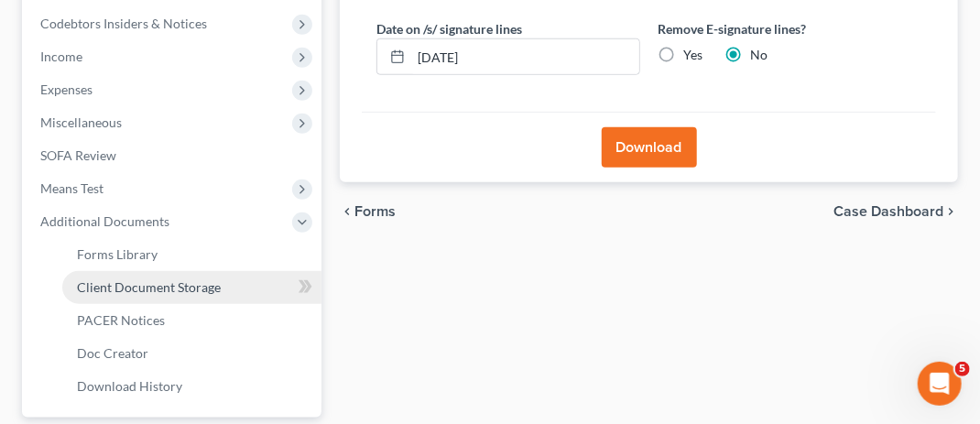
click at [135, 288] on span "Client Document Storage" at bounding box center [149, 287] width 144 height 16
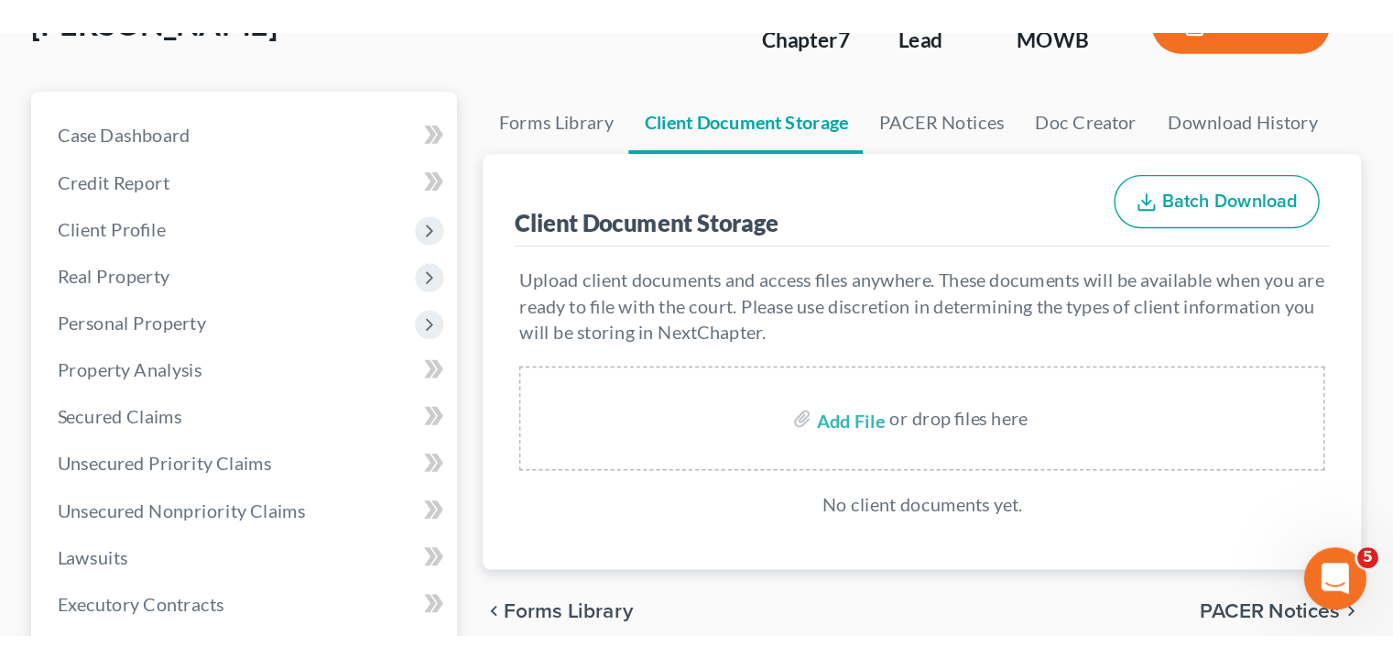
scroll to position [275, 0]
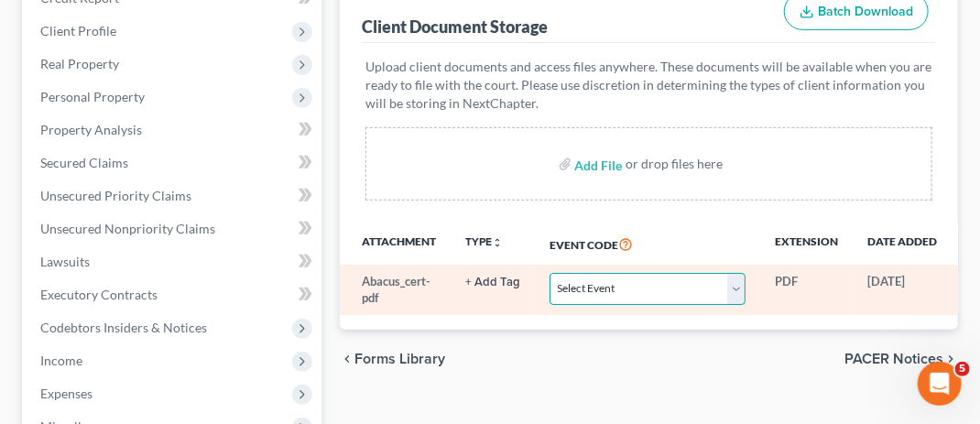
click at [741, 287] on select "Select Event 20 Largest Unsecured Creditors Affidavit re: NO Tax Returns Amende…" at bounding box center [648, 289] width 196 height 32
select select "5"
click at [550, 273] on select "Select Event 20 Largest Unsecured Creditors Affidavit re: NO Tax Returns Amende…" at bounding box center [648, 289] width 196 height 32
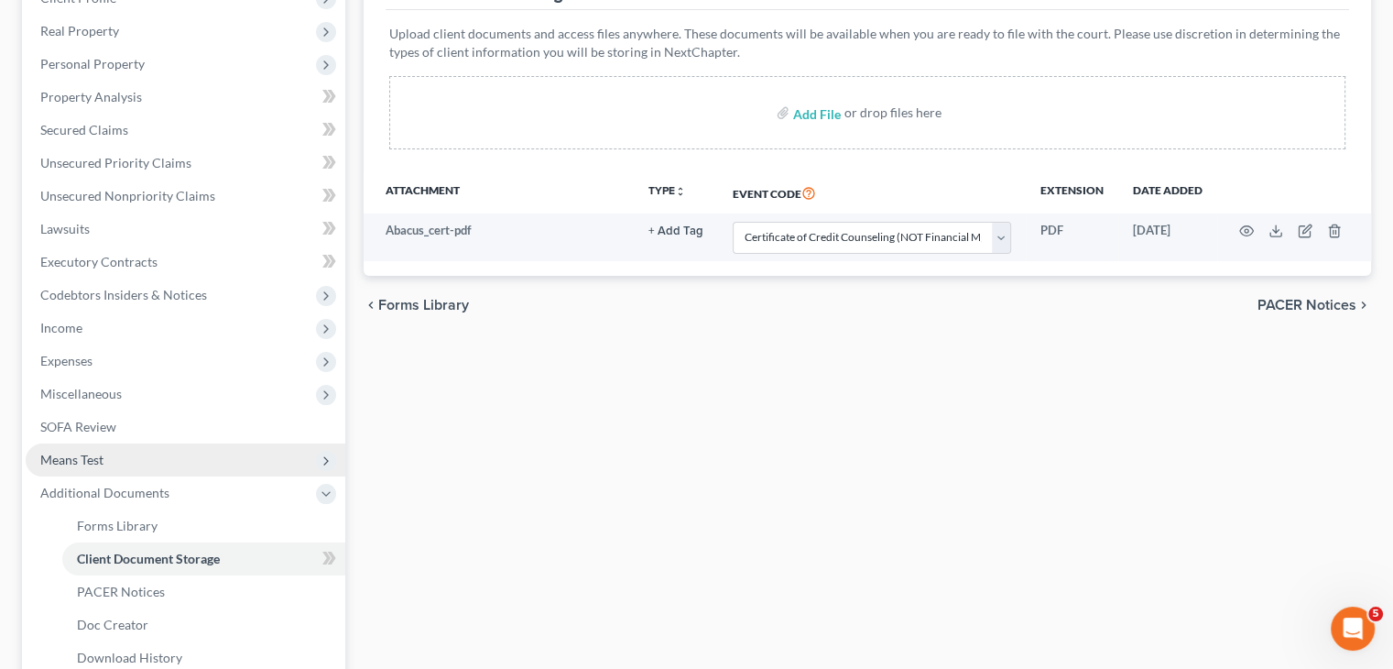
click at [158, 464] on span "Means Test" at bounding box center [186, 459] width 320 height 33
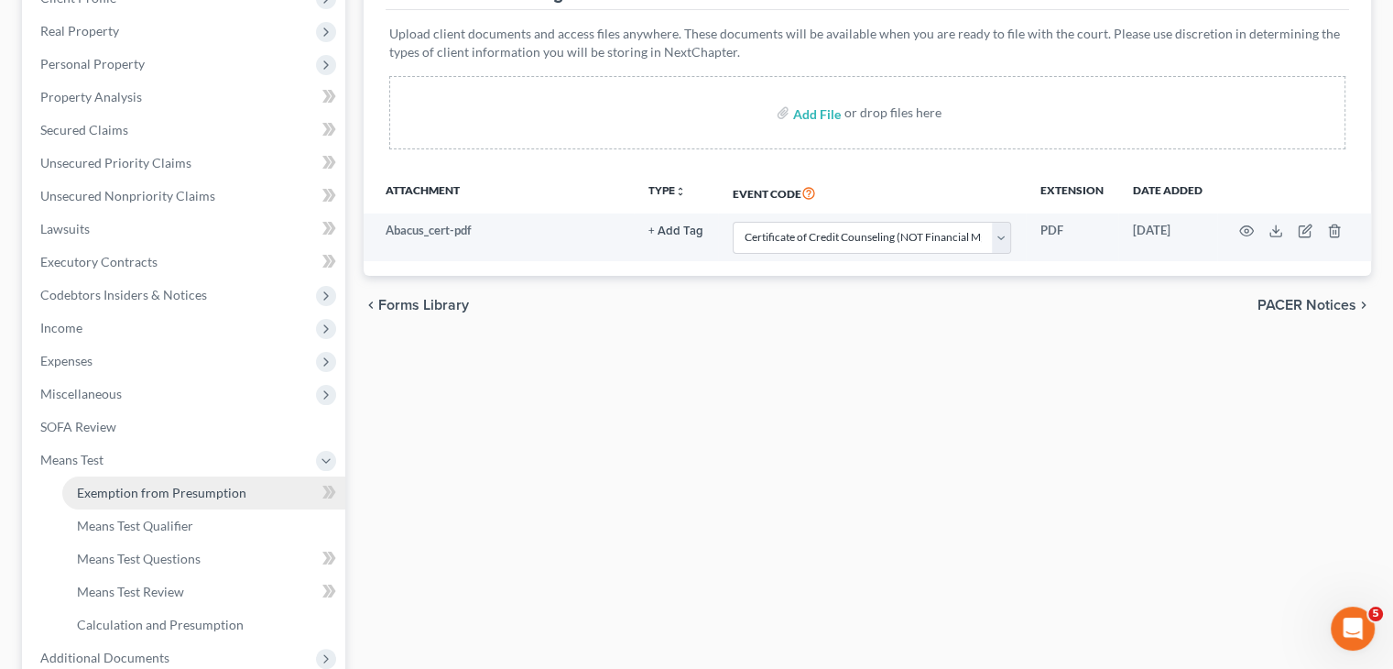
click at [156, 498] on span "Exemption from Presumption" at bounding box center [161, 493] width 169 height 16
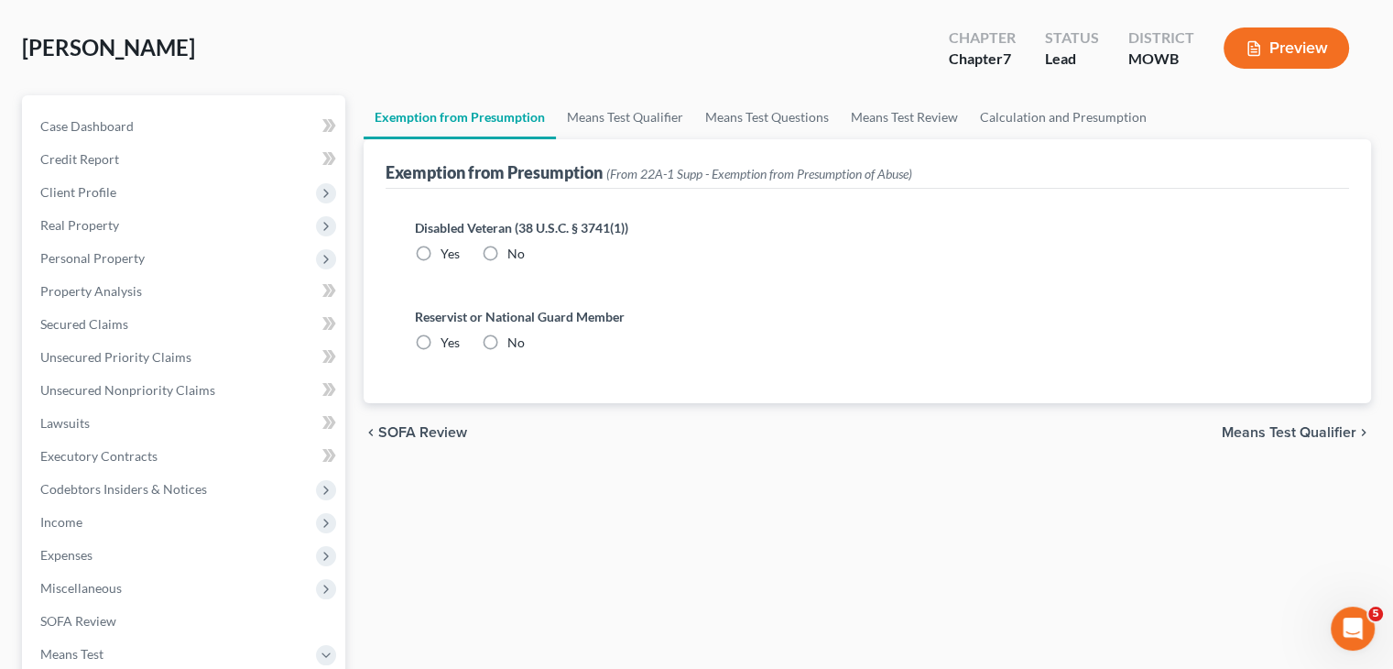
scroll to position [8, 0]
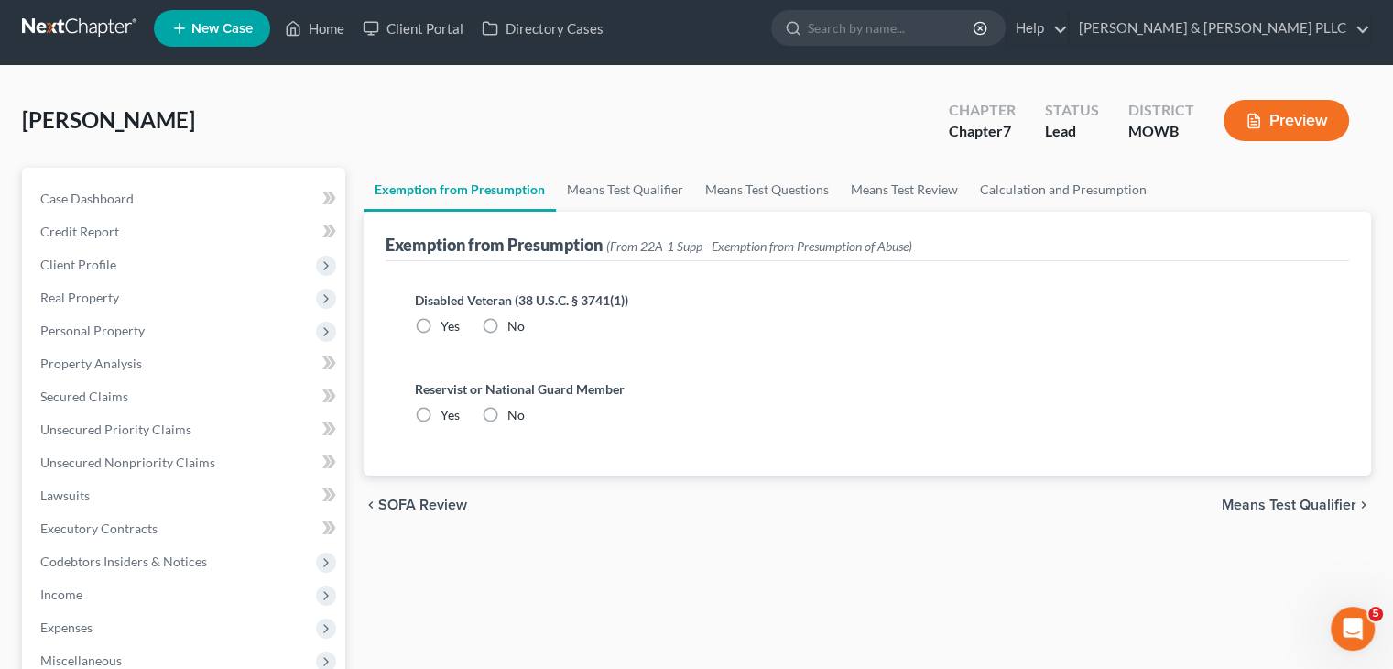
radio input "true"
